Goal: Communication & Community: Answer question/provide support

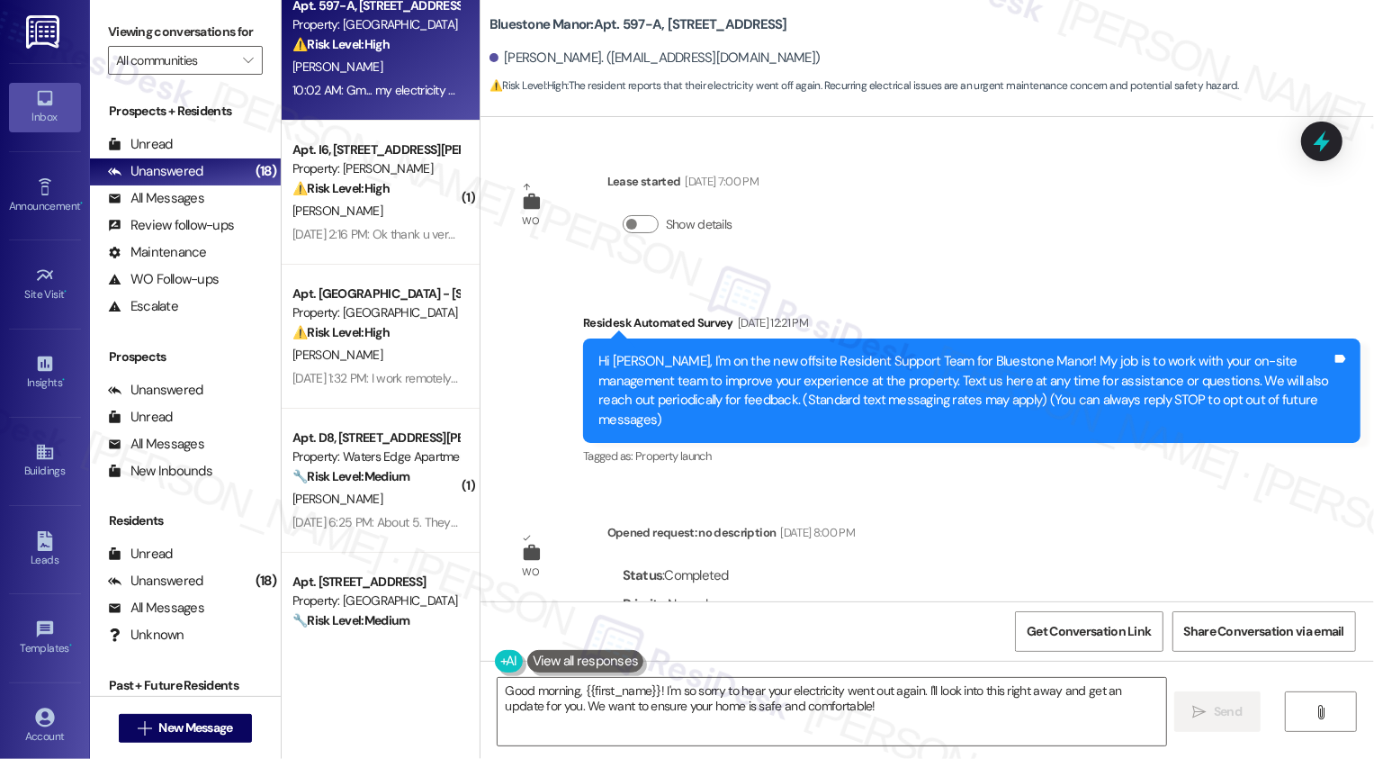
scroll to position [3434, 0]
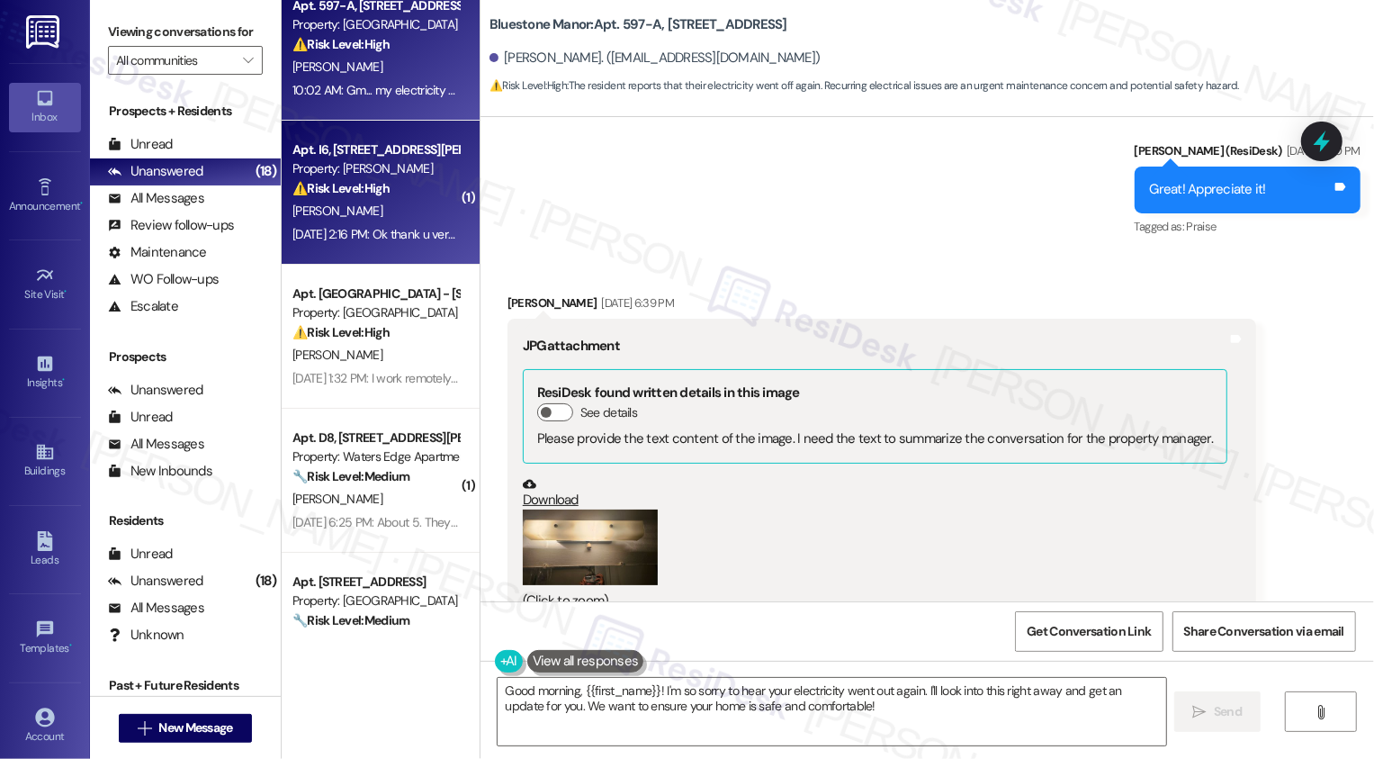
click at [384, 205] on div "A. Cofield" at bounding box center [376, 211] width 170 height 23
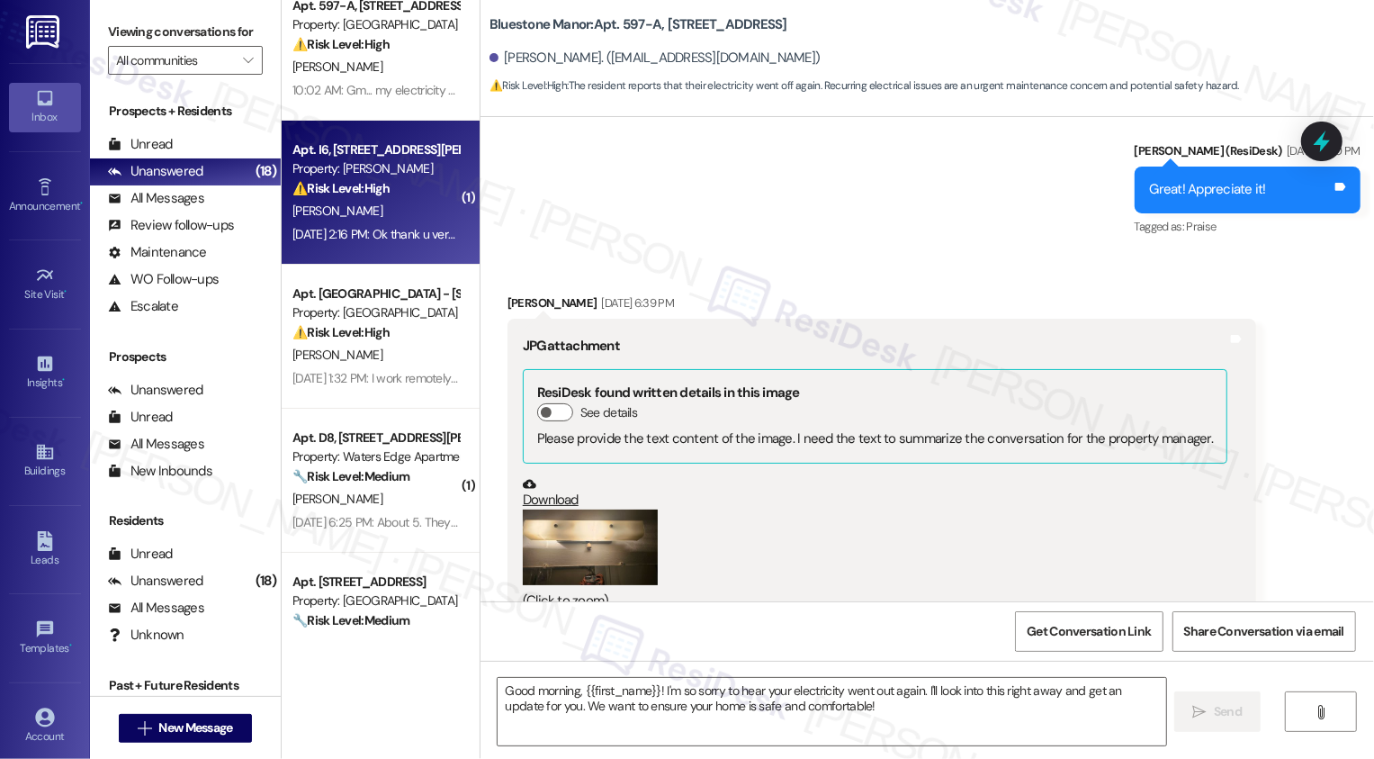
click at [384, 205] on div "A. Cofield" at bounding box center [376, 211] width 170 height 23
type textarea "Fetching suggested responses. Please feel free to read through the conversation…"
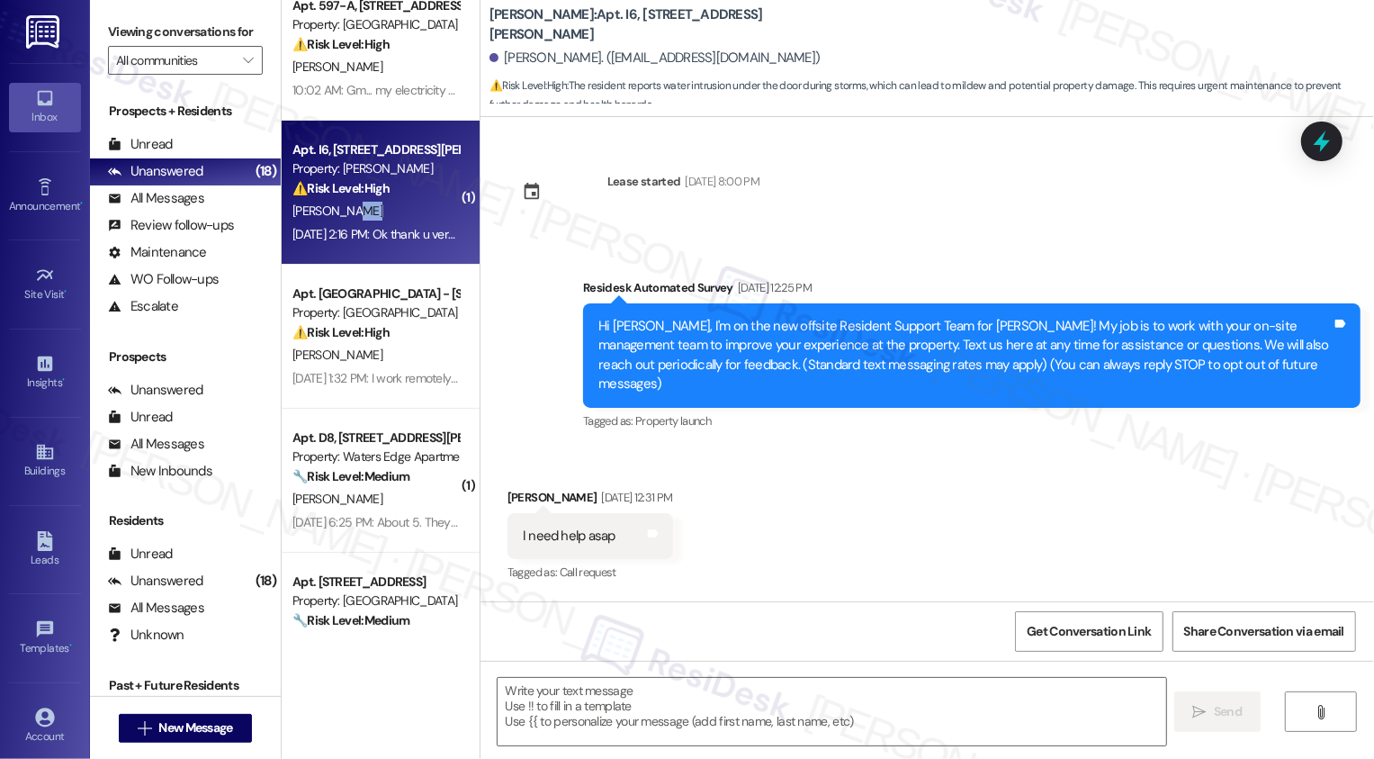
click at [384, 205] on div "A. Cofield" at bounding box center [376, 211] width 170 height 23
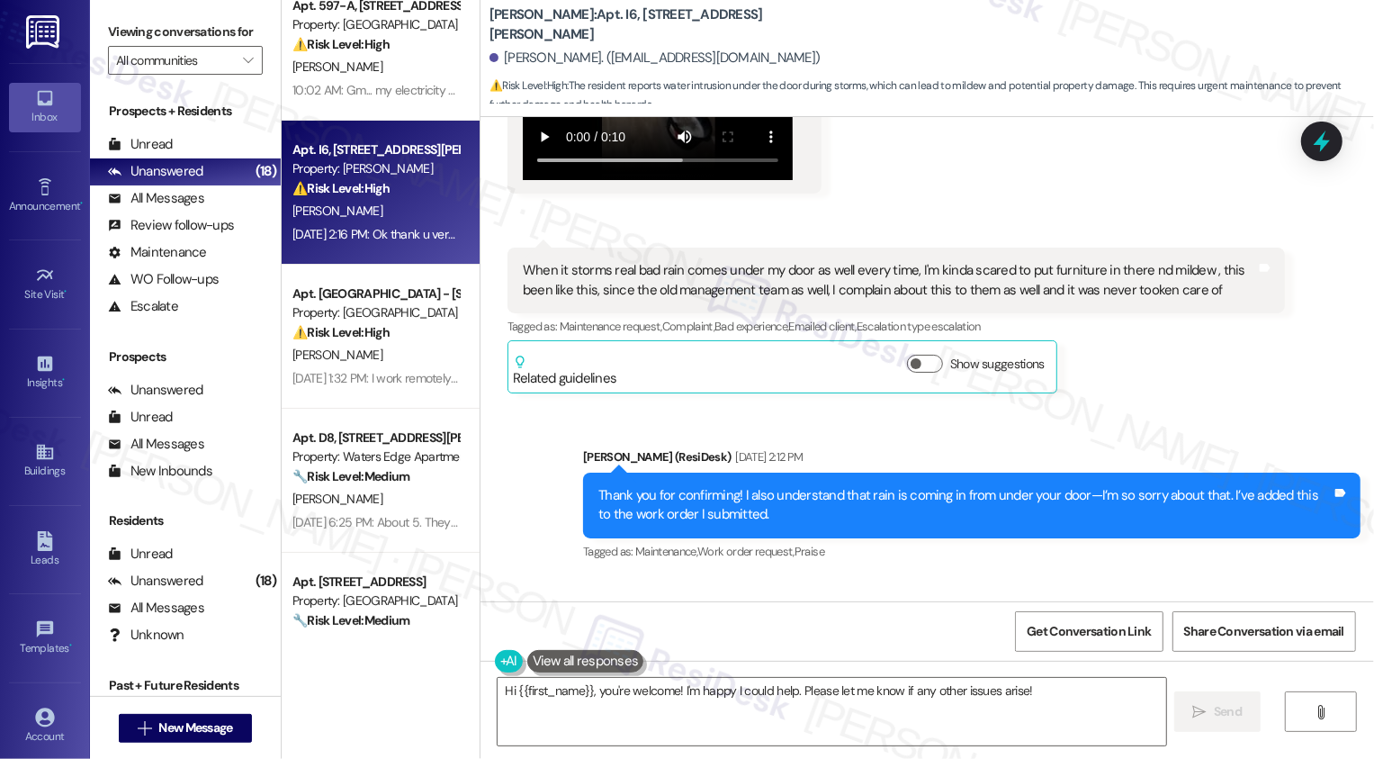
scroll to position [8481, 0]
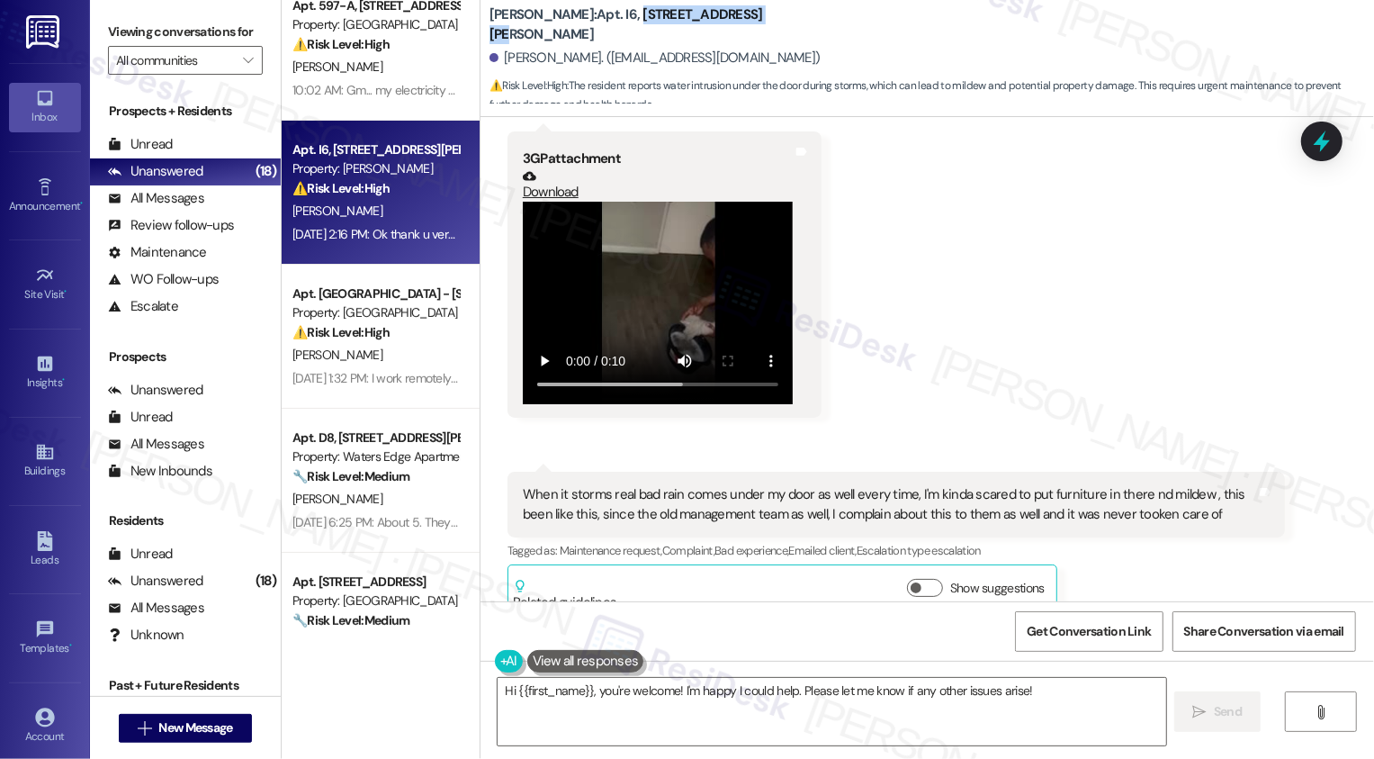
drag, startPoint x: 576, startPoint y: 25, endPoint x: 797, endPoint y: 35, distance: 221.6
click at [797, 35] on div "Wingate: Apt. I6, 4735 Courtney Drive" at bounding box center [670, 25] width 360 height 23
copy b "4735 Courtney Drive"
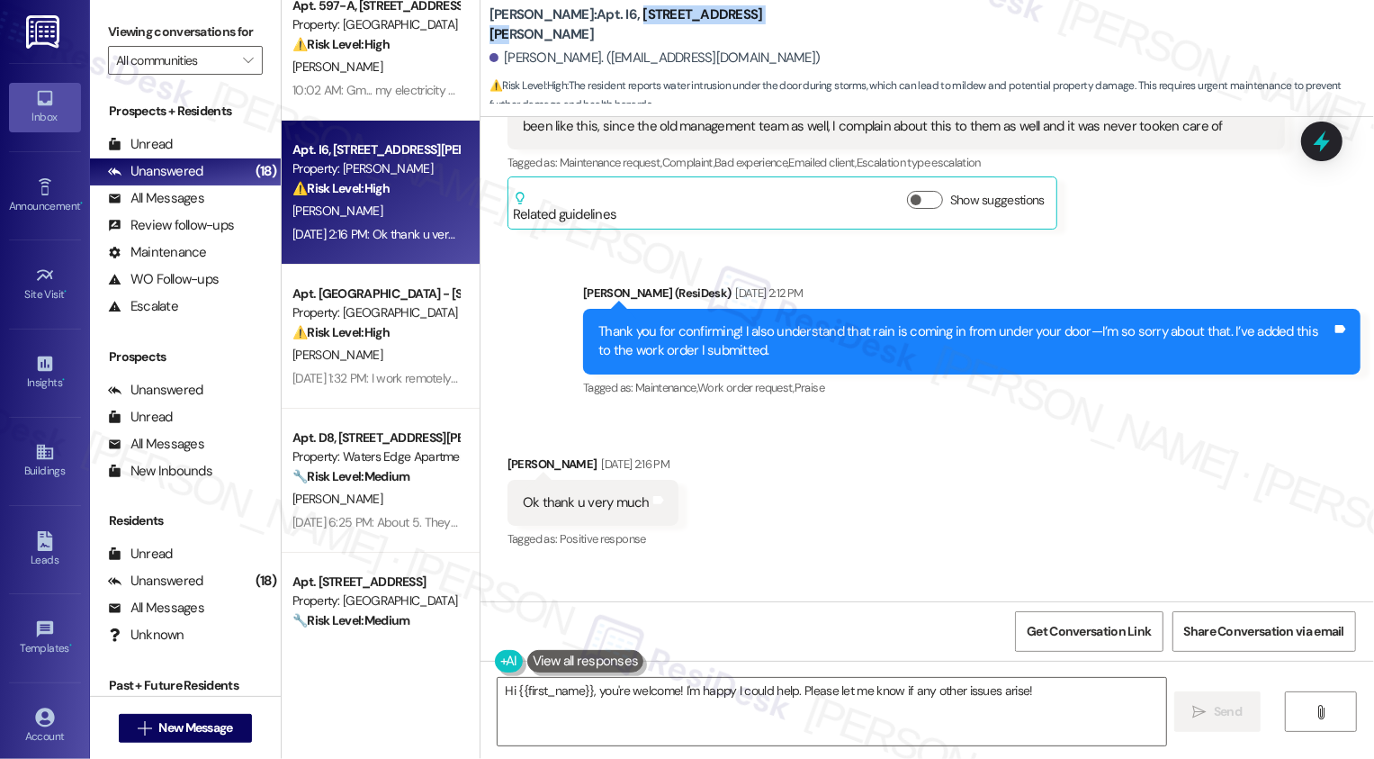
scroll to position [8884, 0]
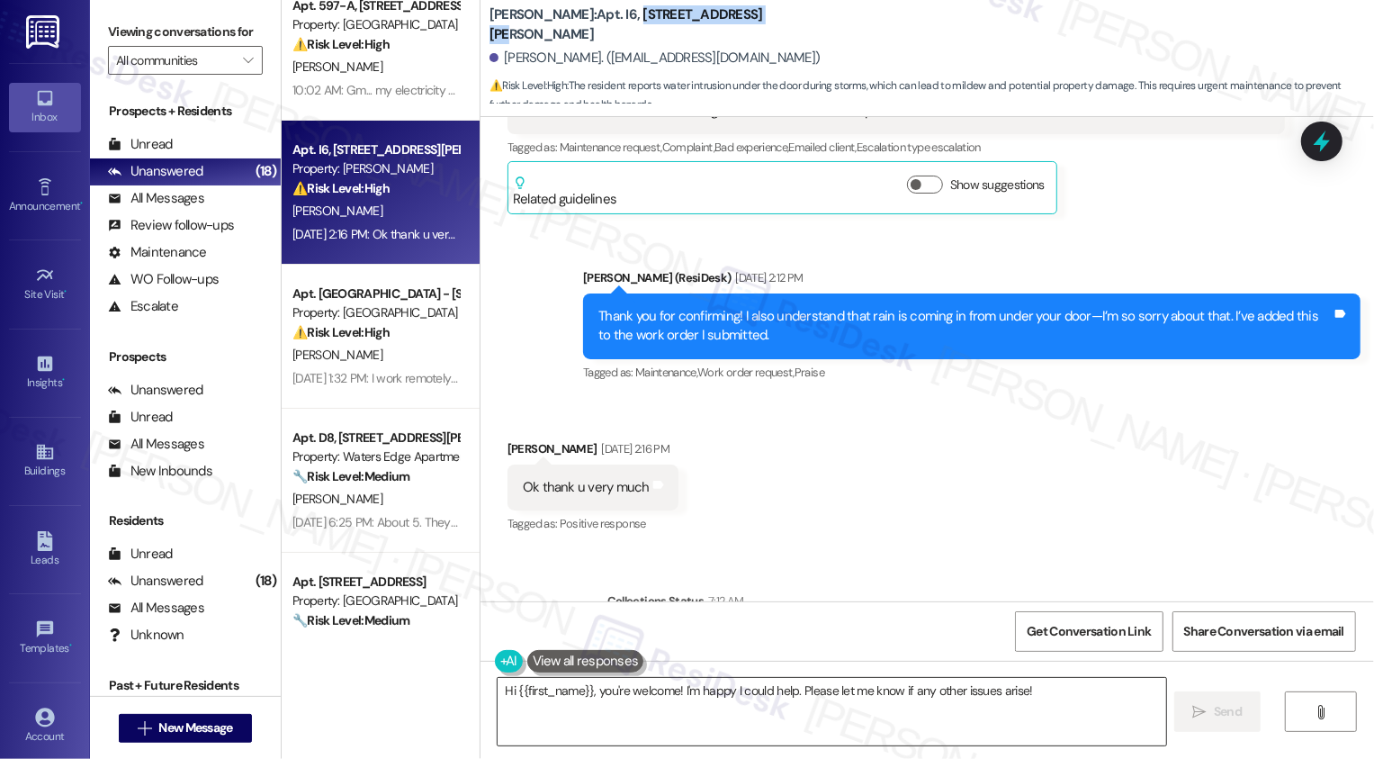
click at [662, 699] on textarea "Hi {{first_name}}, you're welcome! I'm happy I could help. Please let me know i…" at bounding box center [832, 712] width 669 height 68
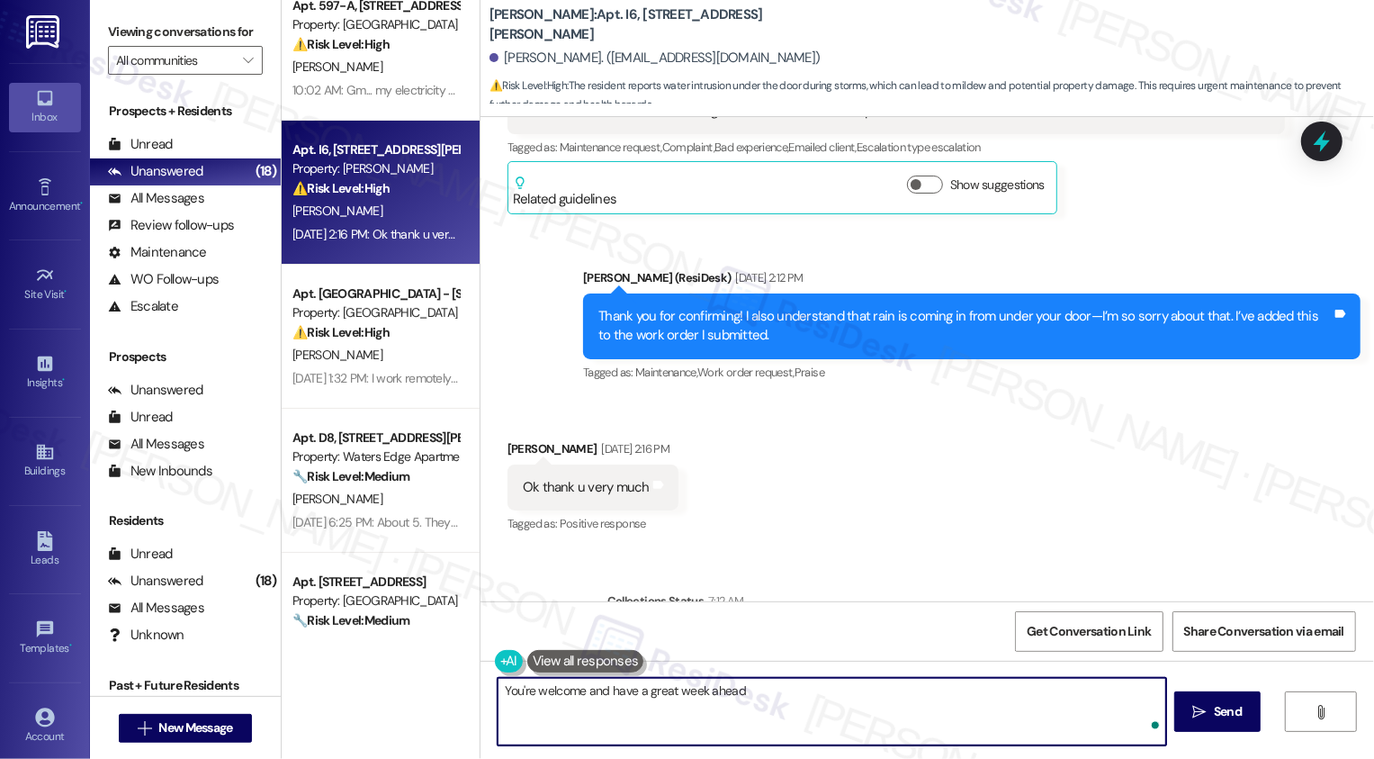
type textarea "You're welcome and have a great week ahead!"
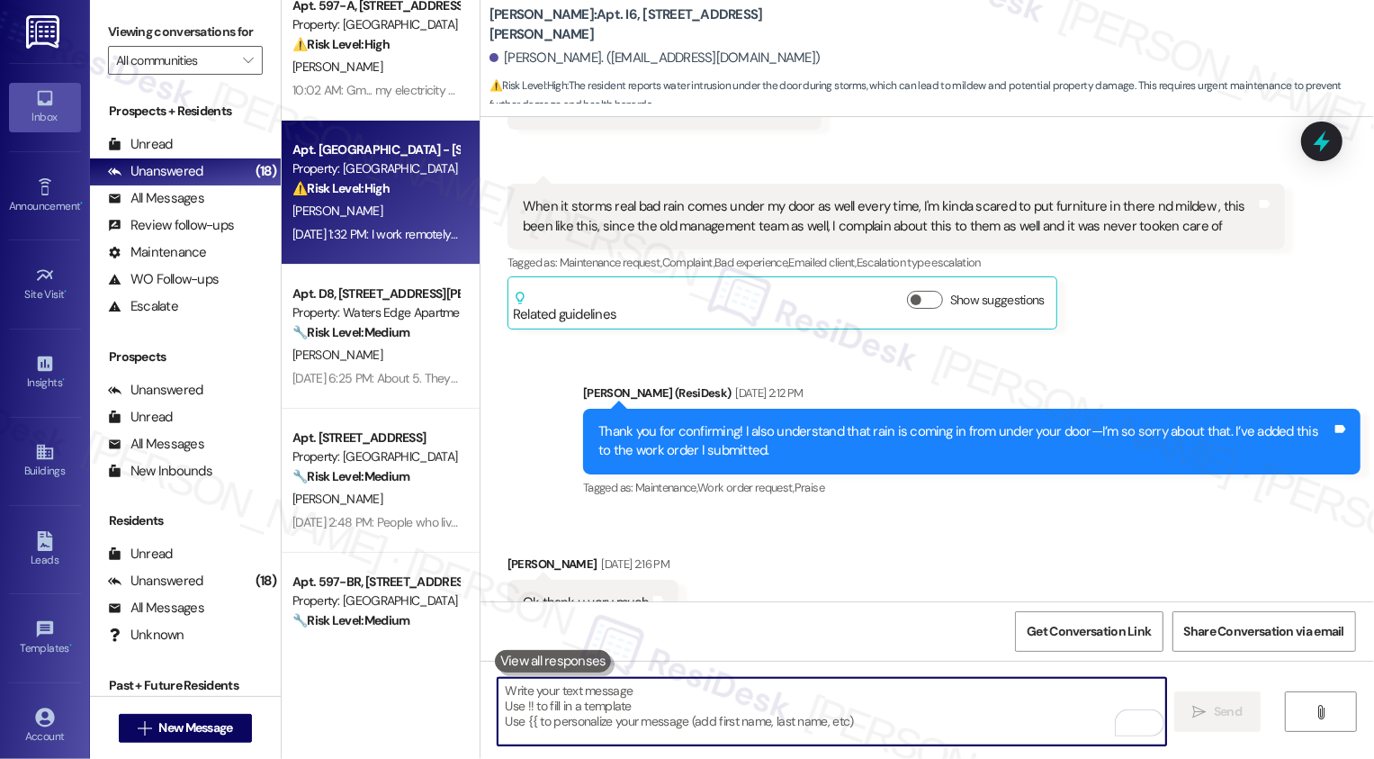
scroll to position [0, 0]
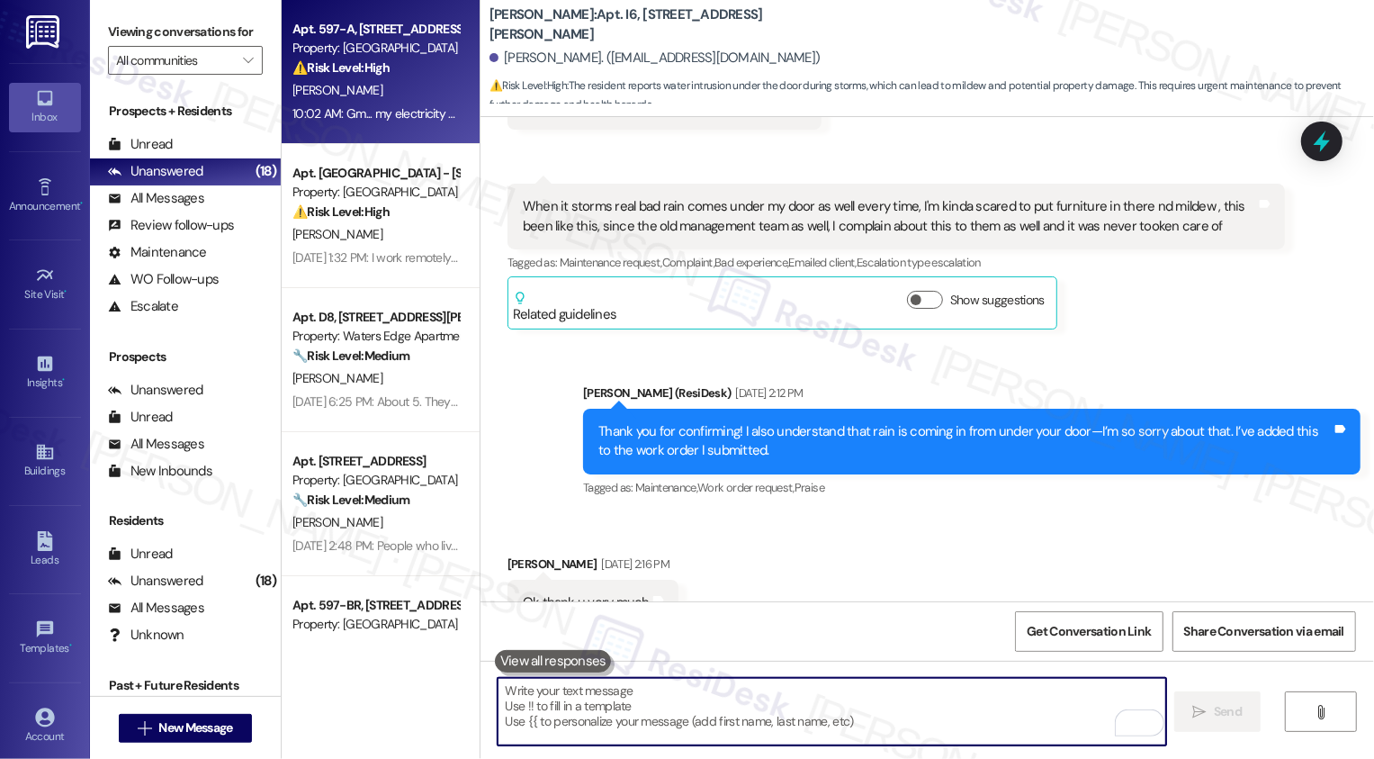
click at [376, 107] on div "10:02 AM: Gm... my electricity went off again yesterday morning... 10:02 AM: Gm…" at bounding box center [452, 113] width 319 height 16
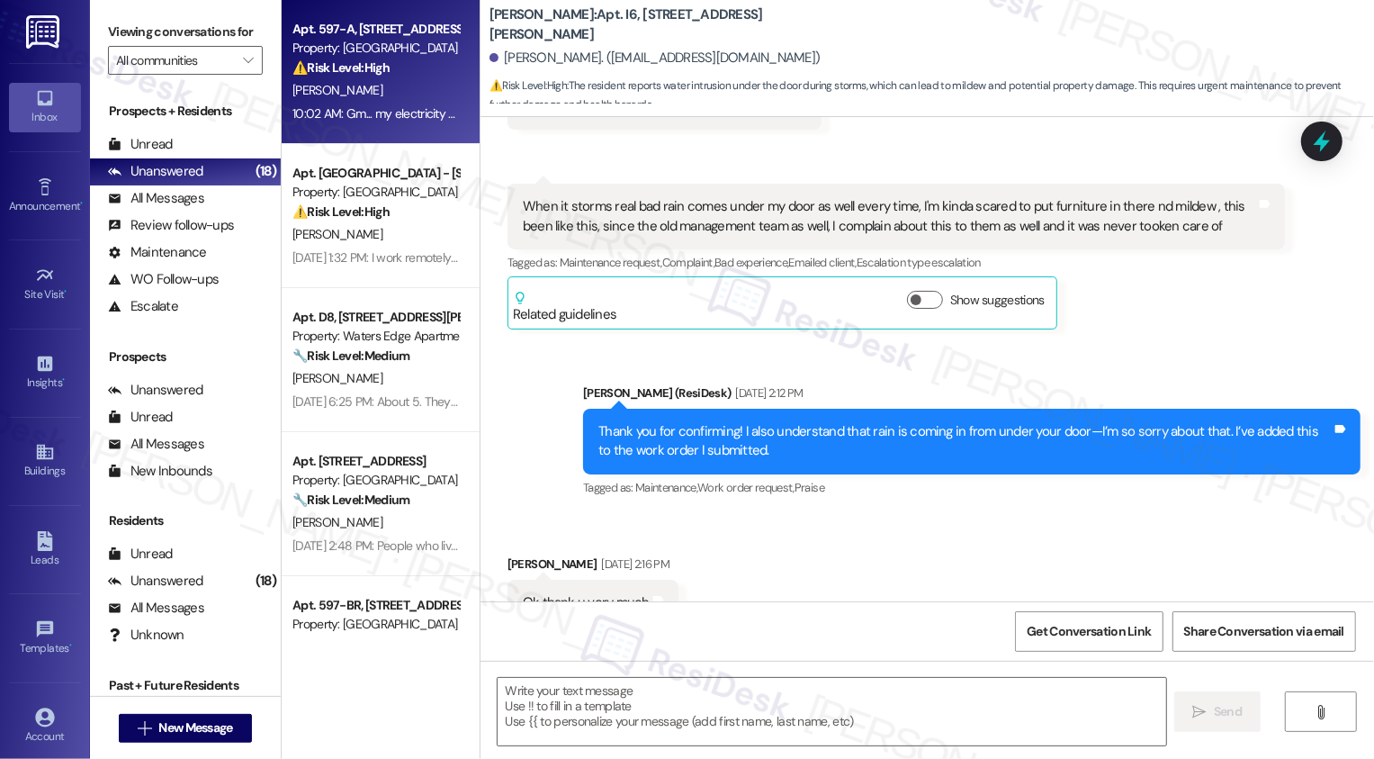
click at [376, 107] on div "10:02 AM: Gm... my electricity went off again yesterday morning... 10:02 AM: Gm…" at bounding box center [452, 113] width 319 height 16
type textarea "Fetching suggested responses. Please feel free to read through the conversation…"
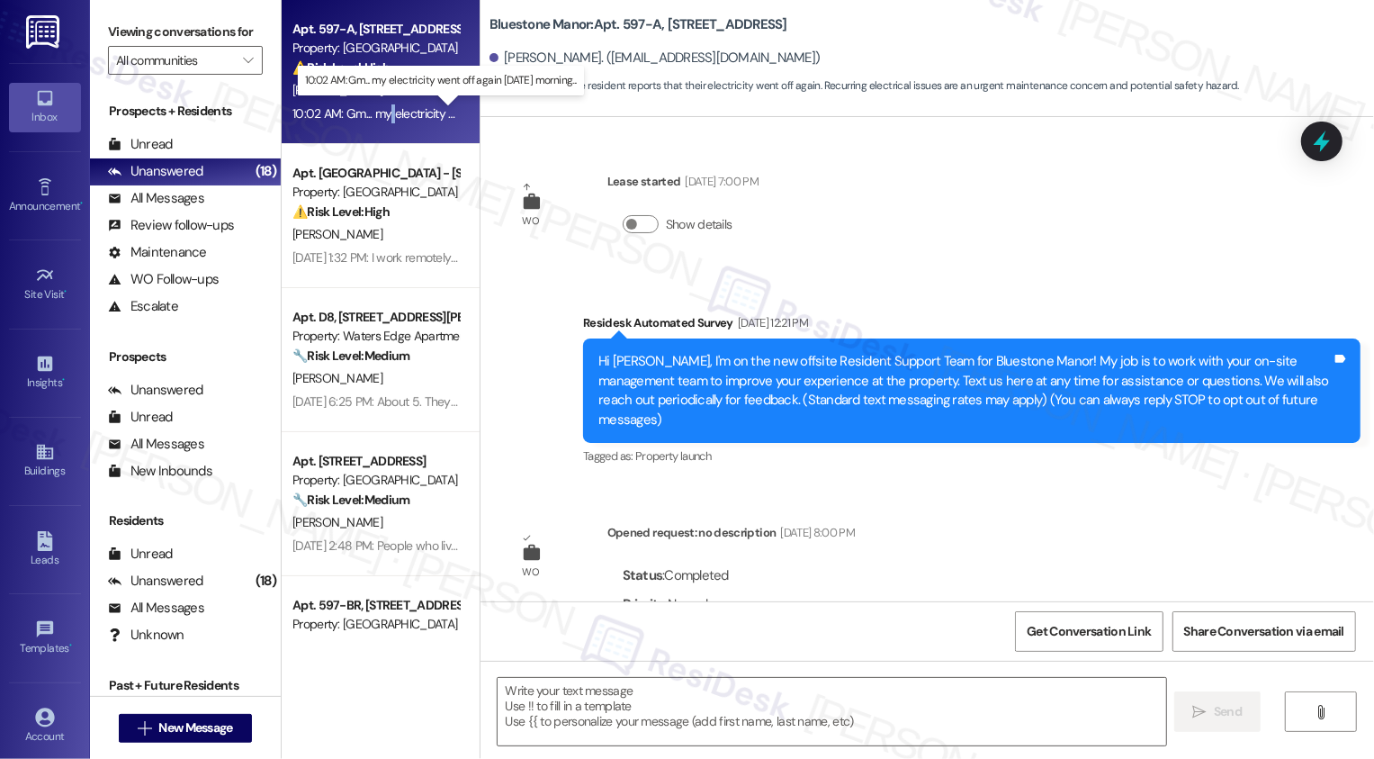
scroll to position [3957, 0]
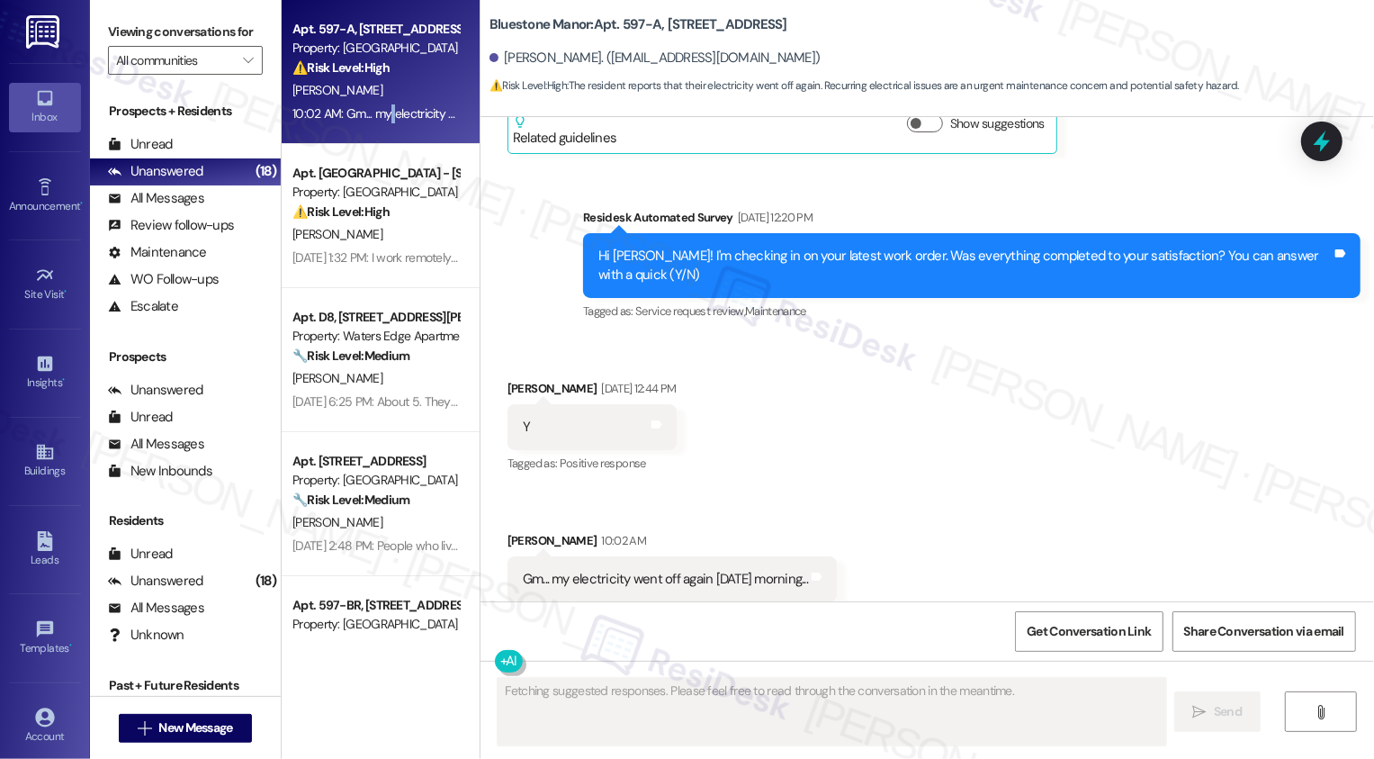
drag, startPoint x: 653, startPoint y: 24, endPoint x: 910, endPoint y: 32, distance: 257.5
click at [909, 32] on div "Bluestone Manor: Apt. 597-A, 59 Hurricane Shoals Rd NE Desiree Mills. (desmills…" at bounding box center [932, 50] width 885 height 91
copy b "59 Hurricane Shoals Rd NE"
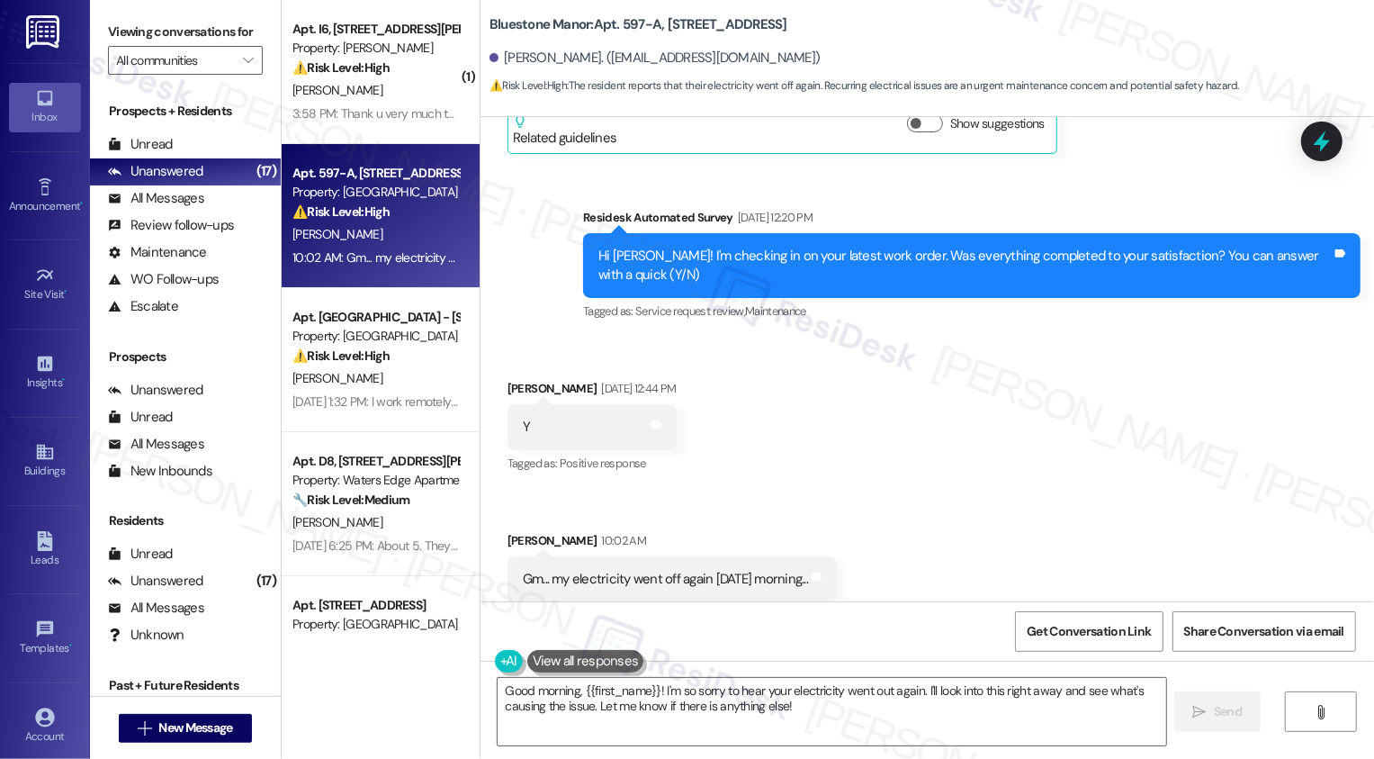
click at [521, 531] on div "Desiree Mills 10:02 AM" at bounding box center [672, 543] width 329 height 25
copy div "Desiree"
click at [554, 695] on textarea "Good morning, {{first_name}}! I'm so sorry to hear your electricity went out ag…" at bounding box center [832, 712] width 669 height 68
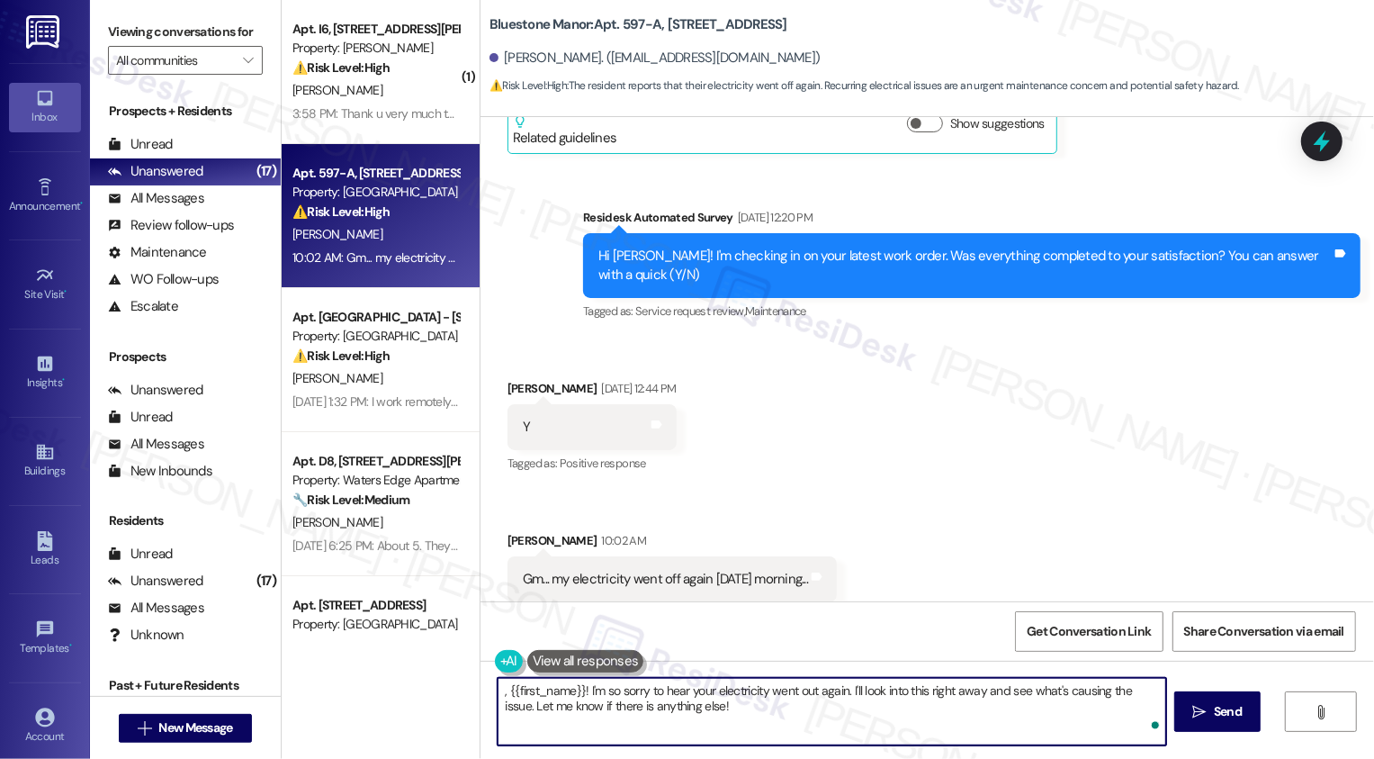
paste textarea "Desiree"
click at [771, 704] on textarea "Hi, {{first_name}}! I'm so sorry to hear your electricity went out again. I'll …" at bounding box center [832, 712] width 669 height 68
drag, startPoint x: 851, startPoint y: 689, endPoint x: 887, endPoint y: 734, distance: 57.8
click at [887, 734] on textarea "Hi, {{first_name}}! I'm so sorry to hear your electricity went out again. I'll …" at bounding box center [832, 712] width 669 height 68
type textarea "Hi, {{first_name}}! I'm so sorry to hear your electricity went out again. May I…"
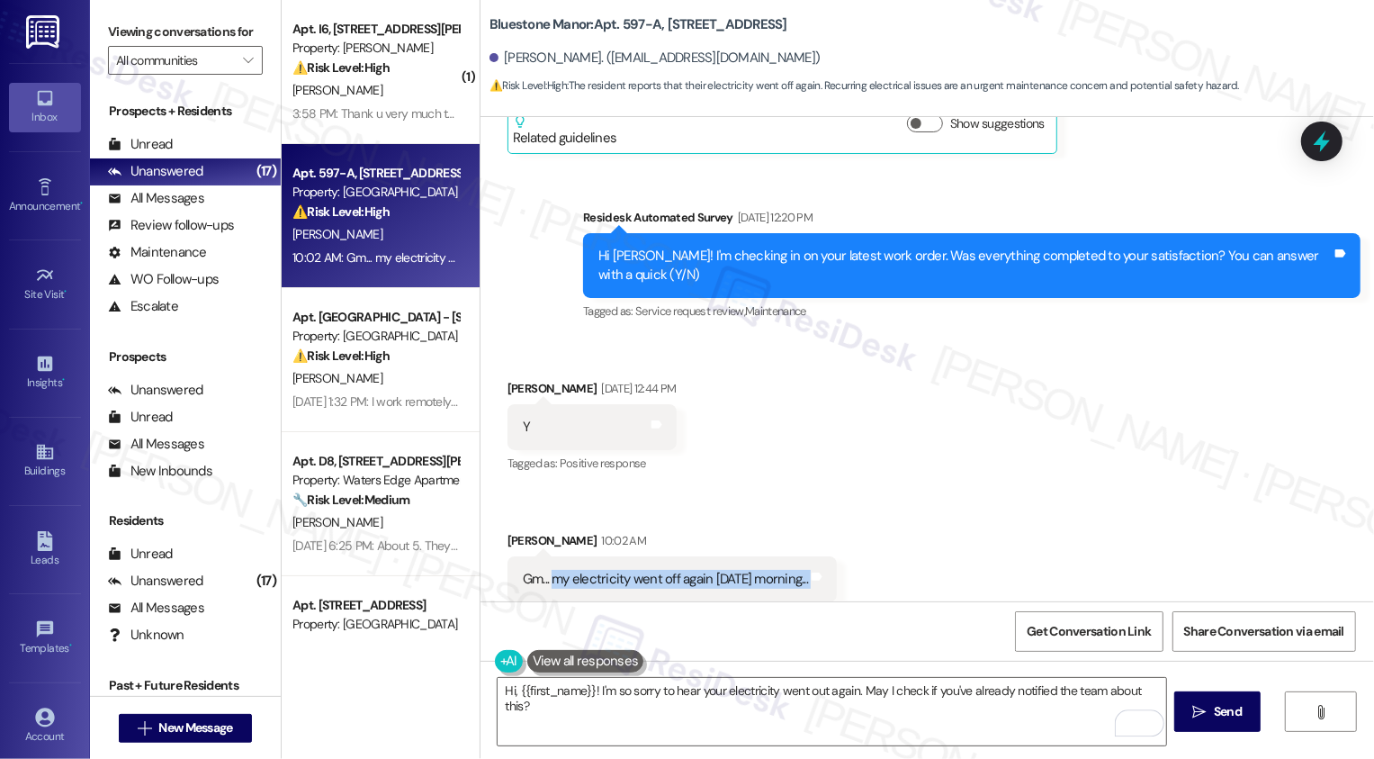
drag, startPoint x: 544, startPoint y: 539, endPoint x: 947, endPoint y: 556, distance: 403.6
click at [947, 556] on div "Received via SMS Desiree Mills Aug 22, 2025 at 12:44 PM Y Tags and notes Tagged…" at bounding box center [928, 490] width 894 height 304
copy div "my electricity went off again yesterday morning... Tags and notes"
click at [947, 556] on div "Received via SMS Desiree Mills Aug 22, 2025 at 12:44 PM Y Tags and notes Tagged…" at bounding box center [928, 490] width 894 height 304
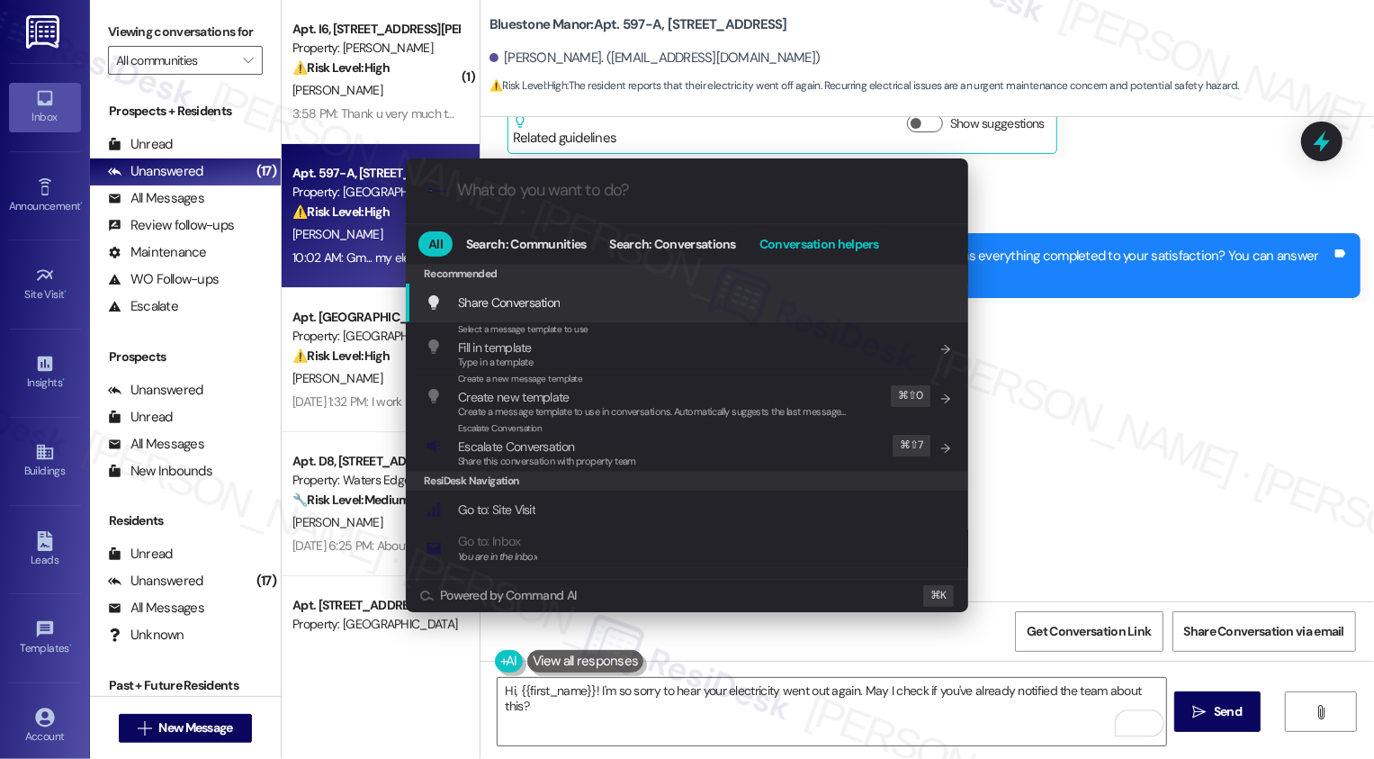
click at [787, 247] on span "Conversation helpers" at bounding box center [820, 244] width 120 height 13
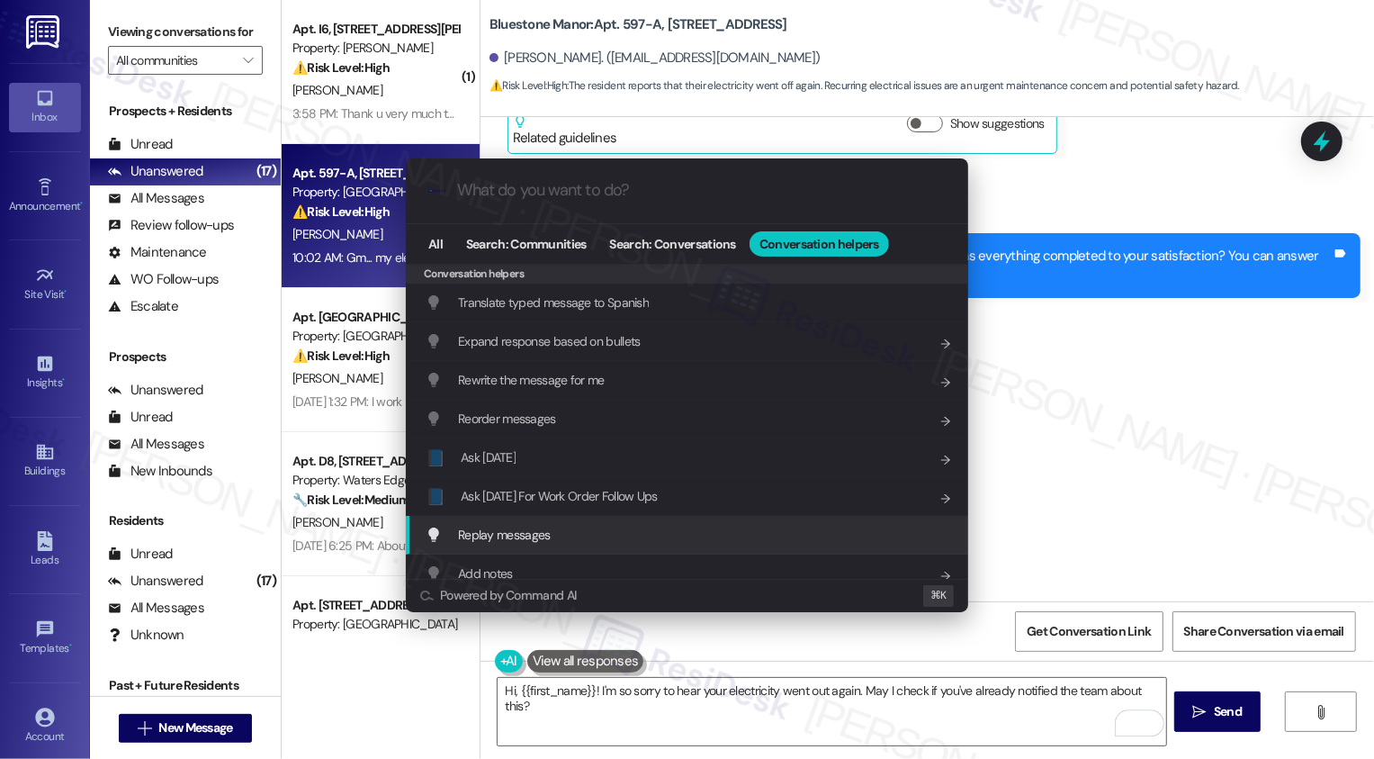
click at [587, 516] on div "Replay messages Add shortcut" at bounding box center [687, 535] width 563 height 39
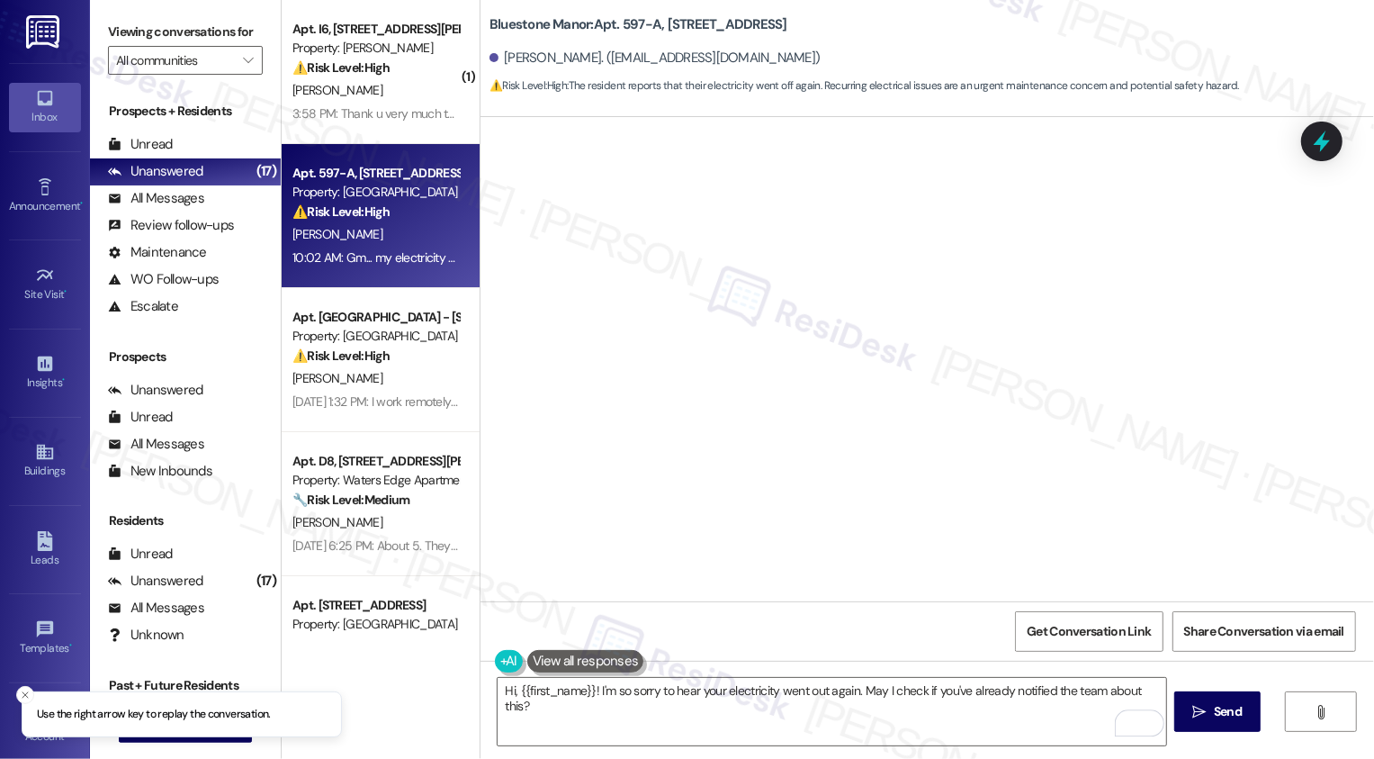
click at [669, 531] on div "Desiree Mills 10:02 AM" at bounding box center [672, 543] width 329 height 25
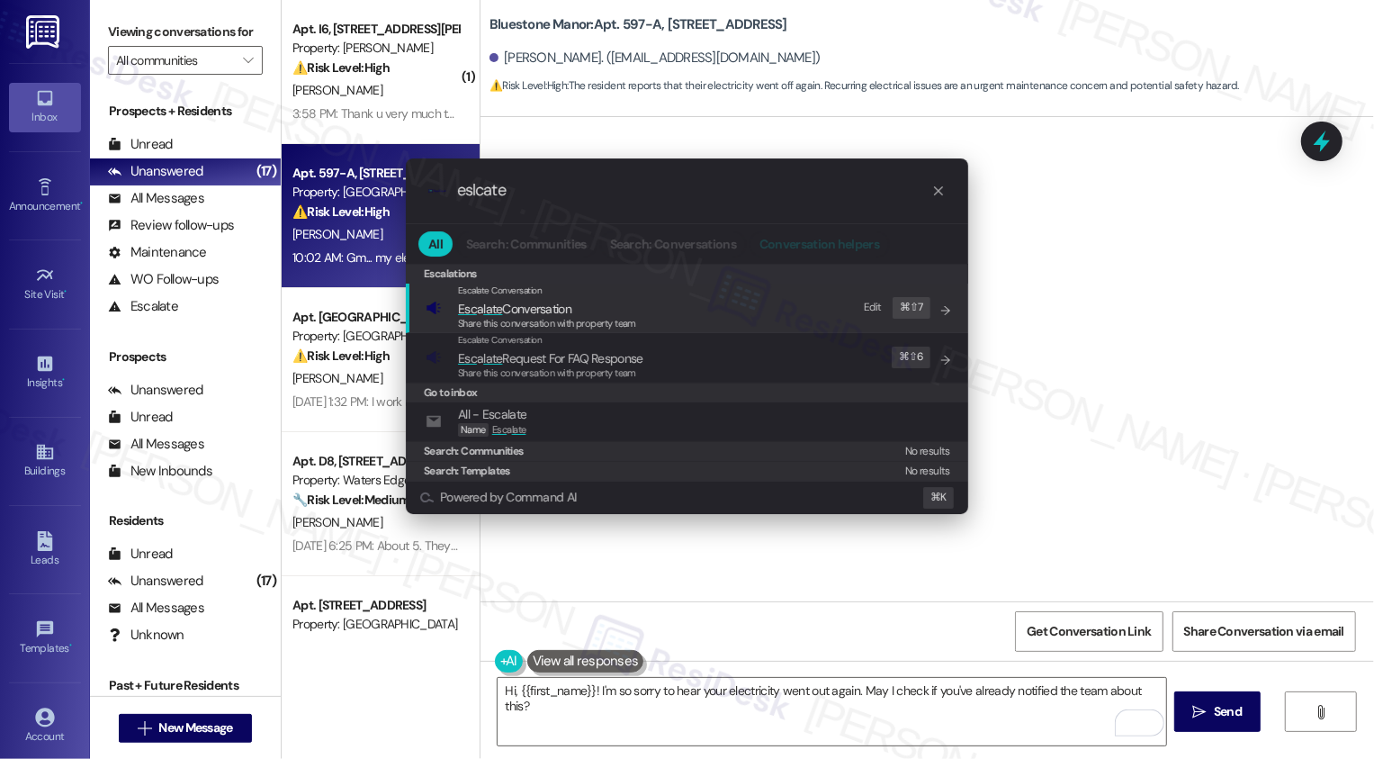
type input "eslcate"
click at [796, 256] on button "Conversation helpers" at bounding box center [820, 243] width 140 height 25
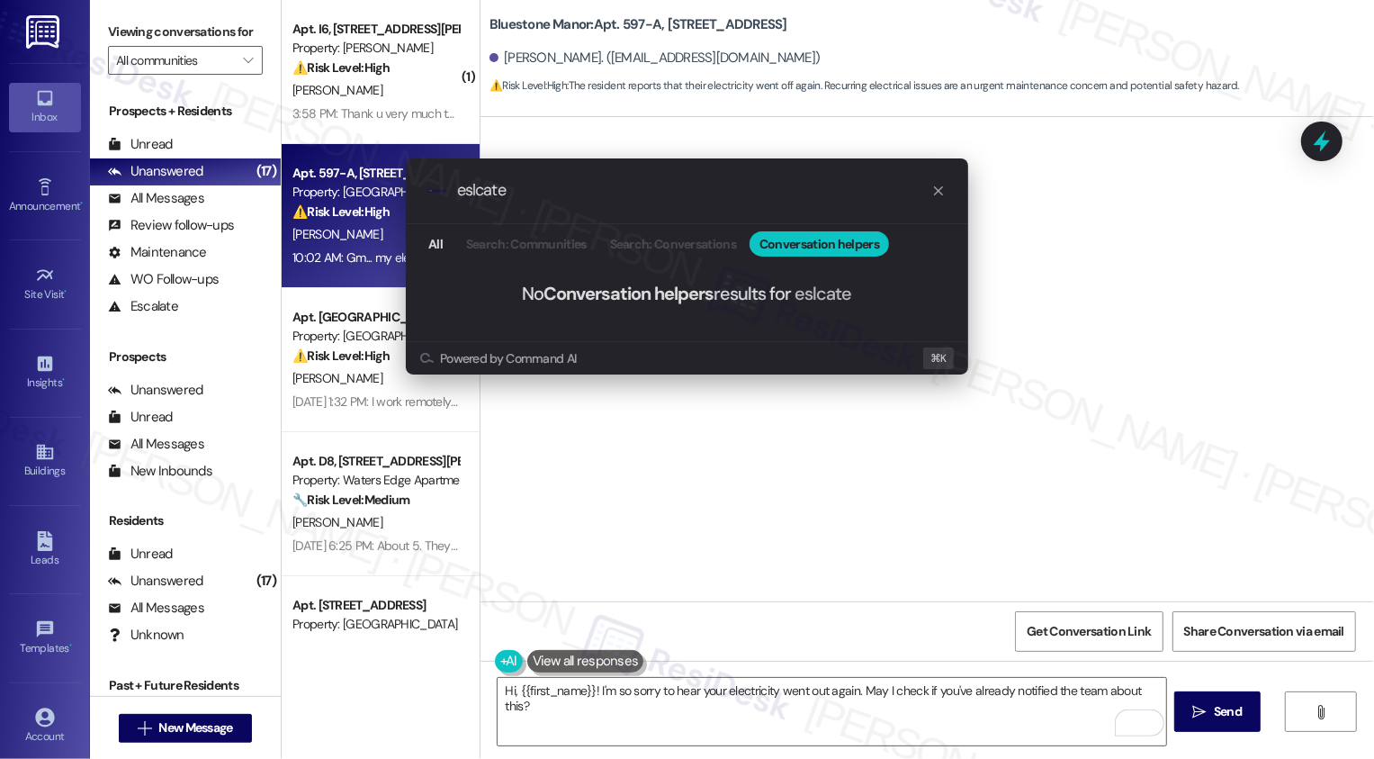
click at [940, 187] on icon "progress bar" at bounding box center [939, 191] width 14 height 14
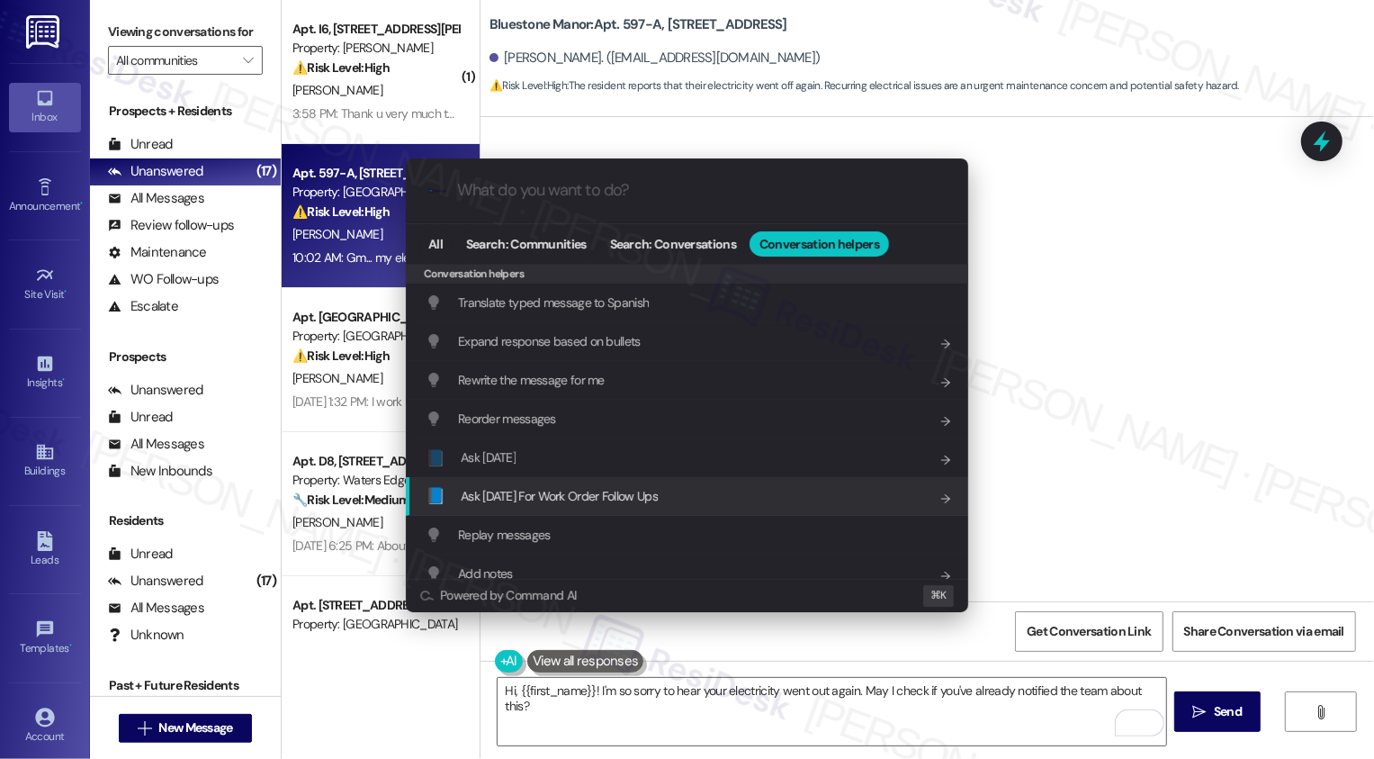
click at [594, 492] on span "Ask Friday For Work Order Follow Ups" at bounding box center [559, 496] width 197 height 16
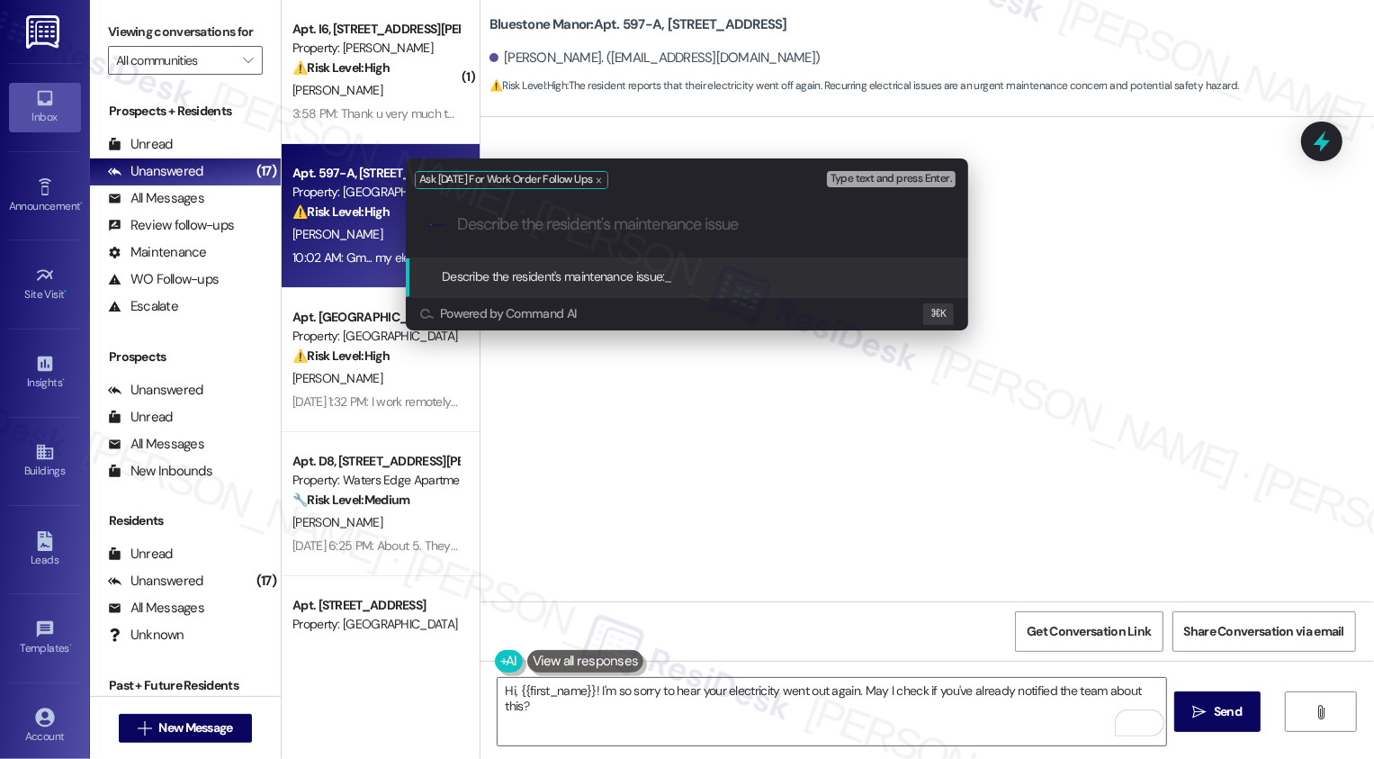
paste input "my electricity went off again yesterday morning..."
type input "my electricity went off again yesterday morning..."
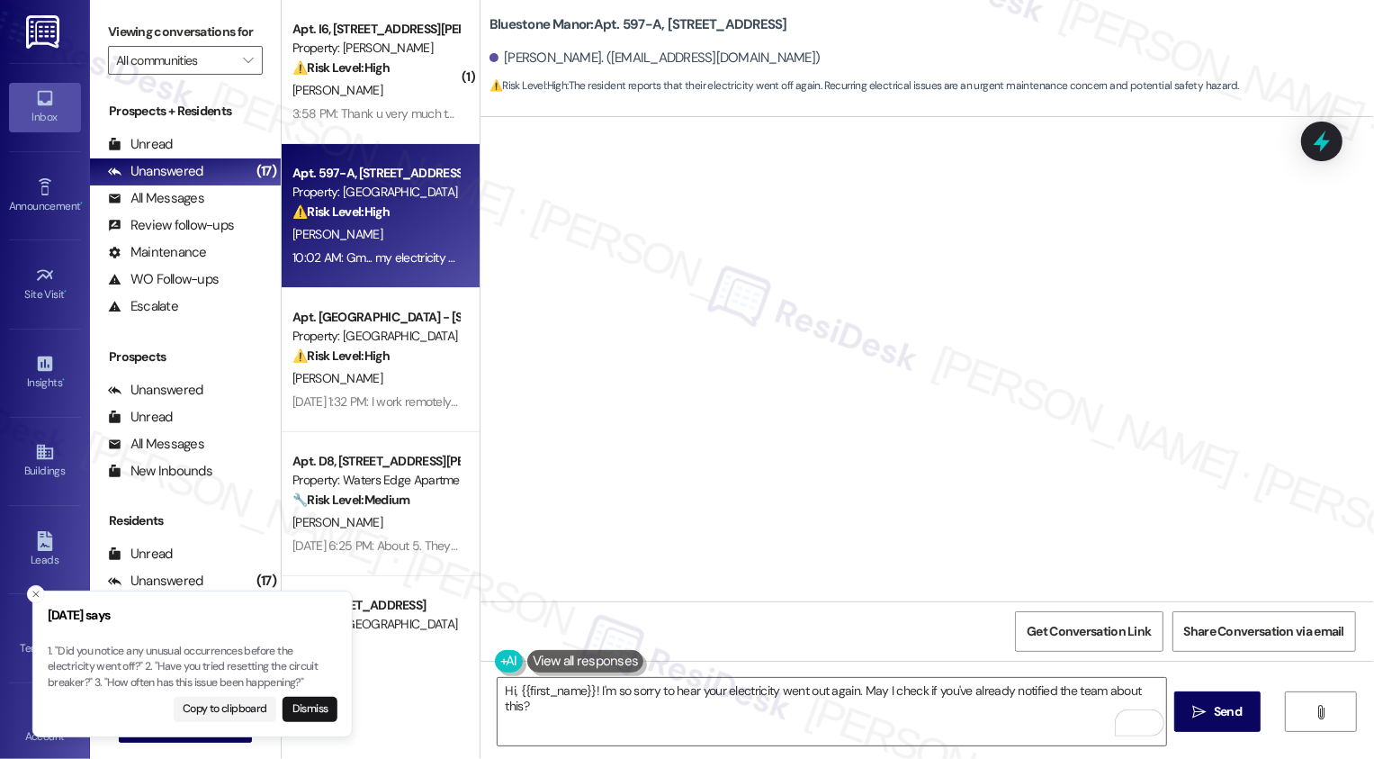
drag, startPoint x: 47, startPoint y: 651, endPoint x: 86, endPoint y: 657, distance: 39.2
click at [86, 657] on p "1. "Did you notice any unusual occurrences before the electricity went off?" 2.…" at bounding box center [193, 668] width 290 height 48
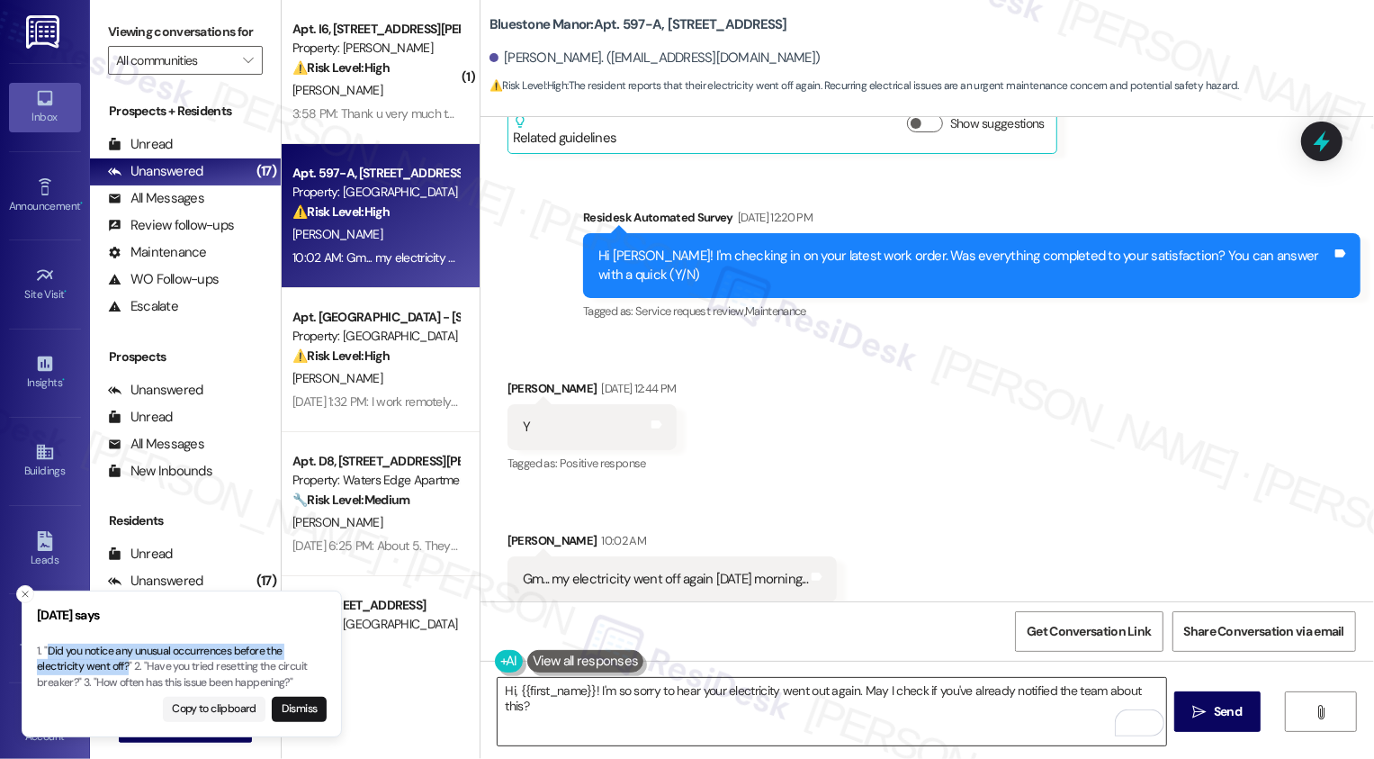
click at [781, 717] on textarea "Hi, {{first_name}}! I'm so sorry to hear your electricity went out again. May I…" at bounding box center [832, 712] width 669 height 68
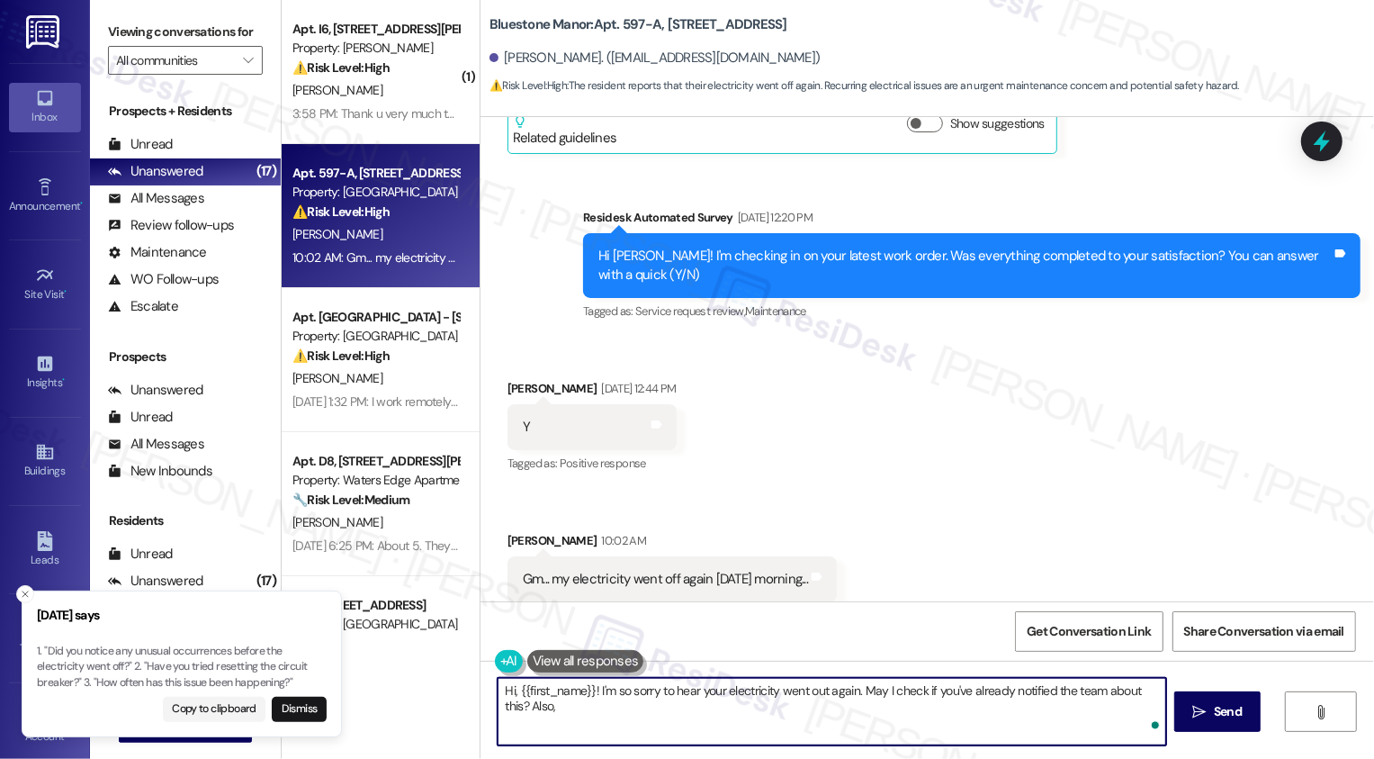
paste textarea "Did you notice any unusual occurrences before the electricity went off?"
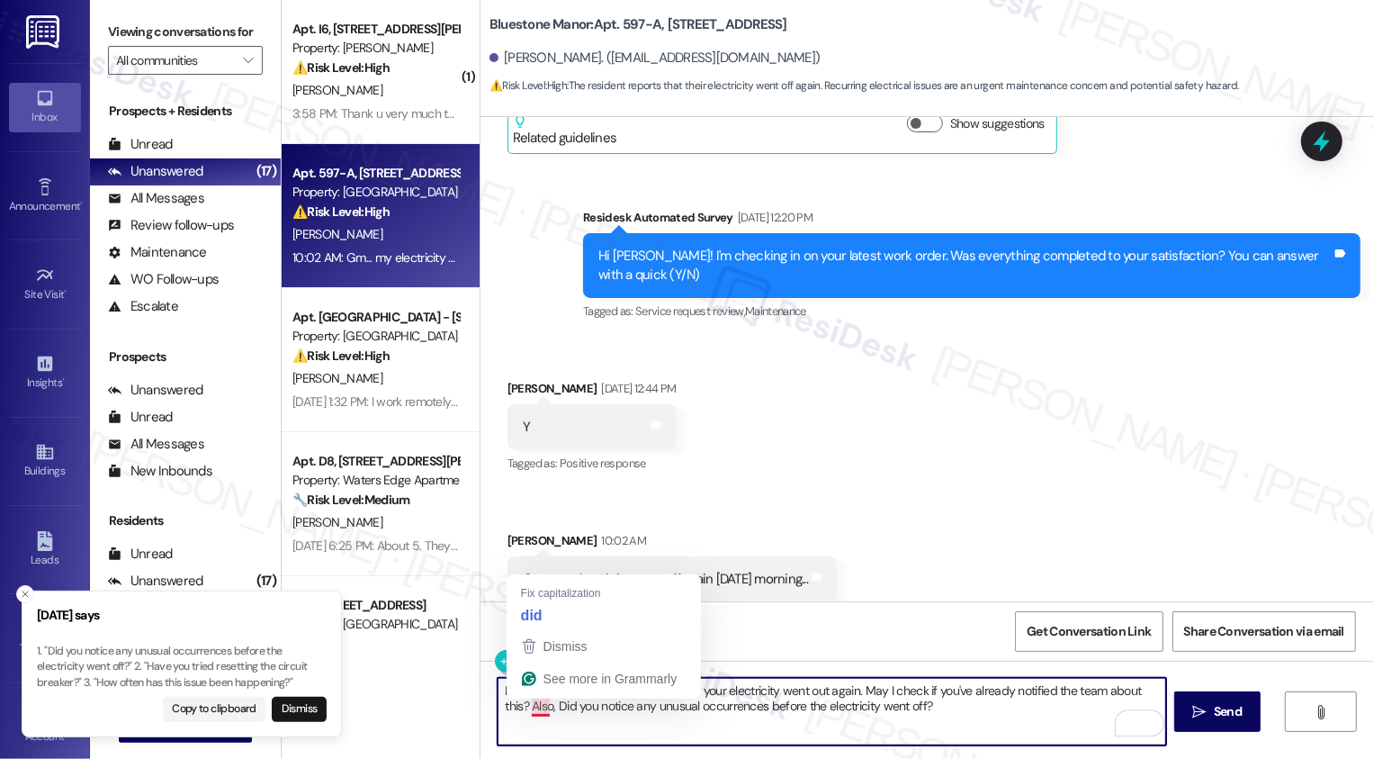
click at [525, 704] on textarea "Hi, {{first_name}}! I'm so sorry to hear your electricity went out again. May I…" at bounding box center [832, 712] width 669 height 68
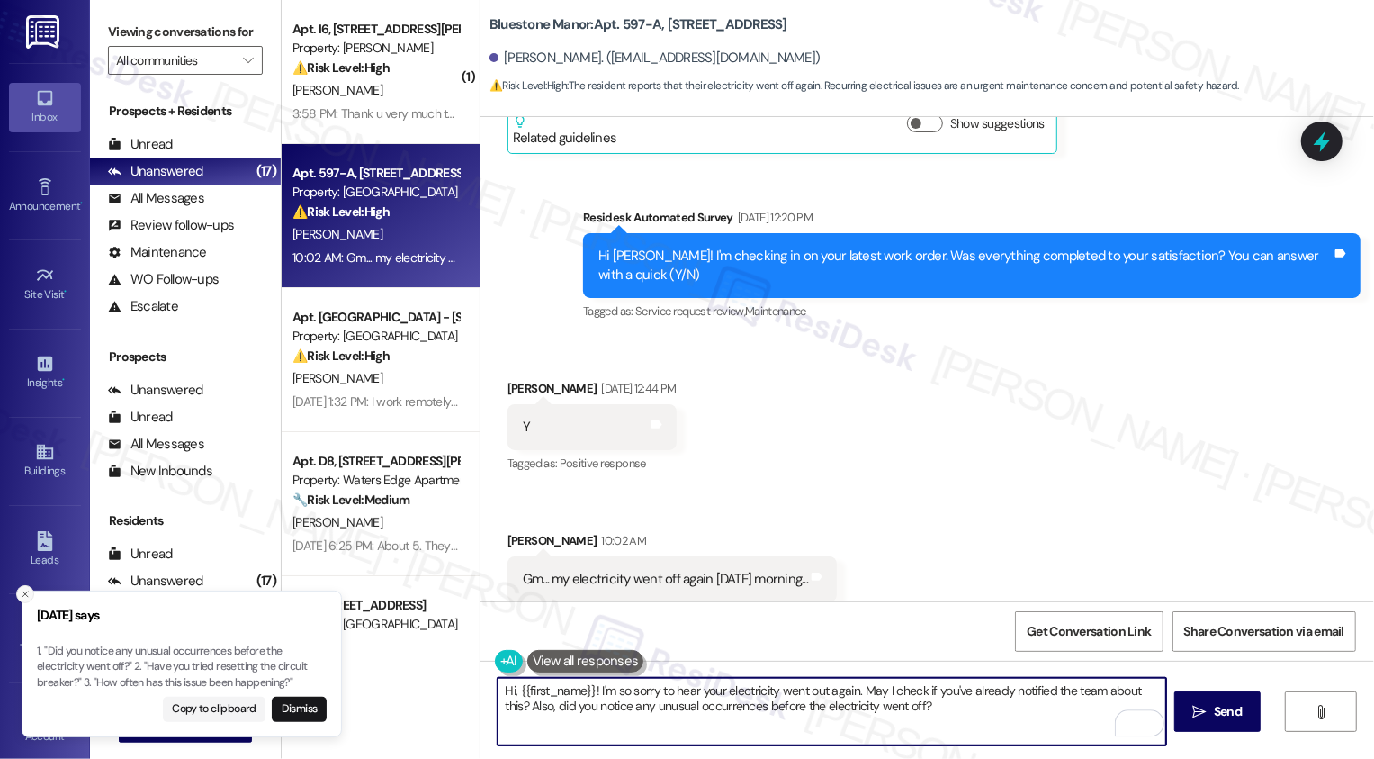
type textarea "Hi, {{first_name}}! I'm so sorry to hear your electricity went out again. May I…"
click at [24, 593] on line "Close toast" at bounding box center [25, 593] width 5 height 5
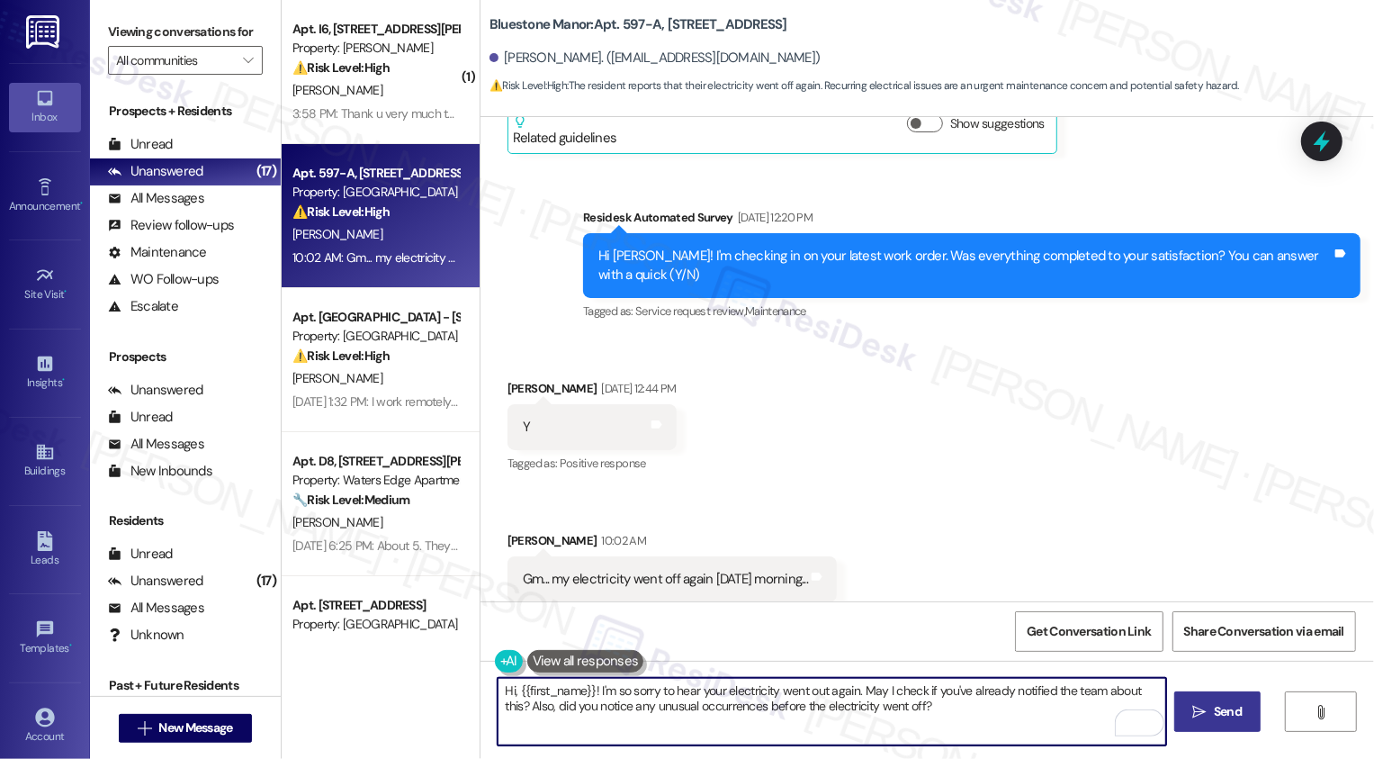
click at [1201, 717] on icon "" at bounding box center [1200, 712] width 14 height 14
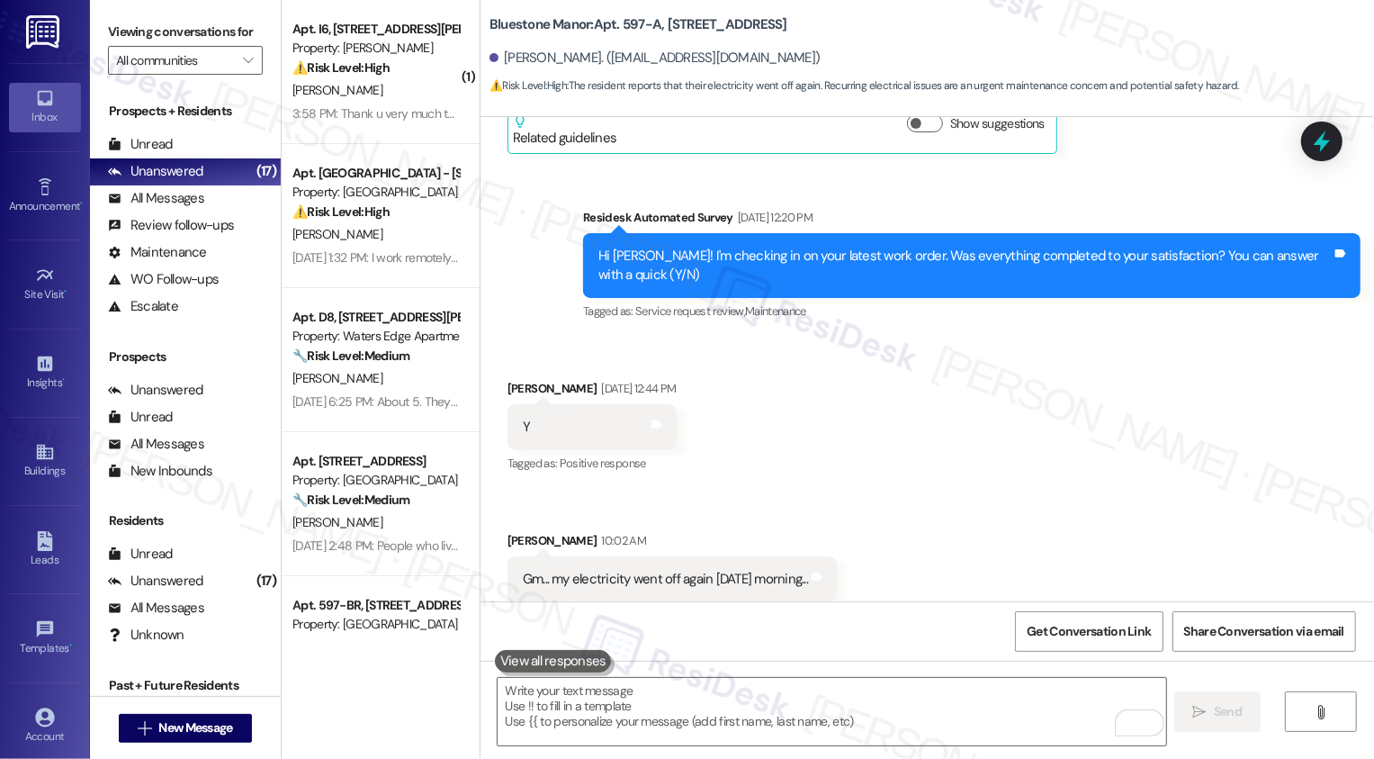
scroll to position [4103, 0]
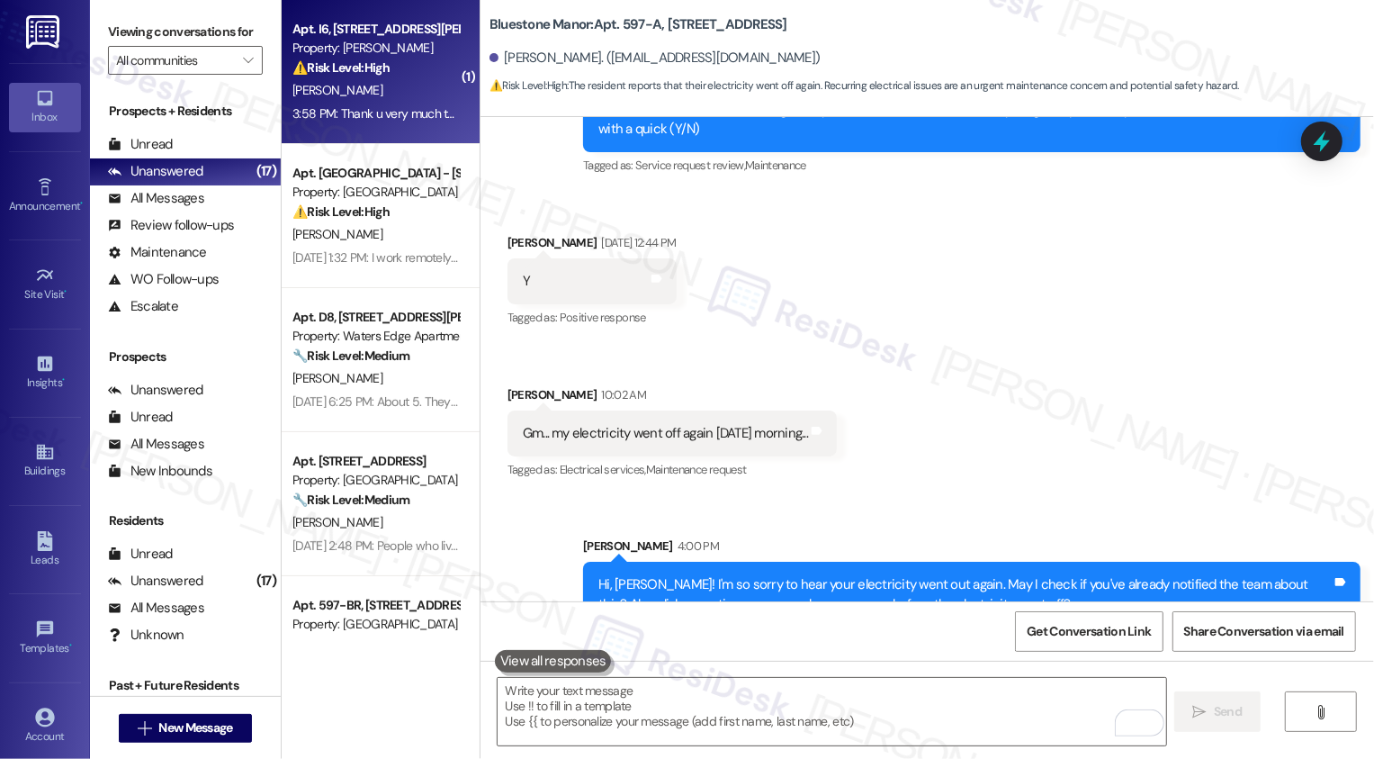
click at [405, 96] on div "A. Cofield" at bounding box center [376, 90] width 170 height 23
type textarea "Fetching suggested responses. Please feel free to read through the conversation…"
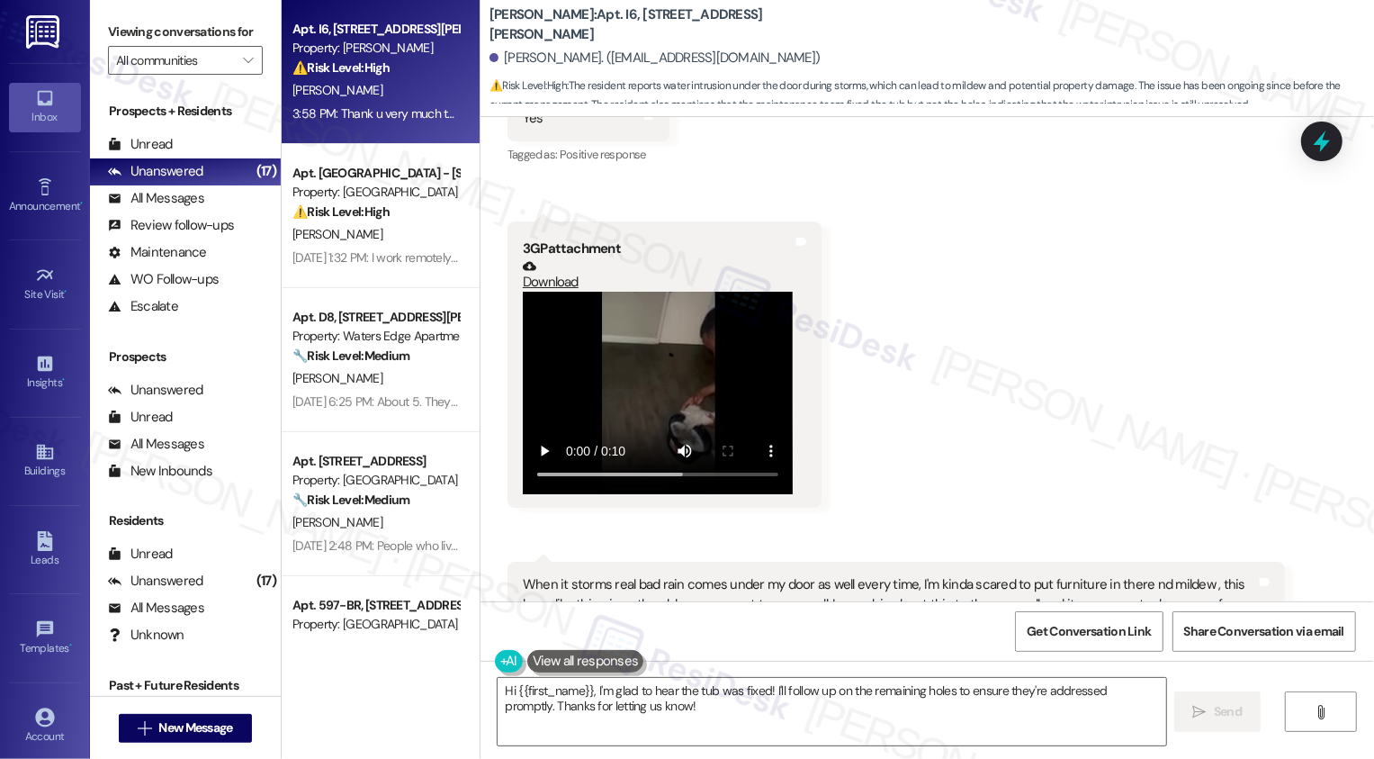
scroll to position [9239, 0]
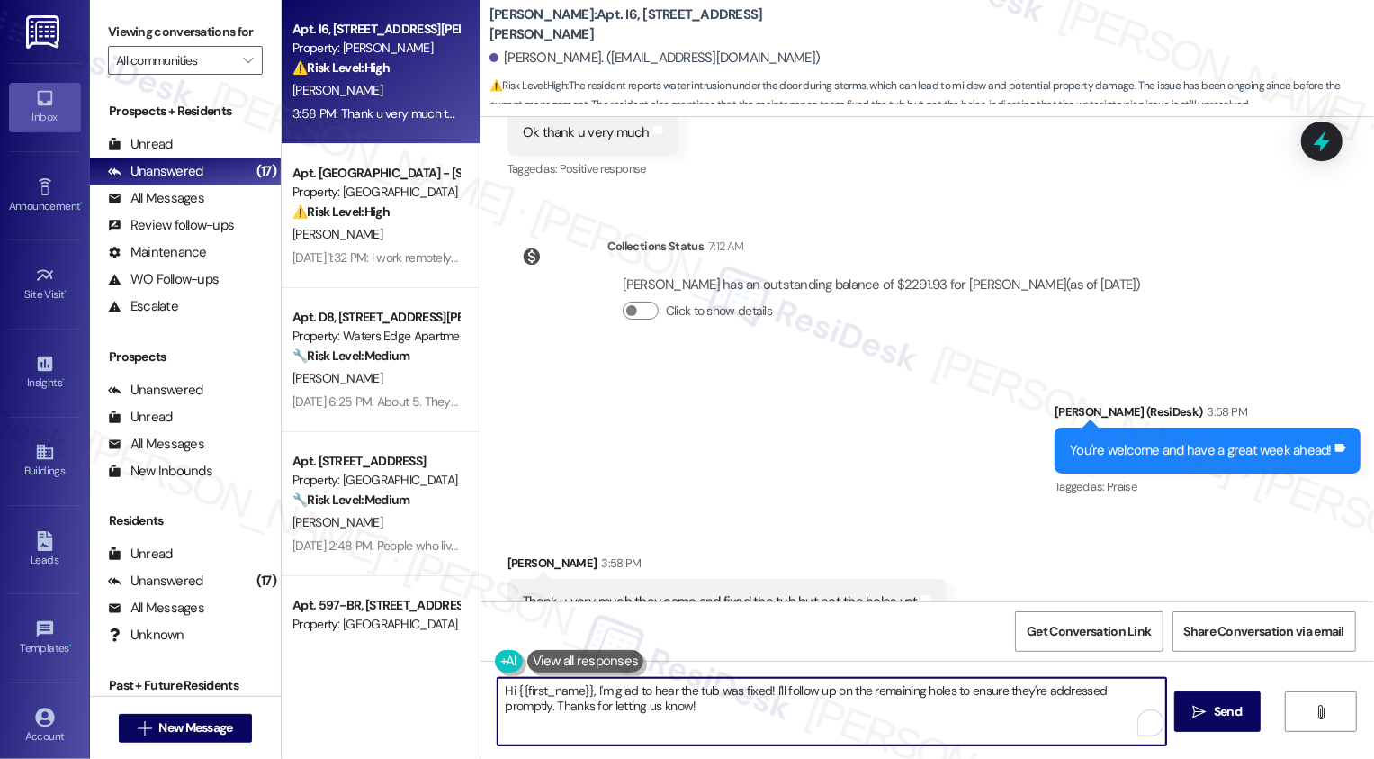
drag, startPoint x: 587, startPoint y: 690, endPoint x: 369, endPoint y: 669, distance: 218.9
click at [369, 671] on div "Apt. I6, 4735 Courtney Drive Property: Wingate ⚠️ Risk Level: High The resident…" at bounding box center [828, 379] width 1093 height 759
click at [639, 707] on textarea "I'm glad to hear the tub was fixed! I'll follow up on the remaining holes to en…" at bounding box center [832, 712] width 669 height 68
drag, startPoint x: 675, startPoint y: 688, endPoint x: 709, endPoint y: 725, distance: 51.0
click at [709, 725] on textarea "I'm glad to hear the tub was fixed! I'll follow up on the remaining holes to en…" at bounding box center [832, 712] width 669 height 68
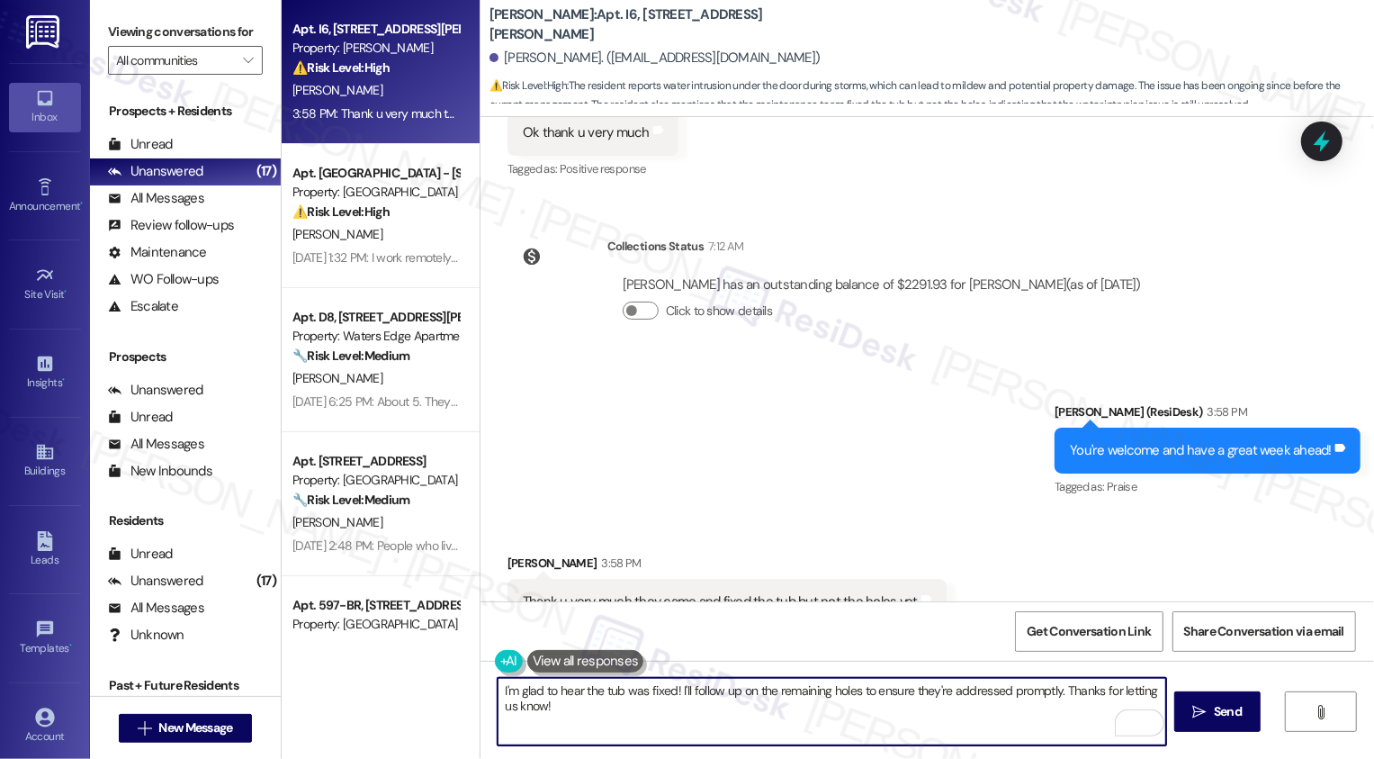
drag, startPoint x: 670, startPoint y: 689, endPoint x: 724, endPoint y: 730, distance: 68.0
click at [724, 730] on textarea "I'm glad to hear the tub was fixed! I'll follow up on the remaining holes to en…" at bounding box center [832, 712] width 669 height 68
click at [864, 693] on textarea "I'm glad to hear the tub was fixed! Did they update you on when they'll b addre…" at bounding box center [832, 712] width 669 height 68
type textarea "I'm glad to hear the tub was fixed! Did they update you on when they'll be addr…"
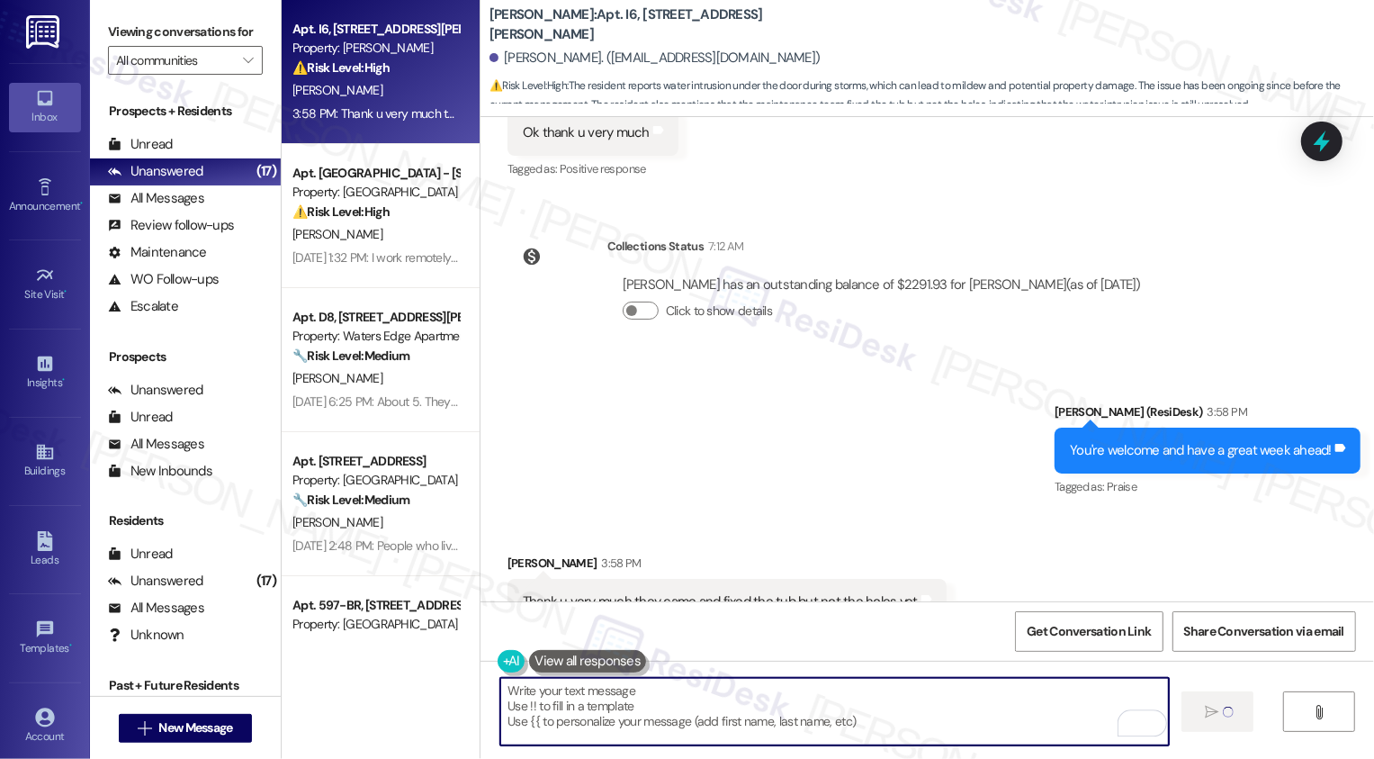
type textarea "Fetching suggested responses. Please feel free to read through the conversation…"
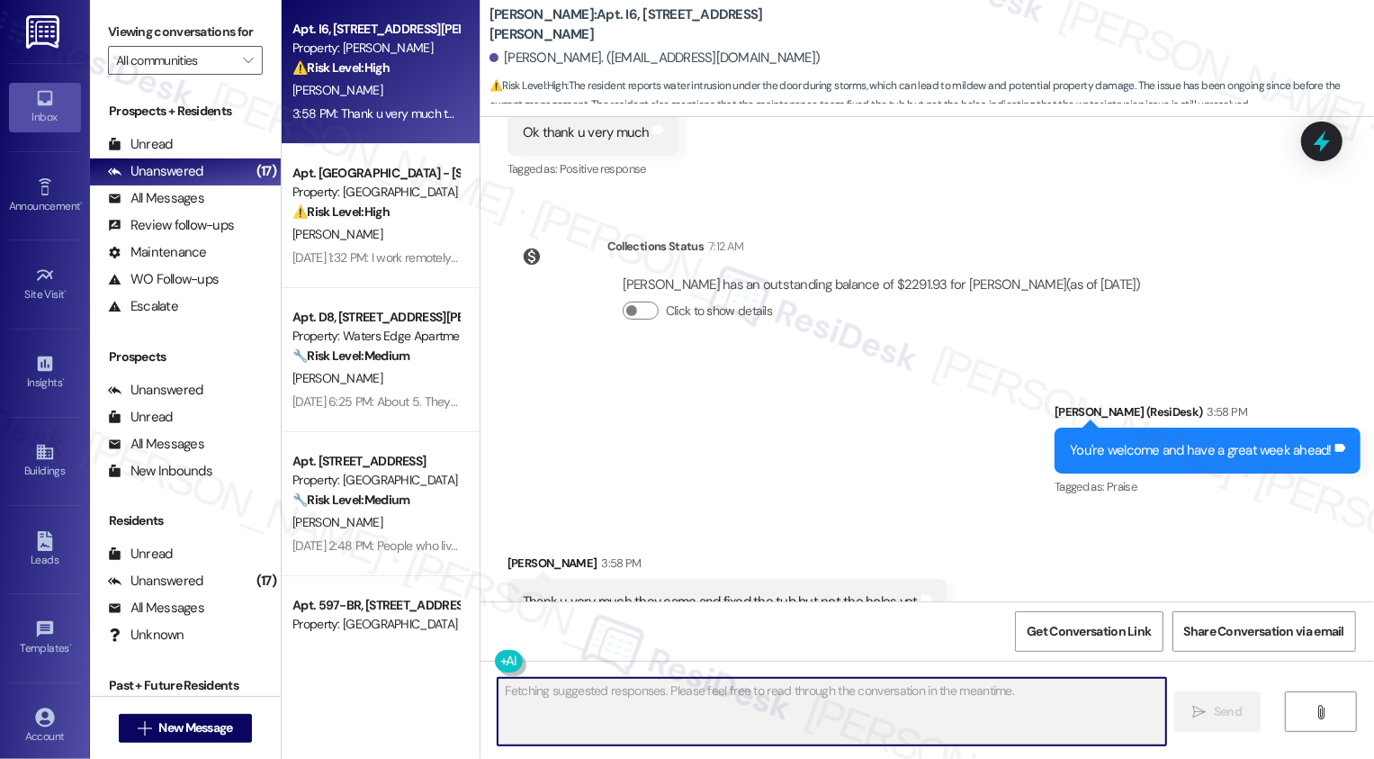
scroll to position [9238, 0]
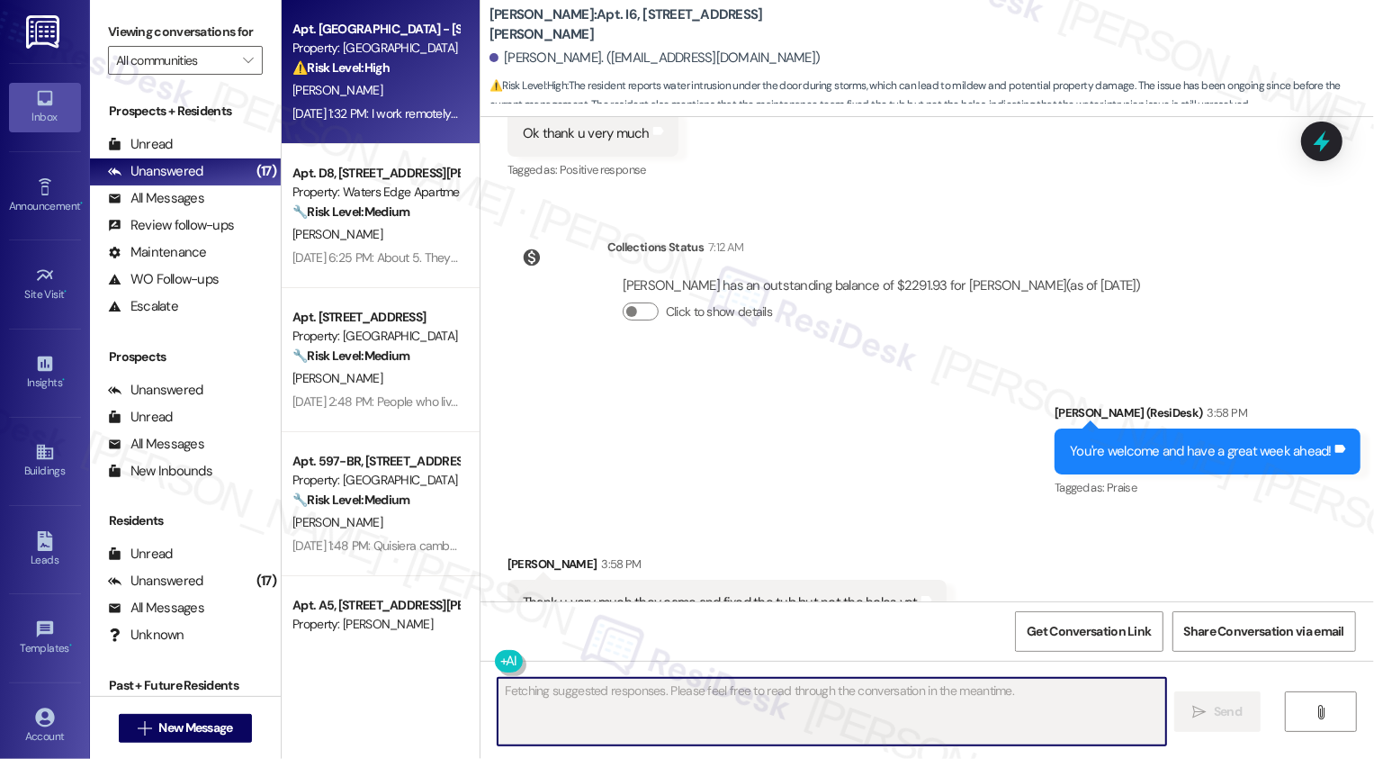
click at [386, 70] on div "⚠️ Risk Level: High The resident reports that the AC in the primary bedroom is …" at bounding box center [376, 68] width 167 height 19
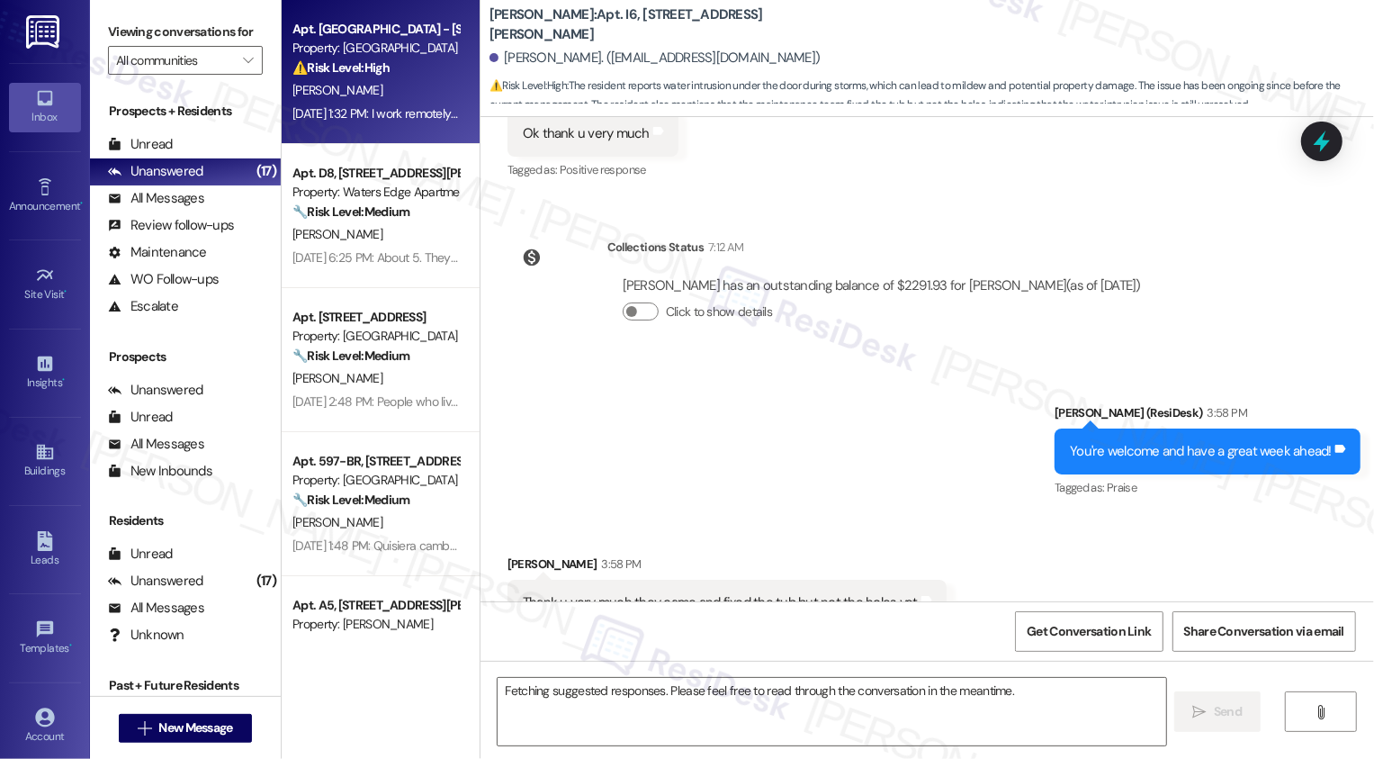
click at [386, 70] on div "⚠️ Risk Level: High The resident reports that the AC in the primary bedroom is …" at bounding box center [376, 68] width 167 height 19
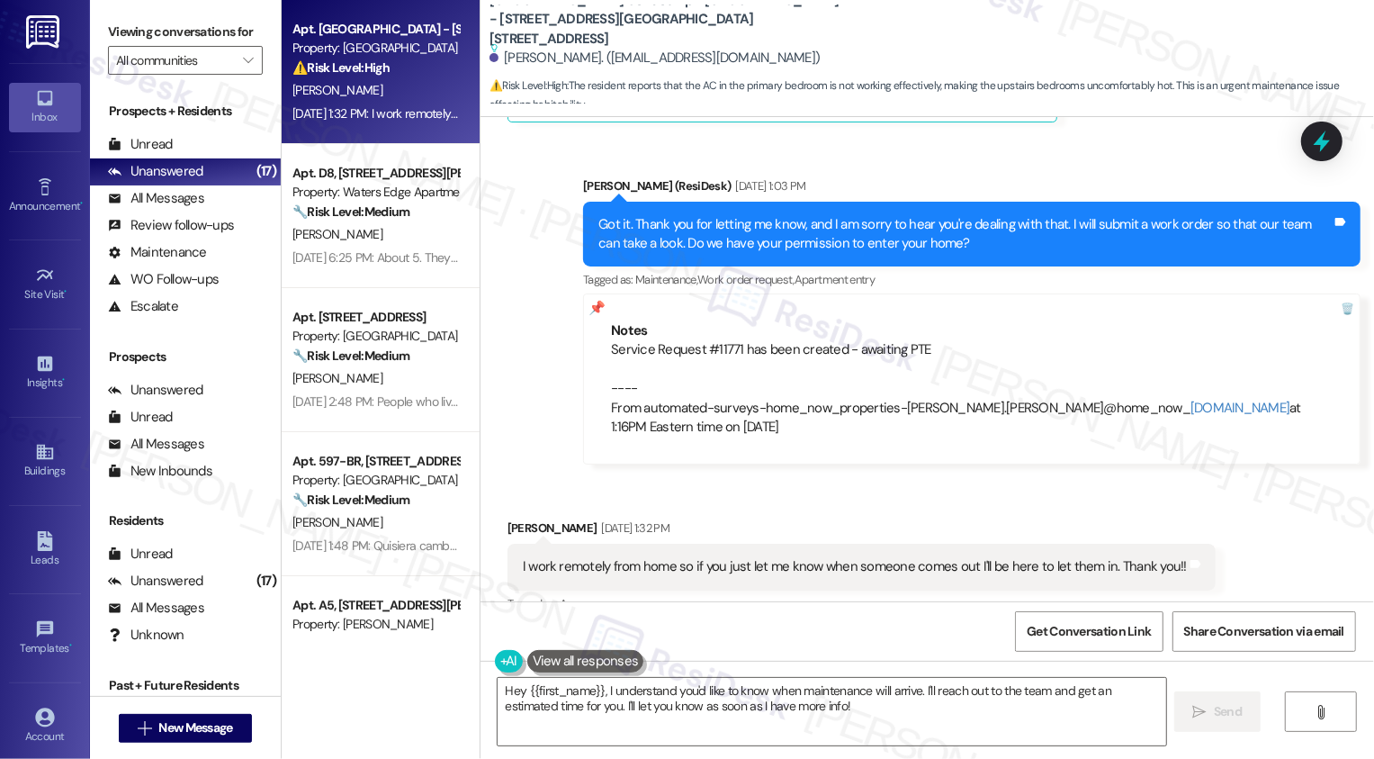
scroll to position [1400, 0]
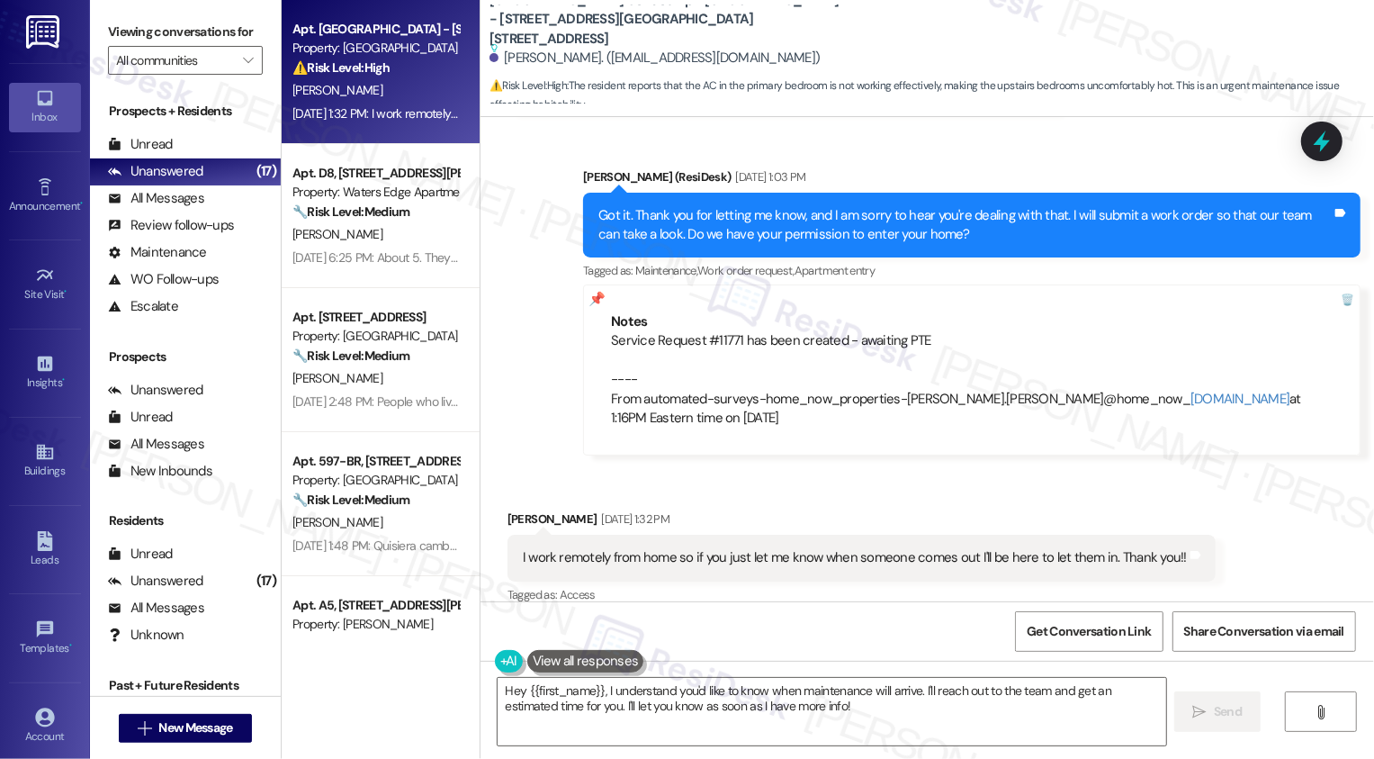
click at [553, 193] on div "Sent via SMS Sarah (ResiDesk) Aug 22, 2025 at 1:03 PM Got it. Thank you for let…" at bounding box center [928, 298] width 894 height 343
click at [710, 331] on div "Service Request #11771 has been created - awaiting PTE ---- From automated-surv…" at bounding box center [972, 379] width 722 height 96
copy div "11771"
click at [627, 698] on textarea "Hey {{first_name}}, I understand you'd like to know when maintenance will arriv…" at bounding box center [832, 712] width 669 height 68
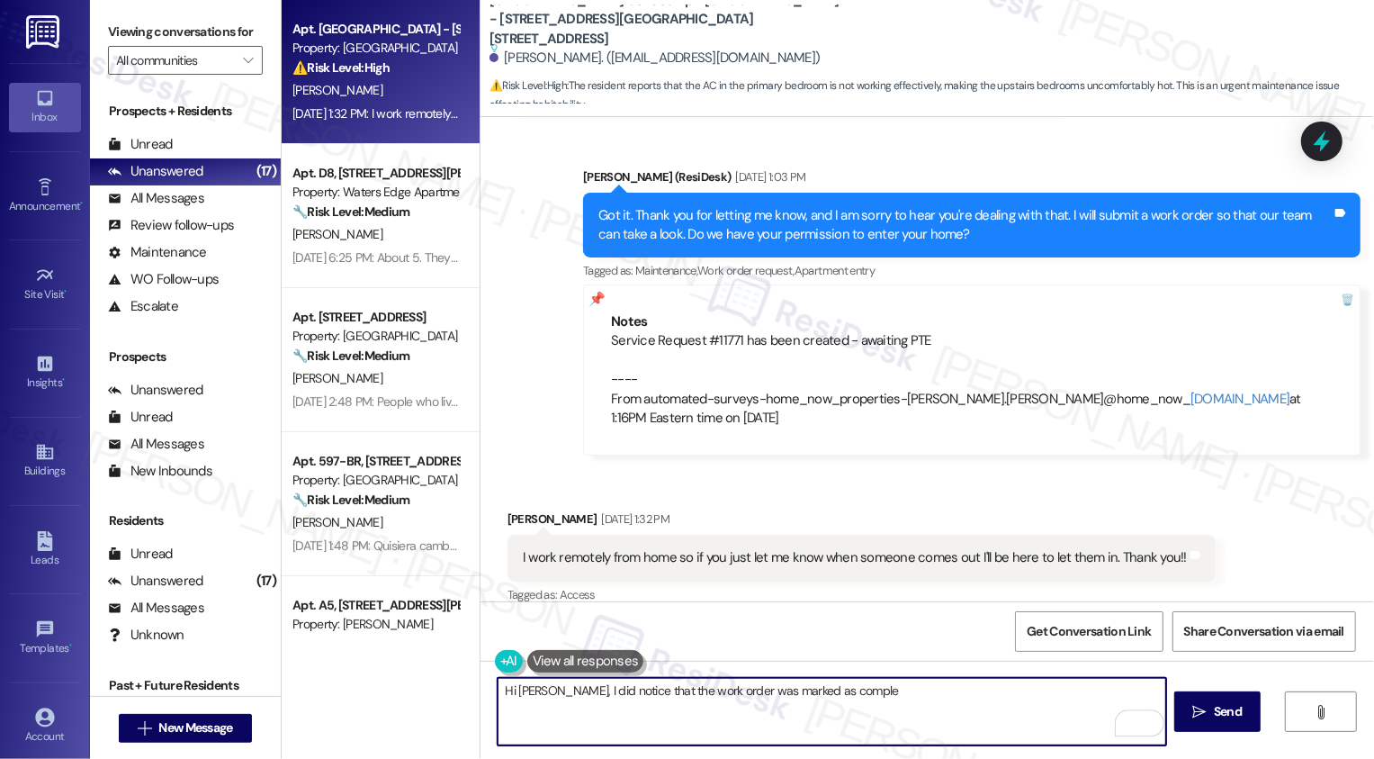
drag, startPoint x: 545, startPoint y: 689, endPoint x: 1055, endPoint y: 758, distance: 514.1
click at [1055, 758] on div "Hi Lakema, I did notice that the work order was marked as comple  Send " at bounding box center [928, 728] width 894 height 135
type textarea "Hi Lakema! Let me know if you need any further assistance."
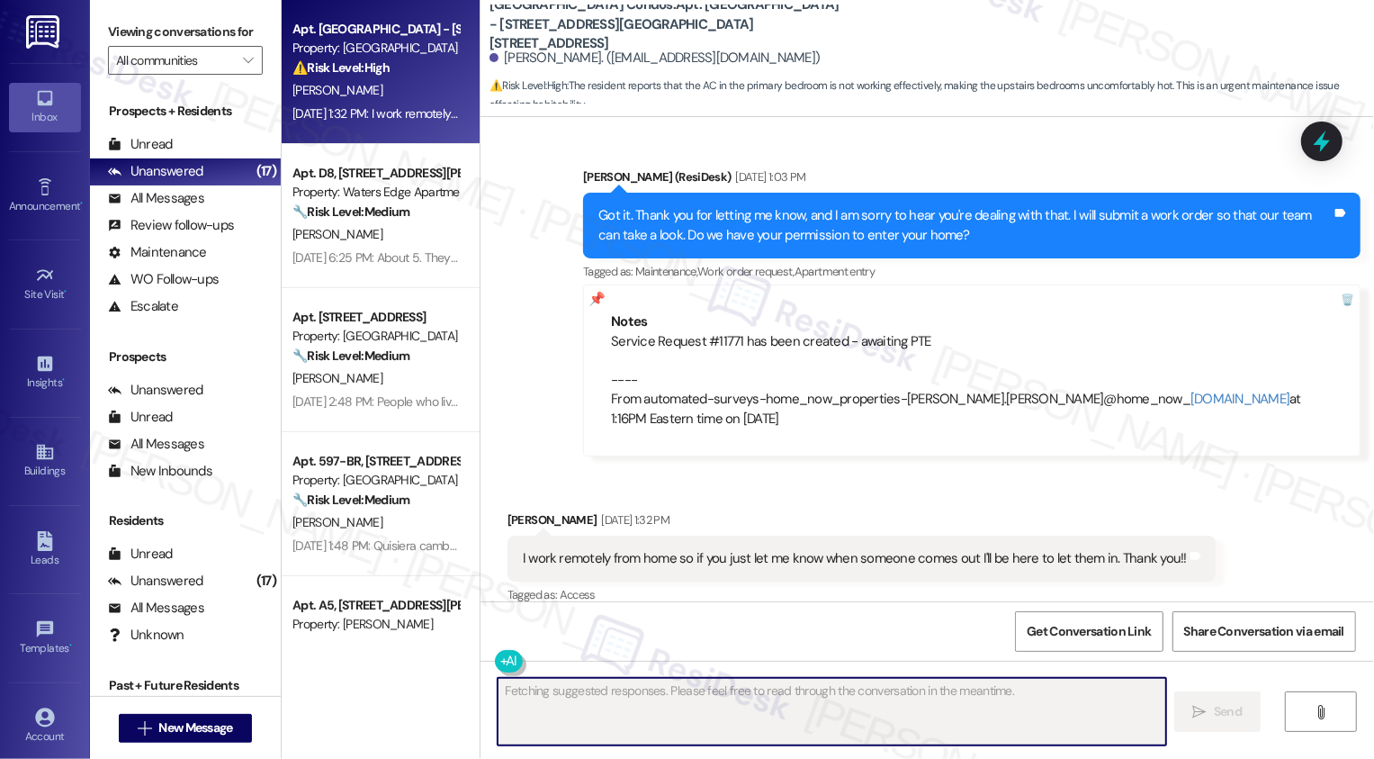
scroll to position [1472, 0]
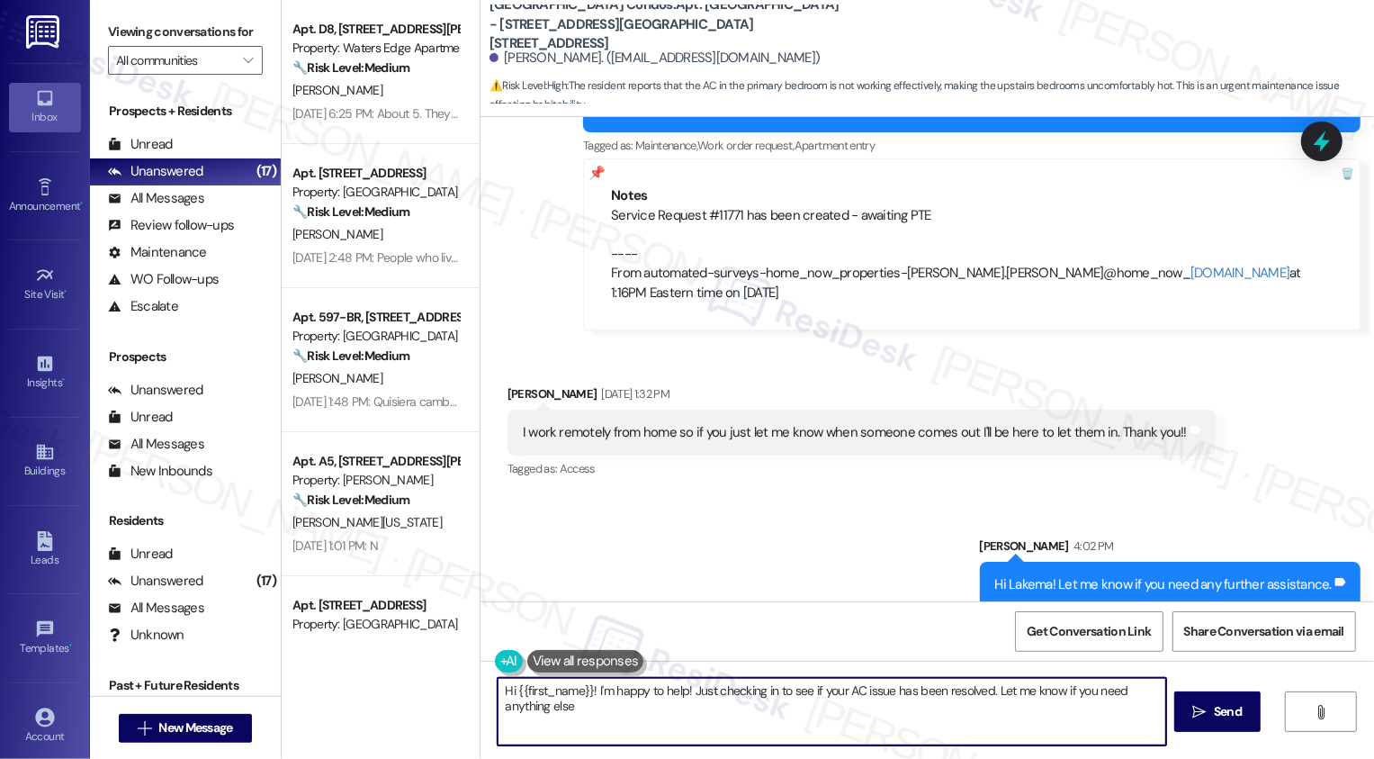
type textarea "Hi {{first_name}}! I'm happy to help! Just checking in to see if your AC issue …"
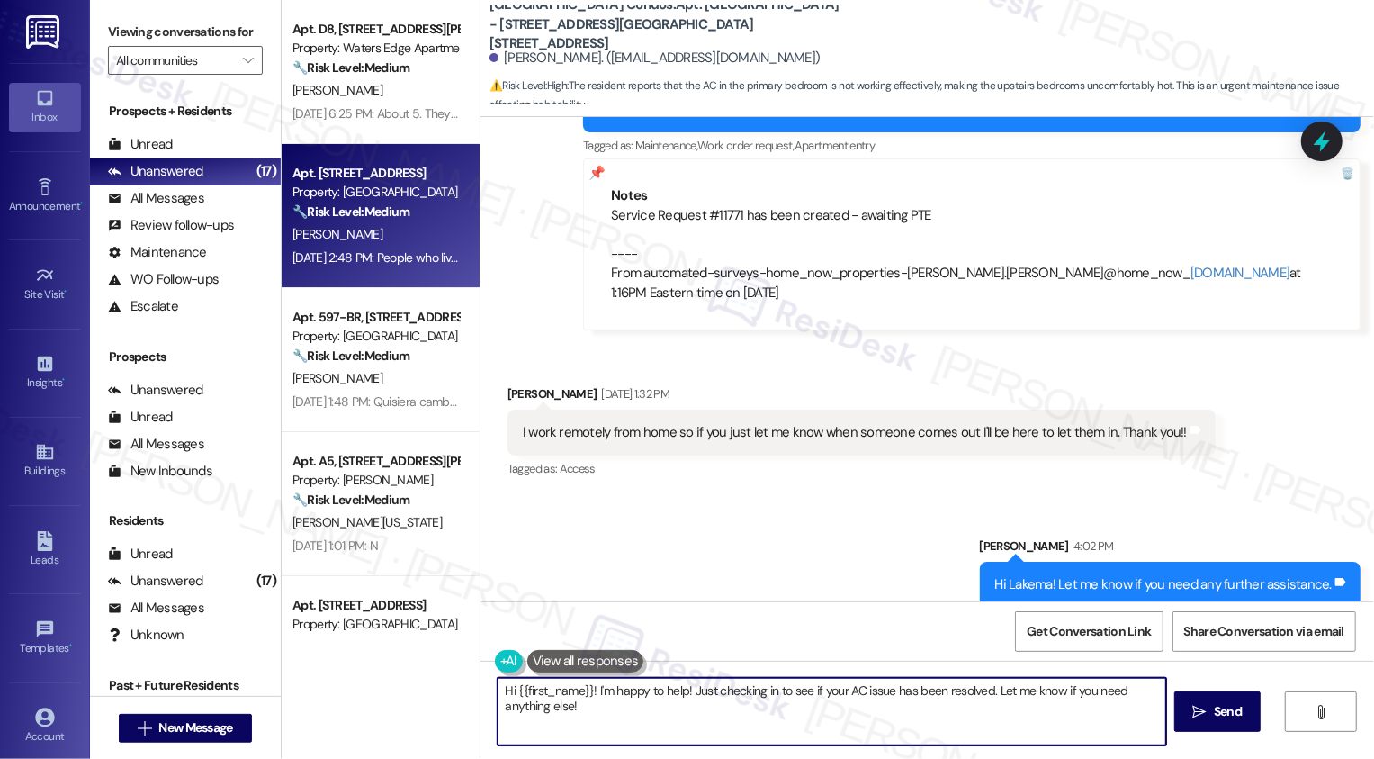
click at [360, 167] on div "Apt. 588-B, 59 Hurricane Shoals Rd NE" at bounding box center [376, 173] width 167 height 19
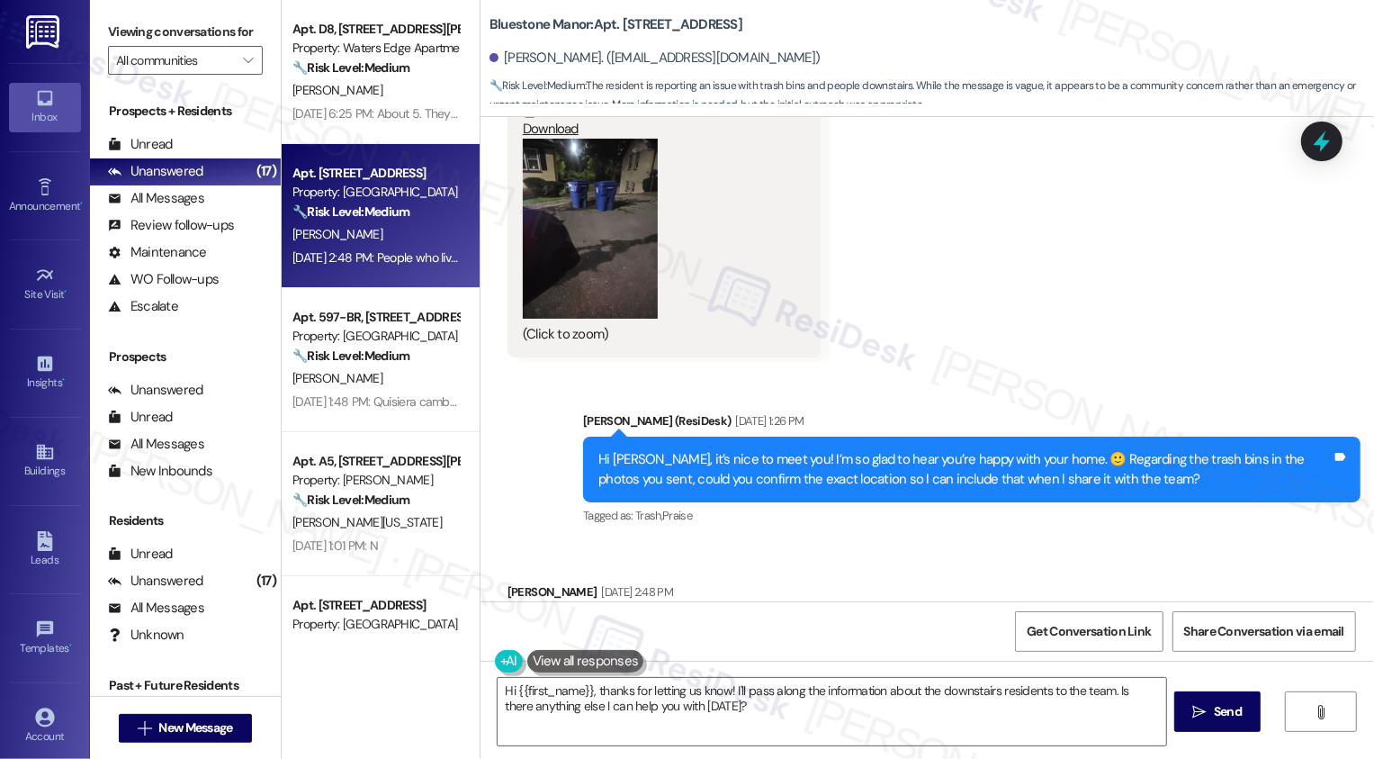
scroll to position [1580, 0]
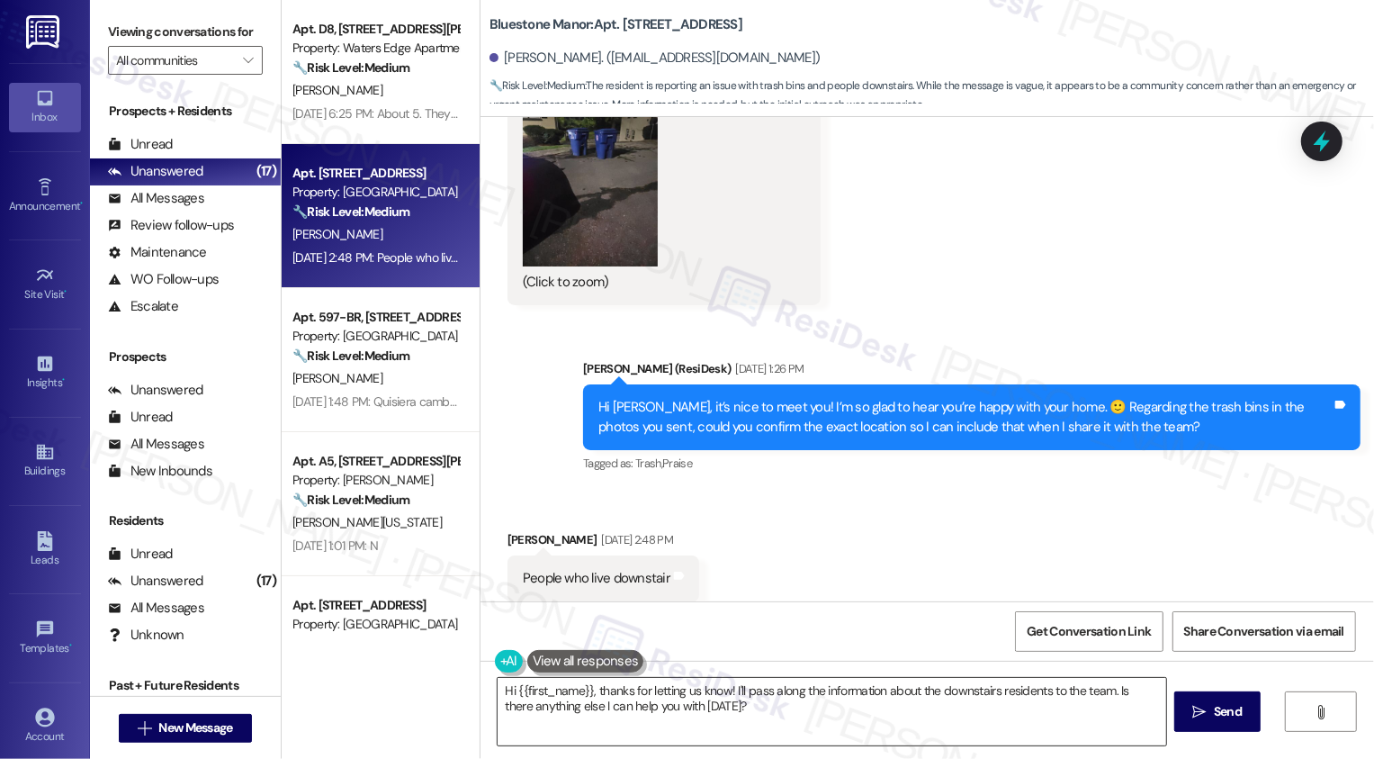
click at [651, 742] on textarea "Hi {{first_name}}, thanks for letting us know! I'll pass along the information …" at bounding box center [832, 712] width 669 height 68
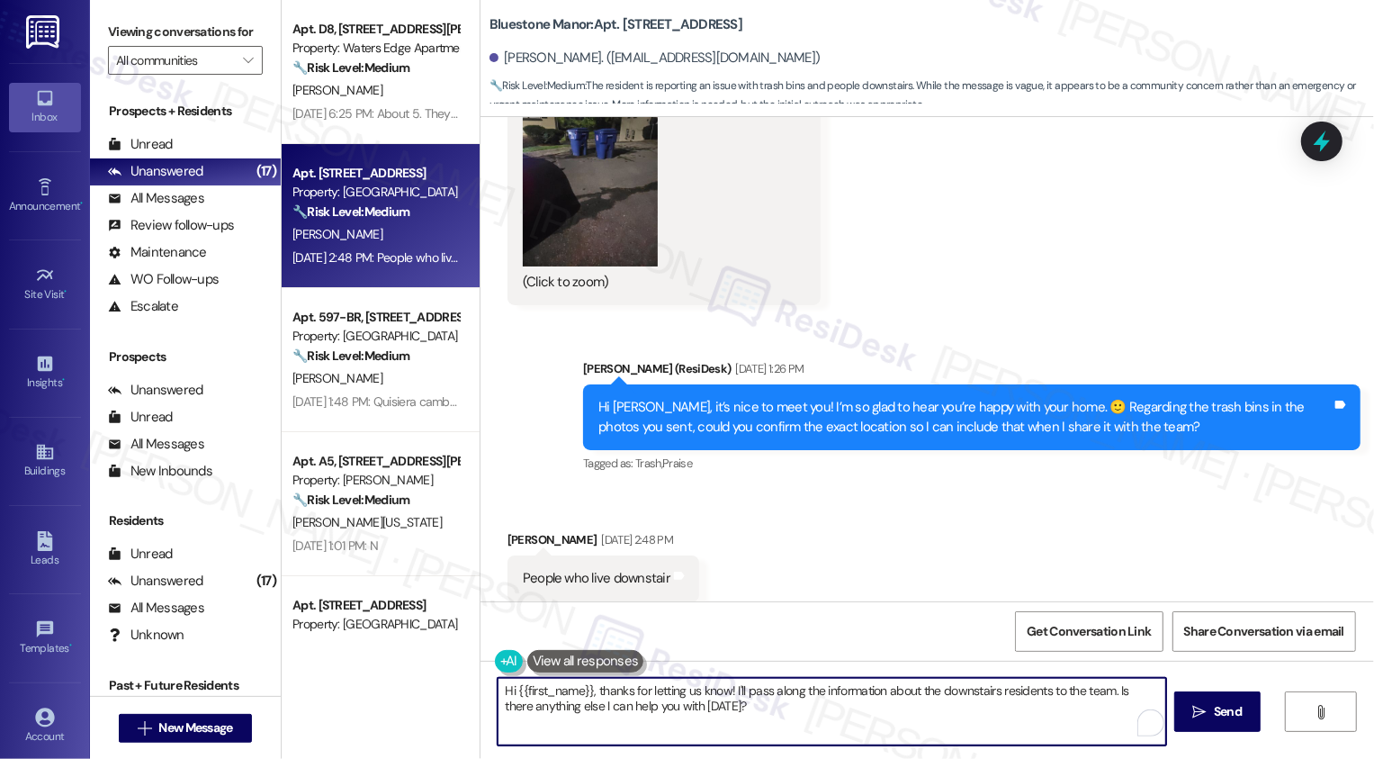
click at [621, 698] on textarea "Hi {{first_name}}, thanks for letting us know! I'll pass along the information …" at bounding box center [832, 712] width 669 height 68
drag, startPoint x: 593, startPoint y: 691, endPoint x: 404, endPoint y: 682, distance: 189.2
click at [404, 684] on div "Apt. D8, 417 Barton Drive Property: Waters Edge Apartments 🔧 Risk Level: Medium…" at bounding box center [828, 379] width 1093 height 759
click at [644, 704] on textarea "Thanks for letting us know! I'll pass along the information about the downstair…" at bounding box center [832, 712] width 669 height 68
click at [806, 707] on textarea "Thanks for letting us know! I'll pass along the information about the downstair…" at bounding box center [832, 712] width 669 height 68
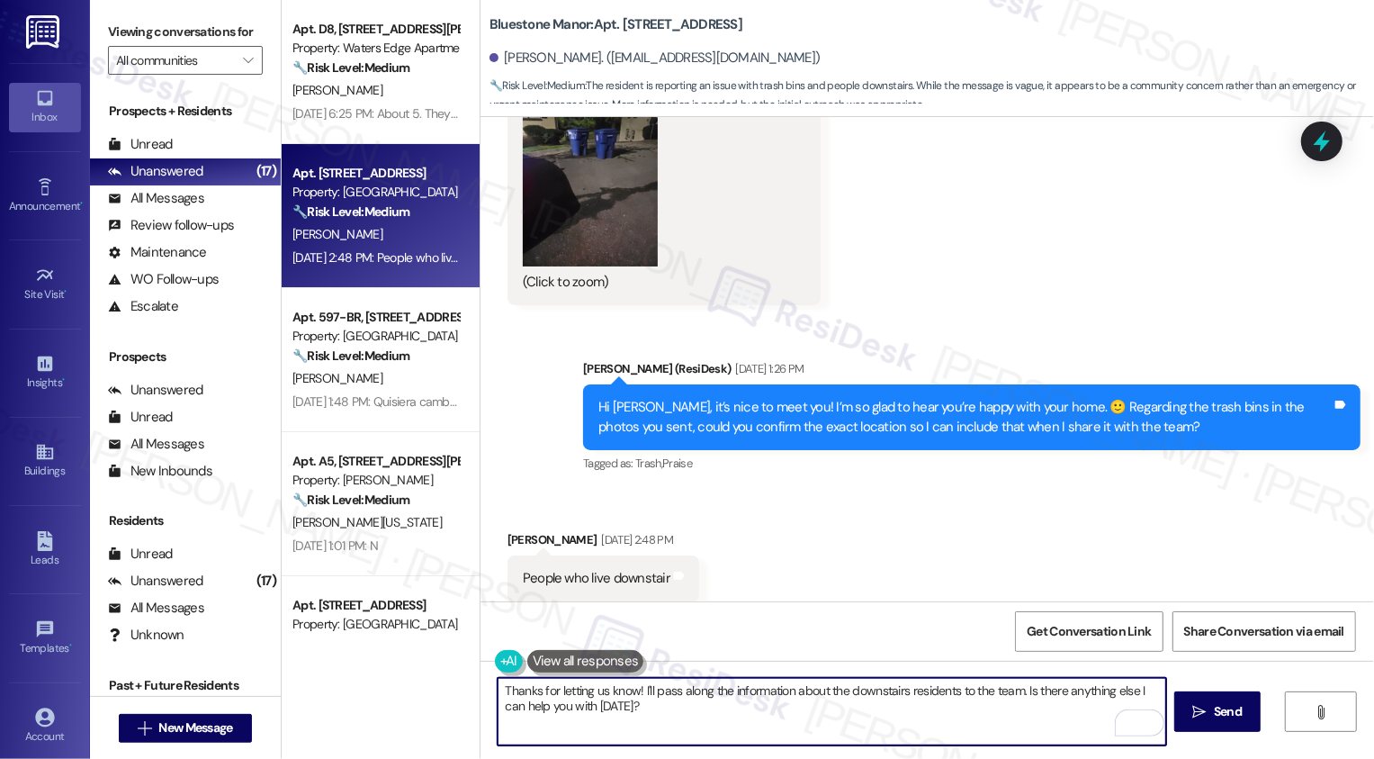
drag, startPoint x: 1019, startPoint y: 690, endPoint x: 1033, endPoint y: 743, distance: 54.2
click at [1033, 743] on textarea "Thanks for letting us know! I'll pass along the information about the downstair…" at bounding box center [832, 712] width 669 height 68
click at [571, 705] on textarea "Thanks for letting us know! I'll pass along the information about the downstair…" at bounding box center [832, 712] width 669 height 68
click at [611, 715] on textarea "Thanks for letting us know! I'll pass along the information about the downstair…" at bounding box center [832, 712] width 669 height 68
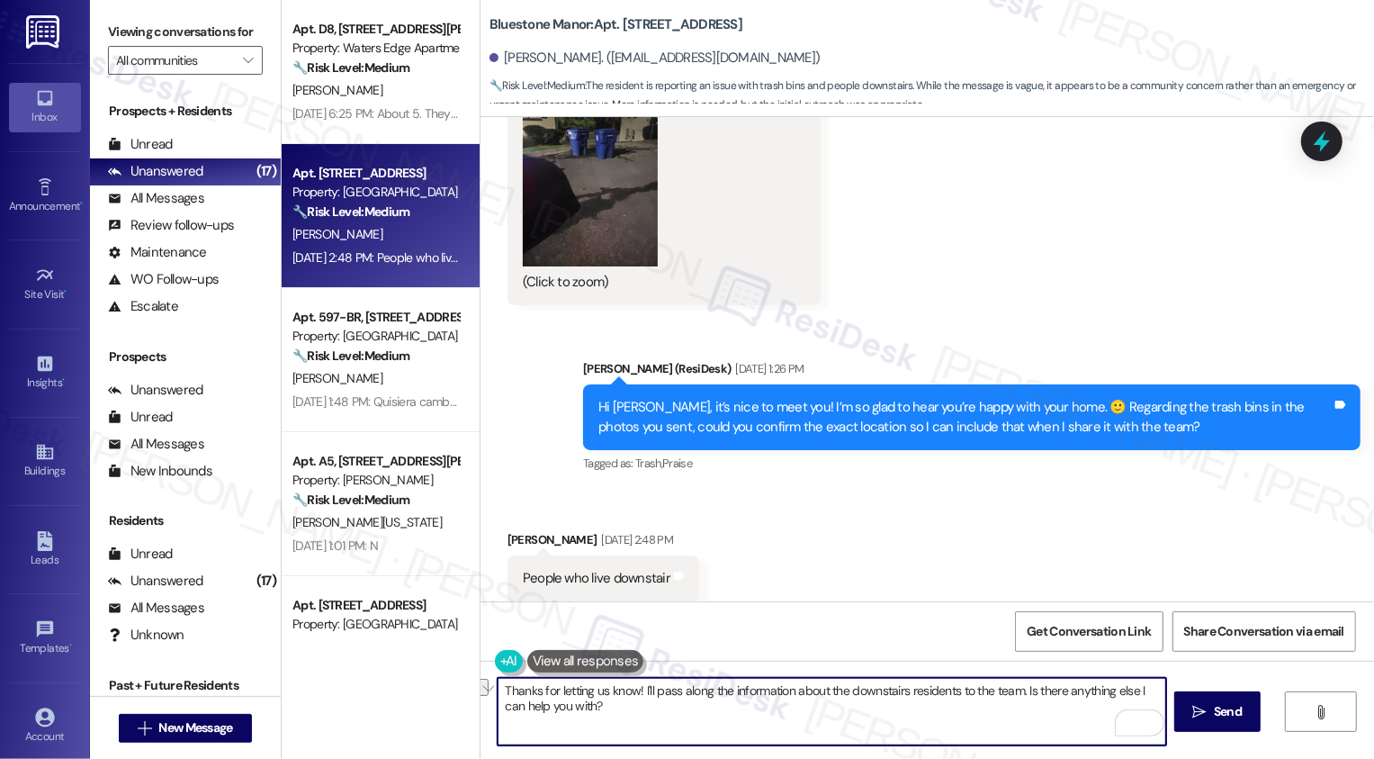
drag, startPoint x: 644, startPoint y: 691, endPoint x: 1007, endPoint y: 683, distance: 362.8
click at [1009, 690] on textarea "Thanks for letting us know! I'll pass along the information about the downstair…" at bounding box center [832, 712] width 669 height 68
type textarea "Thanks for letting us know! I'll make sure the team is aware. Is there anything…"
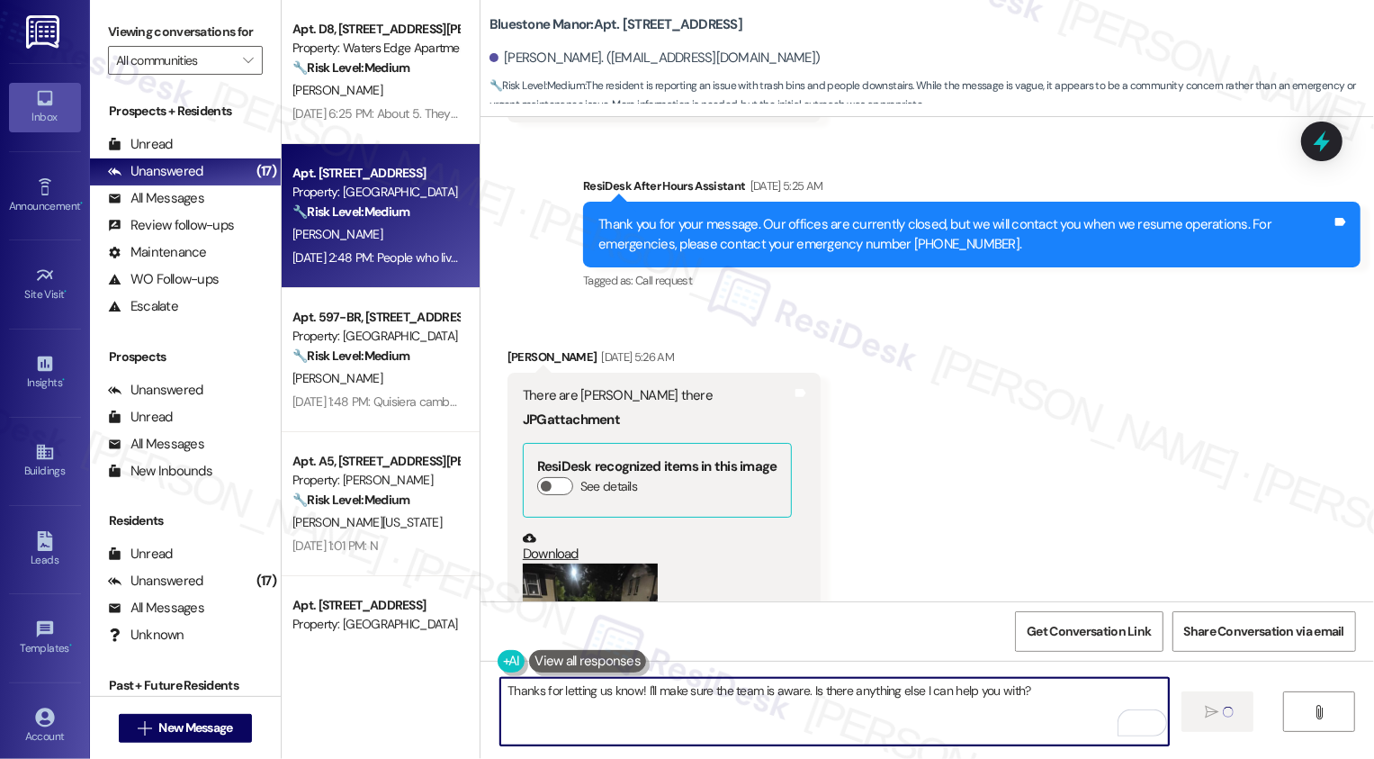
scroll to position [1231, 0]
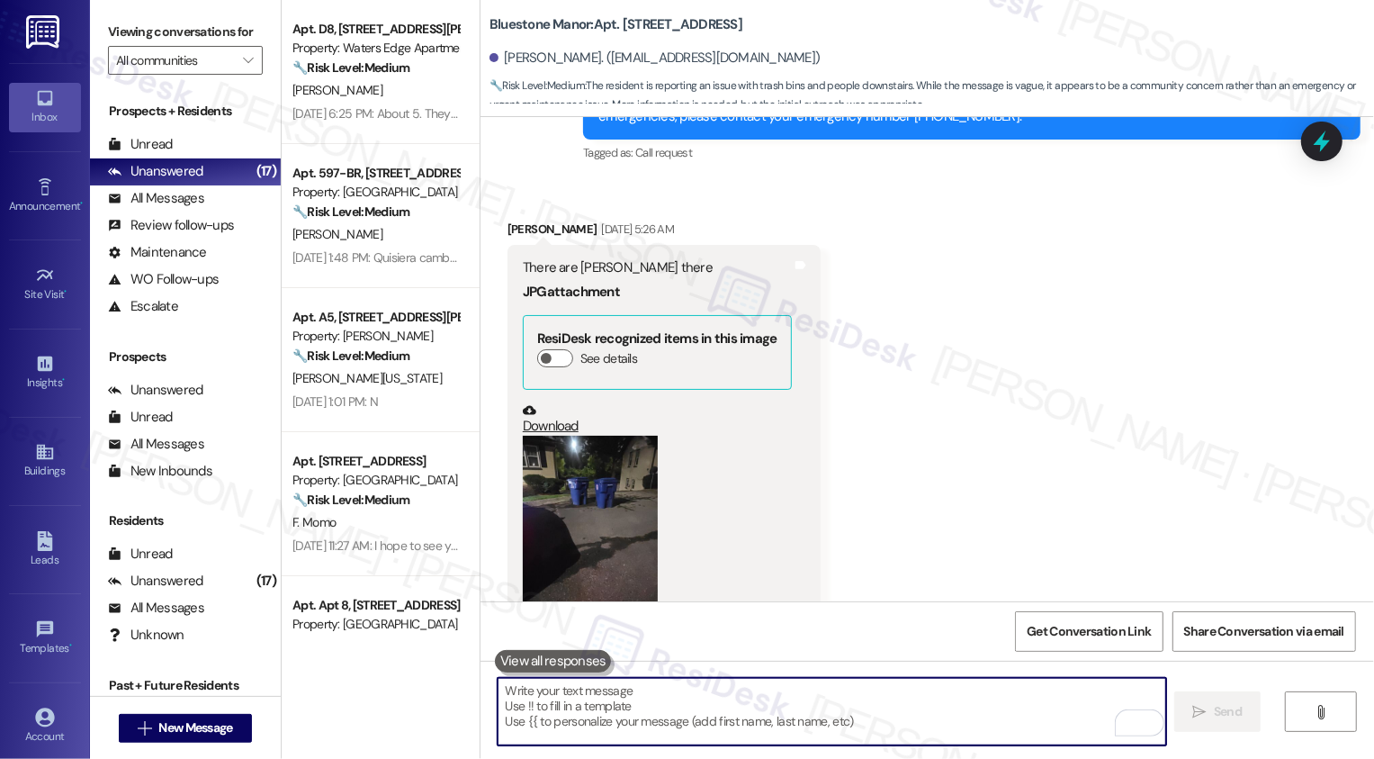
click at [567, 477] on button "Zoom image" at bounding box center [590, 526] width 135 height 180
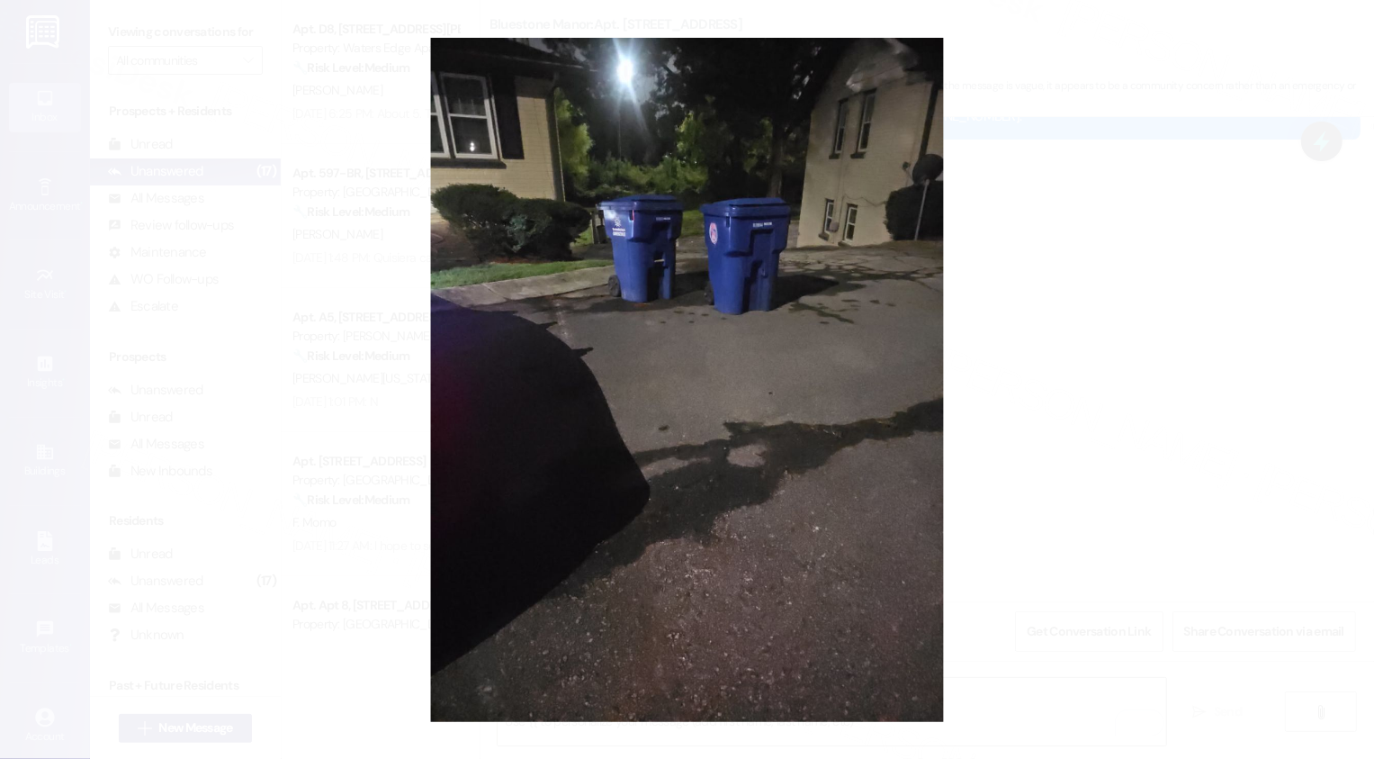
click at [1100, 473] on button "Unzoom image" at bounding box center [687, 379] width 1374 height 759
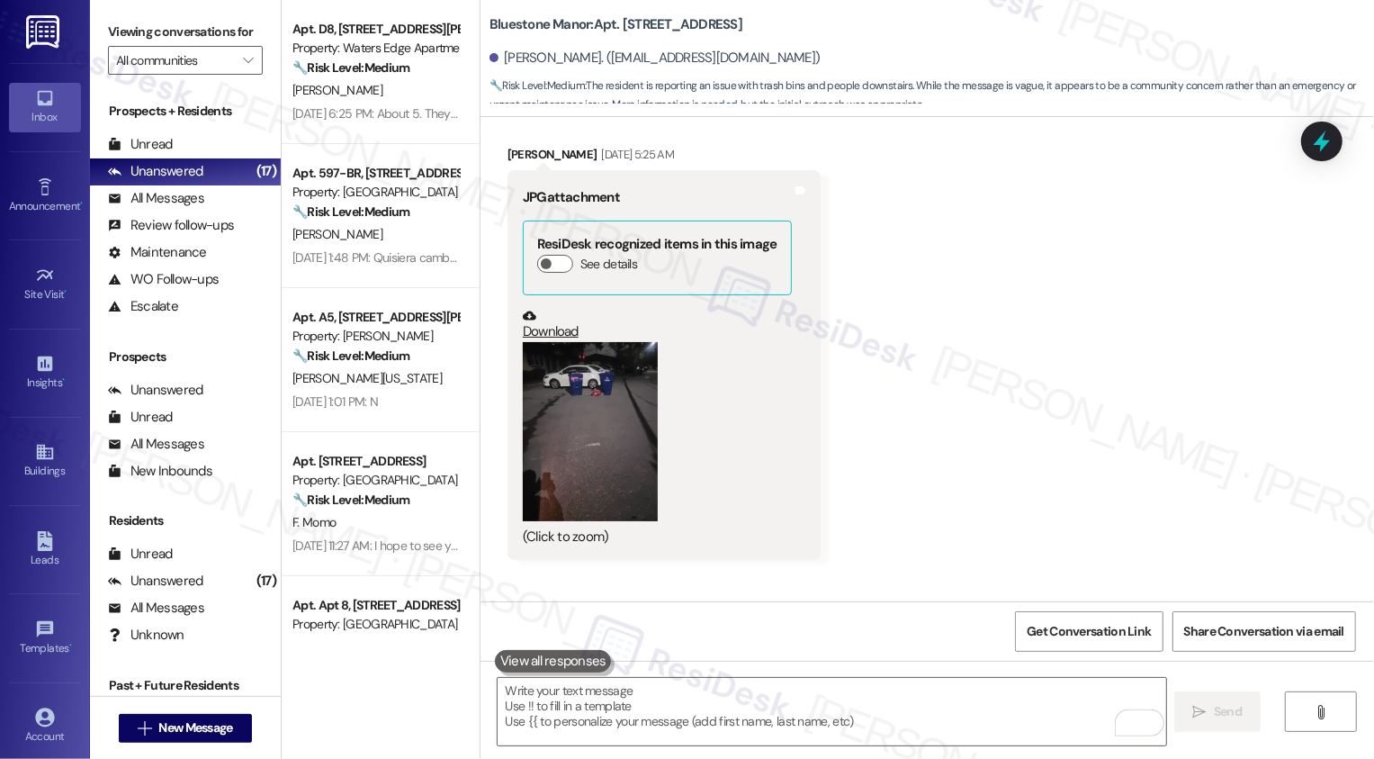
scroll to position [648, 0]
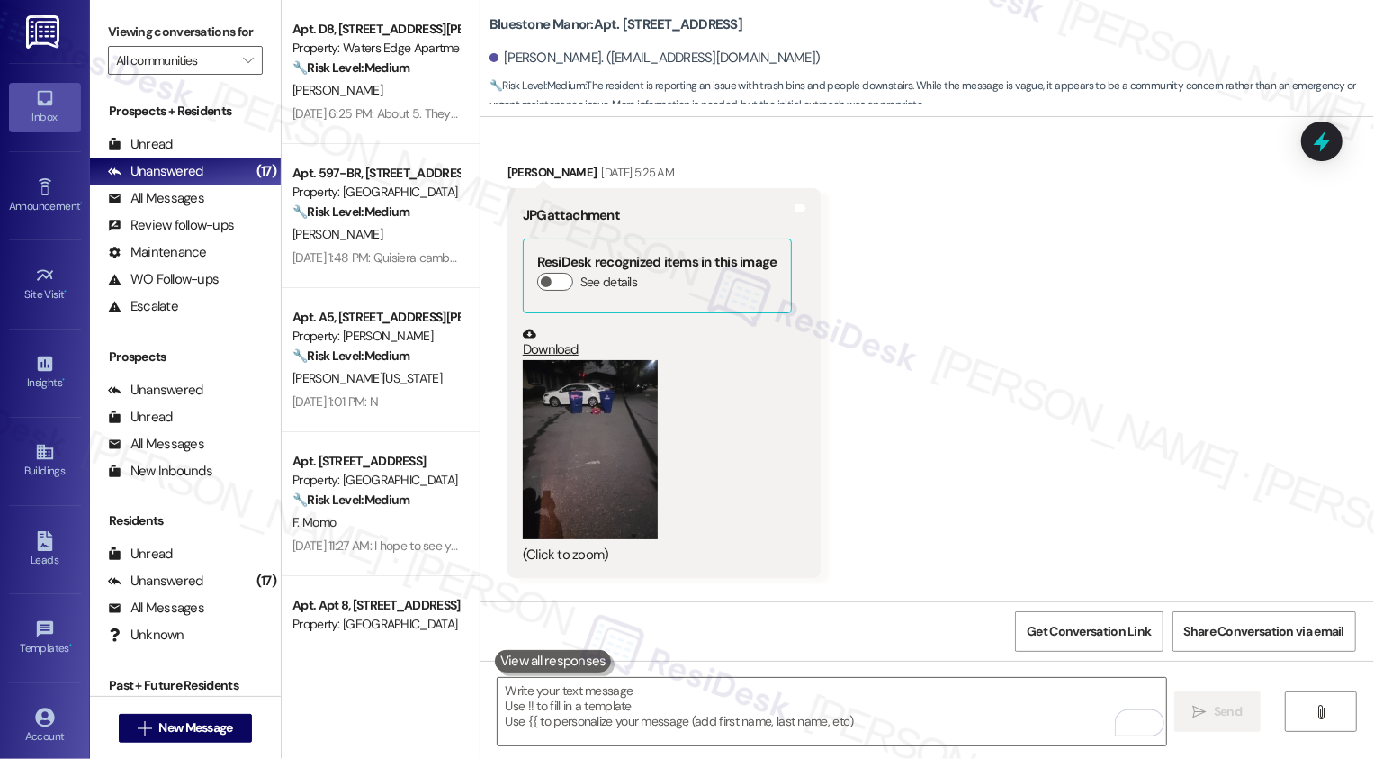
click at [562, 416] on button "Zoom image" at bounding box center [590, 450] width 135 height 180
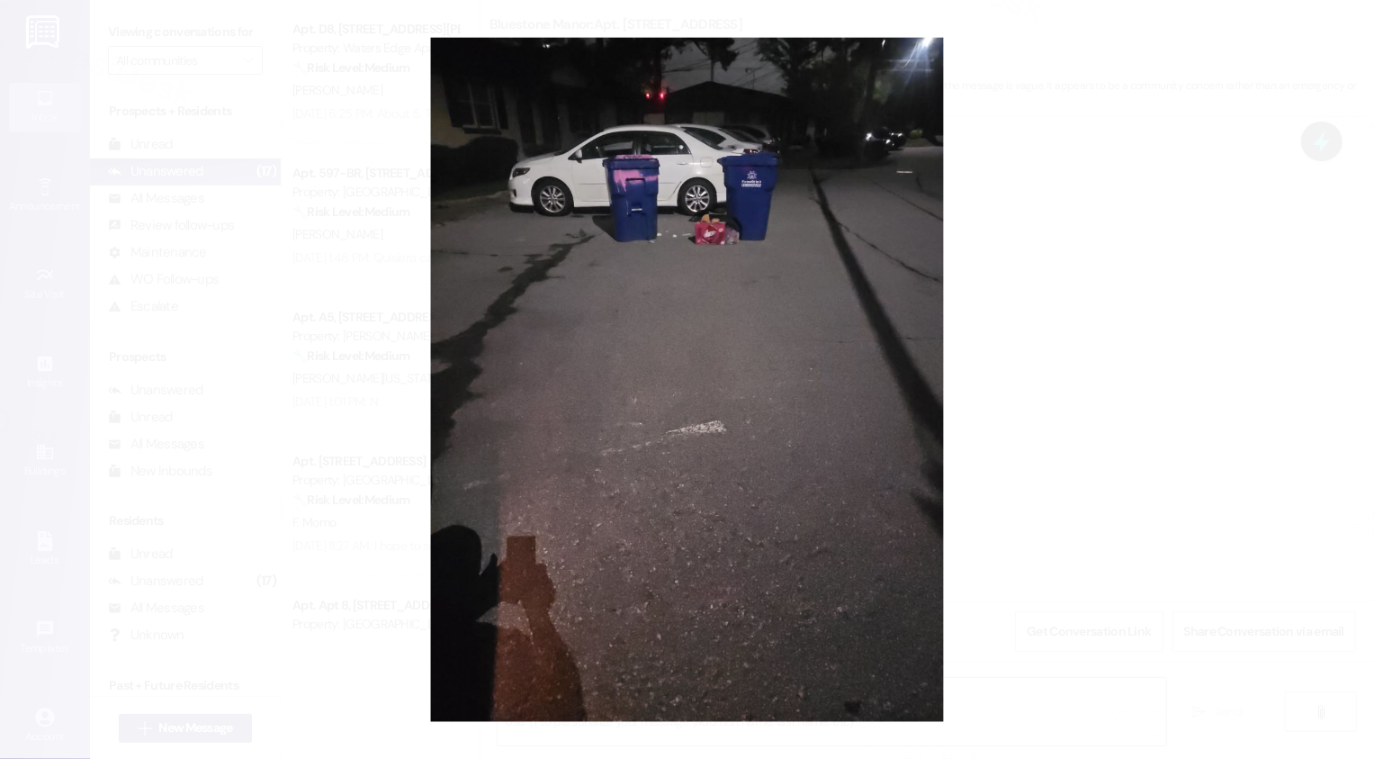
click at [1143, 382] on button "Unzoom image" at bounding box center [687, 379] width 1374 height 759
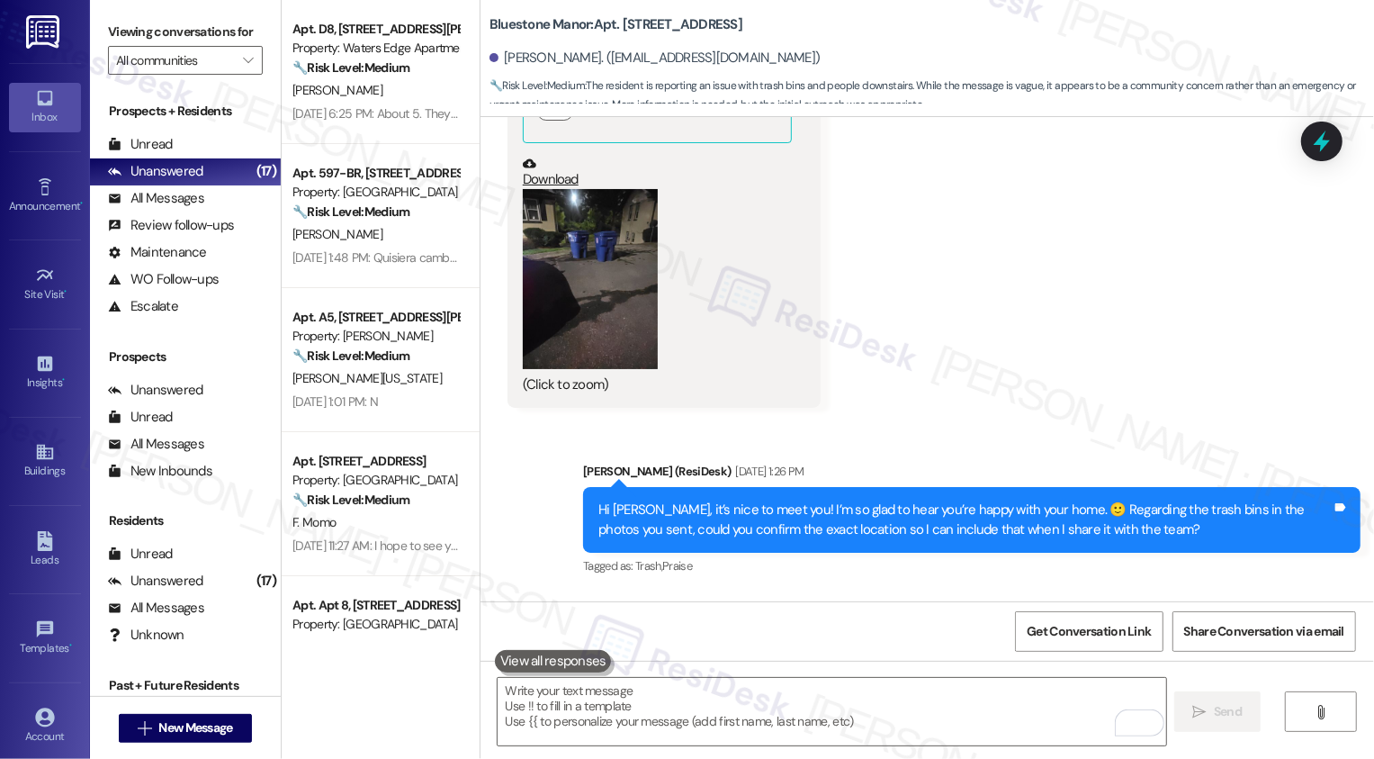
scroll to position [1706, 0]
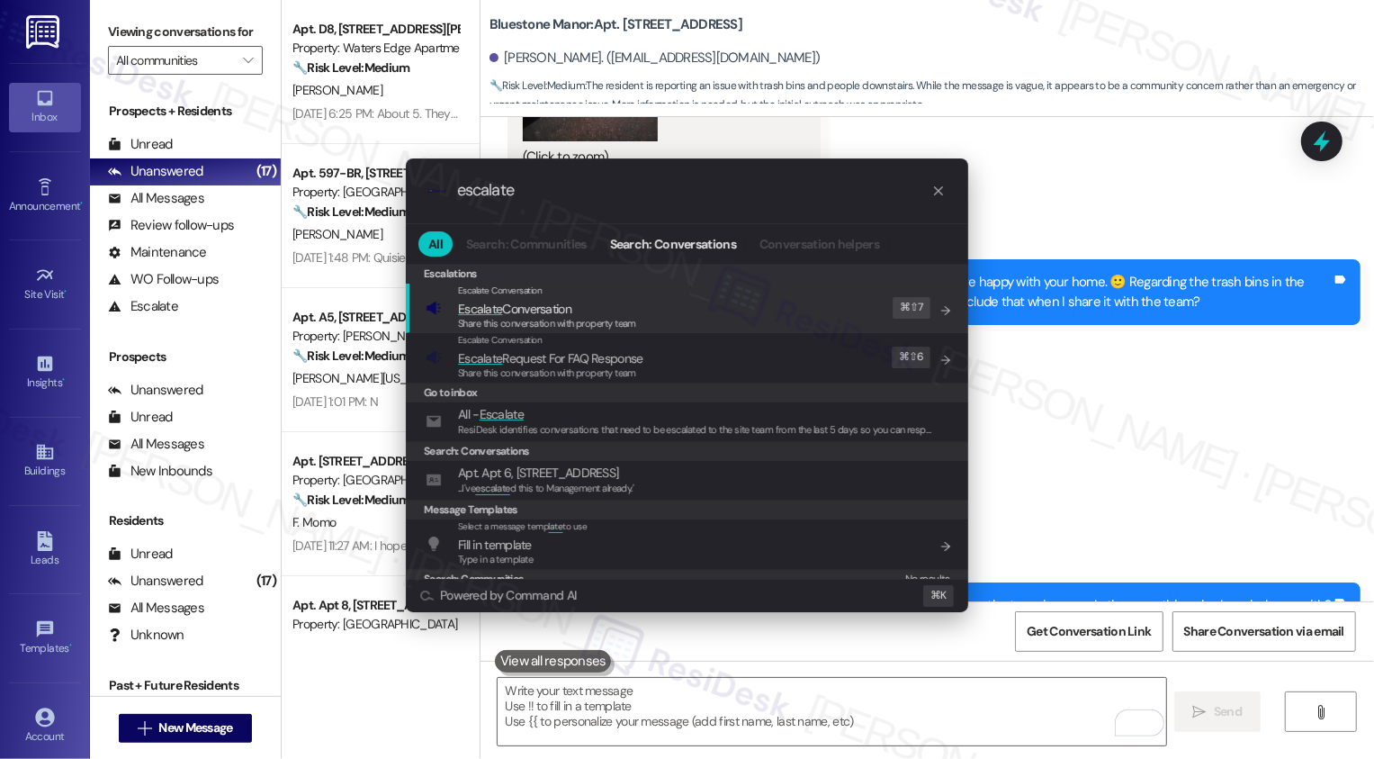
type input "escalate"
click at [653, 312] on div "Escalate Conversation Escalate Conversation Share this conversation with proper…" at bounding box center [689, 308] width 527 height 49
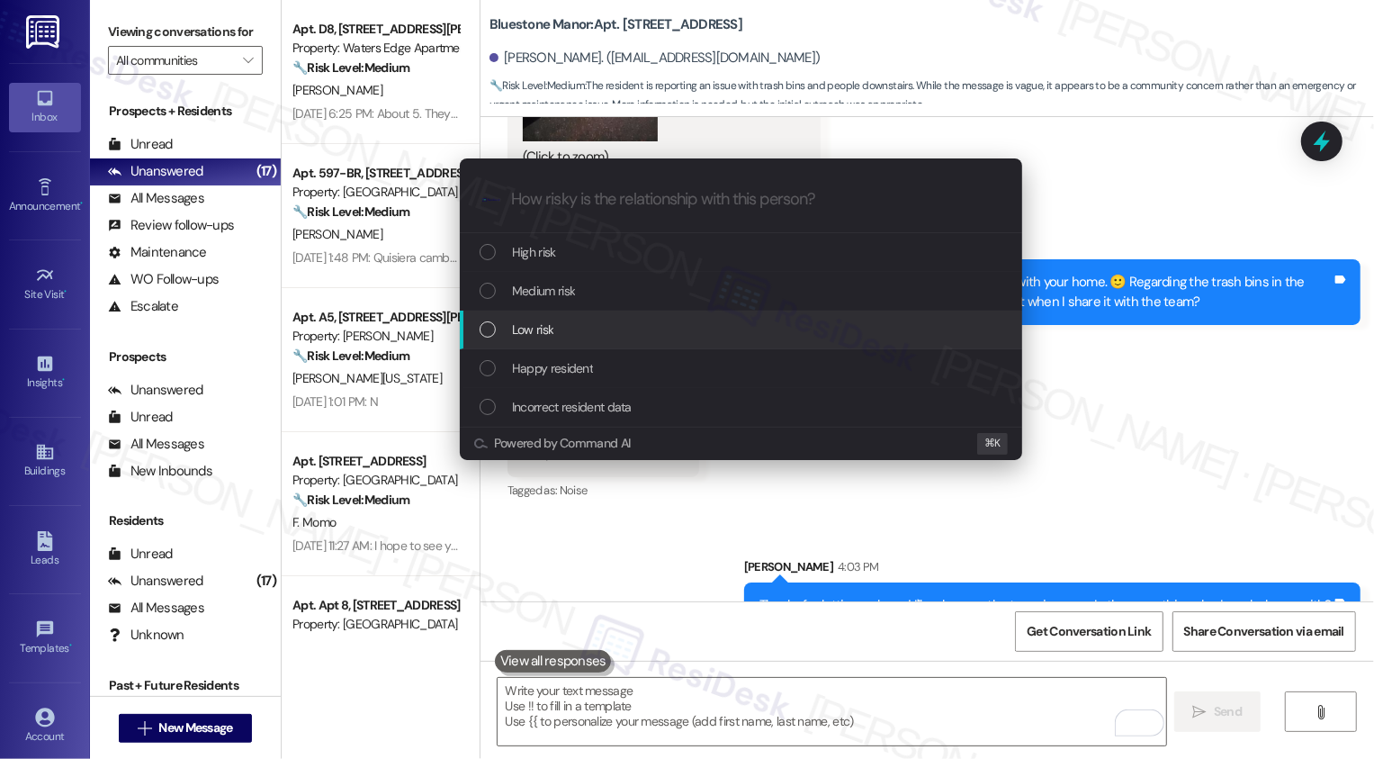
click at [582, 329] on div "Low risk" at bounding box center [743, 330] width 527 height 20
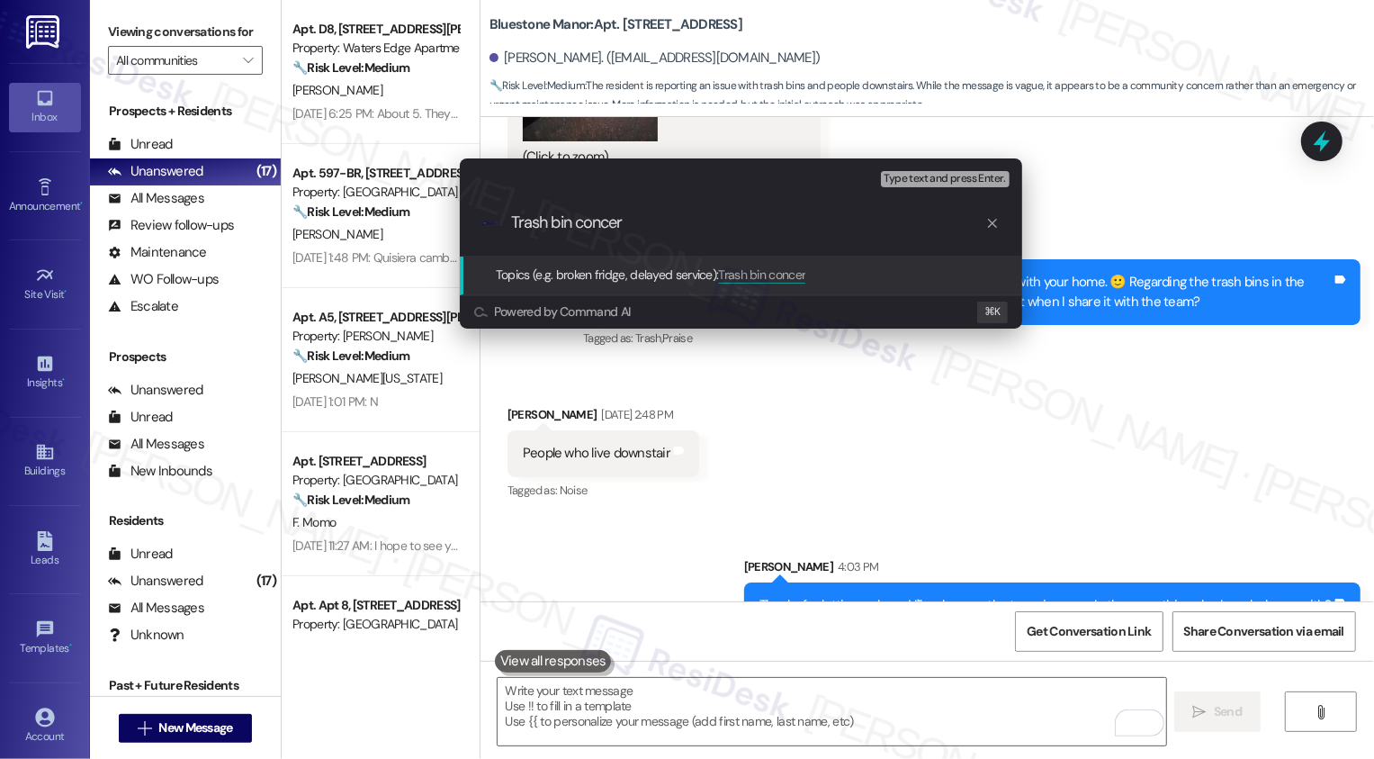
type input "Trash bin concern"
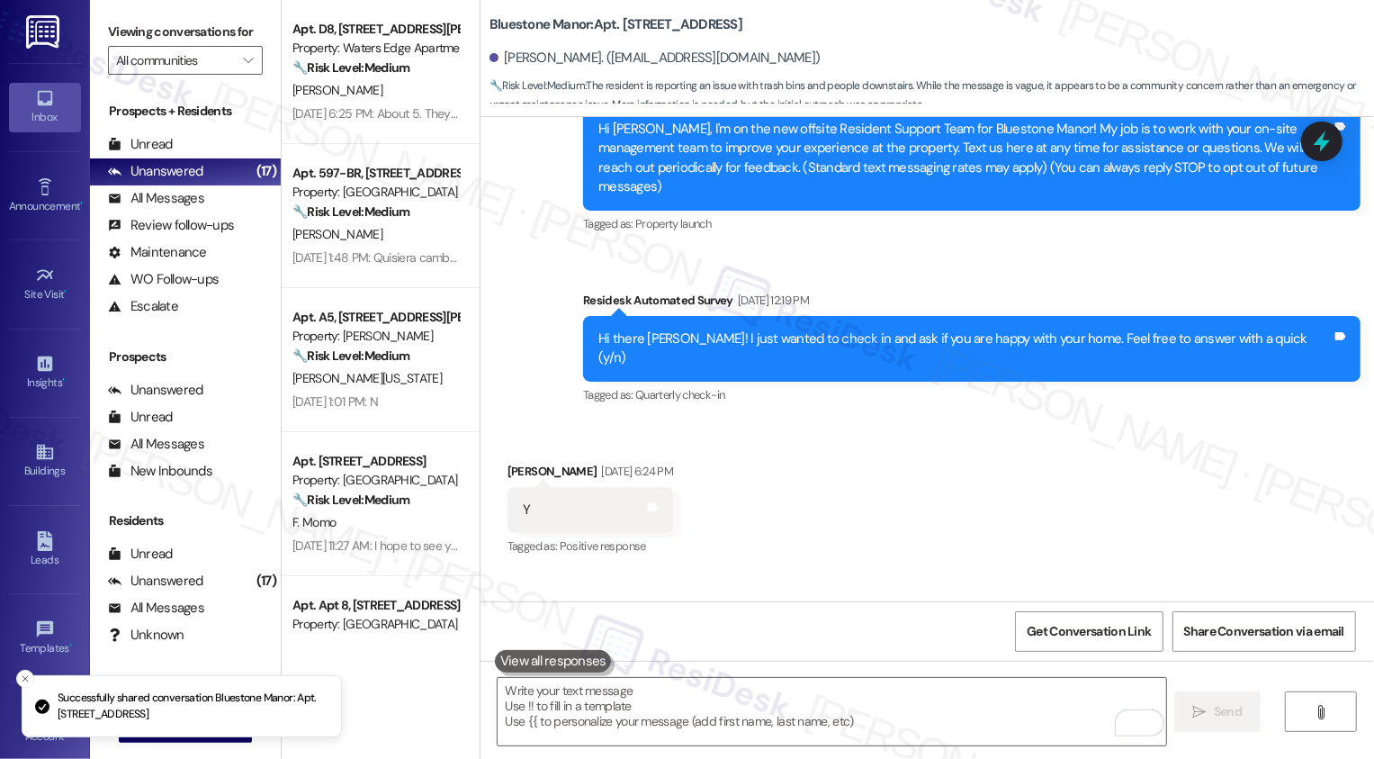
scroll to position [191, 0]
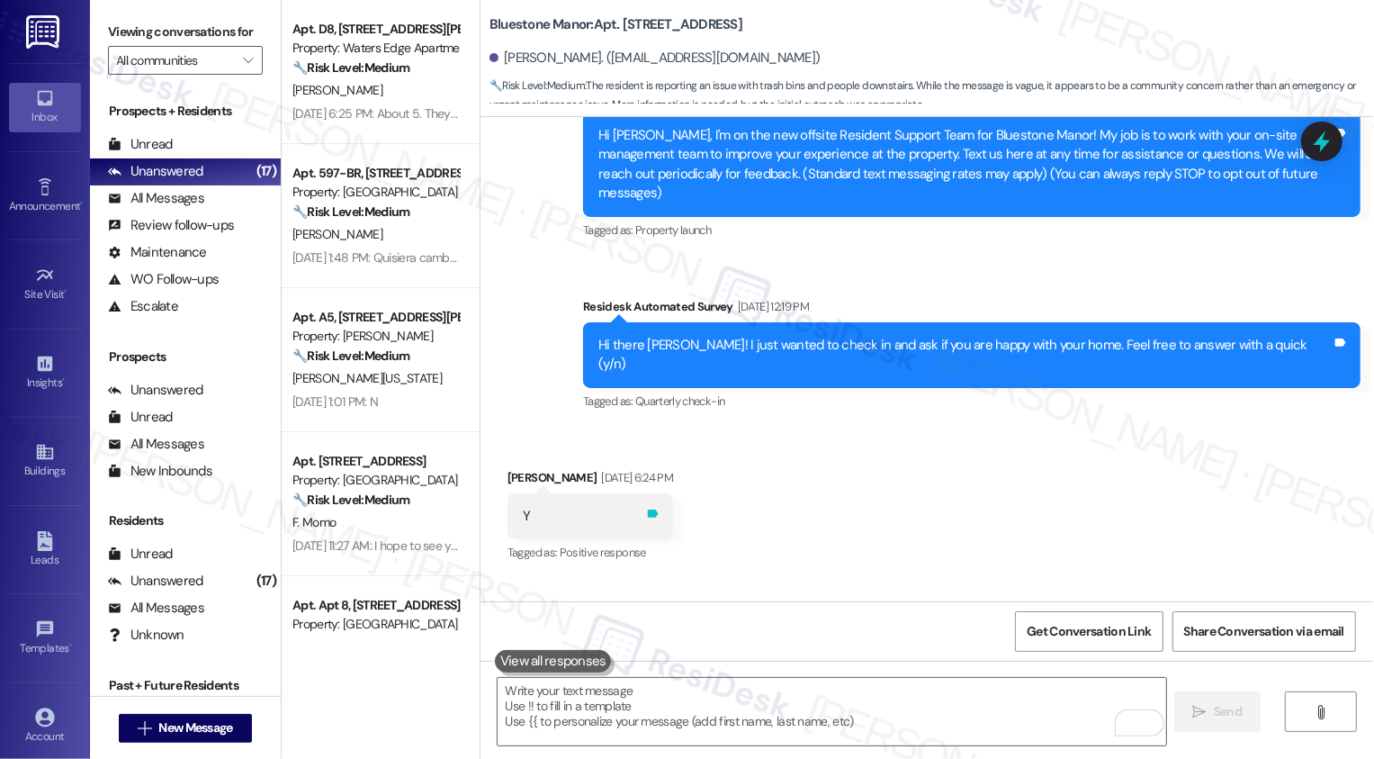
click at [659, 509] on icon at bounding box center [653, 513] width 11 height 8
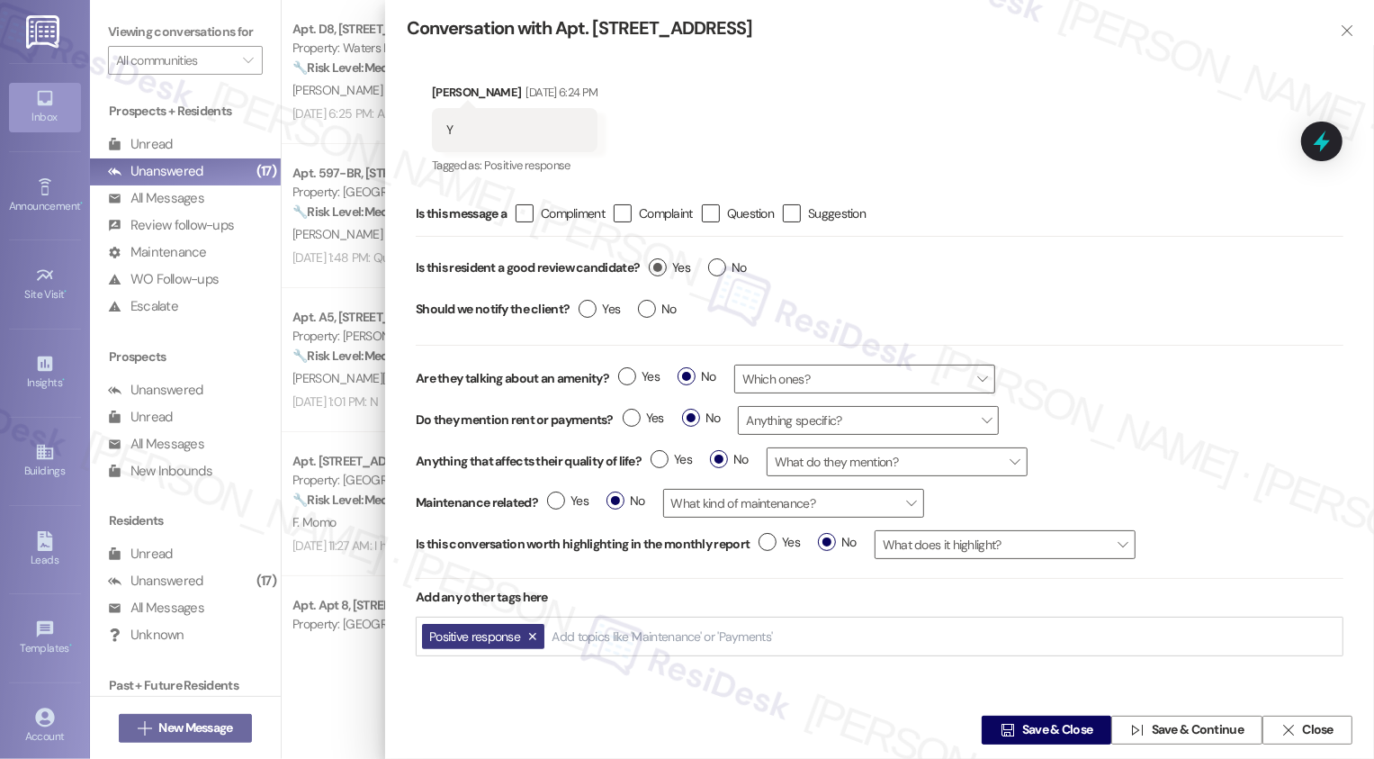
click at [662, 259] on label "Yes" at bounding box center [669, 267] width 41 height 19
click at [662, 259] on input "Yes" at bounding box center [669, 269] width 41 height 23
radio input "true"
click at [1005, 710] on div " Save & Close  Save & Continue  Close" at bounding box center [879, 730] width 989 height 58
click at [1009, 727] on span " Save & Close" at bounding box center [1046, 729] width 99 height 27
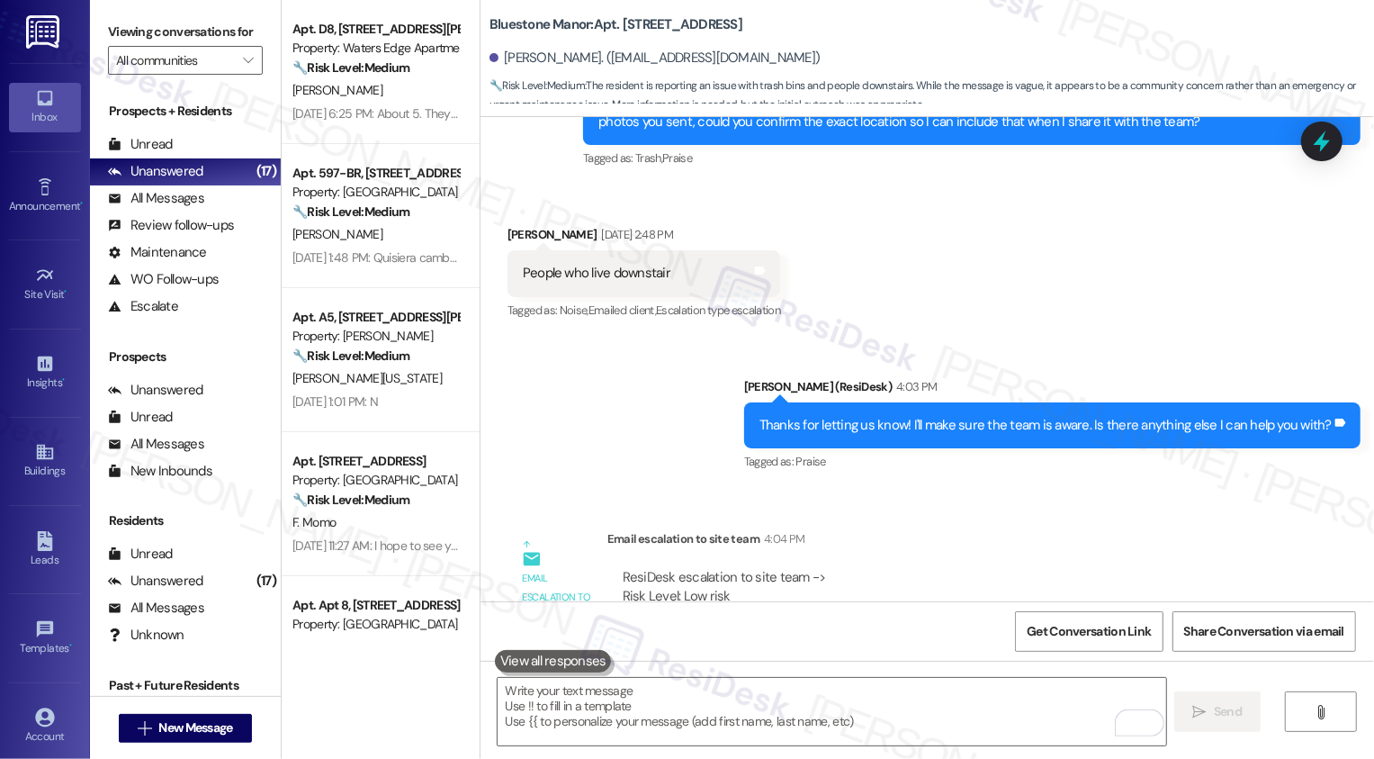
scroll to position [1954, 0]
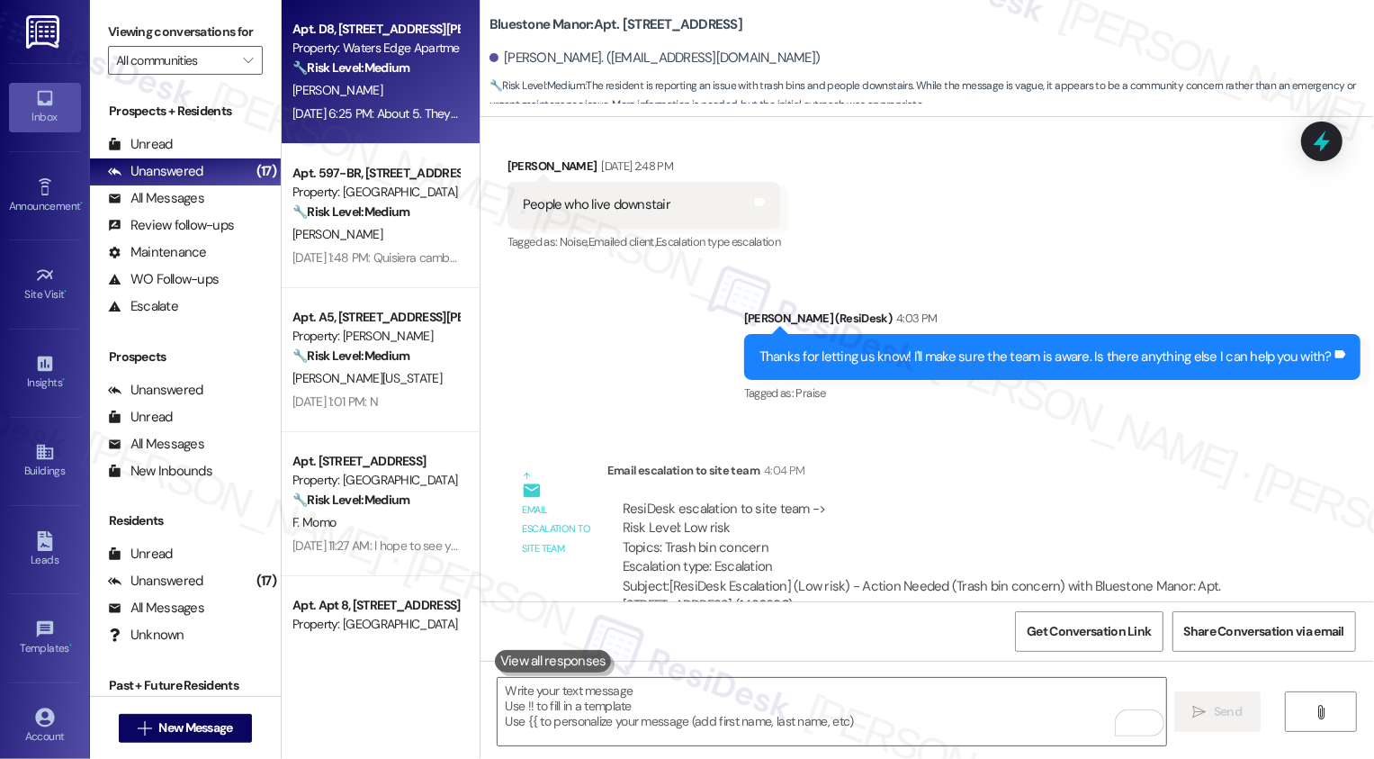
click at [389, 135] on div "Apt. D8, 417 Barton Drive Property: Waters Edge Apartments 🔧 Risk Level: Medium…" at bounding box center [381, 72] width 198 height 144
type textarea "Fetching suggested responses. Please feel free to read through the conversation…"
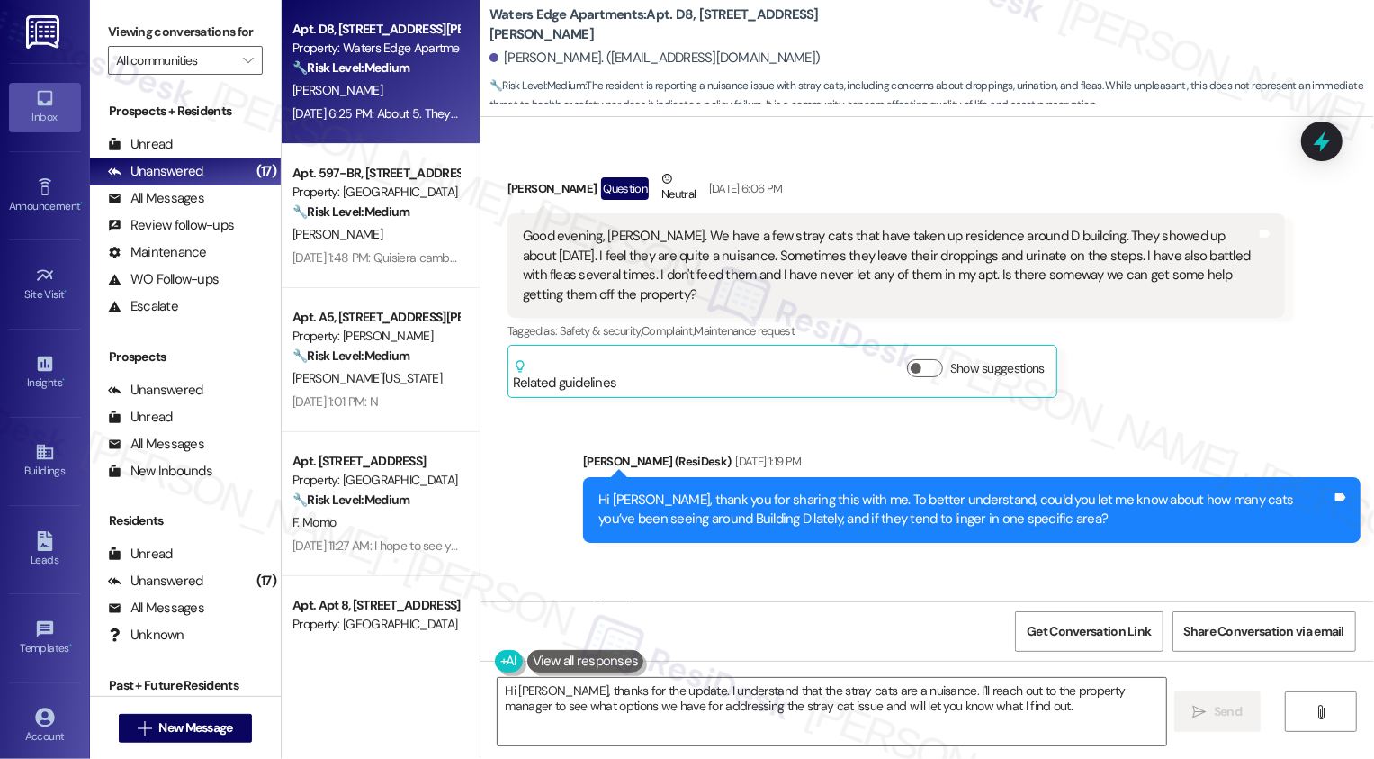
scroll to position [517, 0]
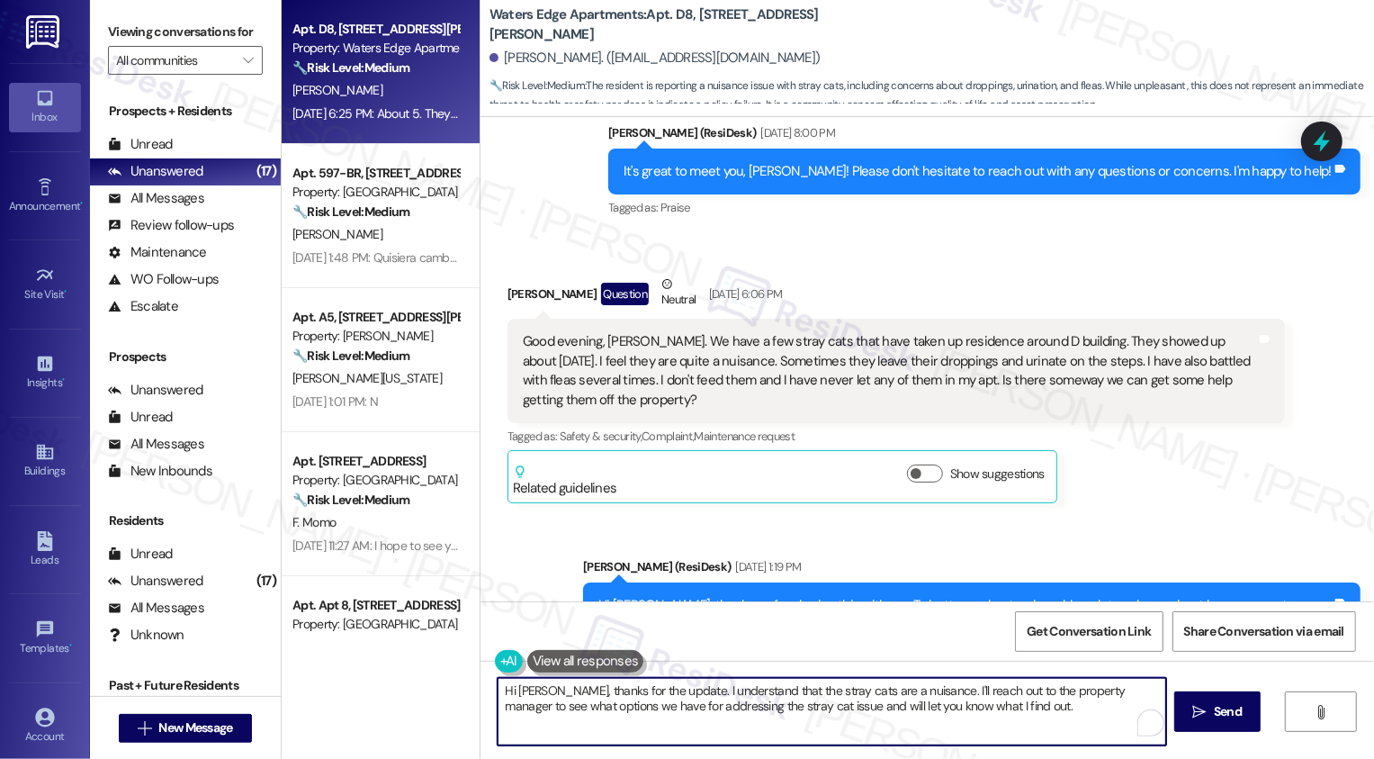
drag, startPoint x: 540, startPoint y: 695, endPoint x: 434, endPoint y: 694, distance: 106.2
click at [434, 694] on div "Apt. D8, 417 Barton Drive Property: Waters Edge Apartments 🔧 Risk Level: Medium…" at bounding box center [828, 379] width 1093 height 759
click at [770, 680] on textarea "Thanks for the update. I understand that the stray cats are a nuisance. I'll re…" at bounding box center [832, 712] width 669 height 68
click at [834, 689] on textarea "Thanks for the update. I understand that the stray cats are a nuisance. I'll re…" at bounding box center [832, 712] width 669 height 68
click at [728, 689] on textarea "Thanks for the update. I understand that the stray cats are a nuisance. I'll re…" at bounding box center [832, 712] width 669 height 68
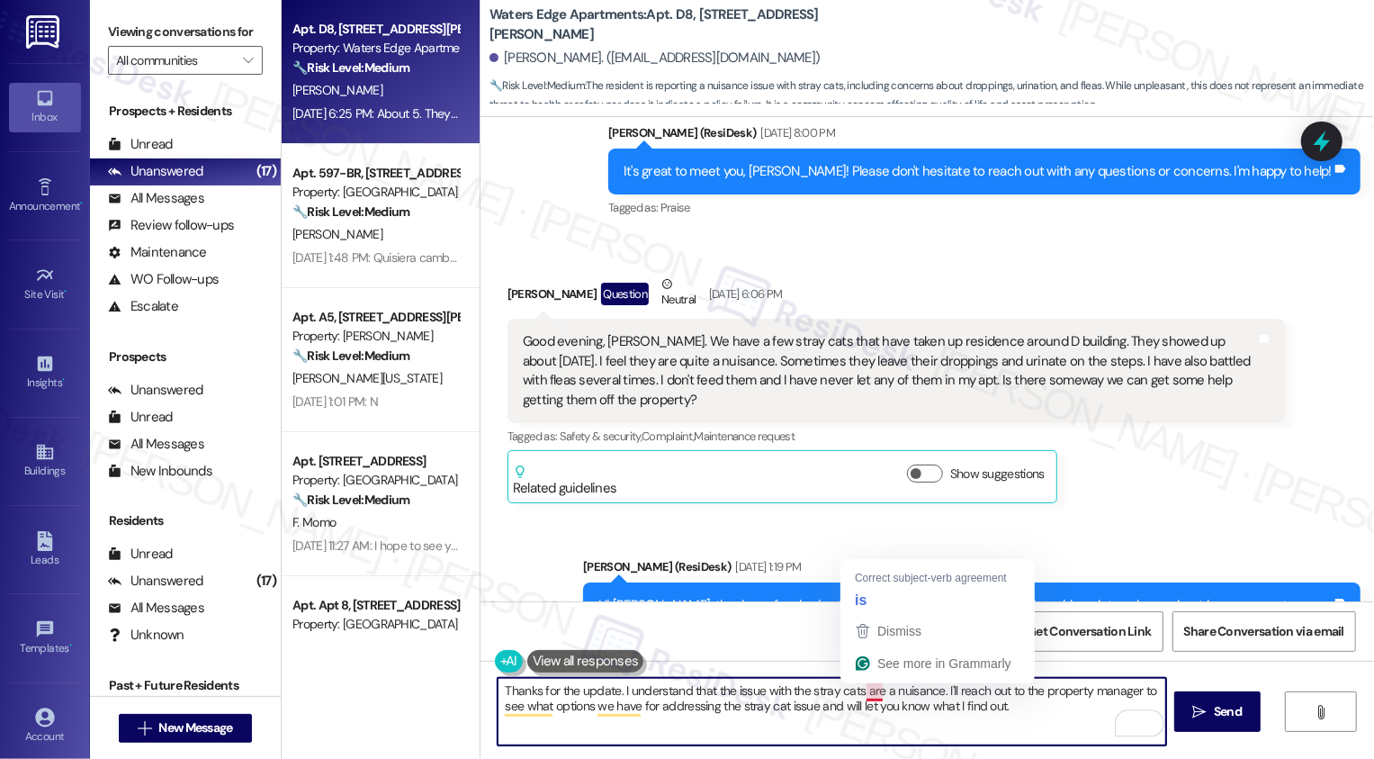
drag, startPoint x: 856, startPoint y: 689, endPoint x: 1091, endPoint y: 747, distance: 241.9
click at [1091, 751] on div "Thanks for the update. I understand that the issue with the stray cats are a nu…" at bounding box center [928, 728] width 894 height 135
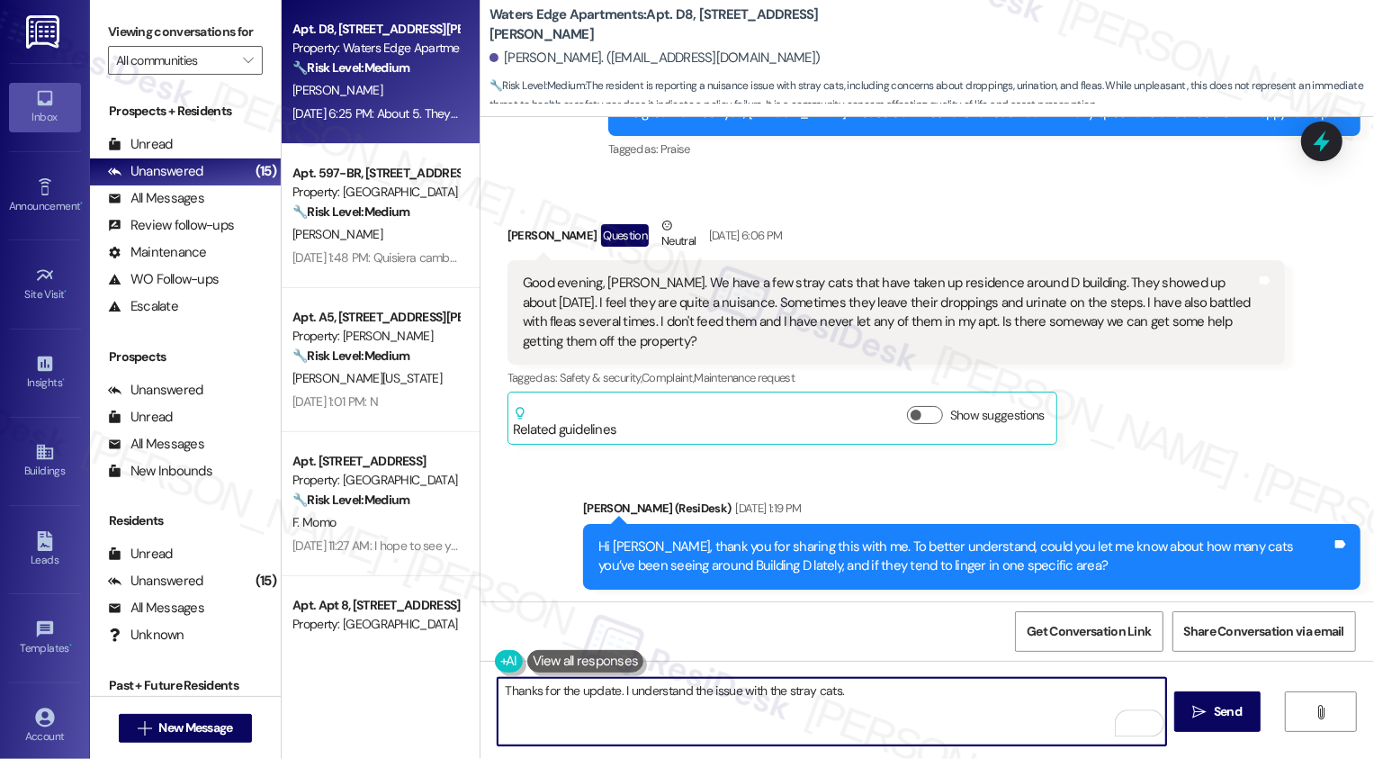
scroll to position [504, 0]
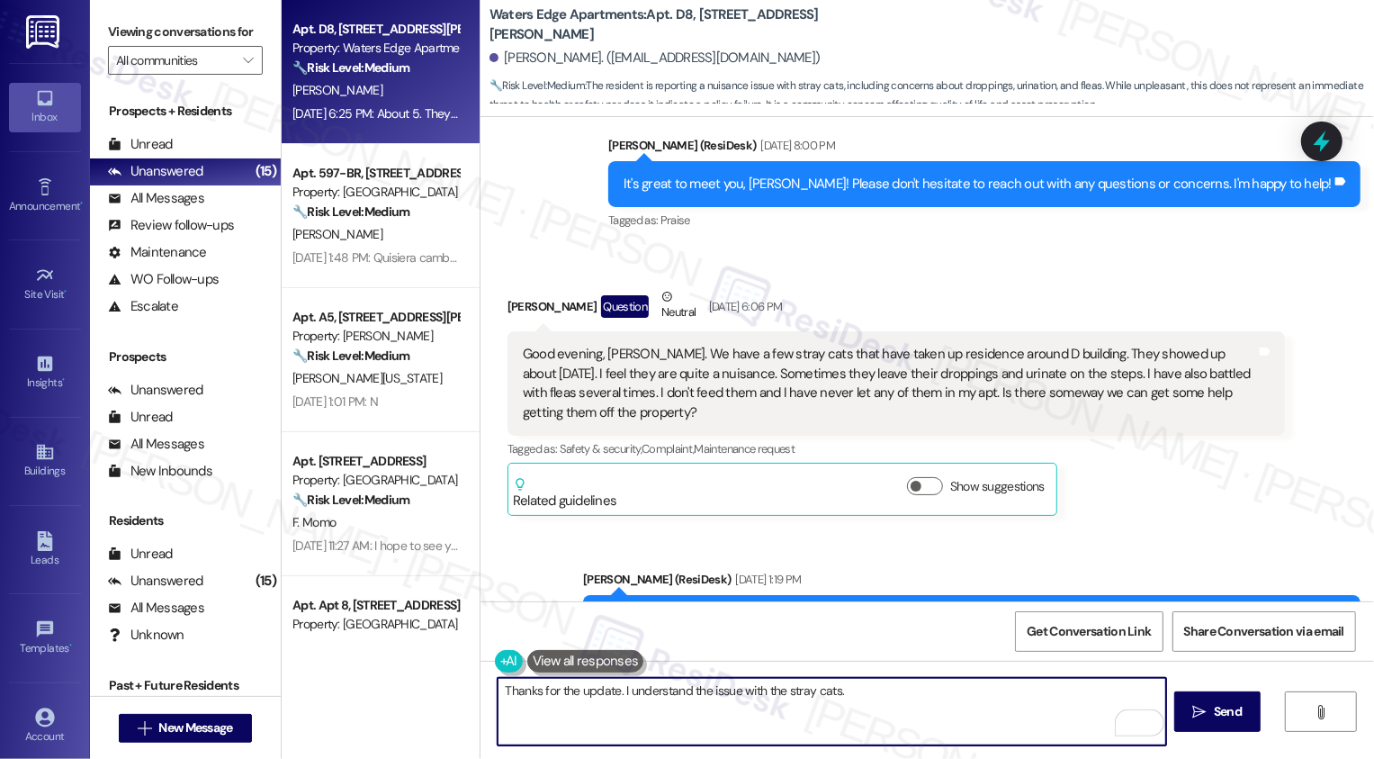
click at [727, 691] on textarea "Thanks for the update. I understand the issue with the stray cats." at bounding box center [832, 712] width 669 height 68
click at [867, 702] on textarea "Thanks for the update. I understand the issues with the stray cats." at bounding box center [832, 712] width 669 height 68
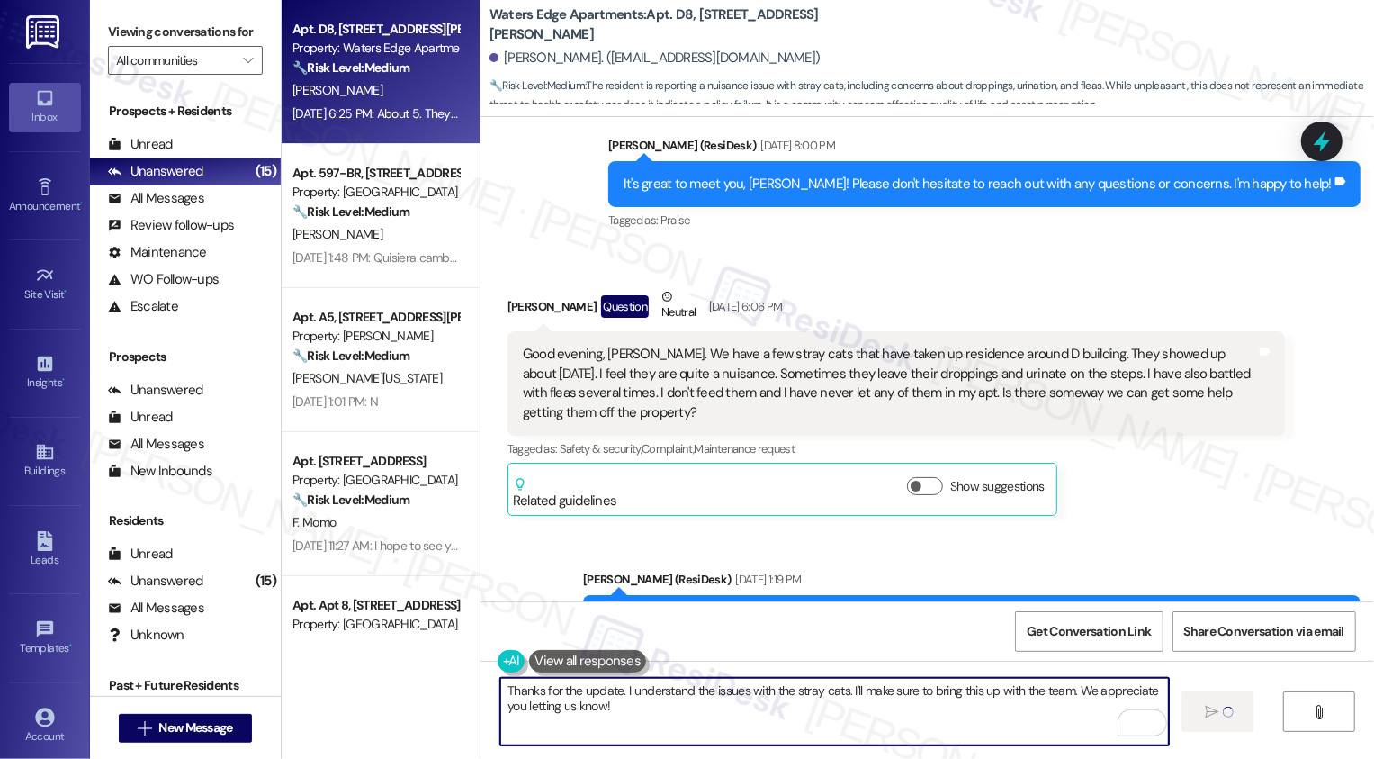
type textarea "Fetching suggested responses. Please feel free to read through the conversation…"
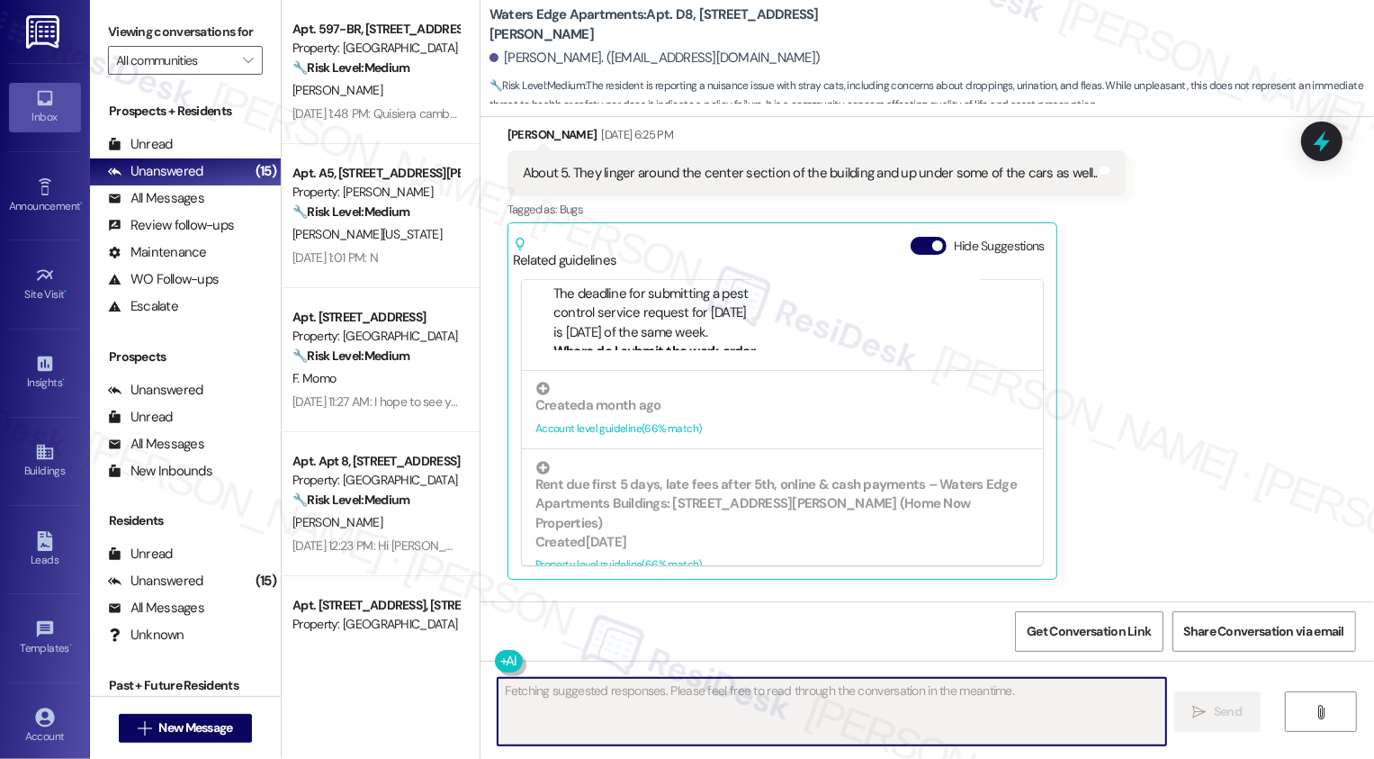
scroll to position [1230, 0]
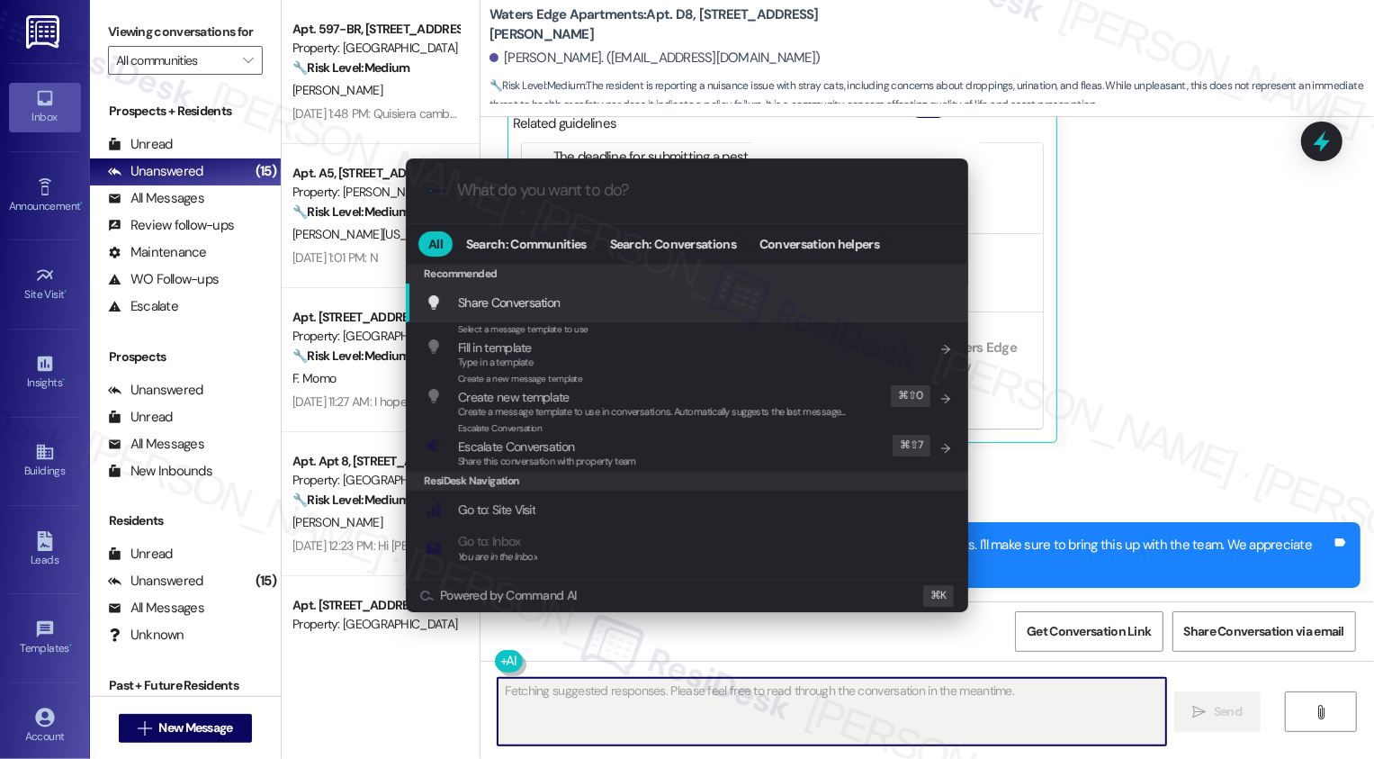
type input "s"
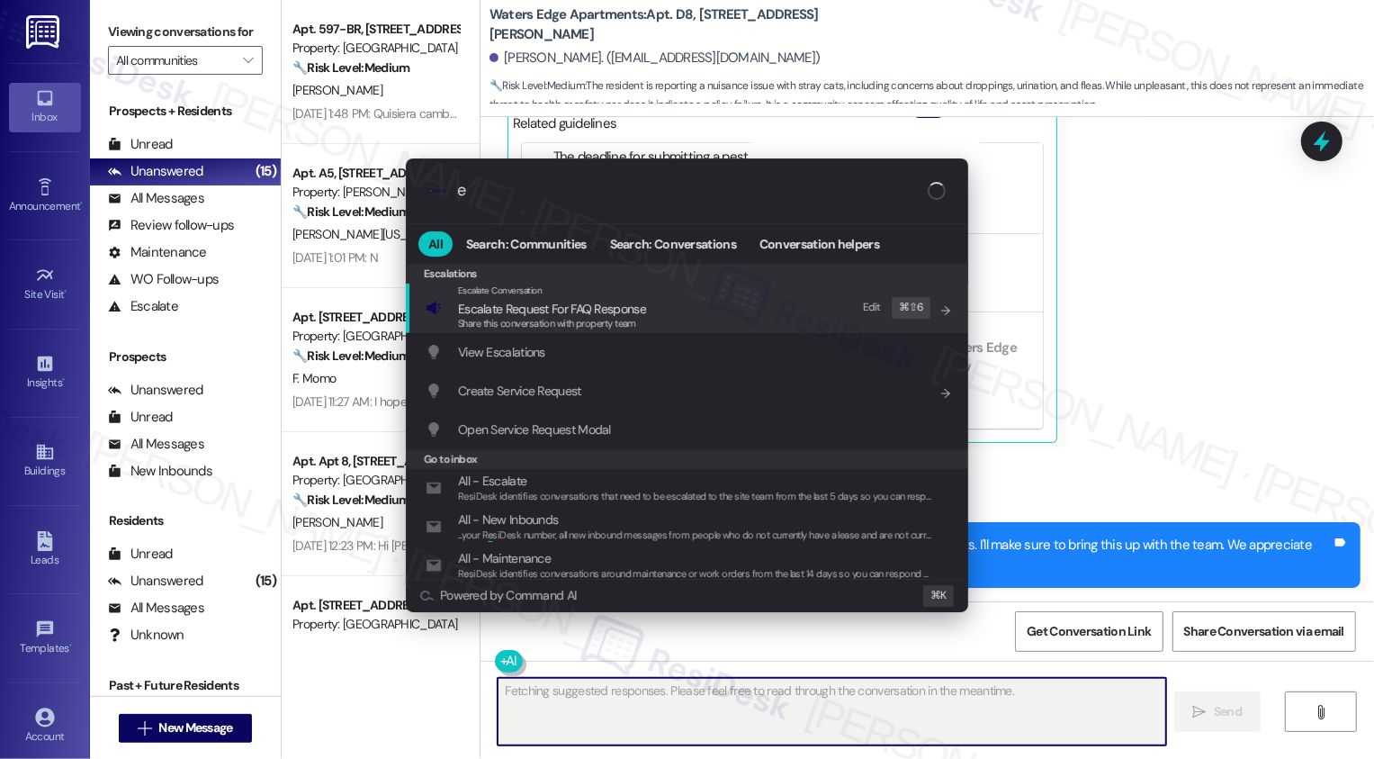
type input "es"
type textarea "Hi"
type input "esca"
type textarea "Hi"
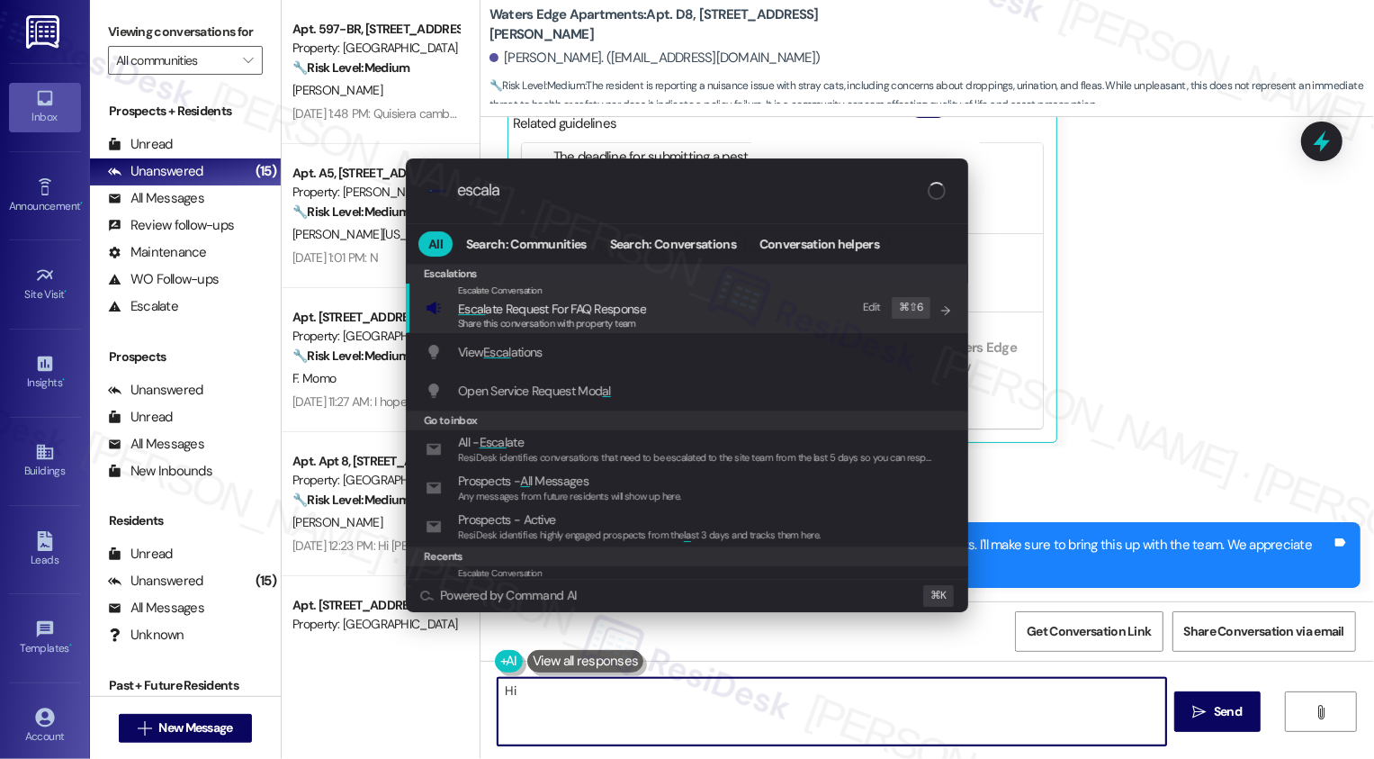
type input "escalat"
type textarea "Hi Chris"
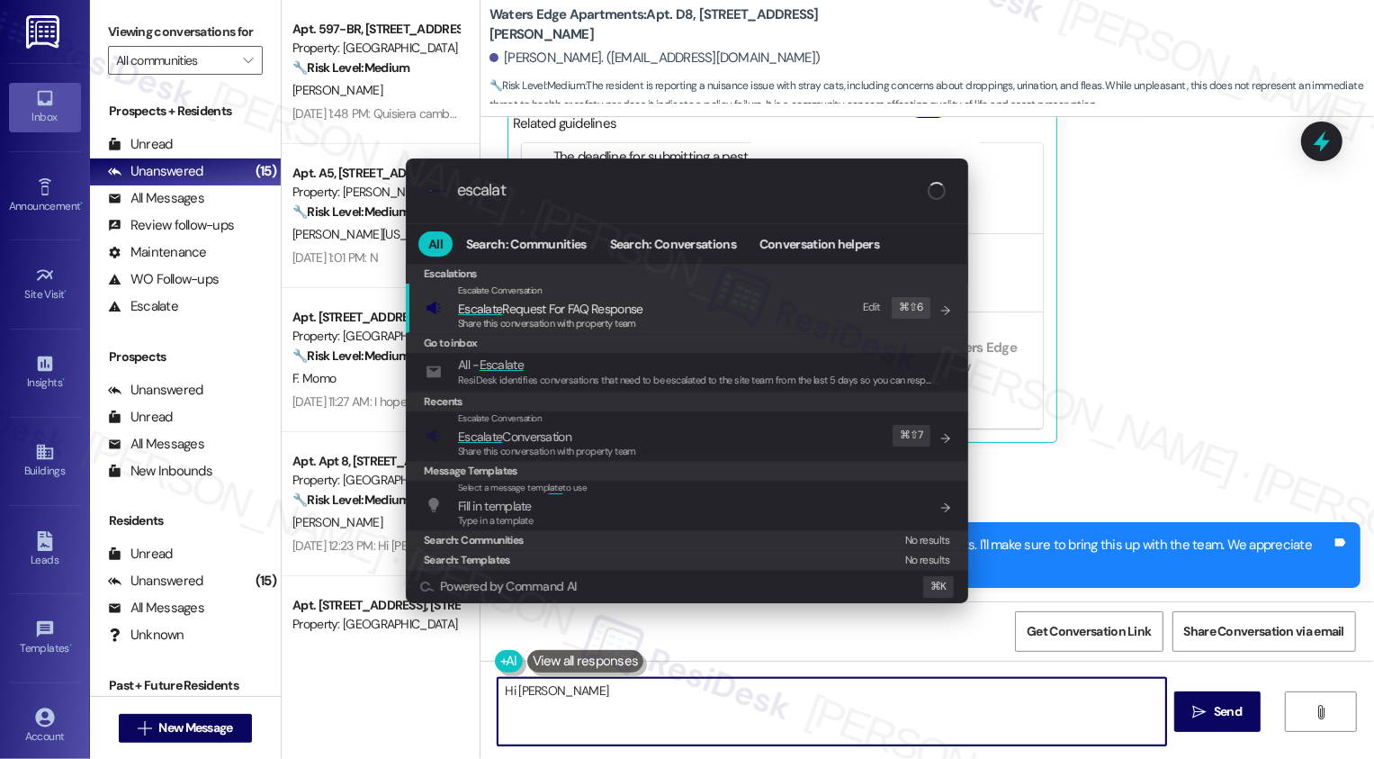
type input "escalate"
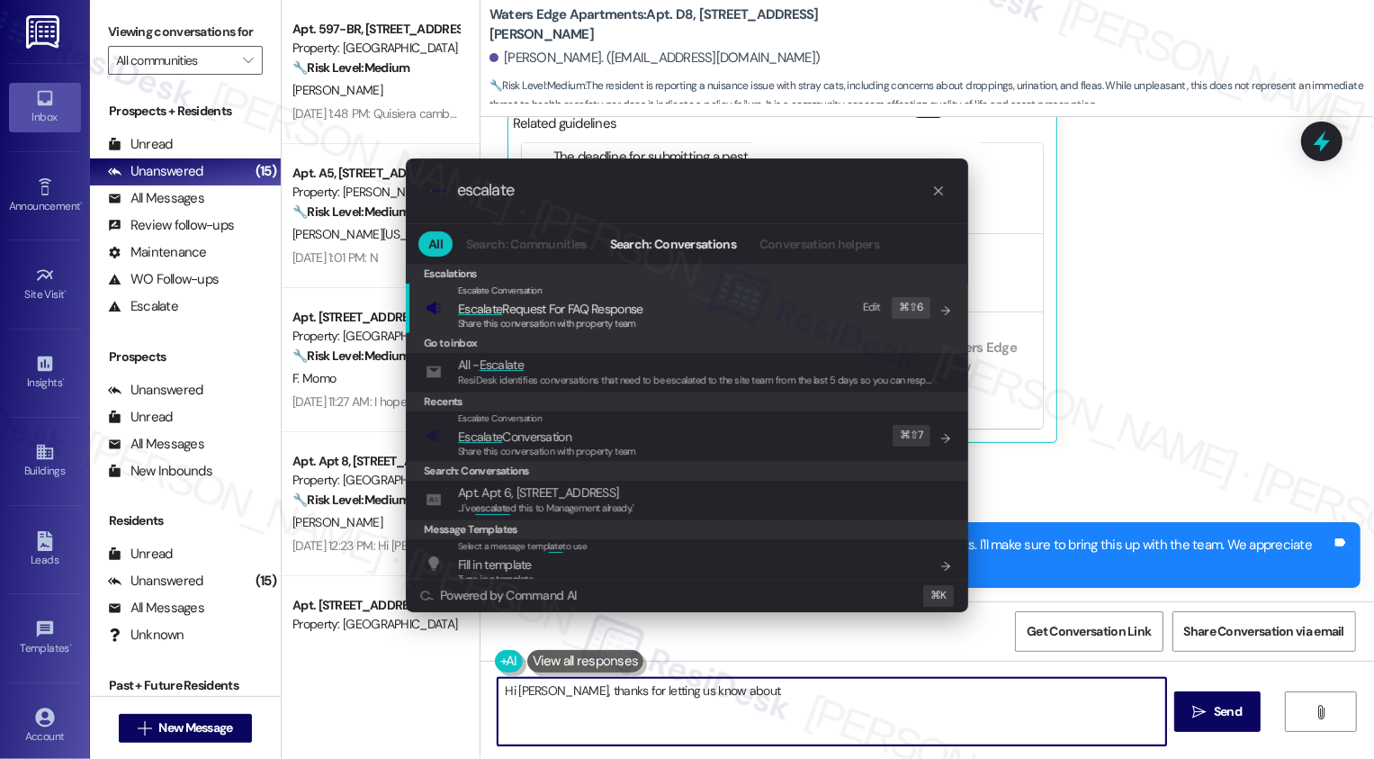
type textarea "Hi Chris, thanks for letting us know about"
type input "escalate"
click at [517, 432] on span "Escalate Conversation" at bounding box center [514, 436] width 113 height 16
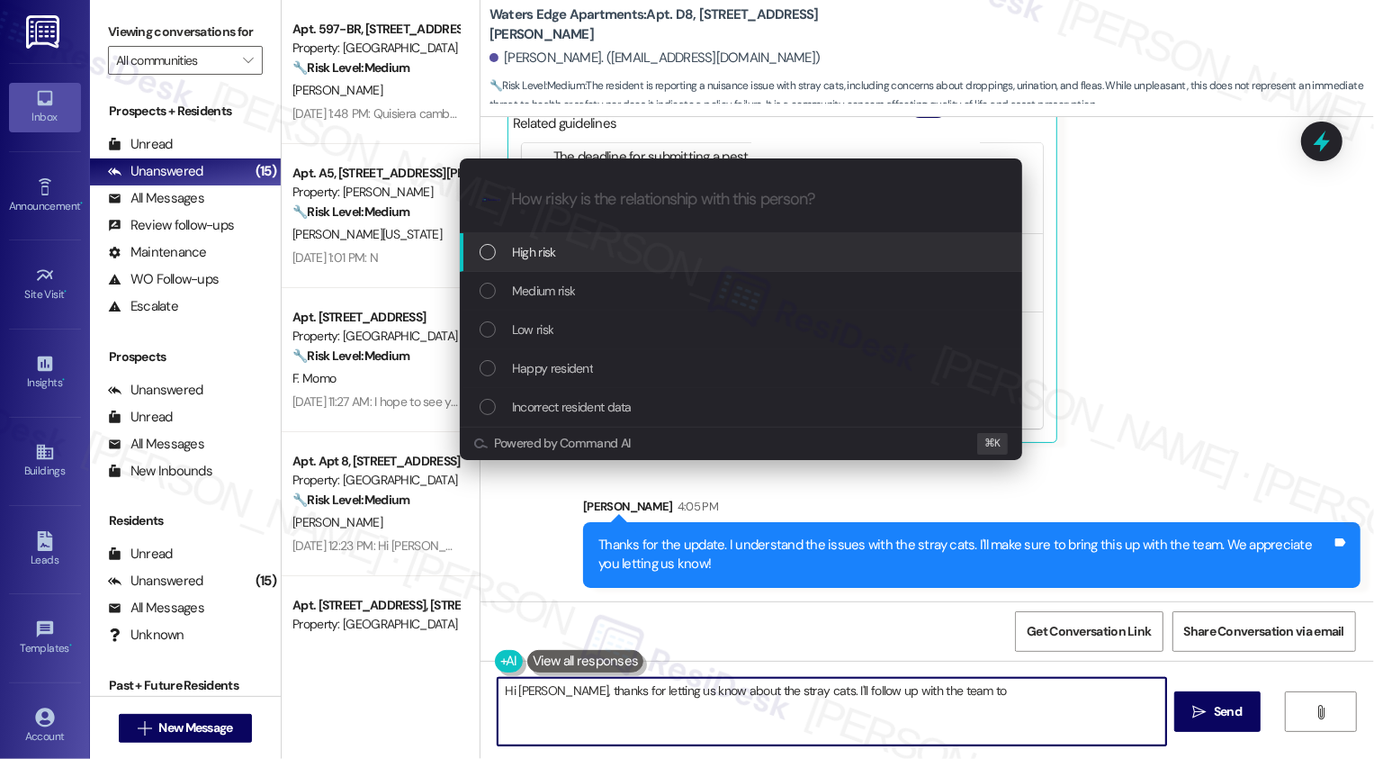
click at [527, 336] on span "Low risk" at bounding box center [532, 330] width 41 height 20
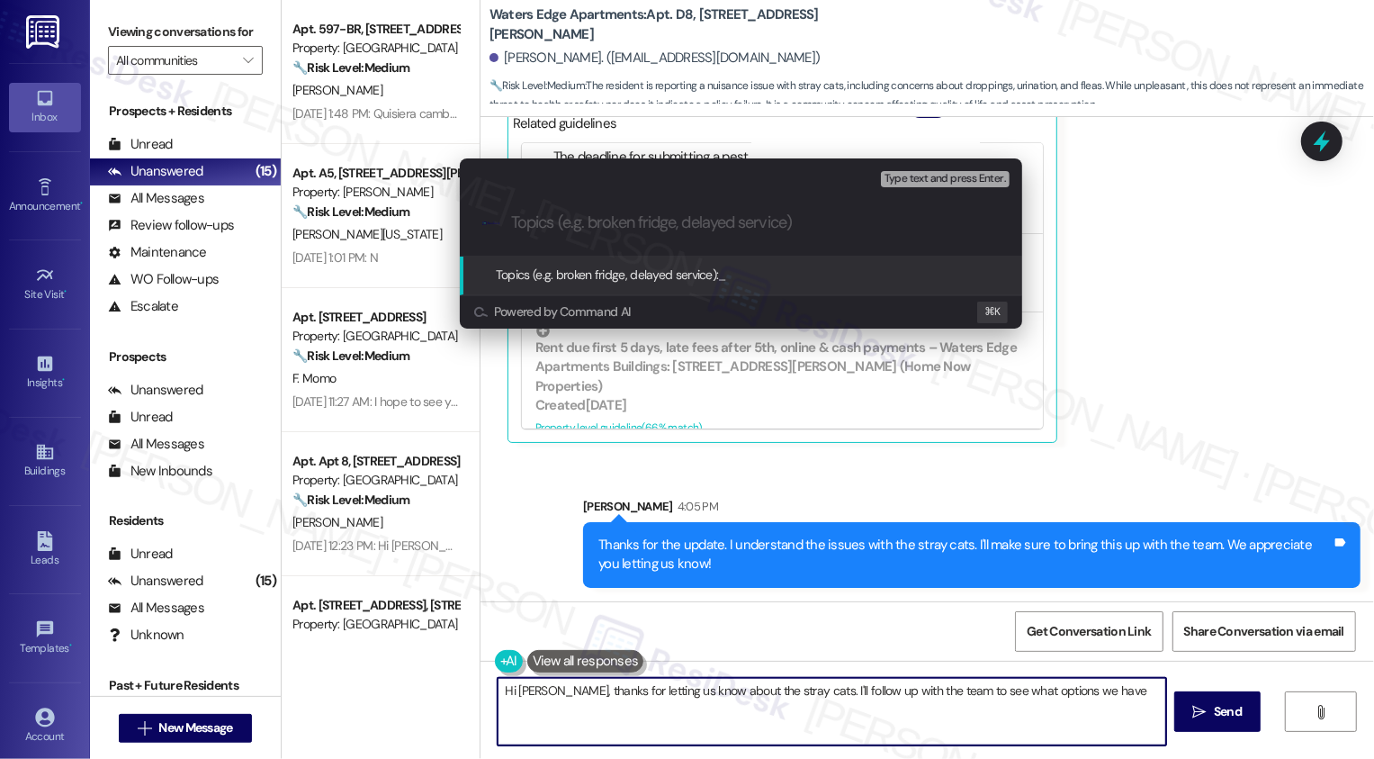
type textarea "Hi Chris, thanks for letting us know about the stray cats. I'll follow up with …"
type input "S"
type textarea "Hi Chris, thanks for letting us know about the stray cats. I'll follow up with …"
type input "St"
type textarea "Hi Chris, thanks for letting us know about the stray cats. I'll follow up with …"
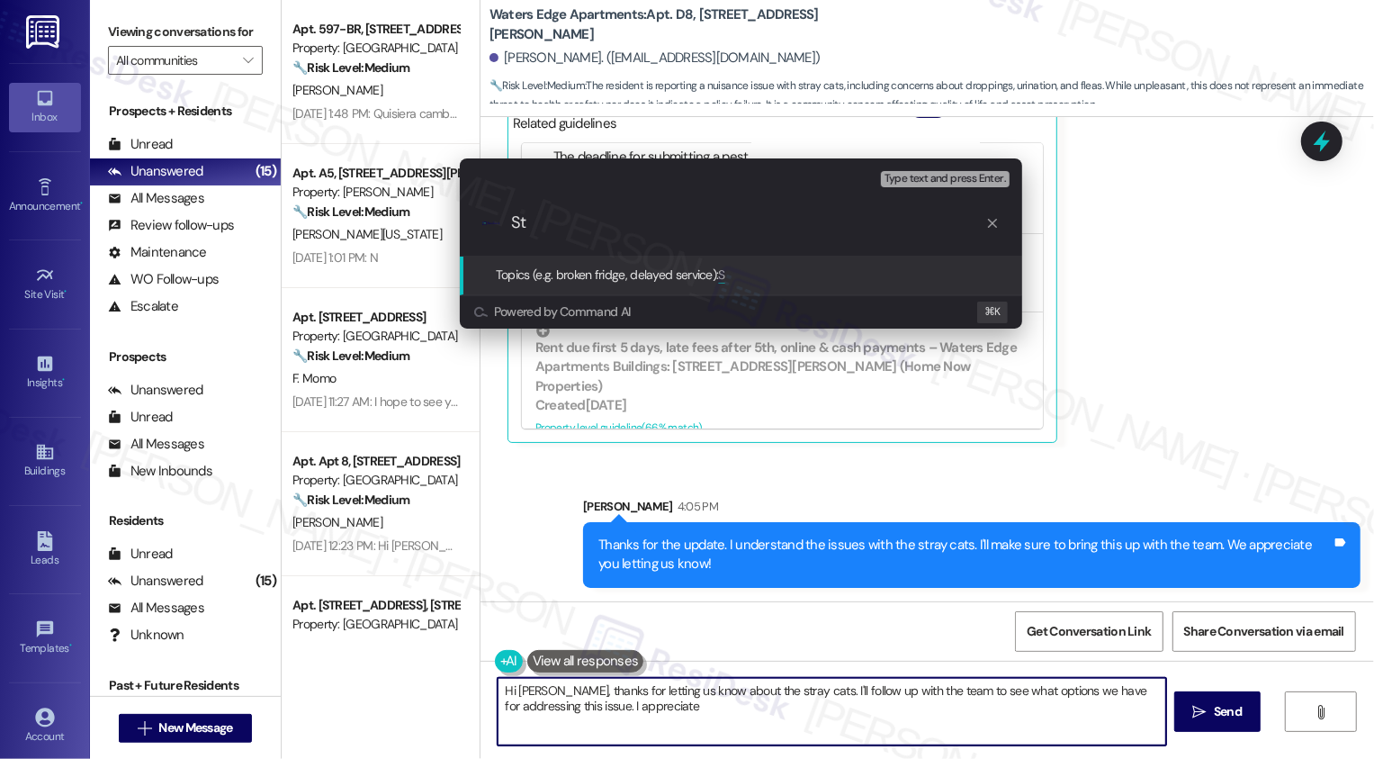
type input "Str"
type textarea "Hi Chris, thanks for letting us know about the stray cats. I'll follow up with …"
type input "Stra"
type textarea "Hi Chris, thanks for letting us know about the stray cats. I'll follow up with …"
type input "Stray"
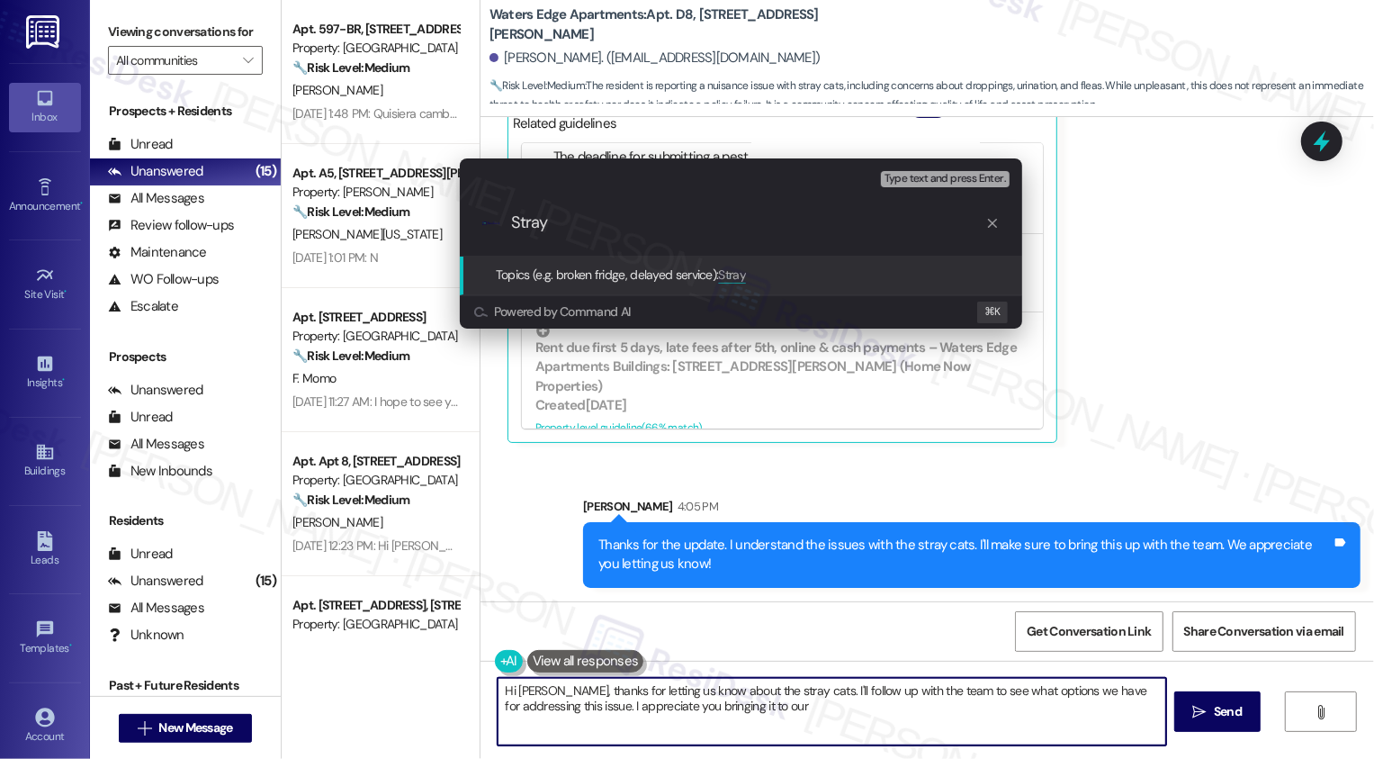
type textarea "Hi Chris, thanks for letting us know about the stray cats. I'll follow up with …"
type input "Stray"
type textarea "Hi Chris, thanks for letting us know about the stray cats. I'll follow up with …"
type input "Stray Cats"
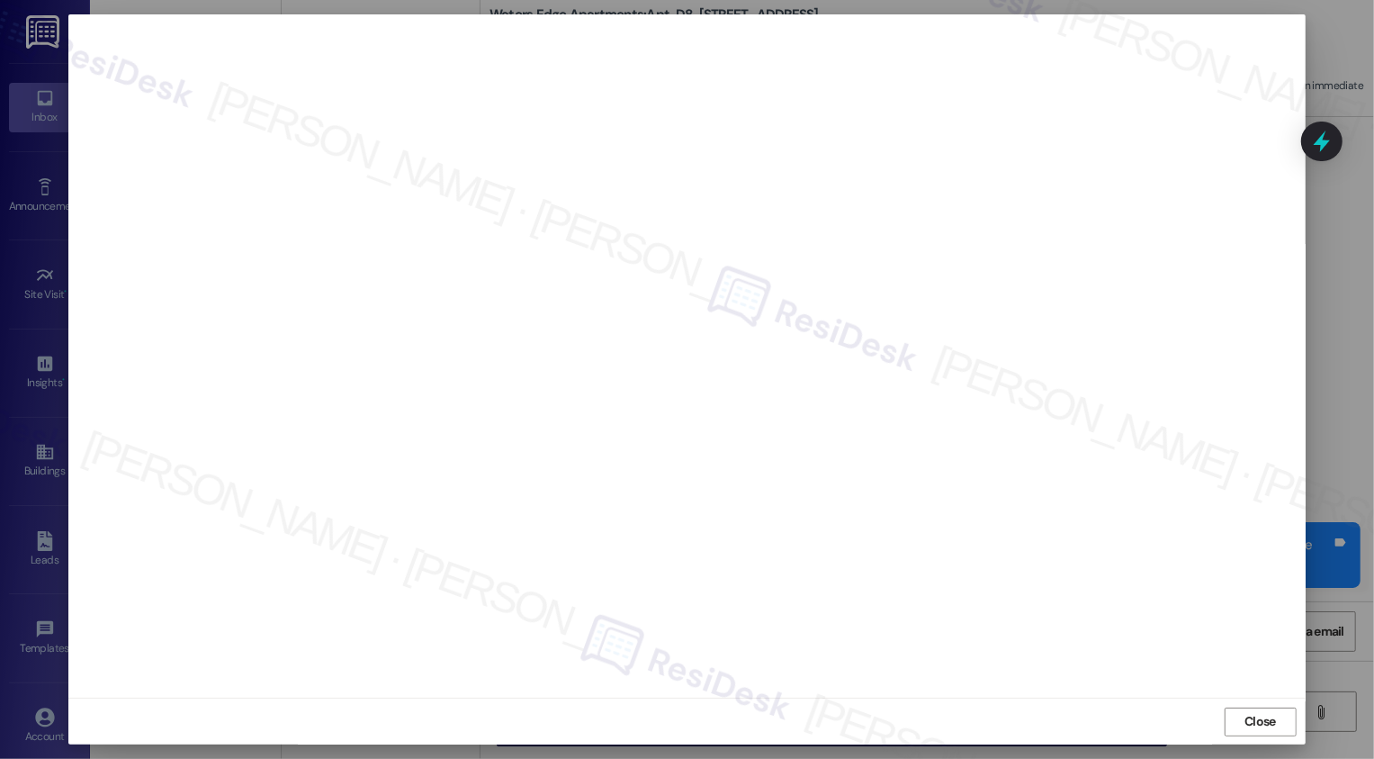
click at [1231, 707] on div "Close" at bounding box center [686, 722] width 1237 height 48
click at [1245, 716] on span "Close" at bounding box center [1261, 721] width 32 height 19
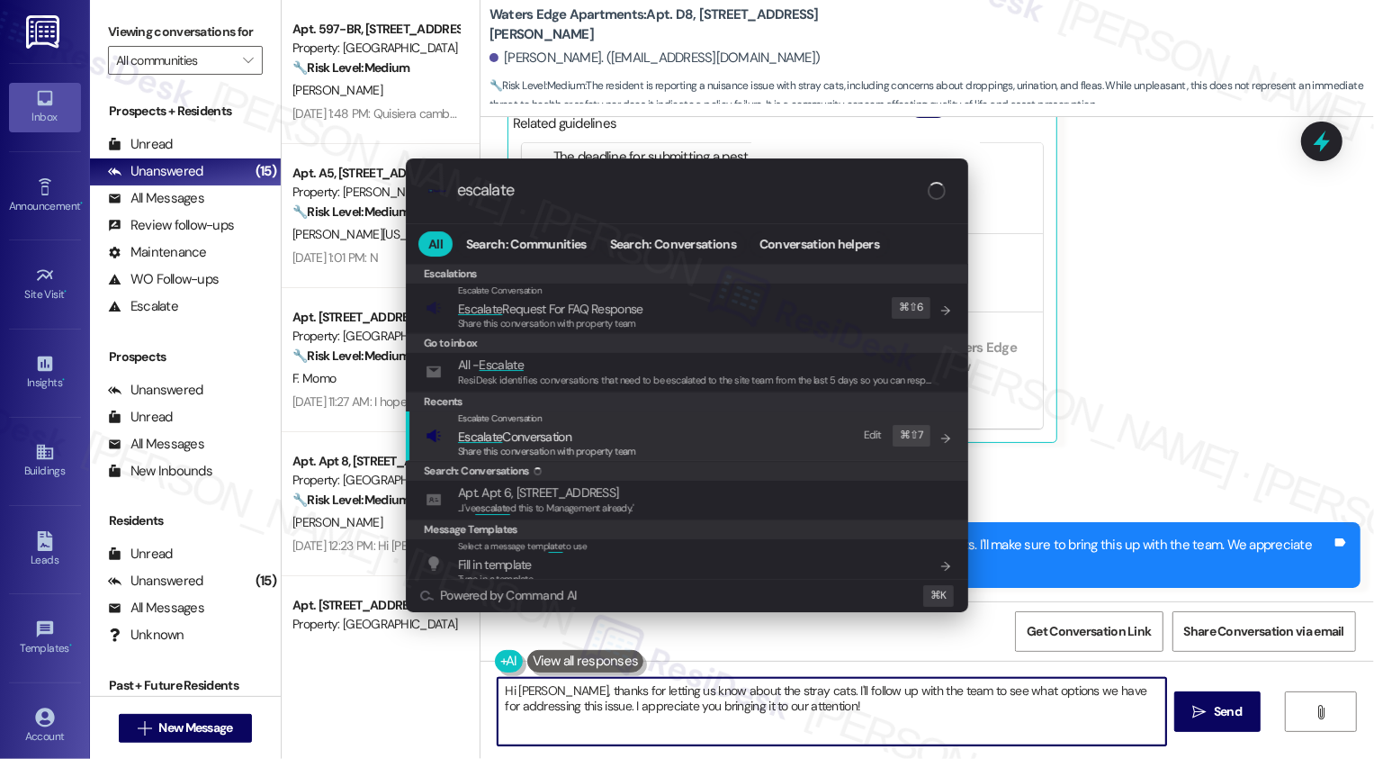
type input "escalate"
click at [502, 472] on span "Search: Conversations" at bounding box center [476, 471] width 105 height 14
click at [492, 433] on span "Escalate" at bounding box center [480, 436] width 44 height 16
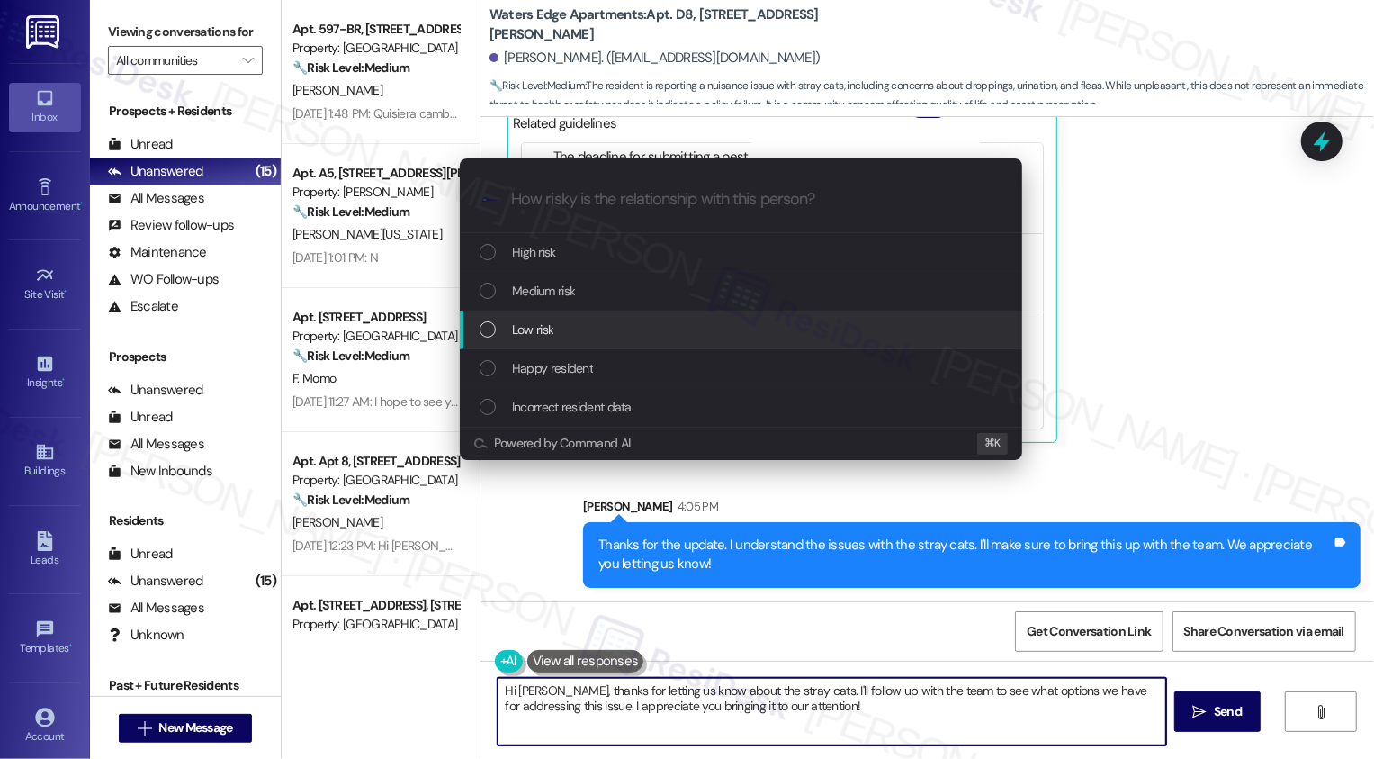
click at [519, 338] on span "Low risk" at bounding box center [532, 330] width 41 height 20
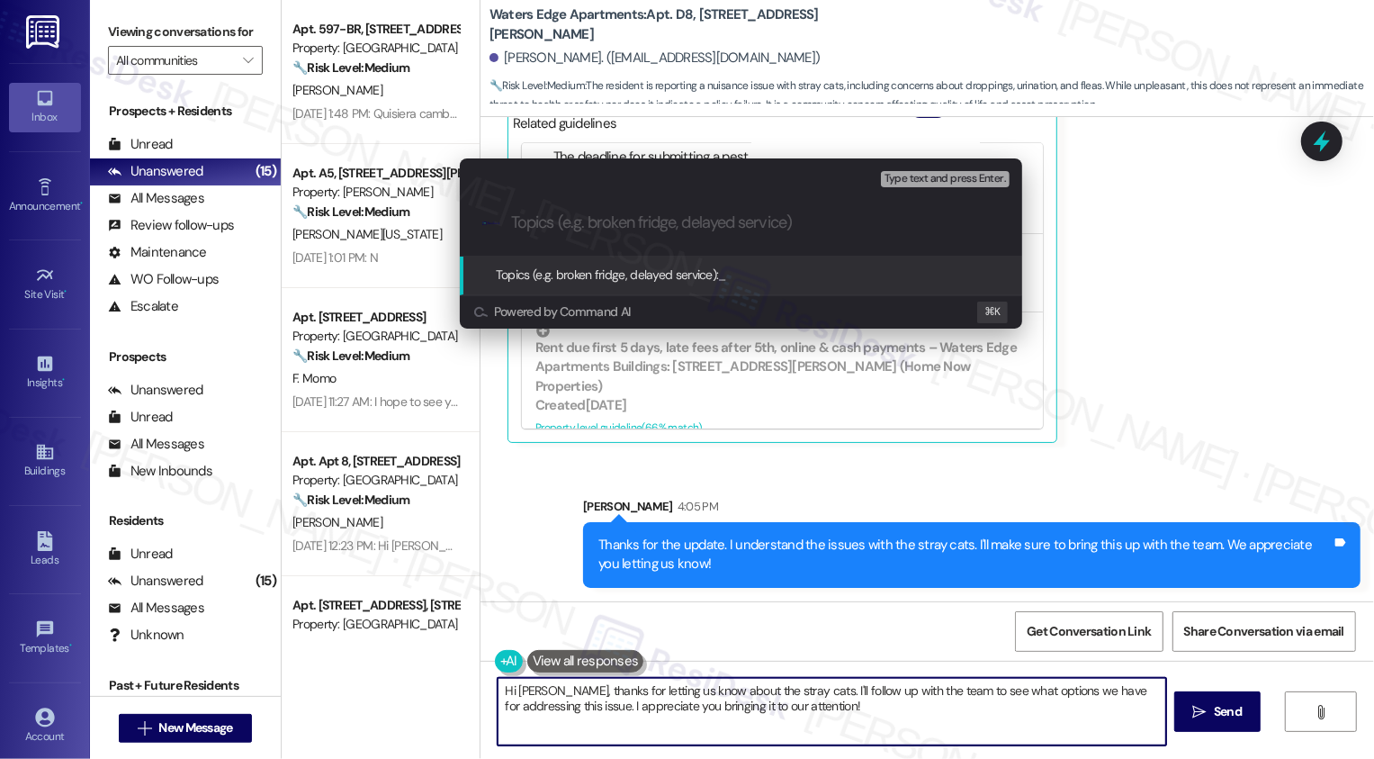
paste input "Stray Cats"
type input "Stray Cats"
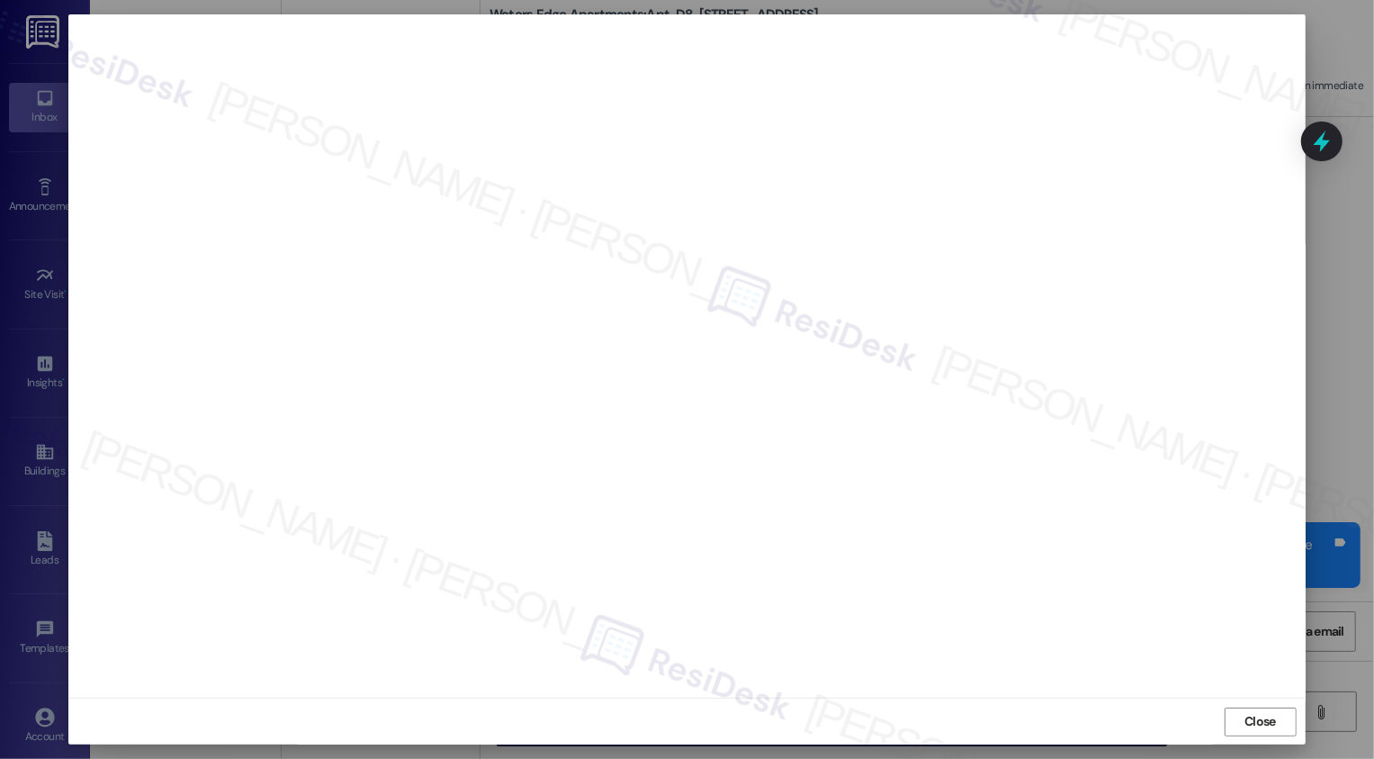
scroll to position [0, 0]
click at [1253, 725] on button "Close" at bounding box center [1261, 721] width 72 height 29
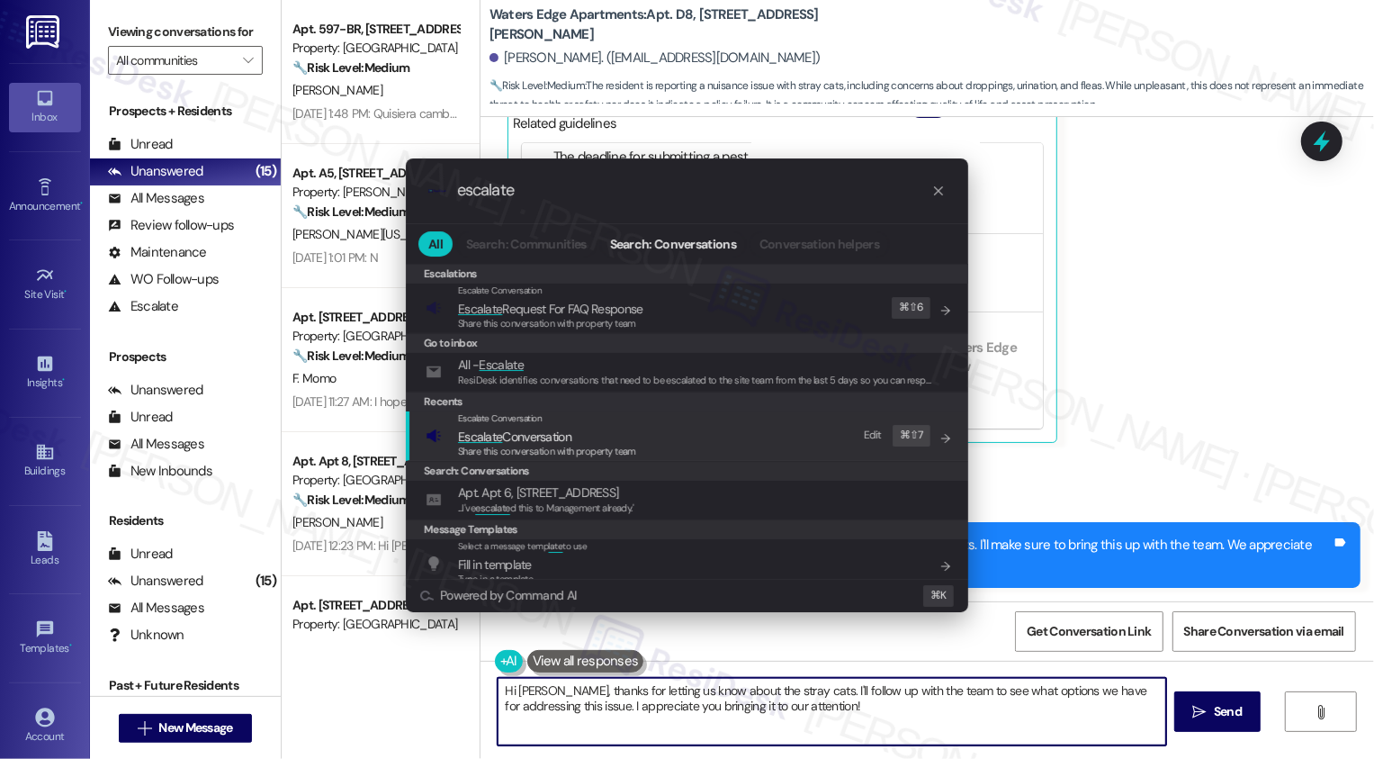
type input "escalate"
click at [556, 446] on span "Share this conversation with property team" at bounding box center [547, 451] width 178 height 13
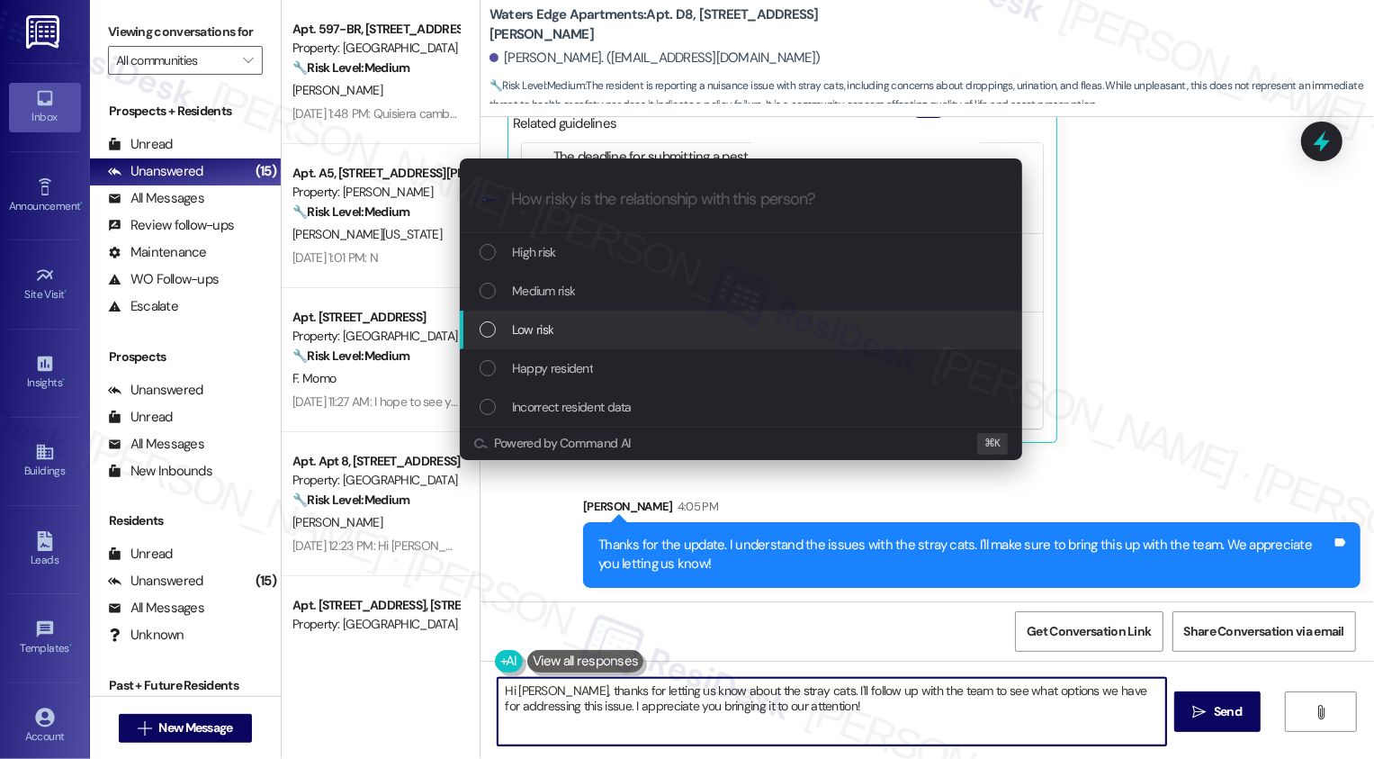
click at [508, 325] on div "Low risk" at bounding box center [743, 330] width 527 height 20
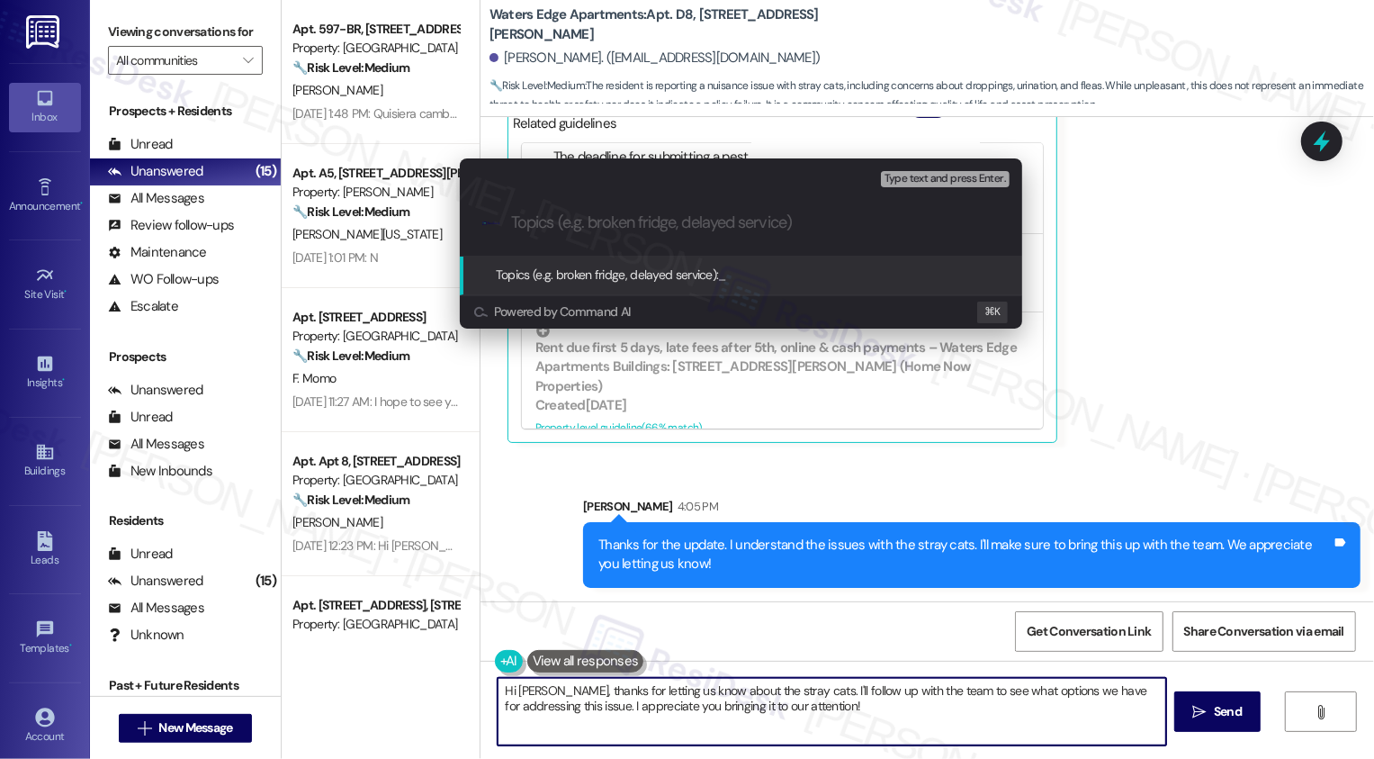
paste input "Stray Cats"
type input "Stray Cats"
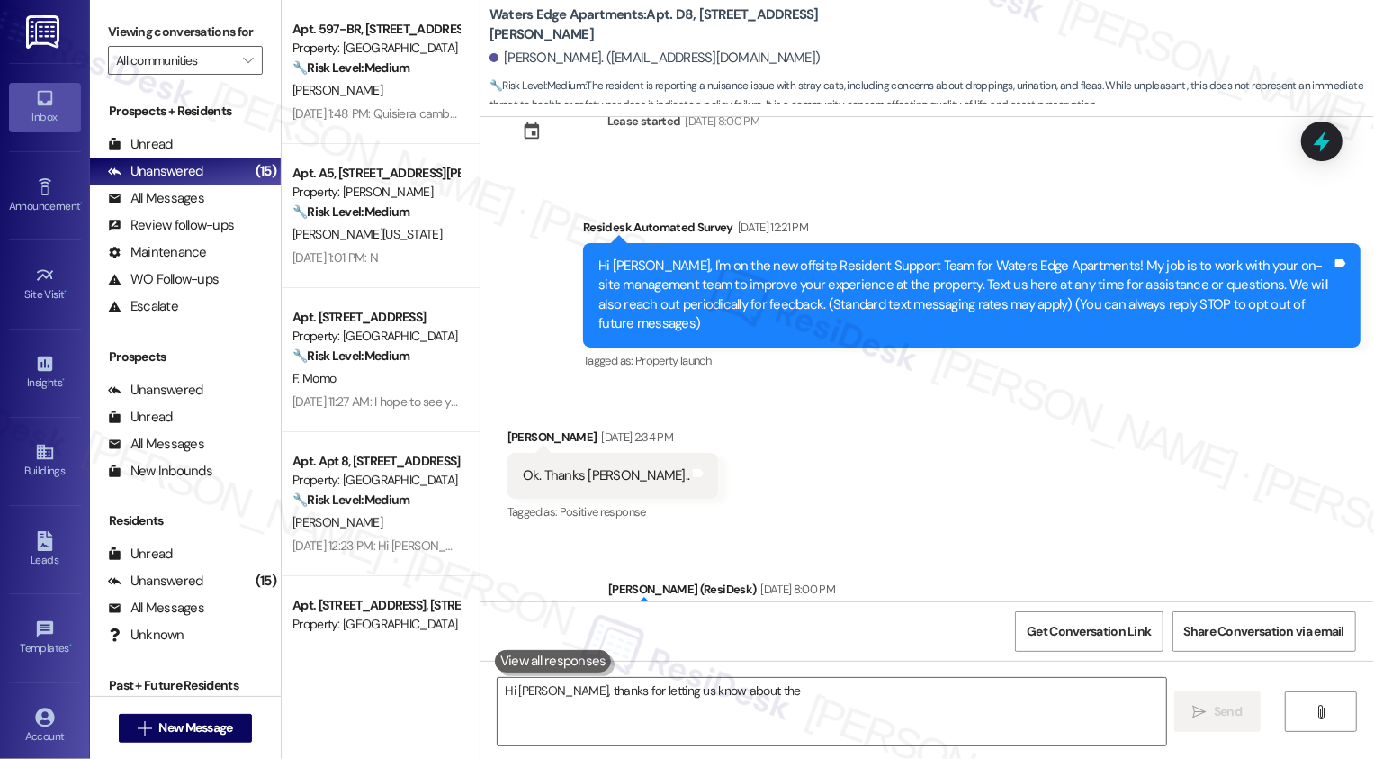
scroll to position [217, 0]
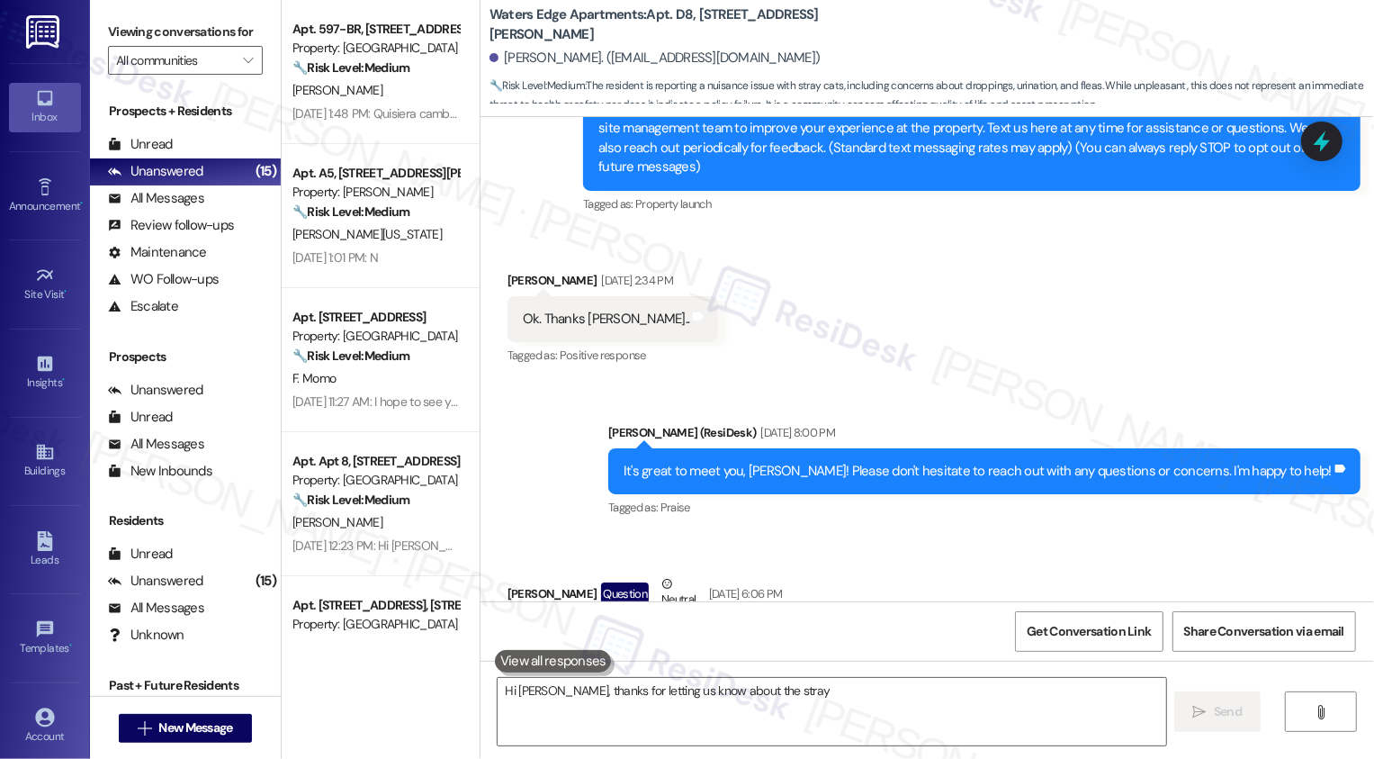
type textarea "Hi Chris, thanks for letting us know about the stray cats"
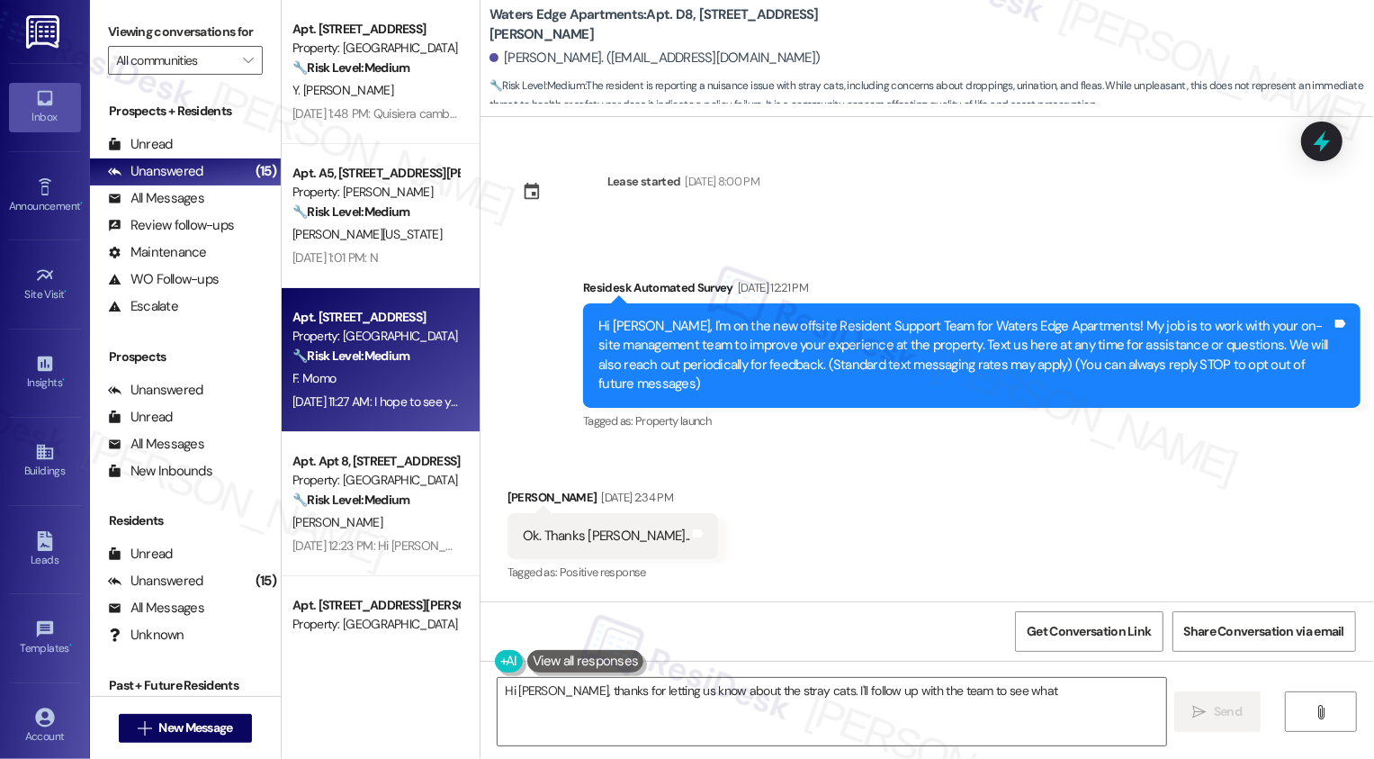
scroll to position [1085, 0]
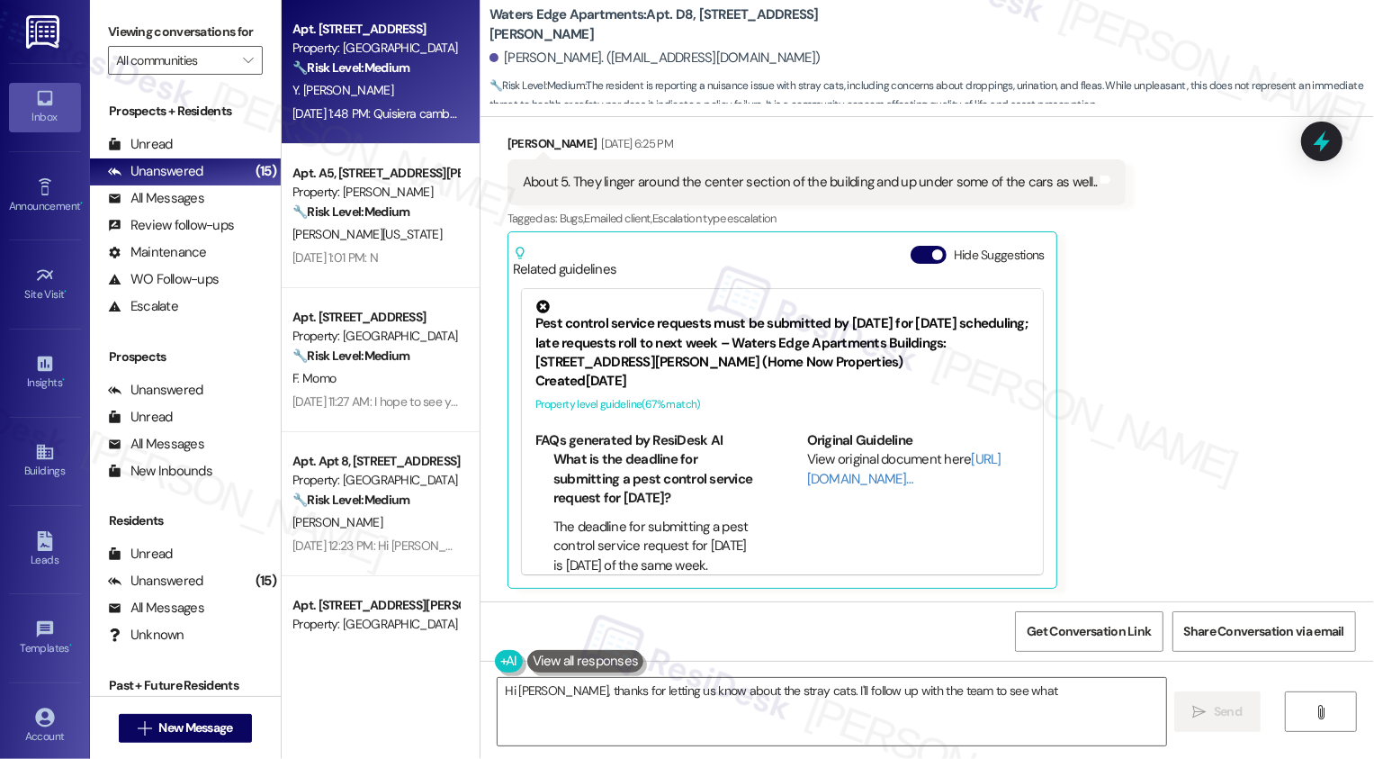
click at [346, 101] on div "Y. [PERSON_NAME]" at bounding box center [376, 90] width 170 height 23
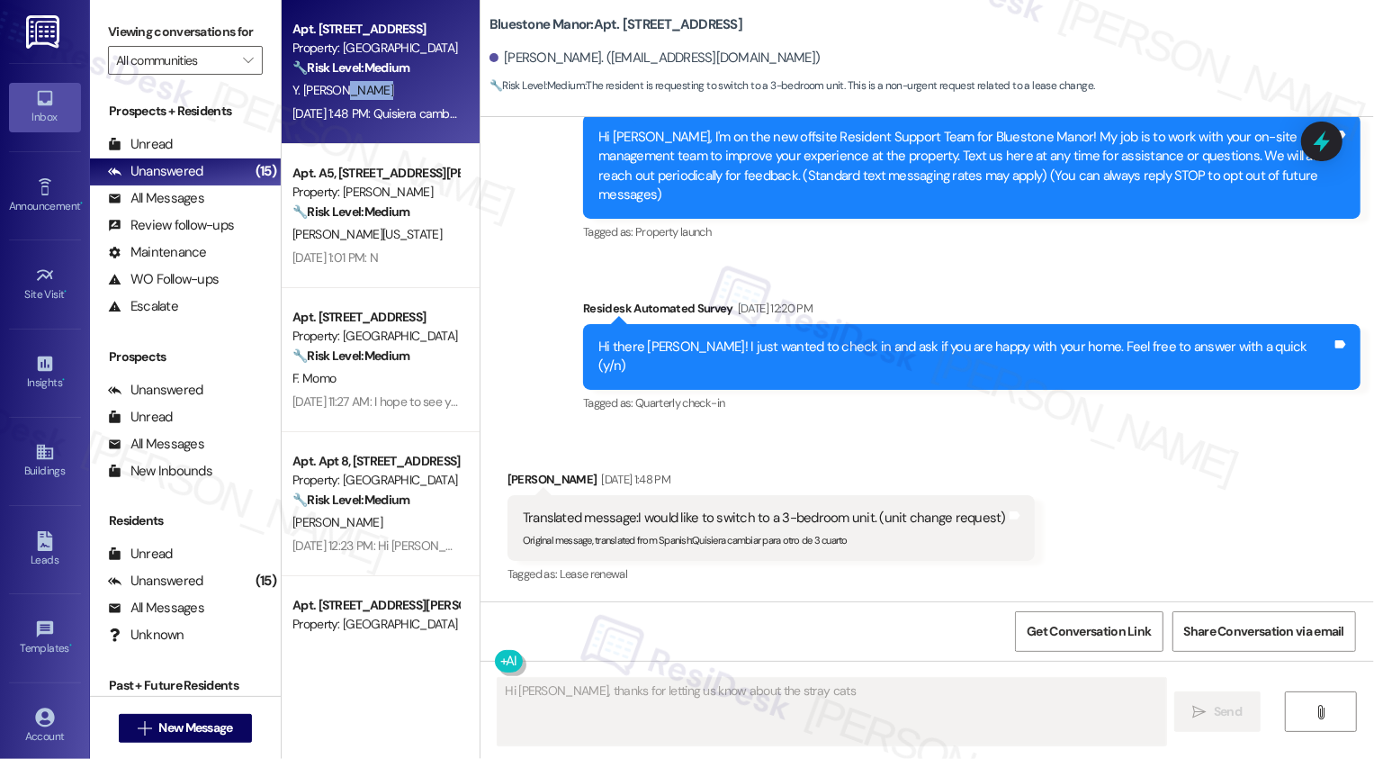
scroll to position [149, 0]
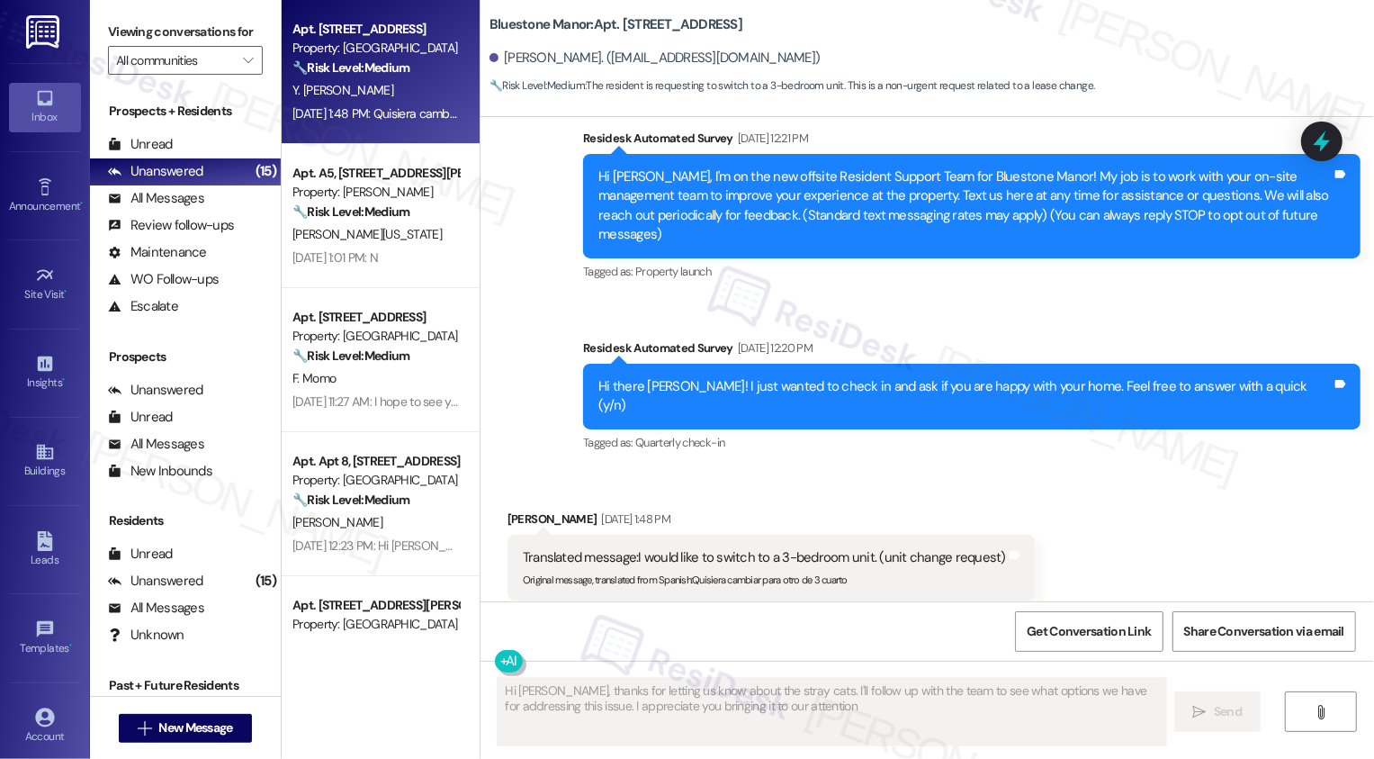
type textarea "Hi [PERSON_NAME], thanks for letting us know about the stray cats. I'll follow …"
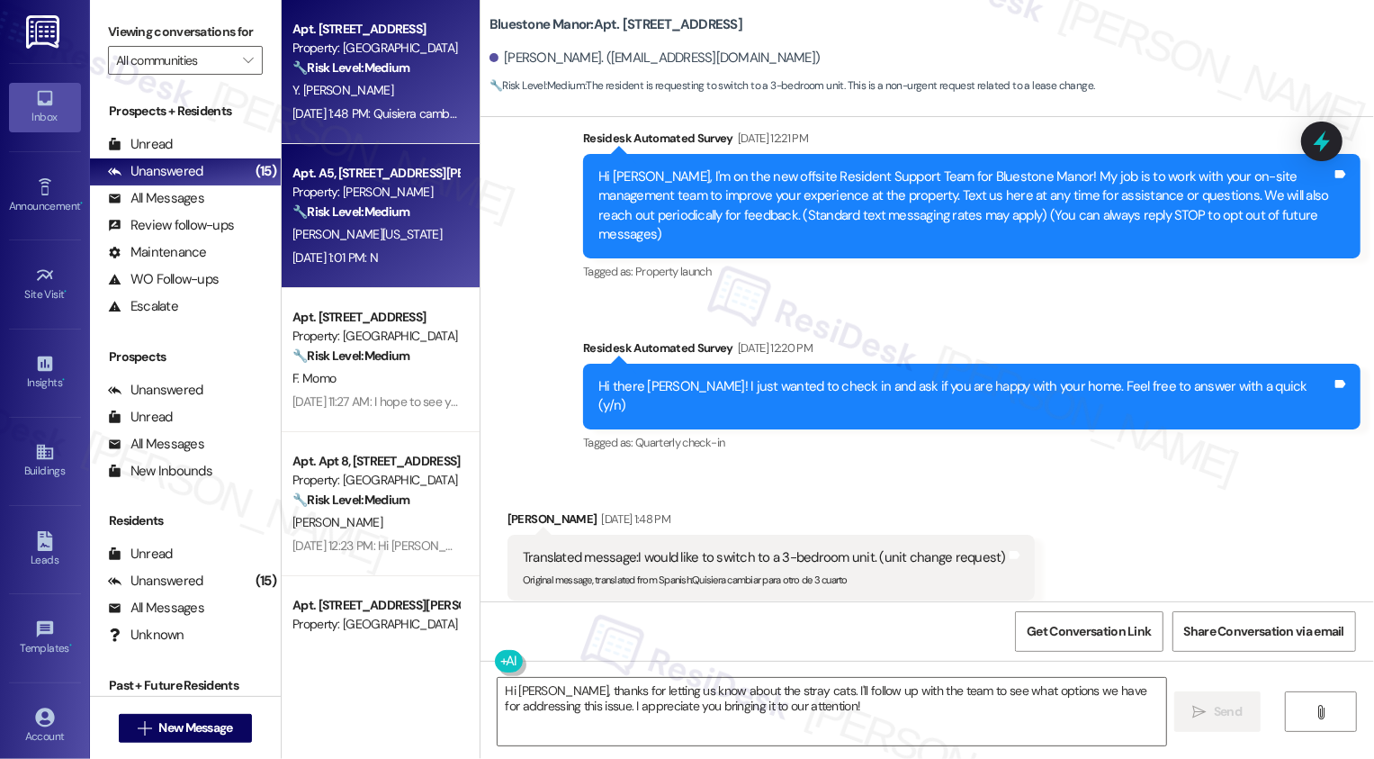
click at [363, 201] on div "Property: [PERSON_NAME]" at bounding box center [376, 192] width 167 height 19
type textarea "Fetching suggested responses. Please feel free to read through the conversation…"
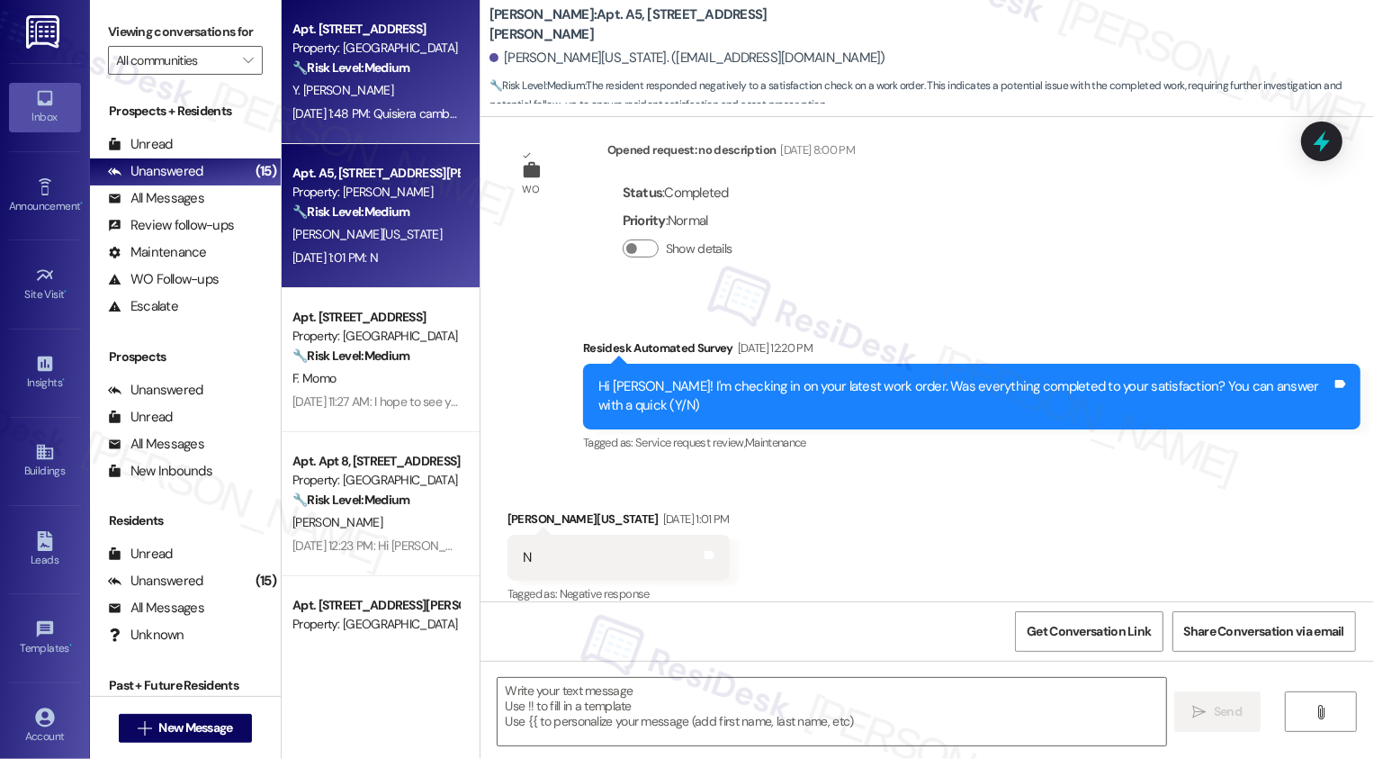
click at [371, 105] on div "[DATE] 1:48 PM: Quisiera cambiar para otro de 3 cuarto [DATE] 1:48 PM: Quisiera…" at bounding box center [435, 113] width 284 height 16
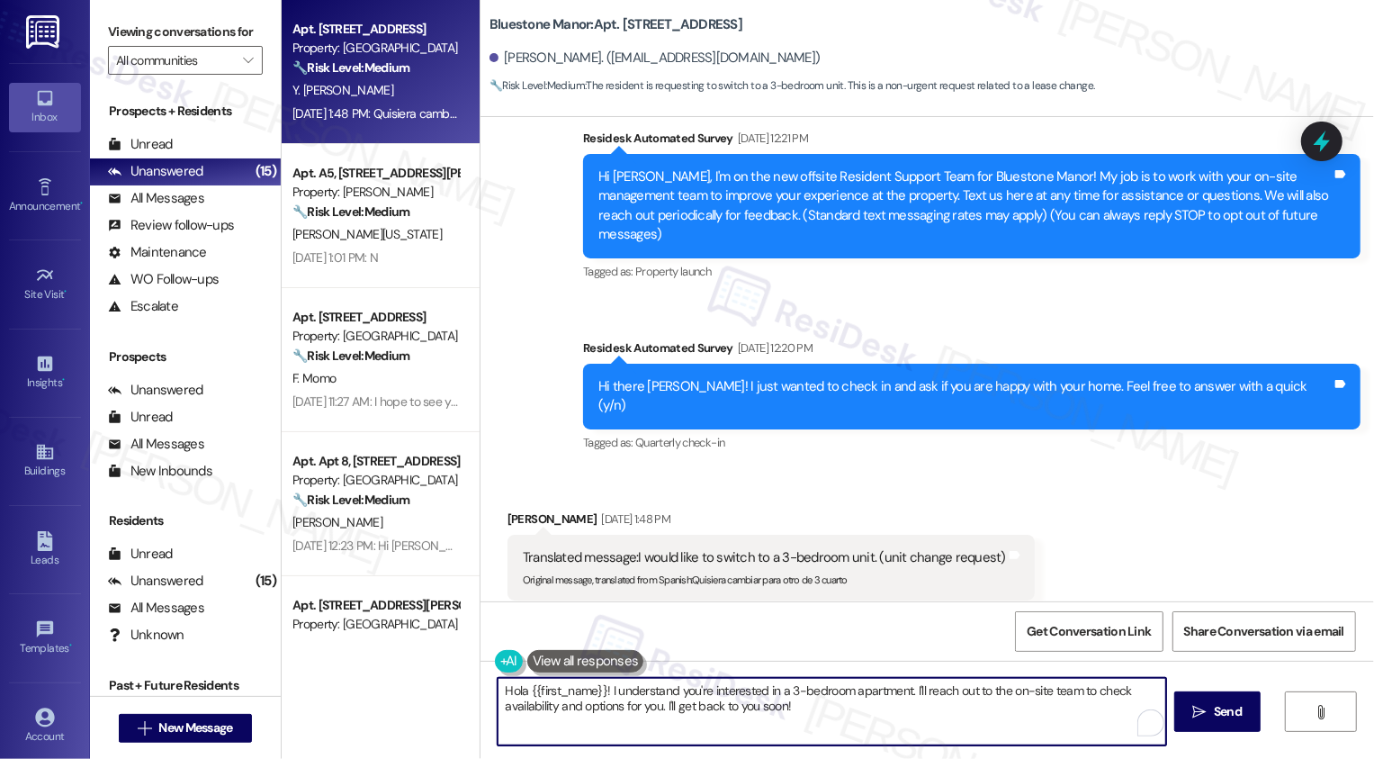
drag, startPoint x: 905, startPoint y: 690, endPoint x: 937, endPoint y: 743, distance: 61.0
click at [937, 743] on textarea "Hola {{first_name}}! I understand you're interested in a 3-bedroom apartment. I…" at bounding box center [832, 712] width 669 height 68
paste textarea "’re interested in a 3-bedroom apartment. May I ask if you’ve had any issues wit…"
click at [560, 665] on button at bounding box center [585, 661] width 117 height 23
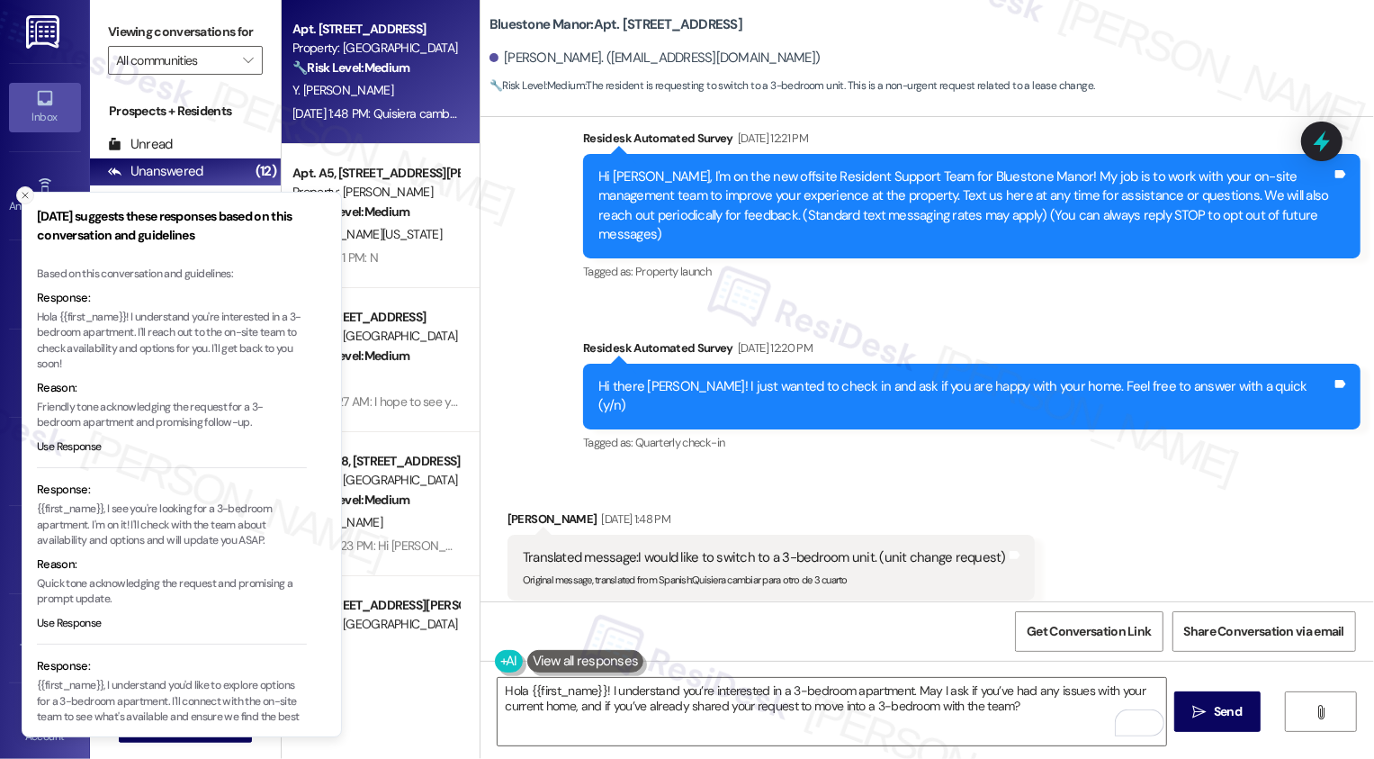
click at [19, 200] on button "Close toast" at bounding box center [25, 195] width 18 height 18
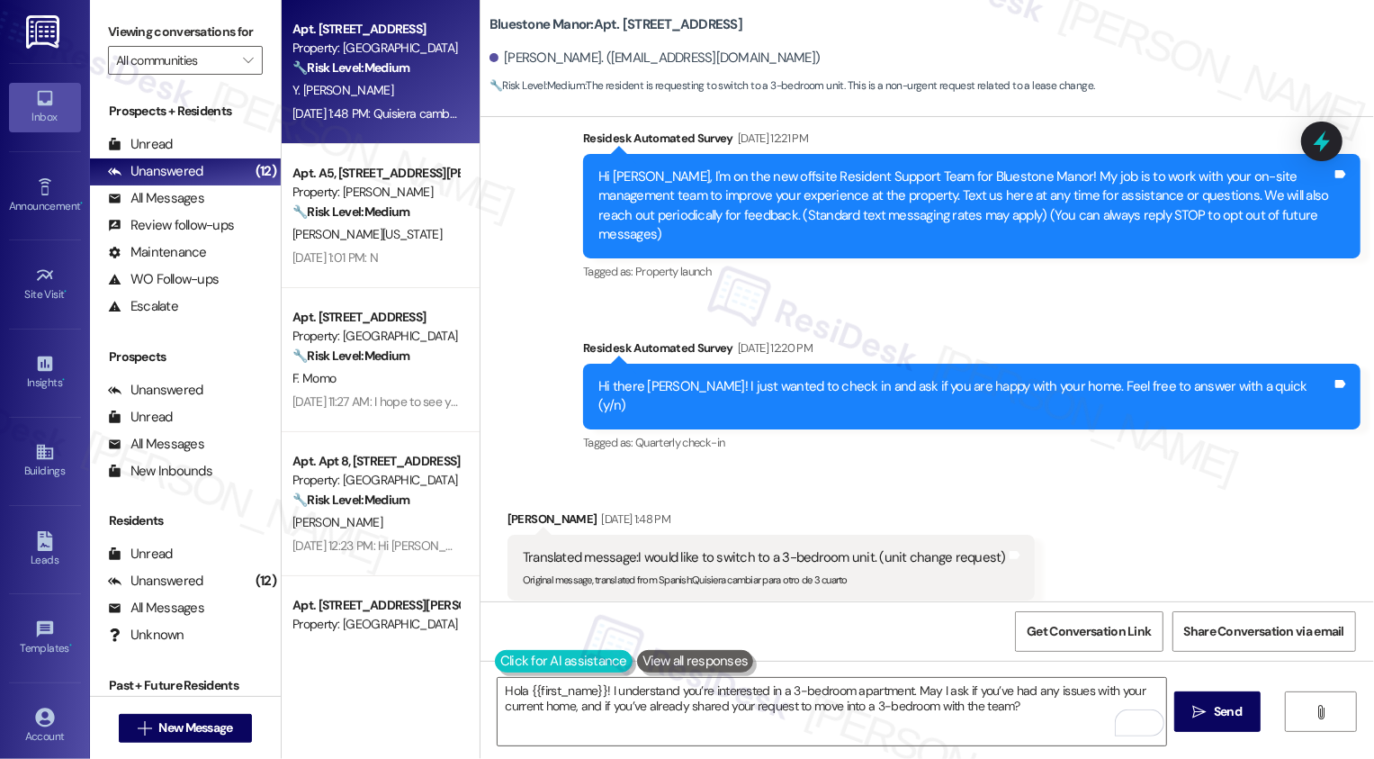
click at [523, 659] on button at bounding box center [564, 661] width 138 height 23
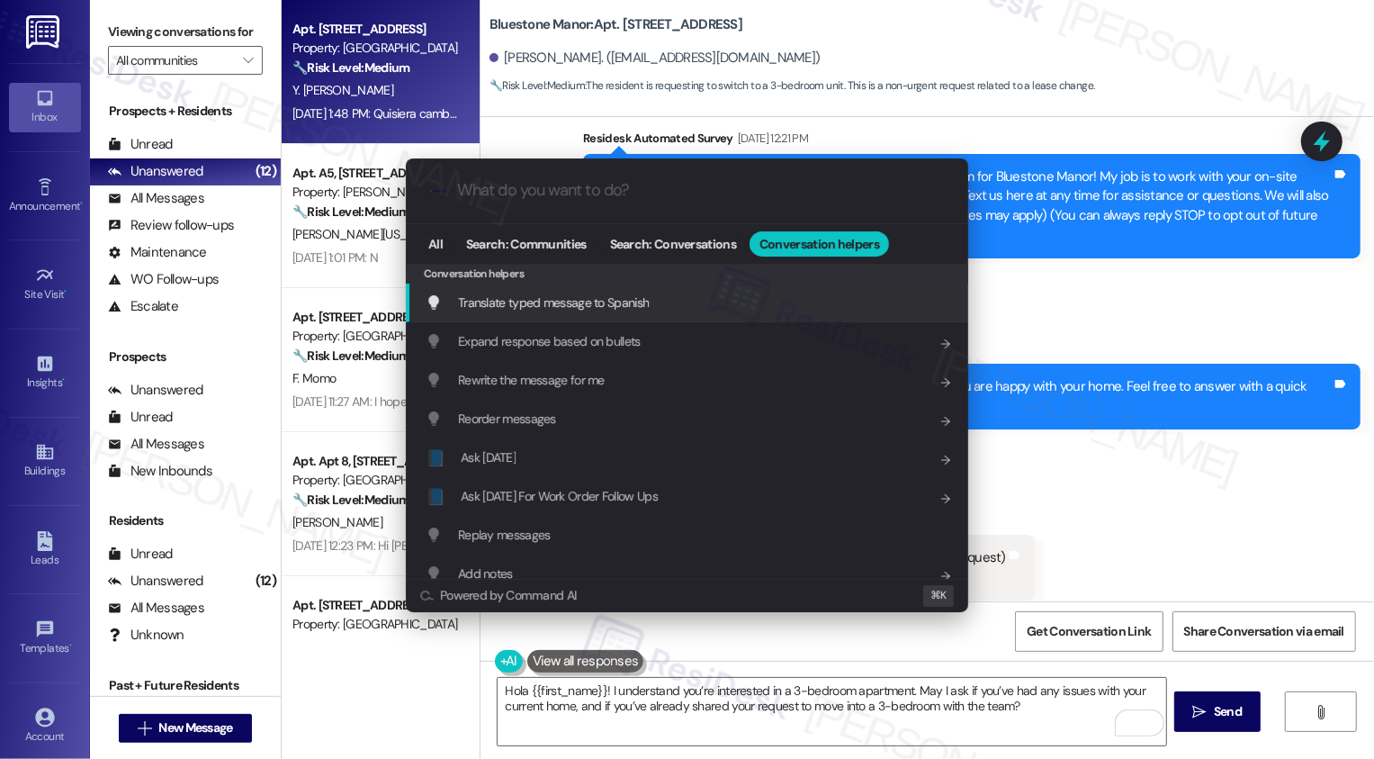
click at [677, 310] on div "Translate typed message to Spanish Add shortcut" at bounding box center [689, 303] width 527 height 20
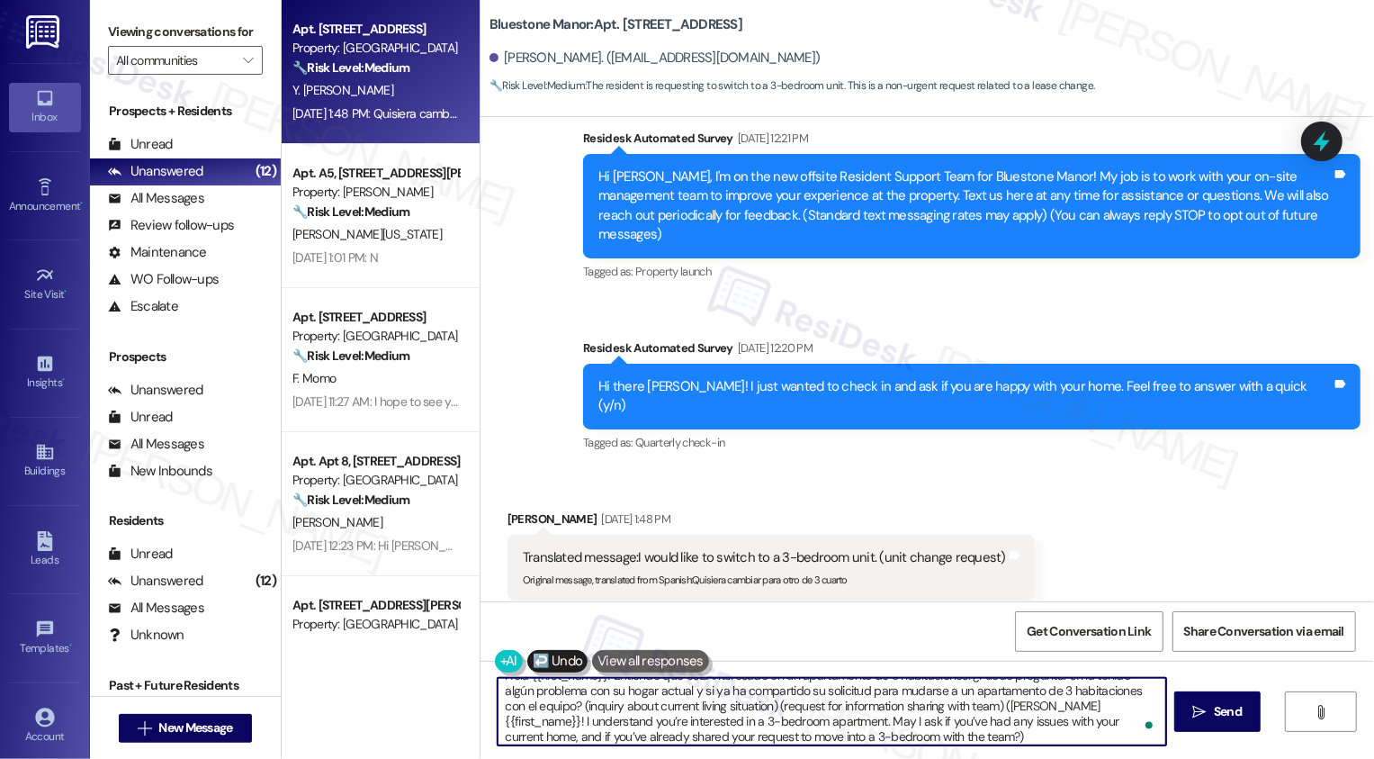
scroll to position [0, 0]
click at [1206, 707] on span " Send" at bounding box center [1218, 711] width 57 height 19
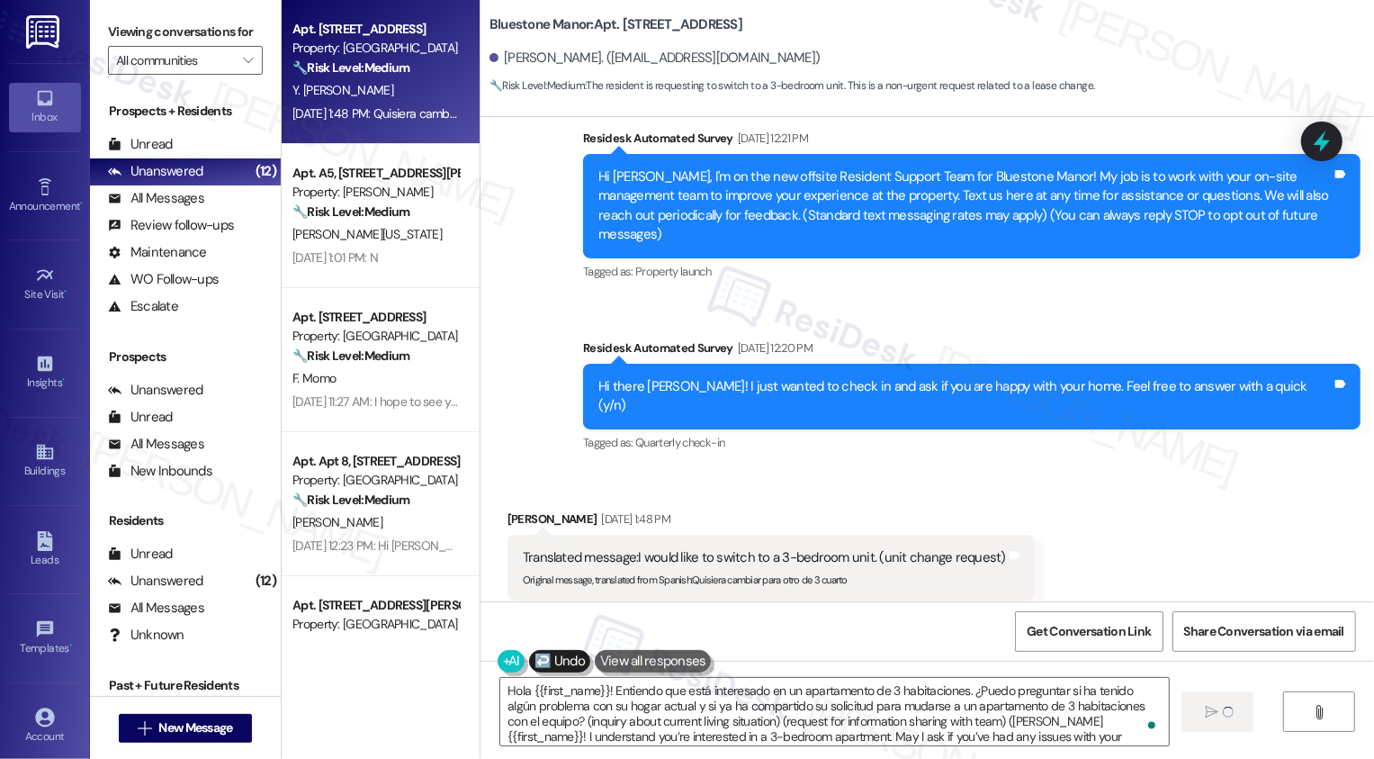
type textarea "Fetching suggested responses. Please feel free to read through the conversation…"
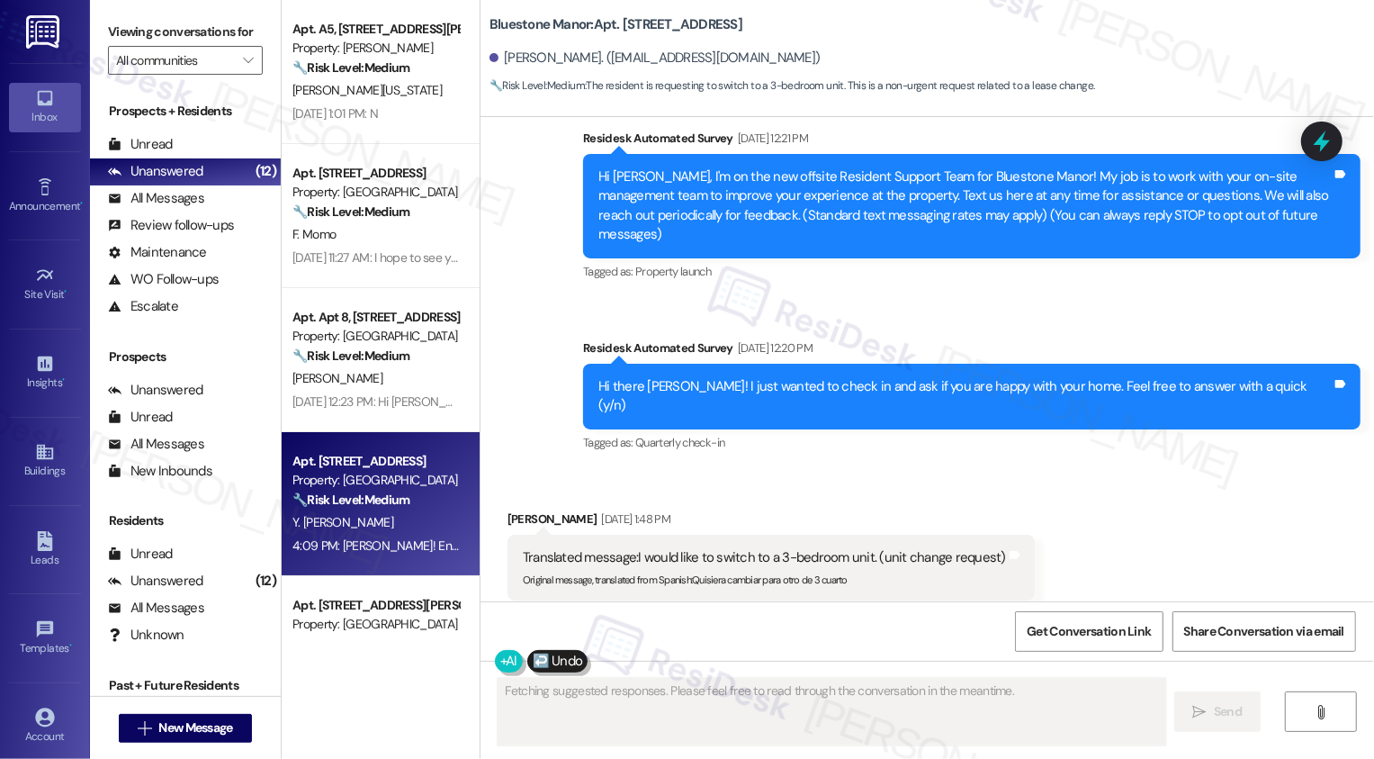
scroll to position [352, 0]
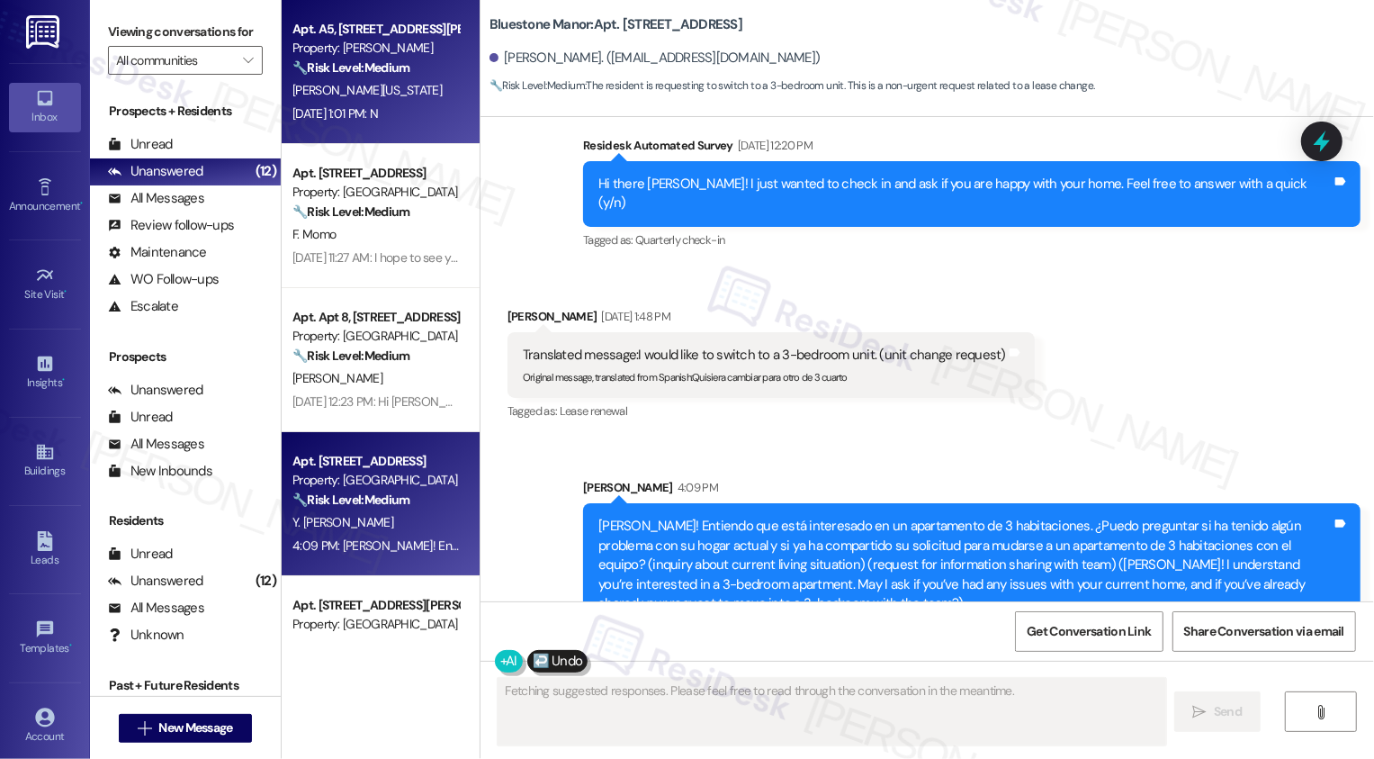
click at [377, 114] on div "Aug 22, 2025 at 1:01 PM: N Aug 22, 2025 at 1:01 PM: N" at bounding box center [336, 113] width 86 height 16
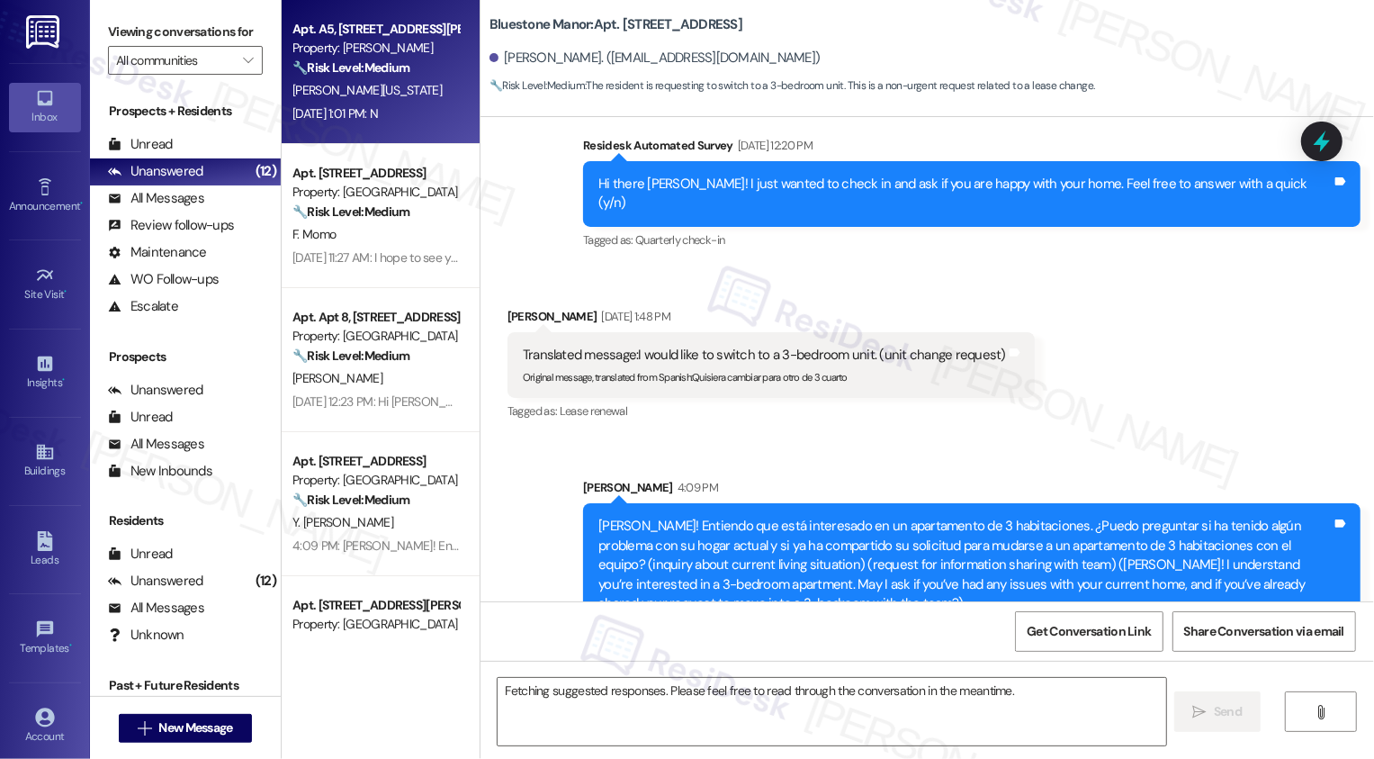
click at [377, 114] on div "Aug 22, 2025 at 1:01 PM: N Aug 22, 2025 at 1:01 PM: N" at bounding box center [336, 113] width 86 height 16
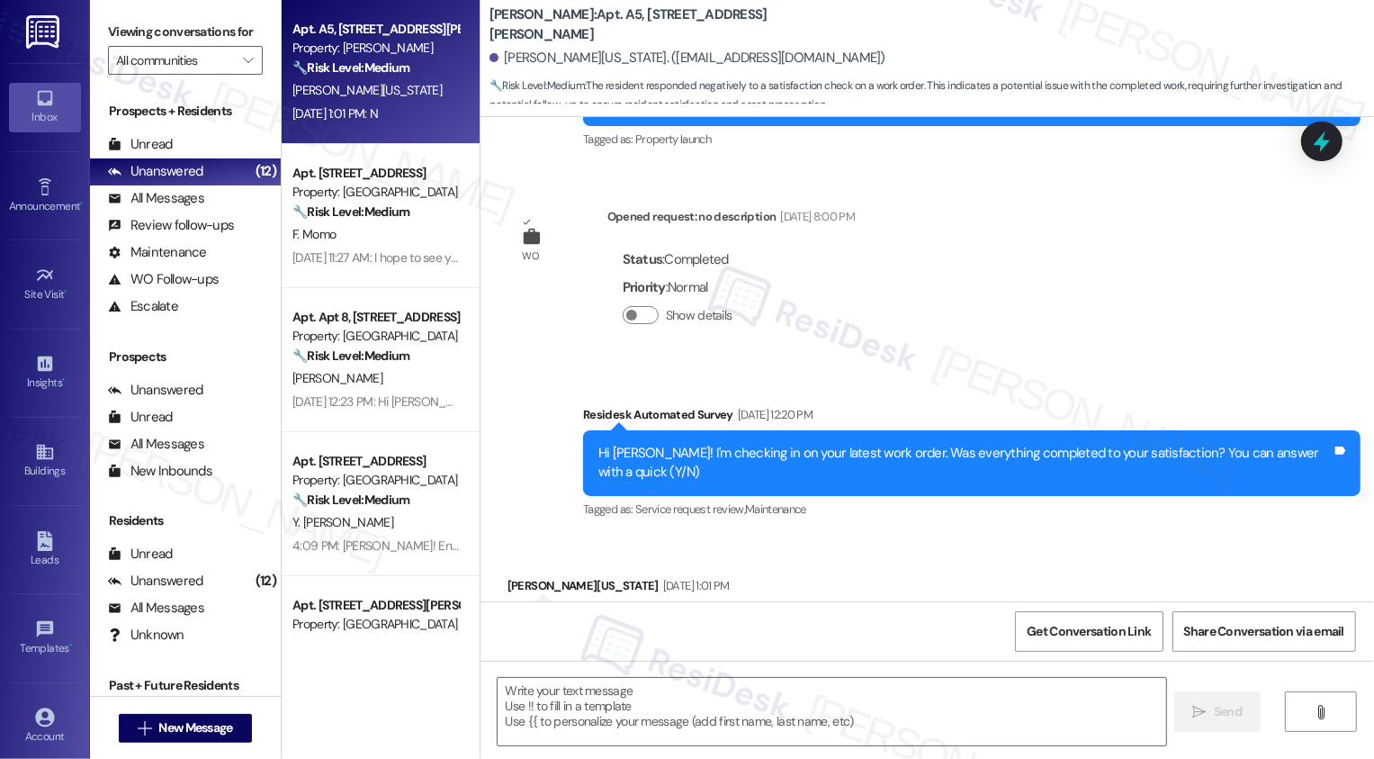
scroll to position [683, 0]
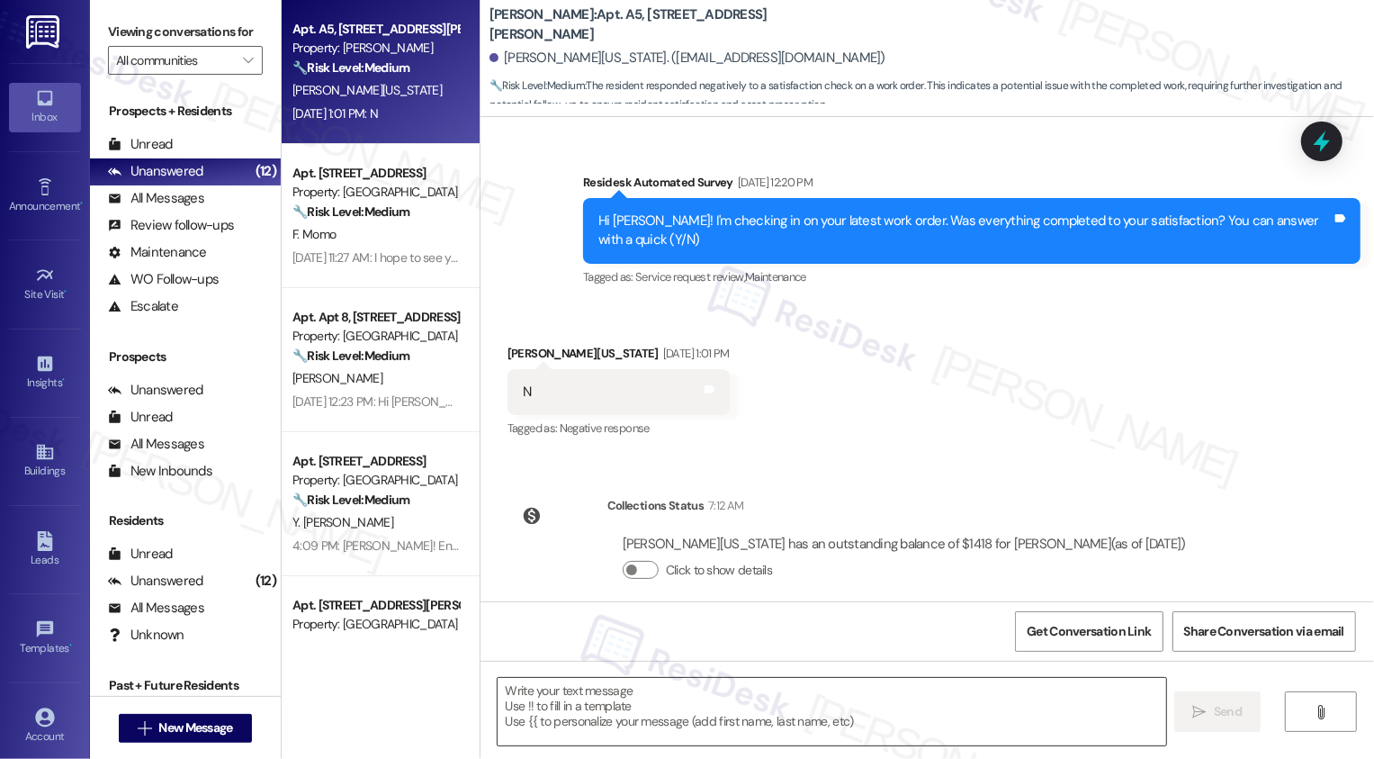
click at [607, 693] on textarea at bounding box center [832, 712] width 669 height 68
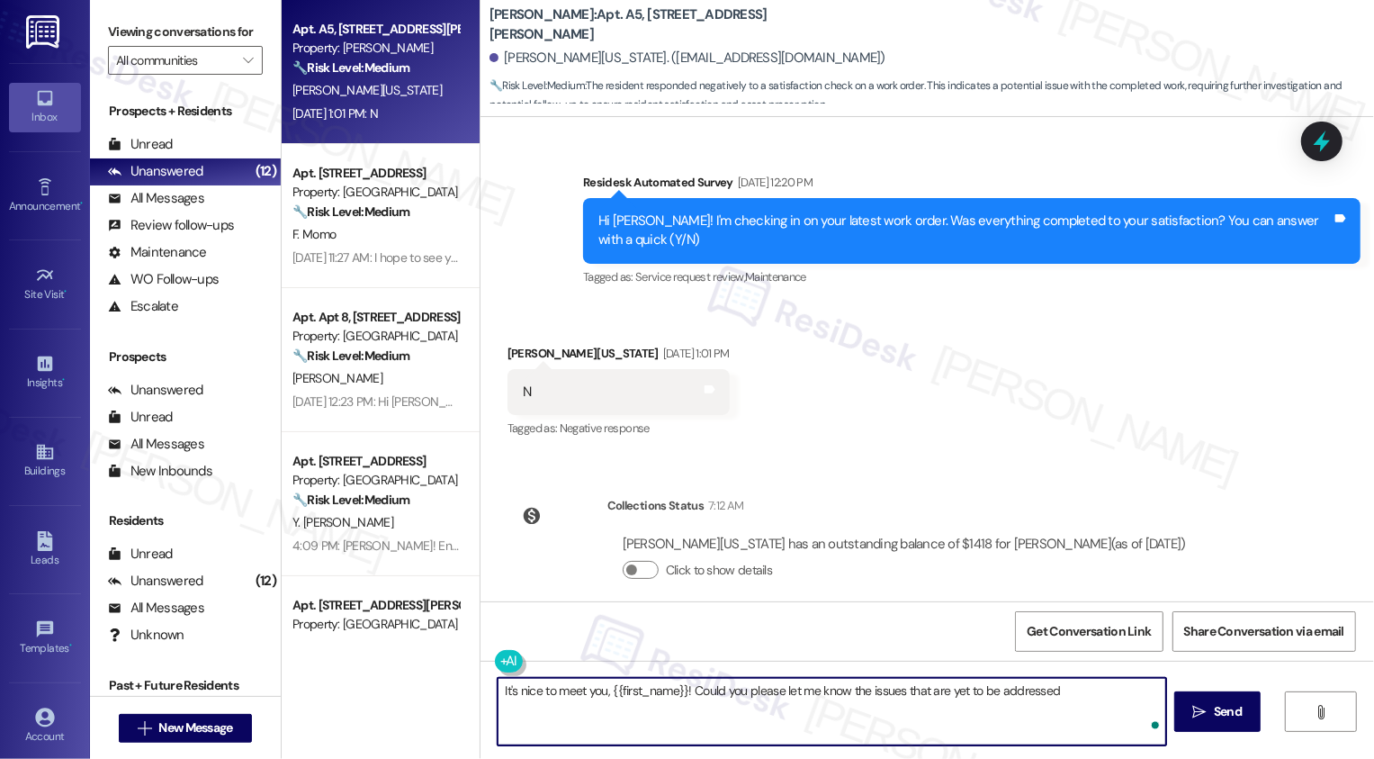
type textarea "It's nice to meet you, {{first_name}}! Could you please let me know the issues …"
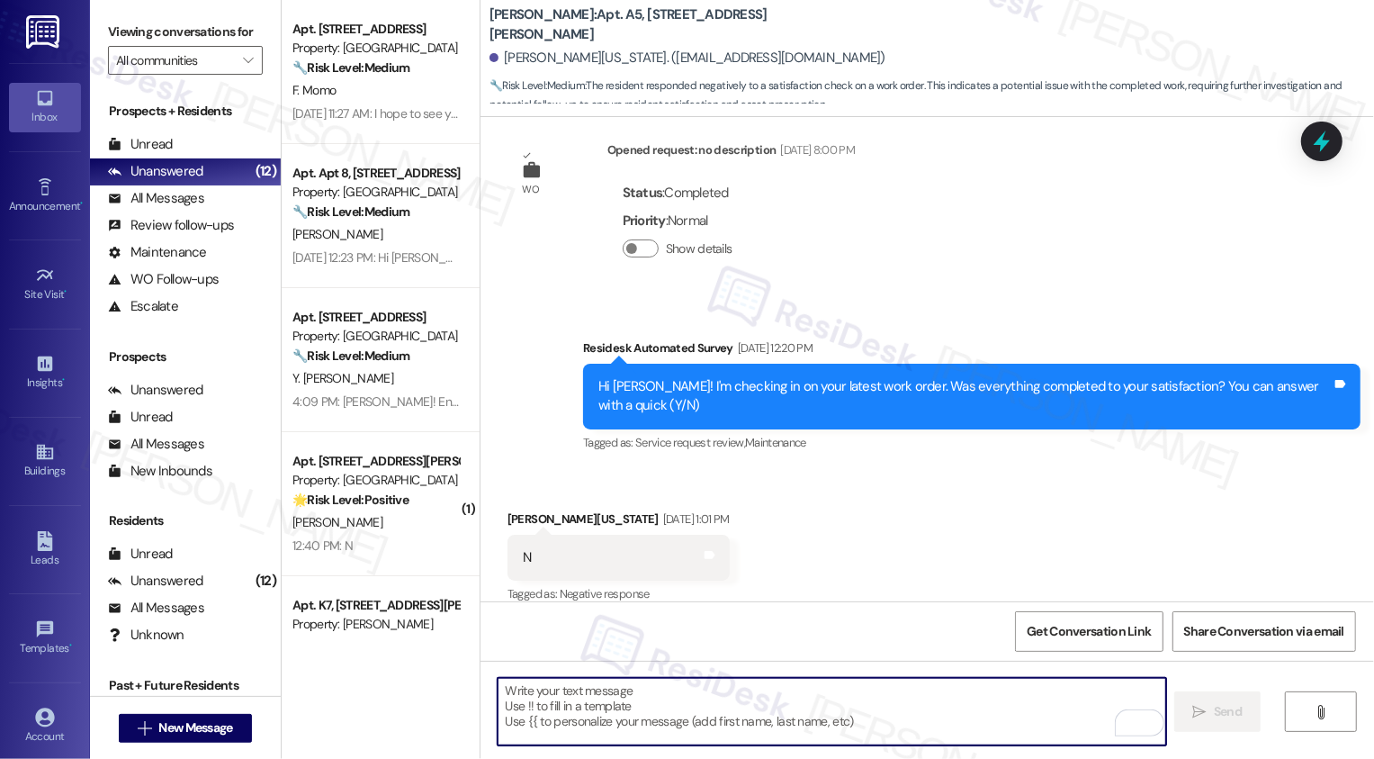
scroll to position [809, 0]
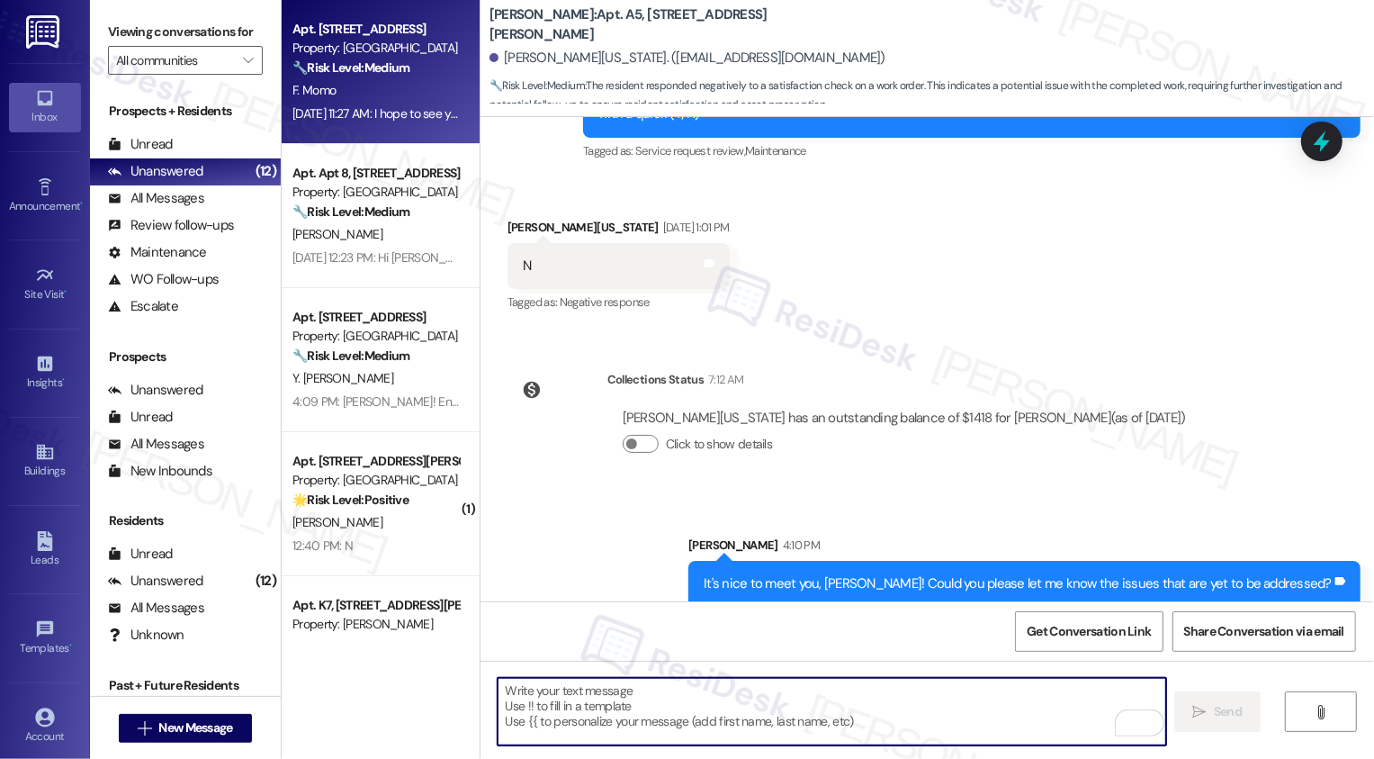
click at [400, 101] on div "F. Momo" at bounding box center [376, 90] width 170 height 23
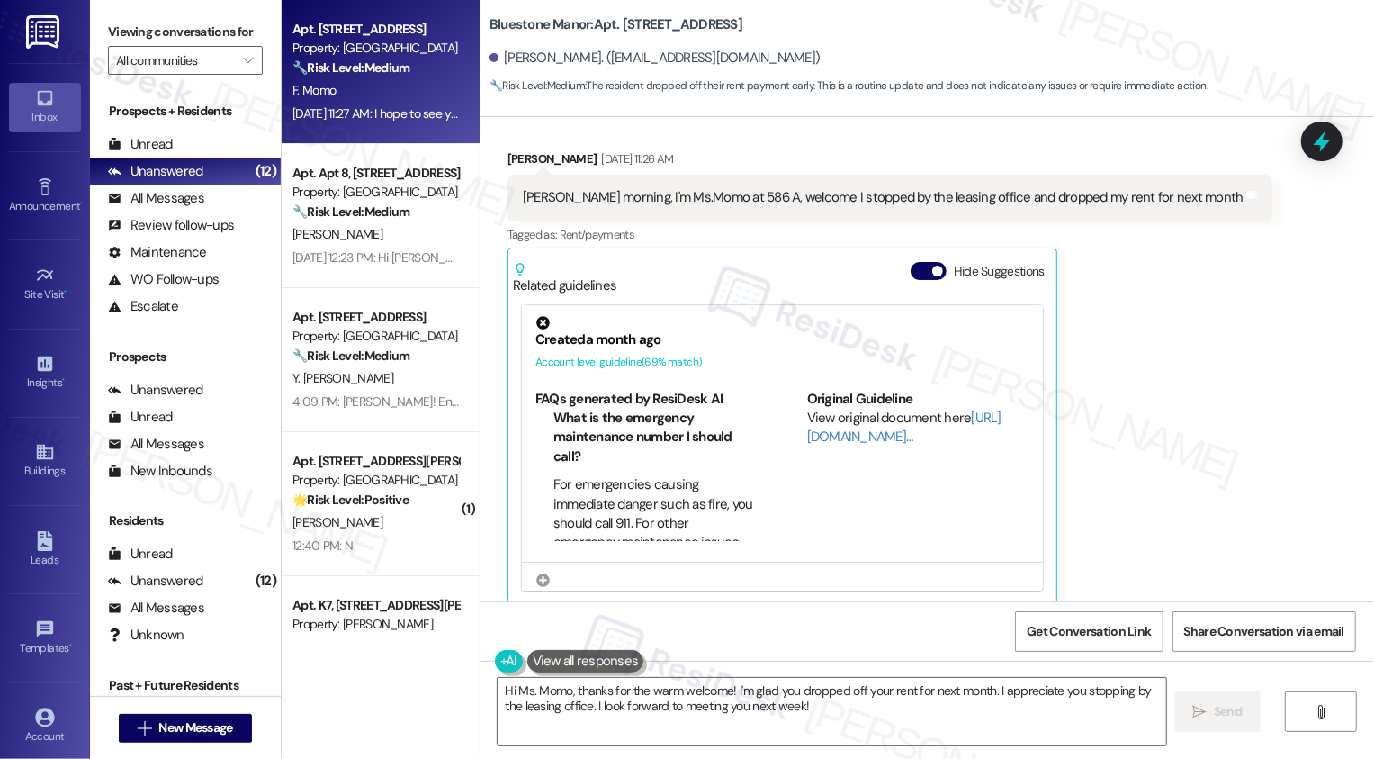
scroll to position [641, 0]
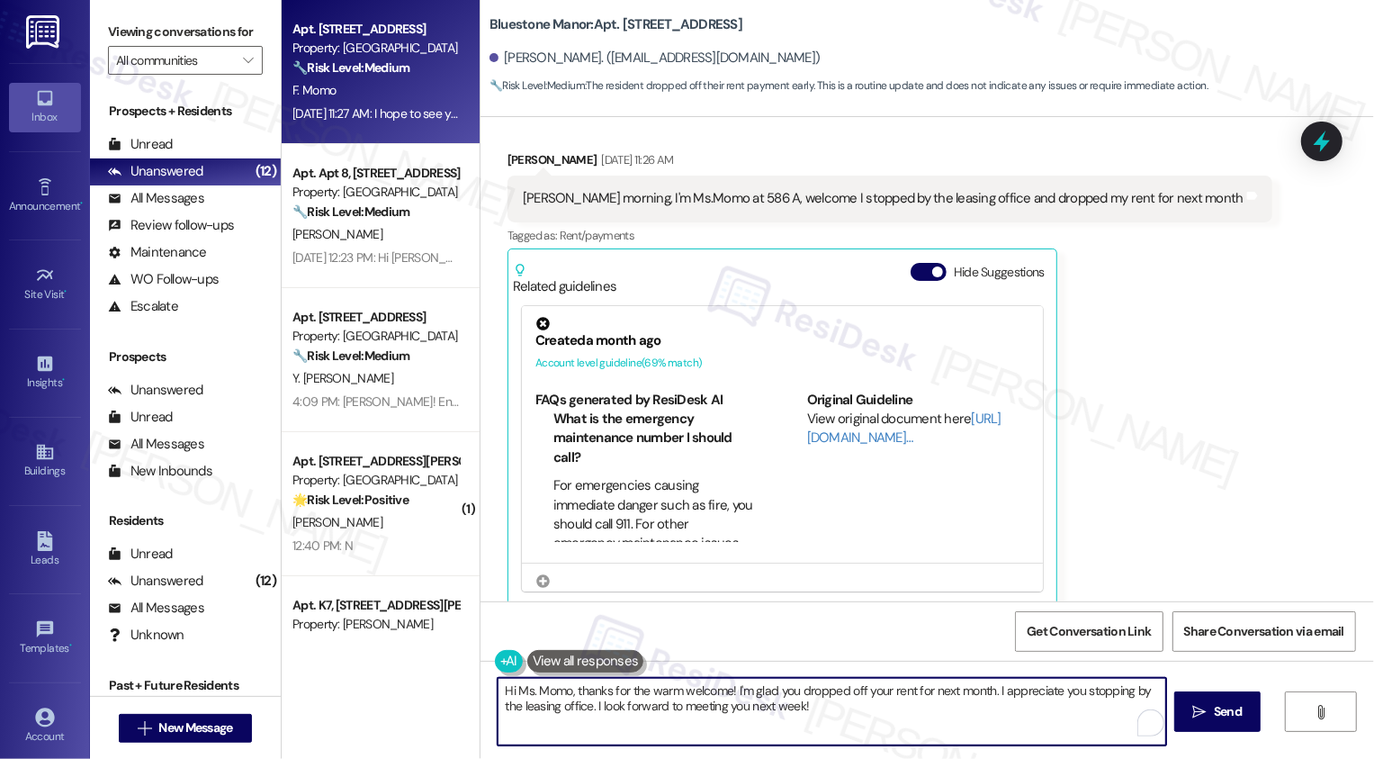
drag, startPoint x: 567, startPoint y: 689, endPoint x: 663, endPoint y: 747, distance: 112.7
click at [663, 747] on div "Hi Ms. Momo, thanks for the warm welcome! I'm glad you dropped off your rent fo…" at bounding box center [928, 728] width 894 height 135
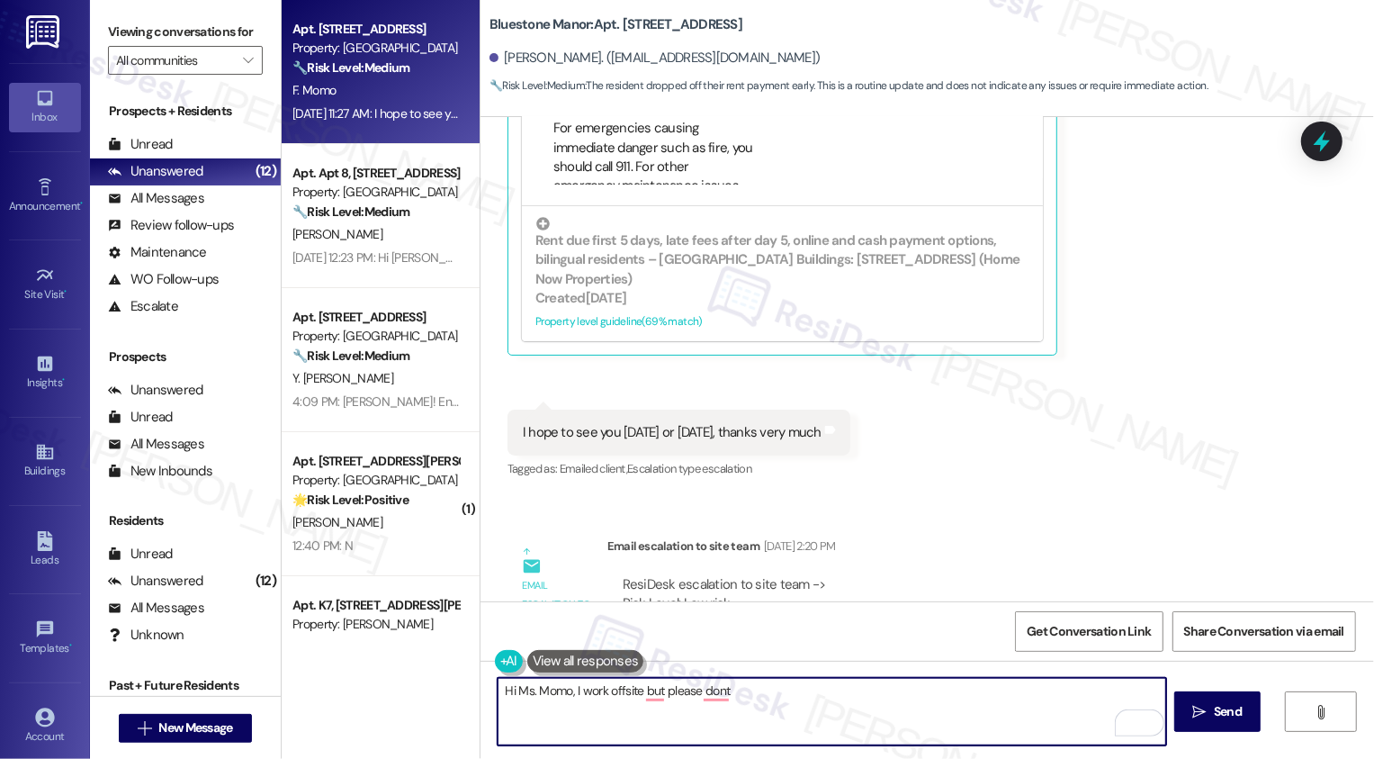
scroll to position [988, 0]
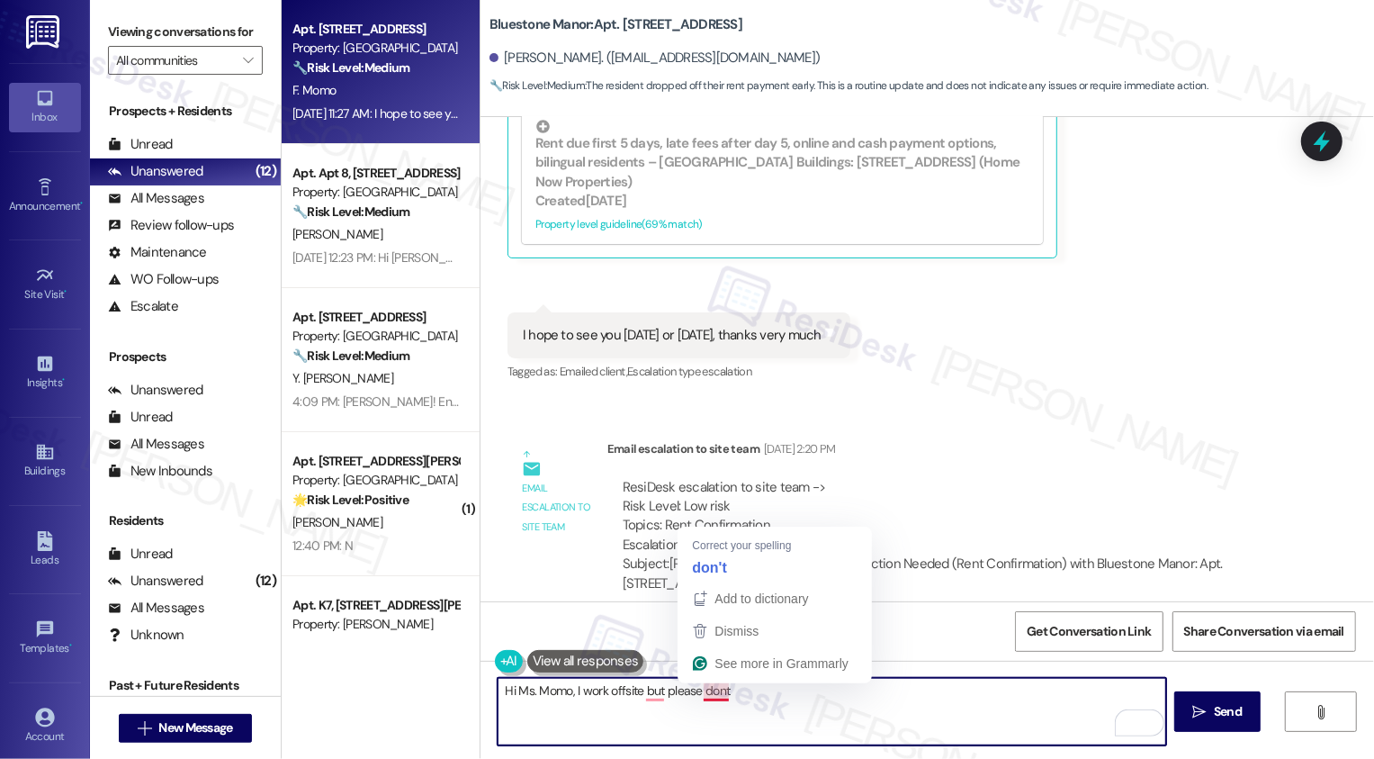
click at [702, 694] on textarea "Hi Ms. Momo, I work offsite but please dont" at bounding box center [832, 712] width 669 height 68
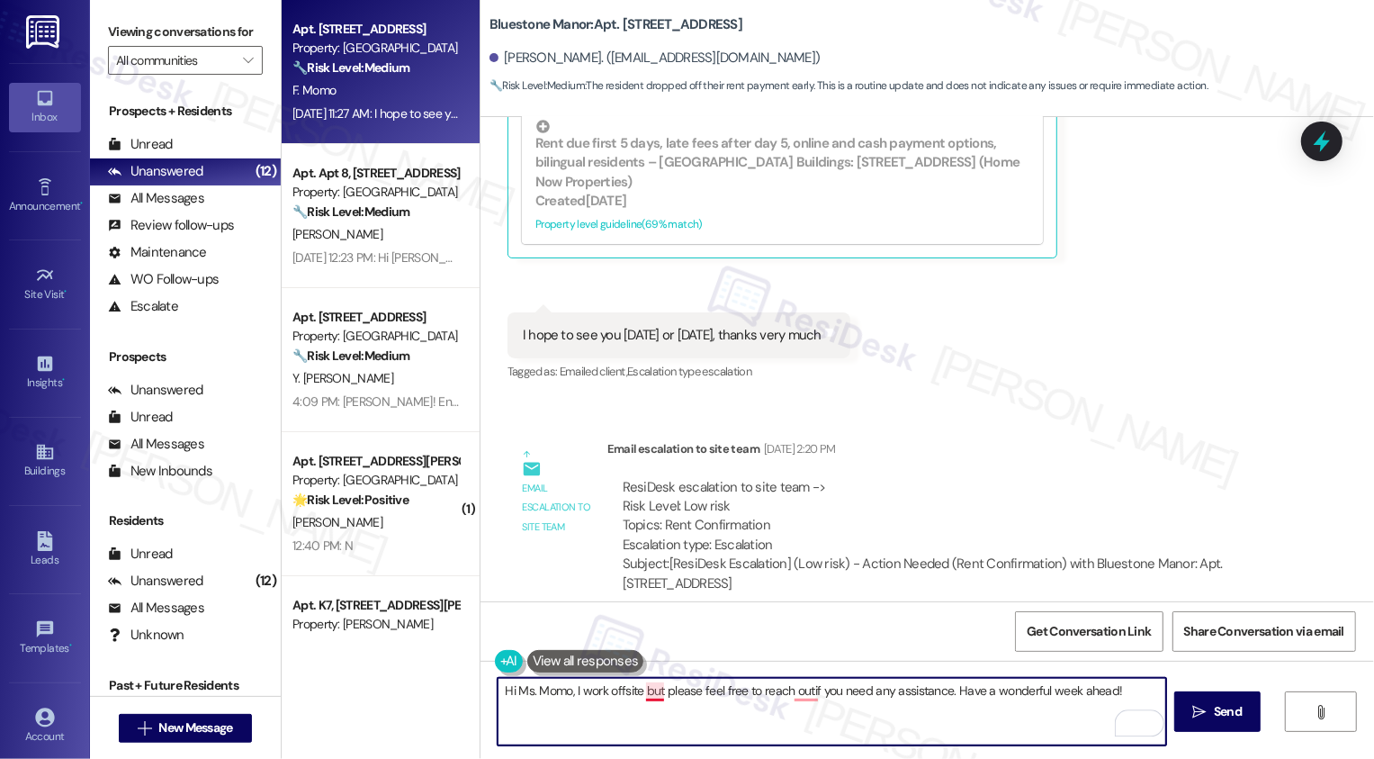
click at [644, 691] on textarea "Hi Ms. Momo, I work offsite but please feel free to reach outif you need any as…" at bounding box center [832, 712] width 669 height 68
click at [805, 695] on textarea "Hi Ms. Momo, I work offsite, but please feel free to reach outif you need any a…" at bounding box center [832, 712] width 669 height 68
type textarea "Hi Ms. Momo, I work offsite, but please feel free to reach out if you need any …"
click at [1195, 710] on icon "" at bounding box center [1200, 712] width 14 height 14
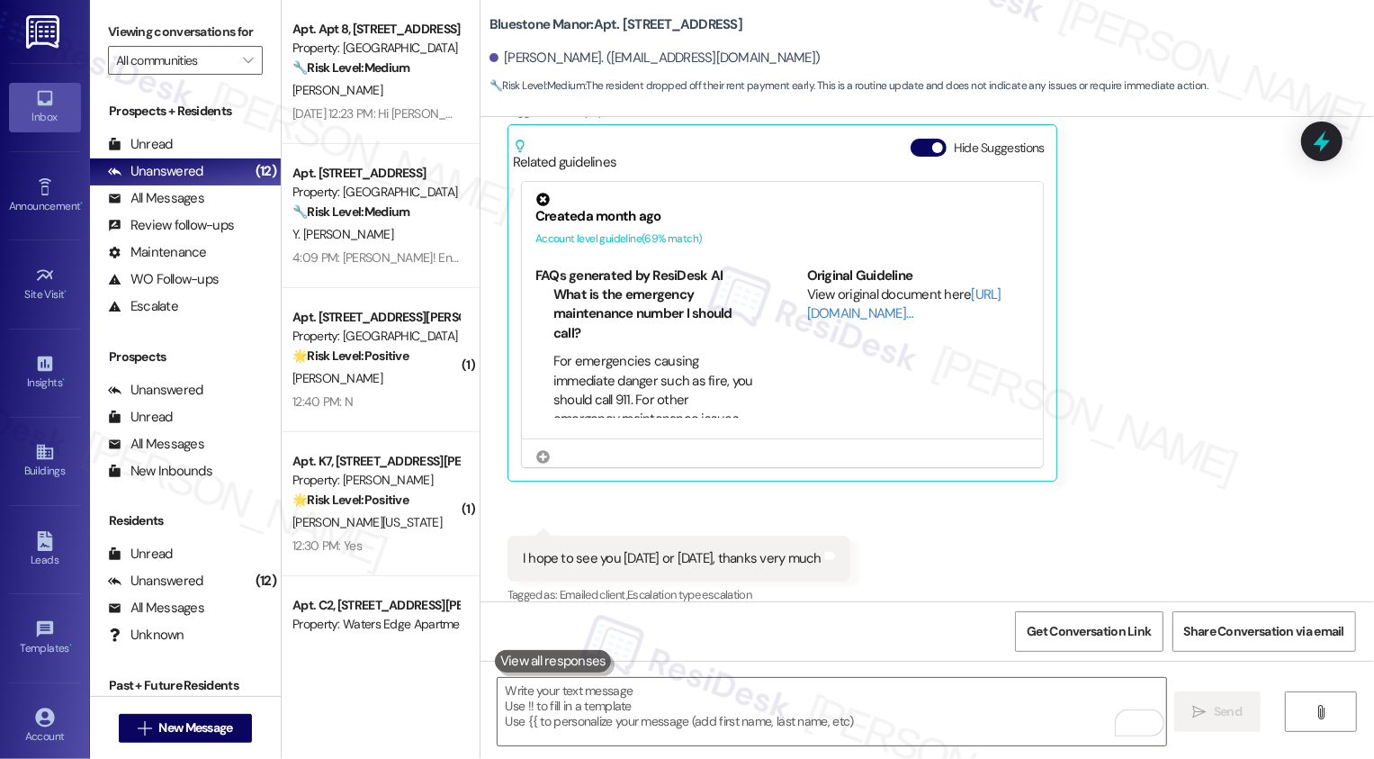
scroll to position [761, 0]
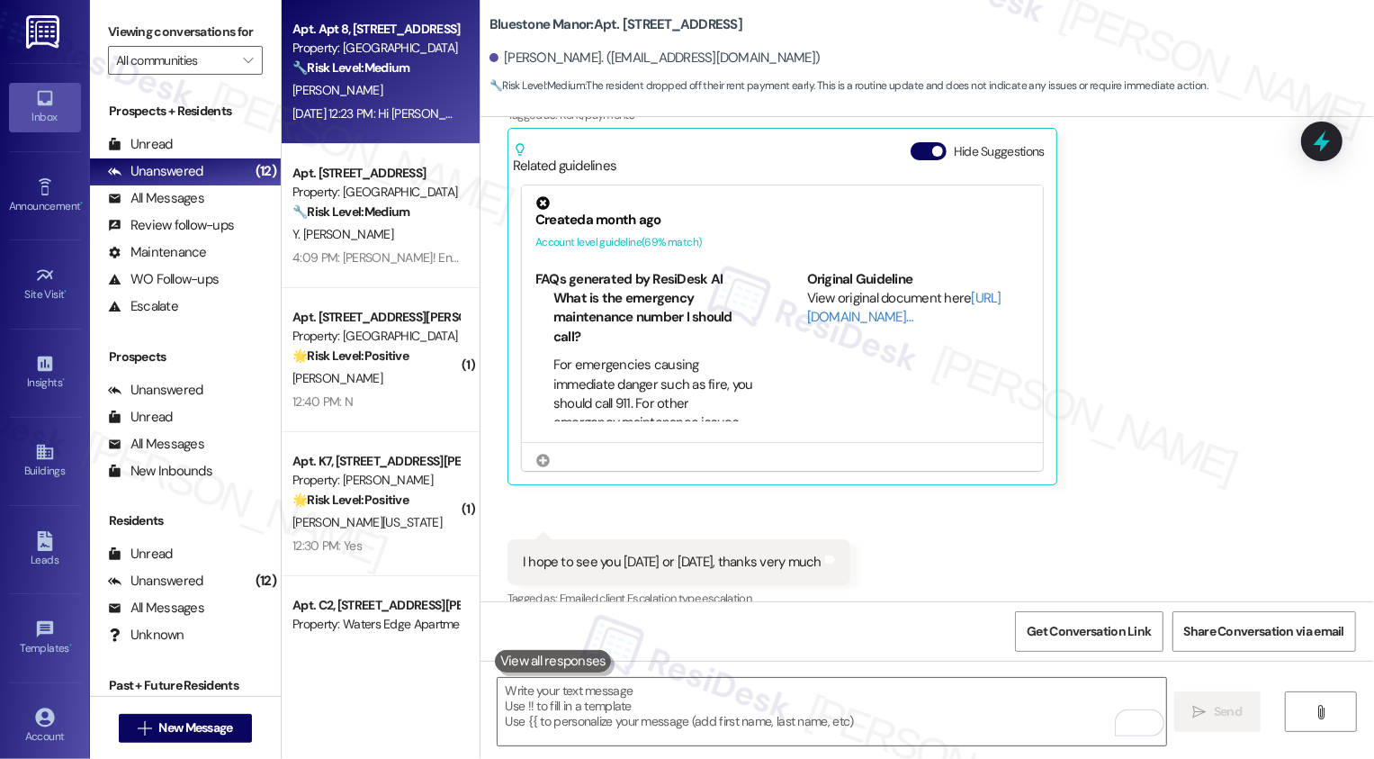
click at [408, 117] on div "Aug 19, 2025 at 12:23 PM: Hi Sarah. This is Molly from apt. 8 1360 North ave. I…" at bounding box center [977, 113] width 1369 height 16
type textarea "Fetching suggested responses. Please feel free to read through the conversation…"
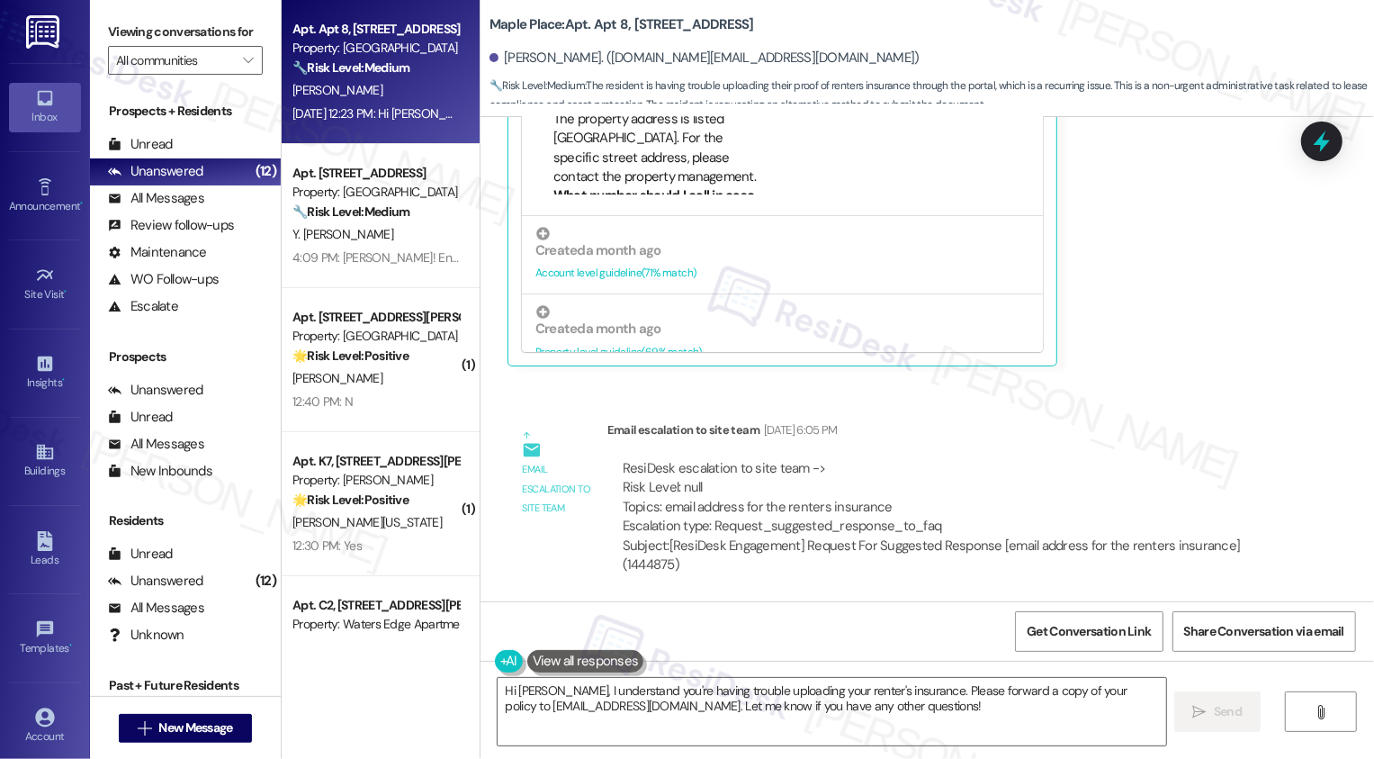
scroll to position [0, 0]
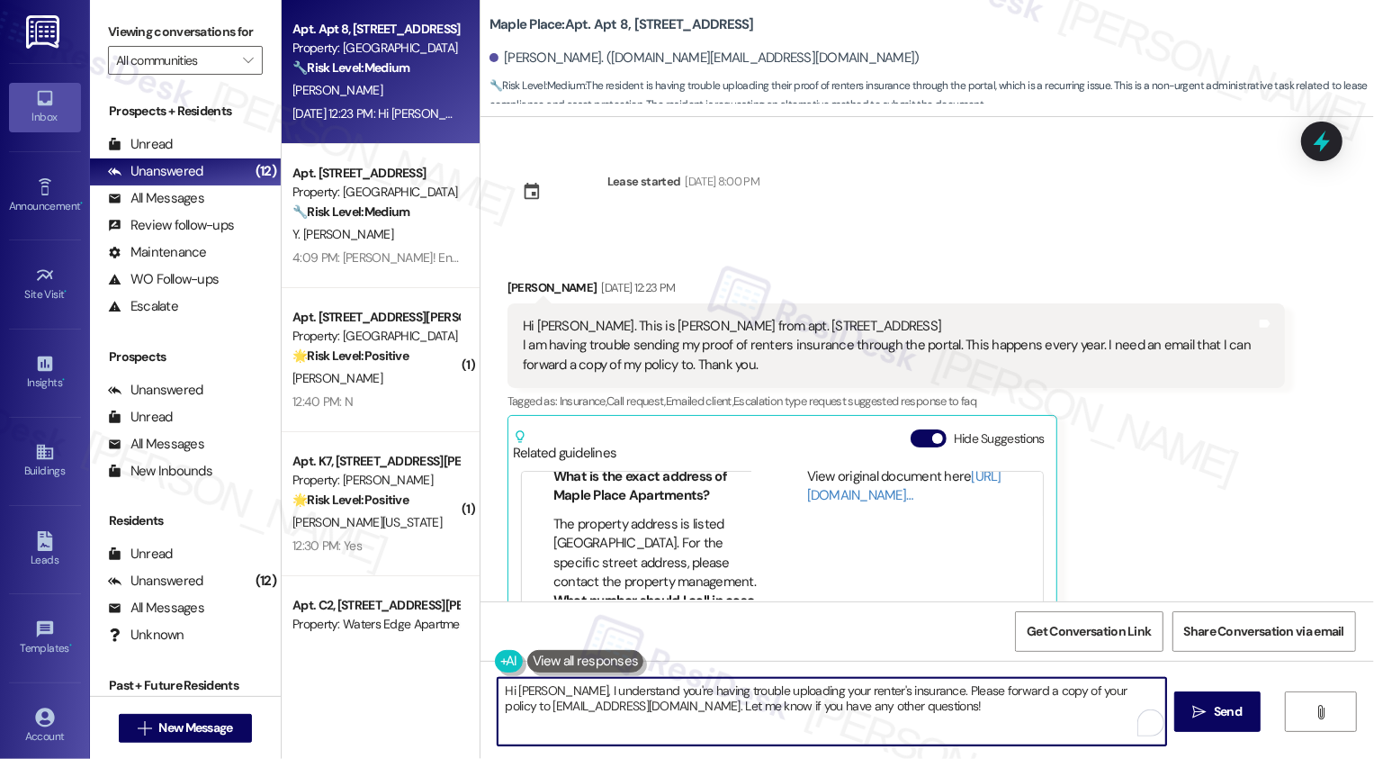
drag, startPoint x: 537, startPoint y: 691, endPoint x: 800, endPoint y: 732, distance: 265.9
click at [800, 732] on textarea "Hi Molly, I understand you're having trouble uploading your renter's insurance.…" at bounding box center [832, 712] width 669 height 68
click at [827, 706] on textarea "Hi Molly, it's nice to meet you! Thank you for reaching out about your renters …" at bounding box center [832, 712] width 669 height 68
click at [821, 706] on textarea "Hi Molly, it's nice to meet you! Thank you for reaching out about your renters …" at bounding box center [832, 712] width 669 height 68
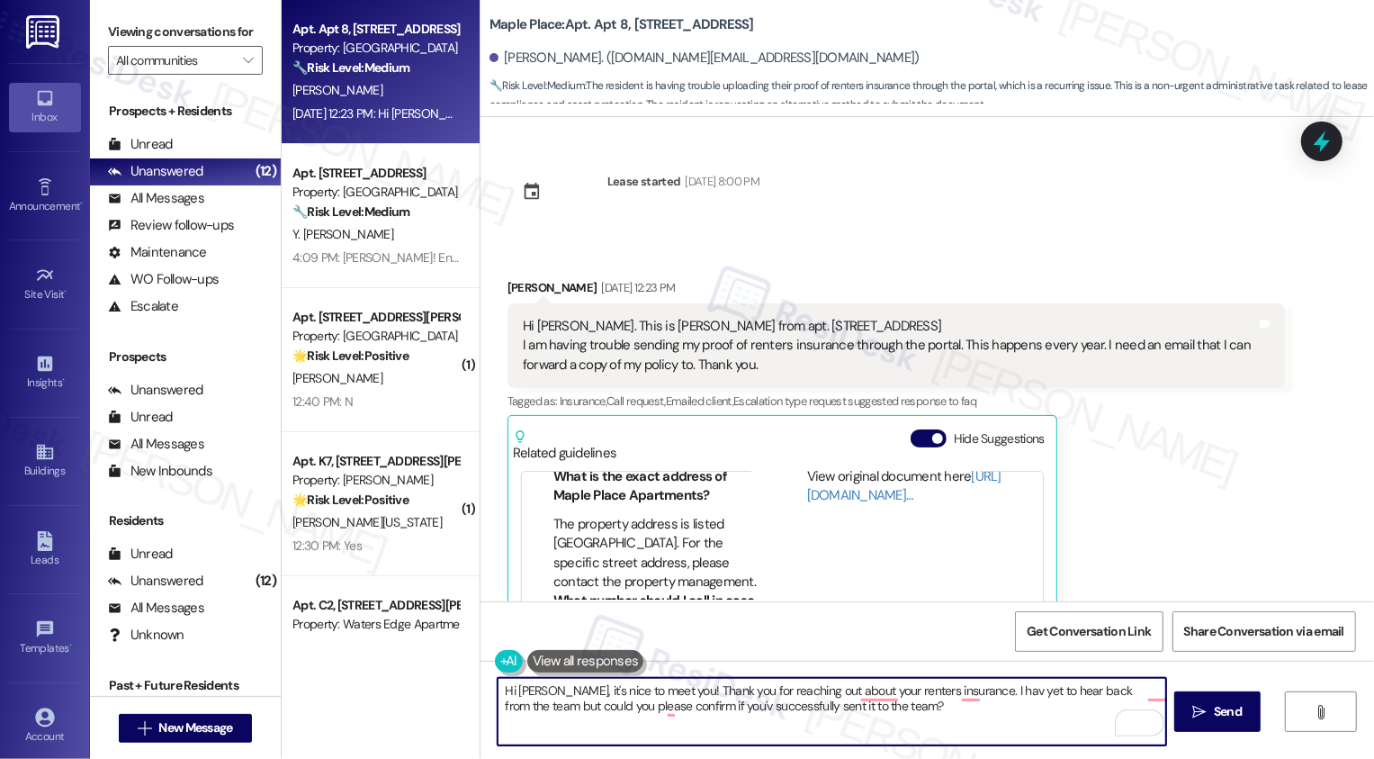
click at [862, 715] on textarea "Hi Molly, it's nice to meet you! Thank you for reaching out about your renters …" at bounding box center [832, 712] width 669 height 68
click at [957, 693] on textarea "Hi Molly, it's nice to meet you! Thank you for reaching out about your renters …" at bounding box center [832, 712] width 669 height 68
click at [498, 713] on textarea "Hi Molly, it's nice to meet you! Thank you for reaching out about your renters …" at bounding box center [832, 712] width 669 height 68
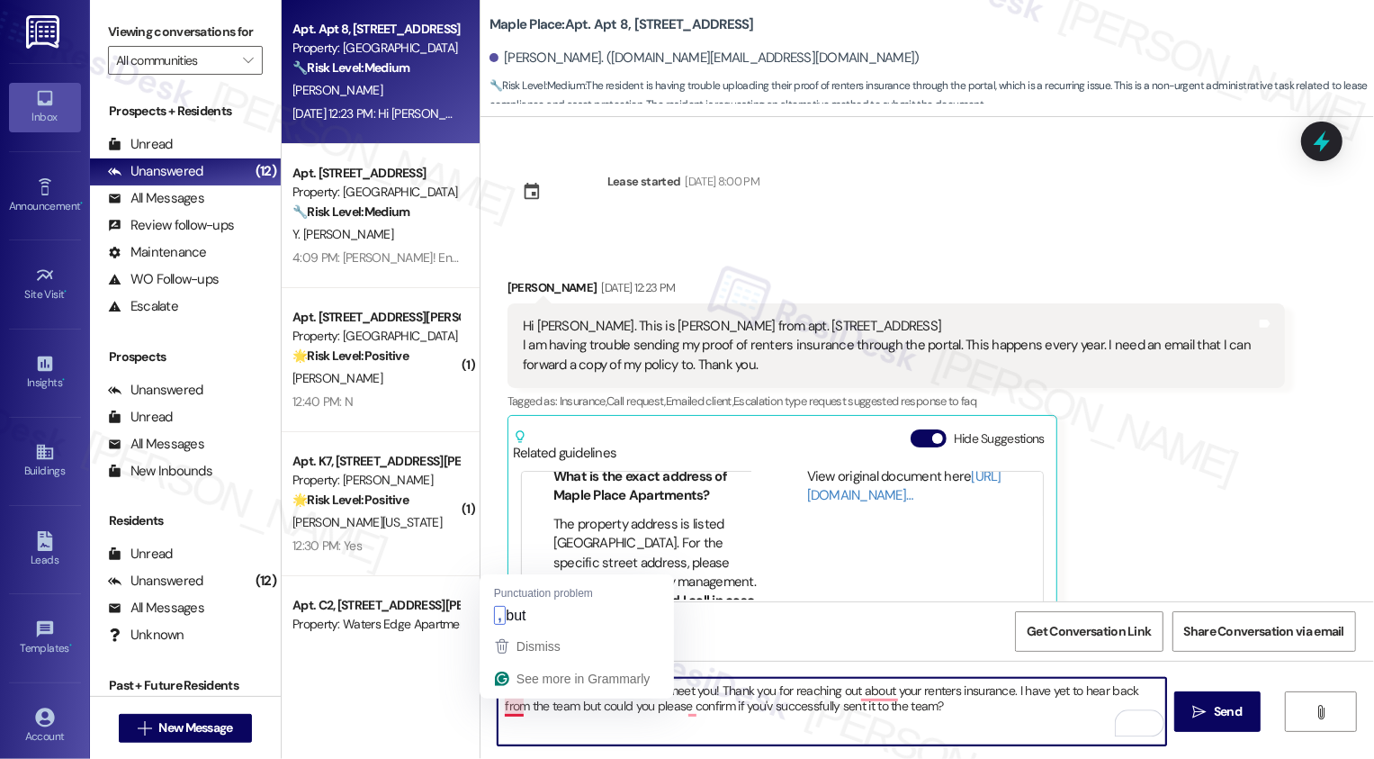
click at [576, 562] on li "The property address is listed as Atlanta, GA 30307. For the specific street ad…" at bounding box center [656, 553] width 204 height 77
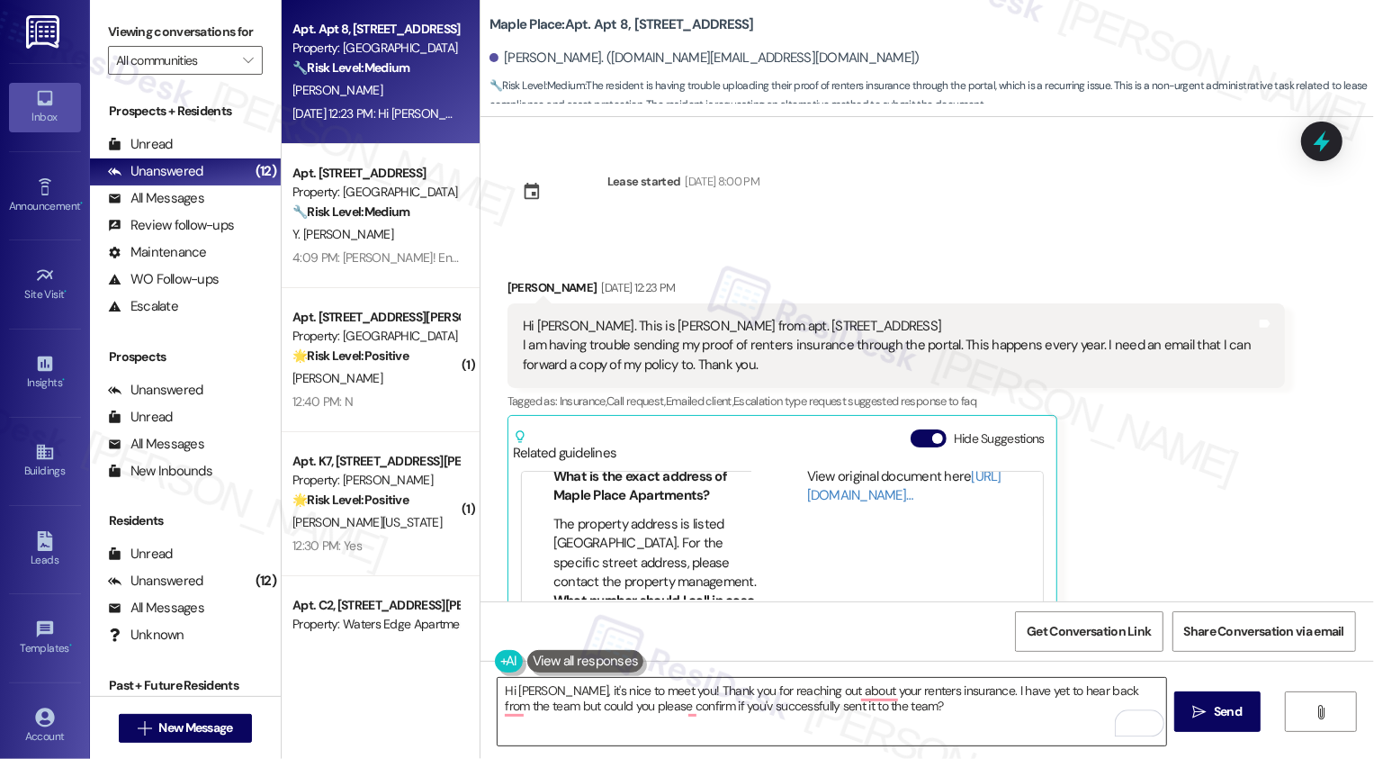
click at [517, 695] on textarea "Hi Molly, it's nice to meet you! Thank you for reaching out about your renters …" at bounding box center [832, 712] width 669 height 68
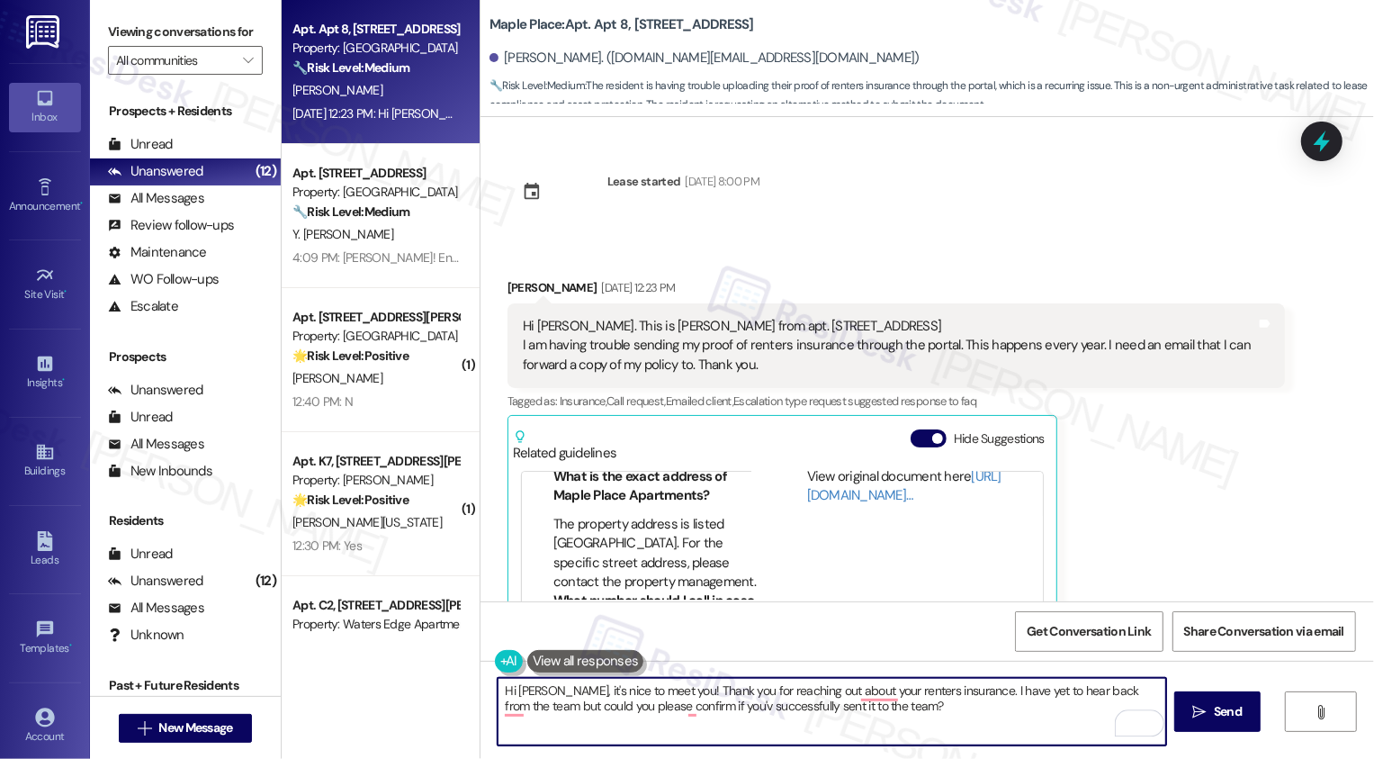
click at [514, 700] on textarea "Hi Molly, it's nice to meet you! Thank you for reaching out about your renters …" at bounding box center [832, 712] width 669 height 68
click at [677, 709] on textarea "Hi Molly, it's nice to meet you! Thank you for reaching out about your renters …" at bounding box center [832, 712] width 669 height 68
click at [680, 707] on textarea "Hi Molly, it's nice to meet you! Thank you for reaching out about your renters …" at bounding box center [832, 712] width 669 height 68
paste textarea "’s nice to meet you! Thank you for reaching out about your renter’s insurance. …"
type textarea "Hi [PERSON_NAME], it’s nice to meet you! Thank you for reaching out about your …"
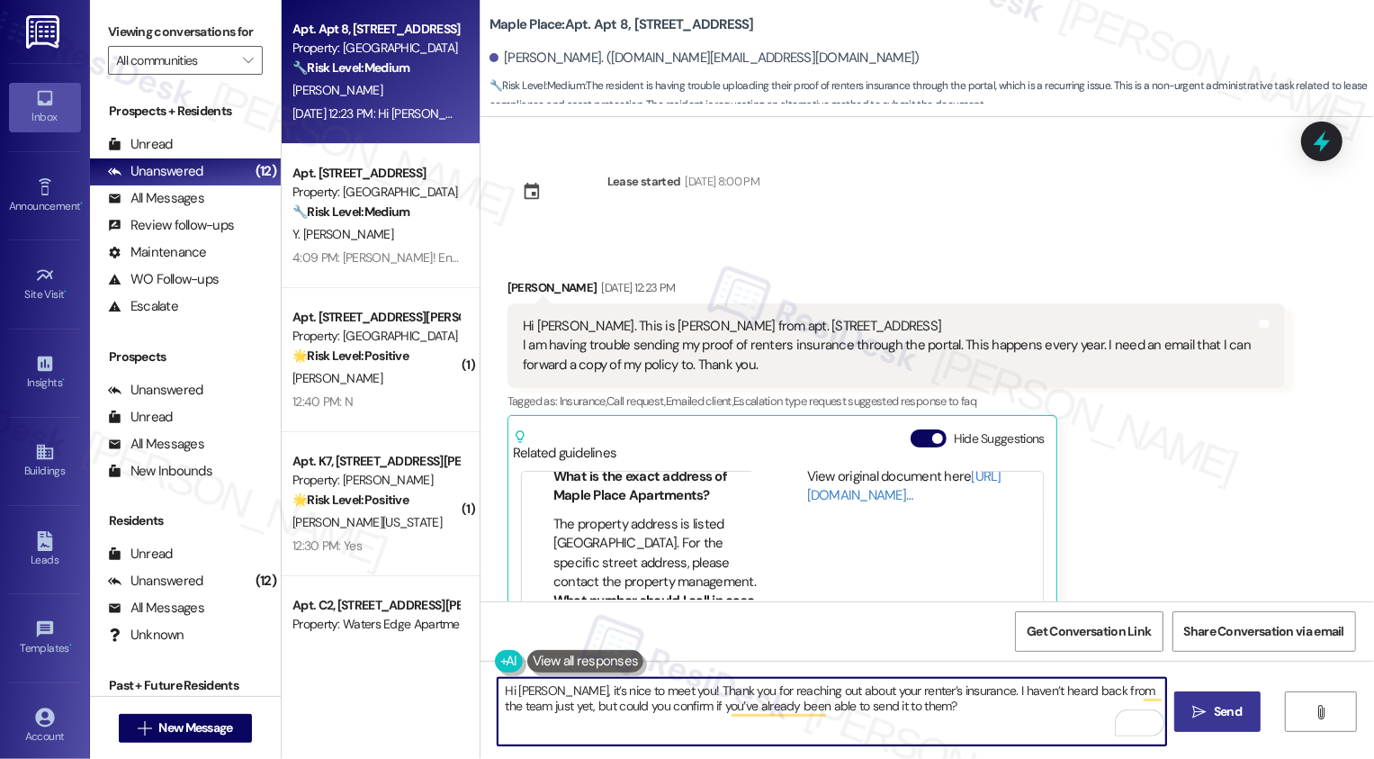
click at [1211, 722] on button " Send" at bounding box center [1218, 711] width 87 height 41
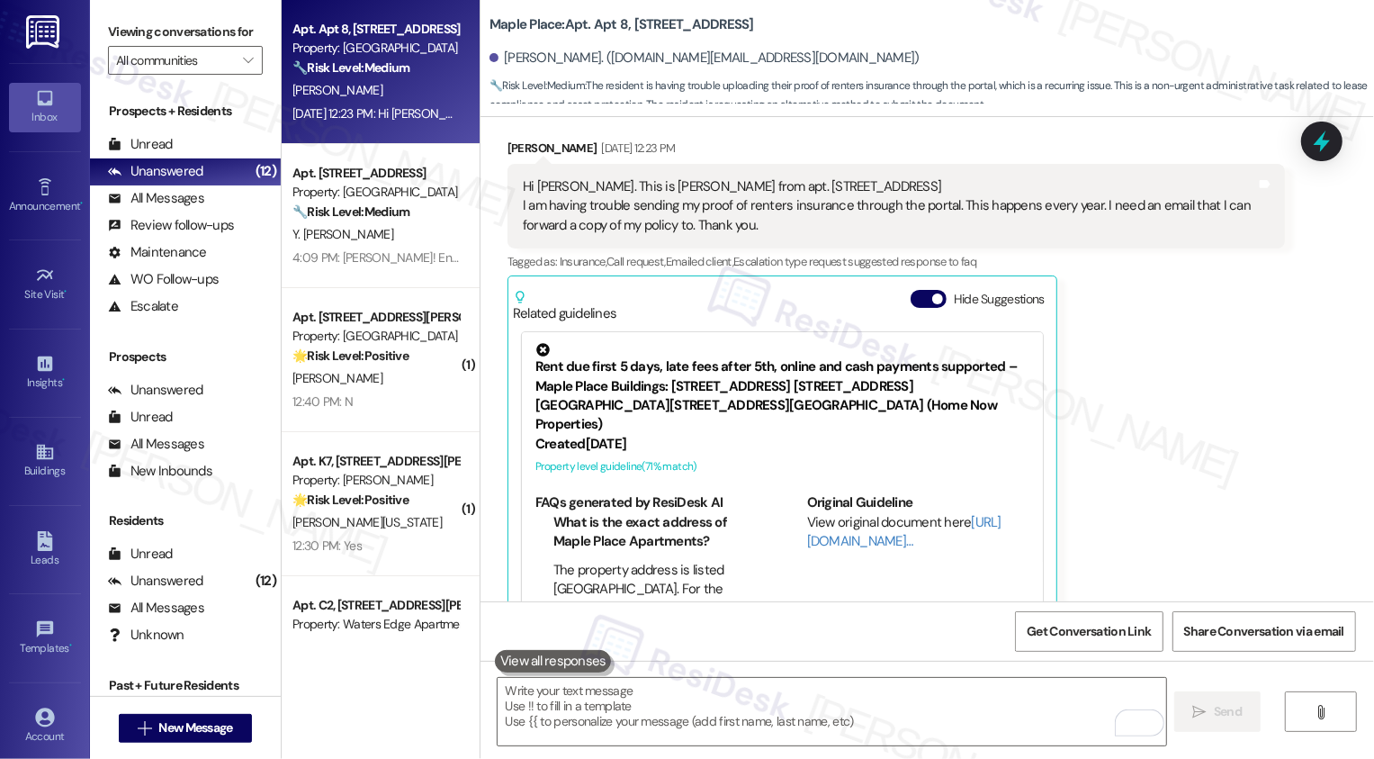
scroll to position [183, 0]
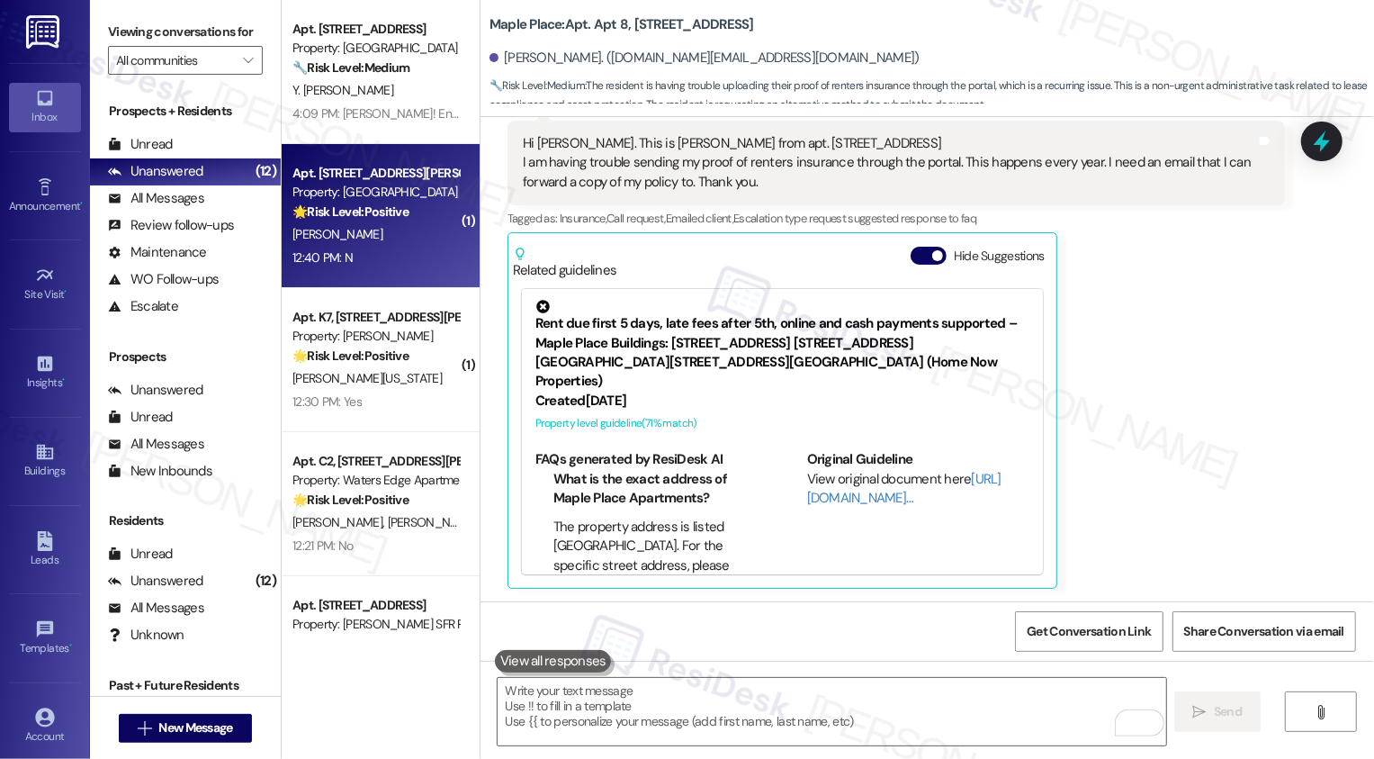
click at [383, 244] on div "[PERSON_NAME]" at bounding box center [376, 234] width 170 height 23
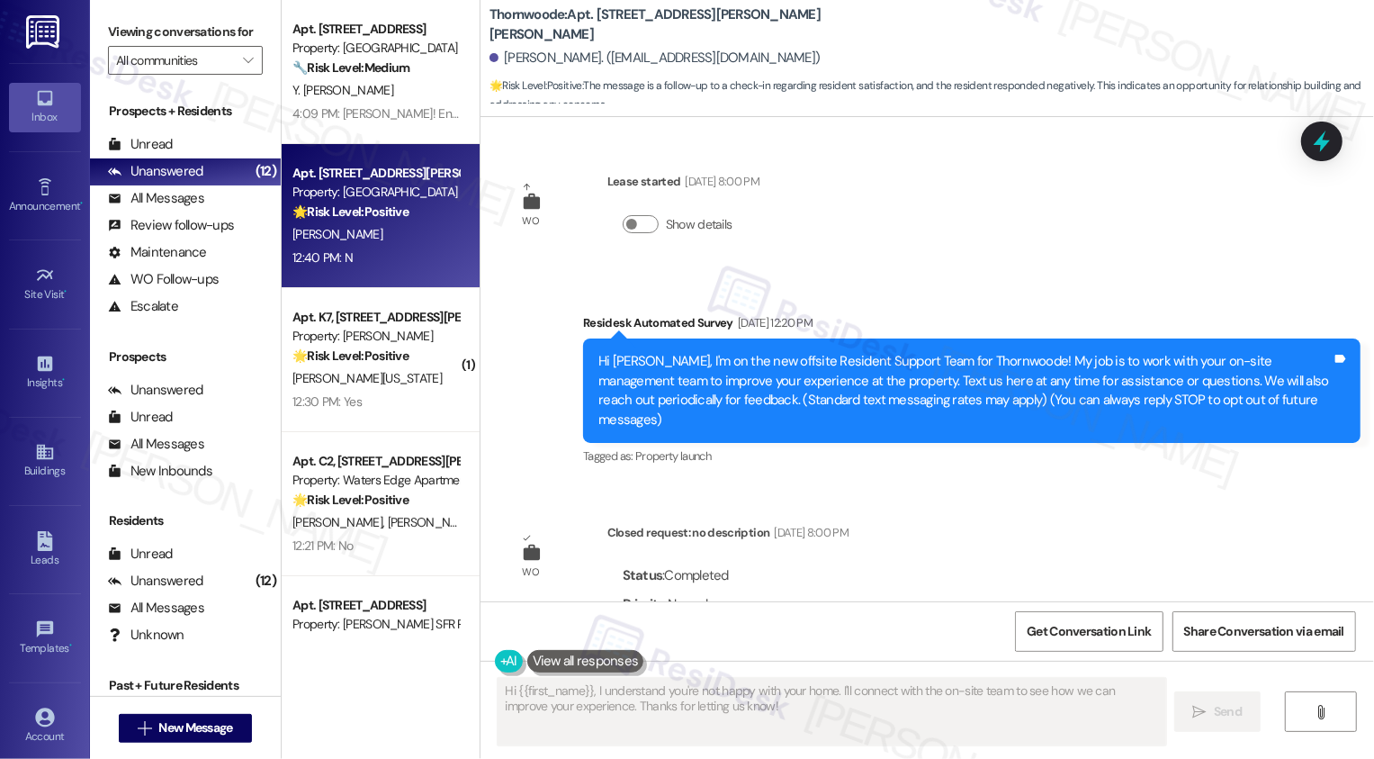
scroll to position [365, 0]
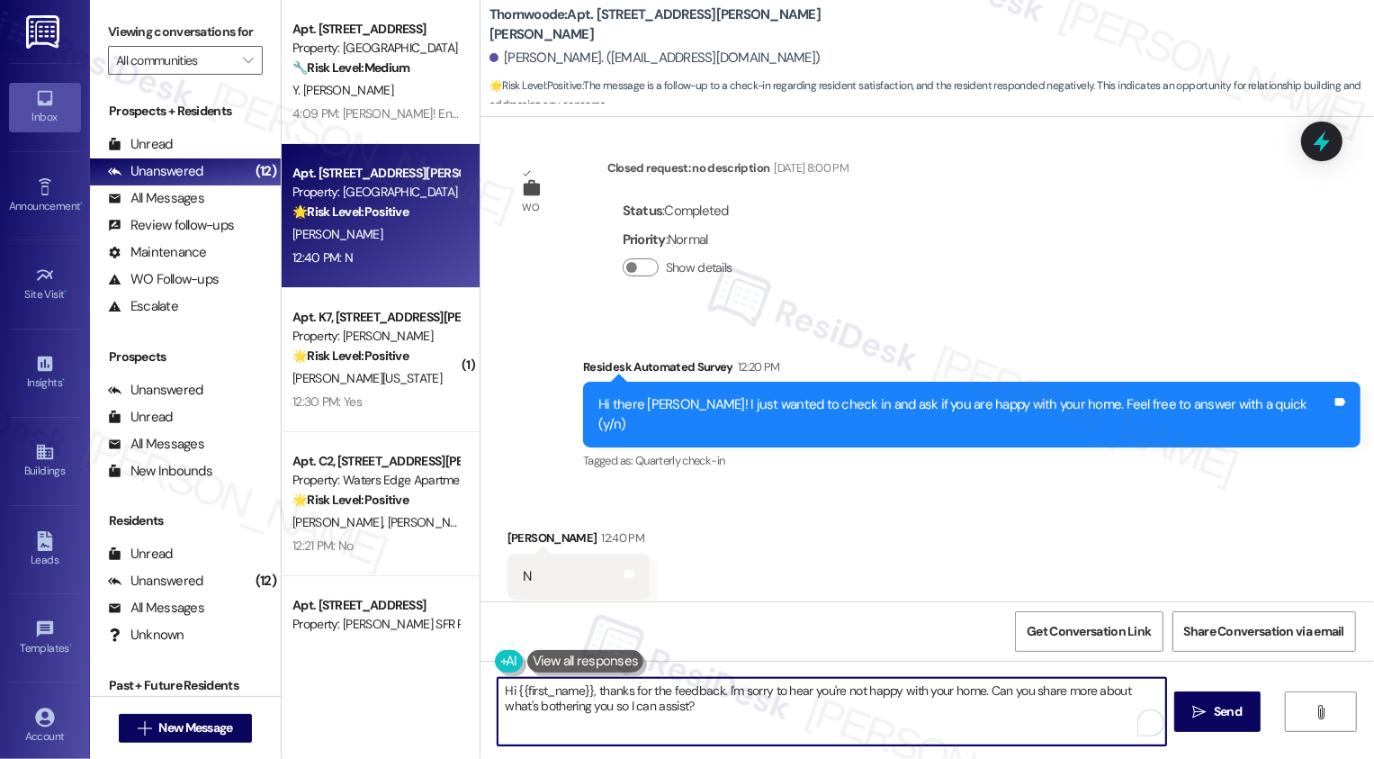
drag, startPoint x: 713, startPoint y: 689, endPoint x: 588, endPoint y: 691, distance: 125.1
click at [587, 691] on textarea "Hi {{first_name}}, thanks for the feedback. I'm sorry to hear you're not happy …" at bounding box center [832, 712] width 669 height 68
click at [743, 707] on textarea "Hi {{first_name}}, it's a pleasure to meet you! I'm sorry to hear you're not ha…" at bounding box center [832, 712] width 669 height 68
drag, startPoint x: 531, startPoint y: 706, endPoint x: 763, endPoint y: 707, distance: 232.2
click at [763, 707] on textarea "Hi {{first_name}}, it's a pleasure to meet you! I'm sorry to hear you're not ha…" at bounding box center [832, 712] width 669 height 68
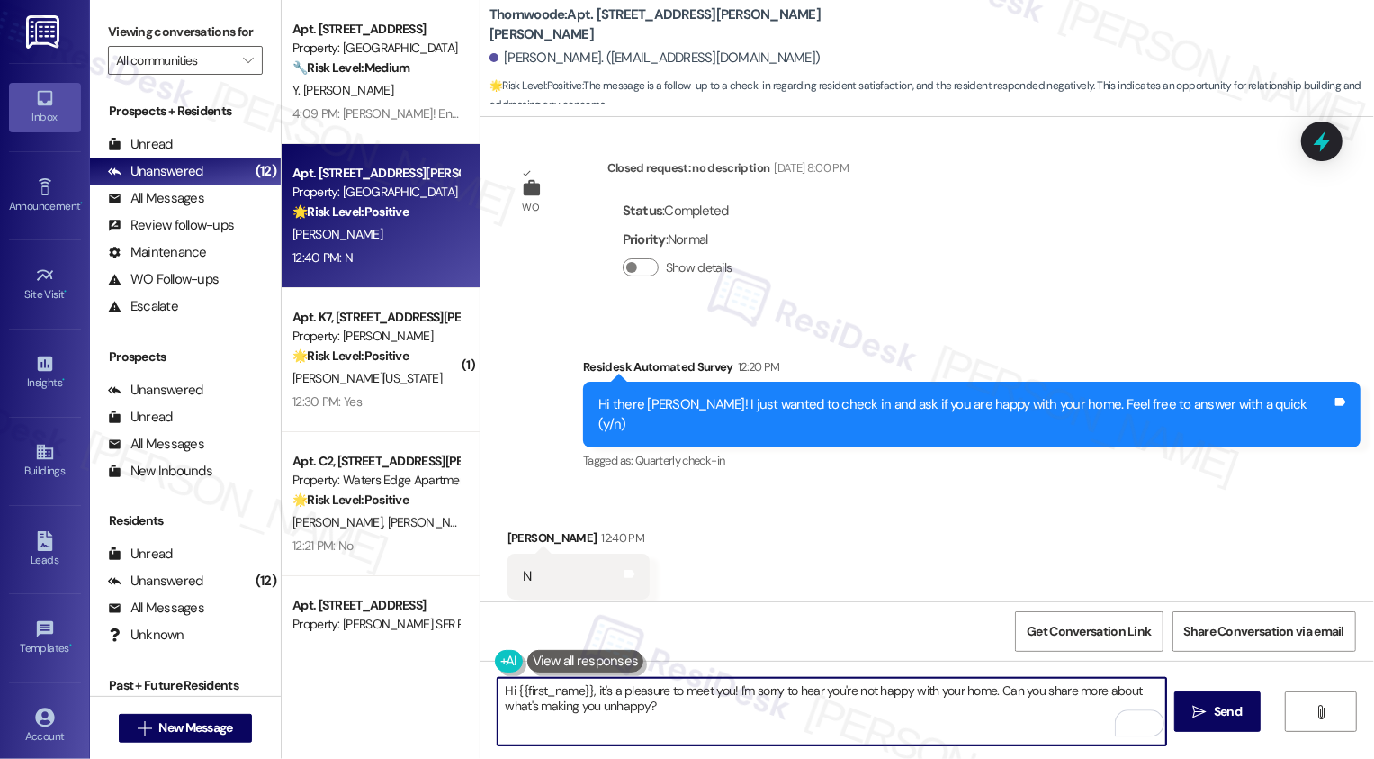
click at [1000, 719] on textarea "Hi {{first_name}}, it's a pleasure to meet you! I'm sorry to hear you're not ha…" at bounding box center [832, 712] width 669 height 68
type textarea "Hi {{first_name}}, it's a pleasure to meet you! I'm sorry to hear you're not ha…"
click at [1216, 717] on span "Send" at bounding box center [1228, 711] width 28 height 19
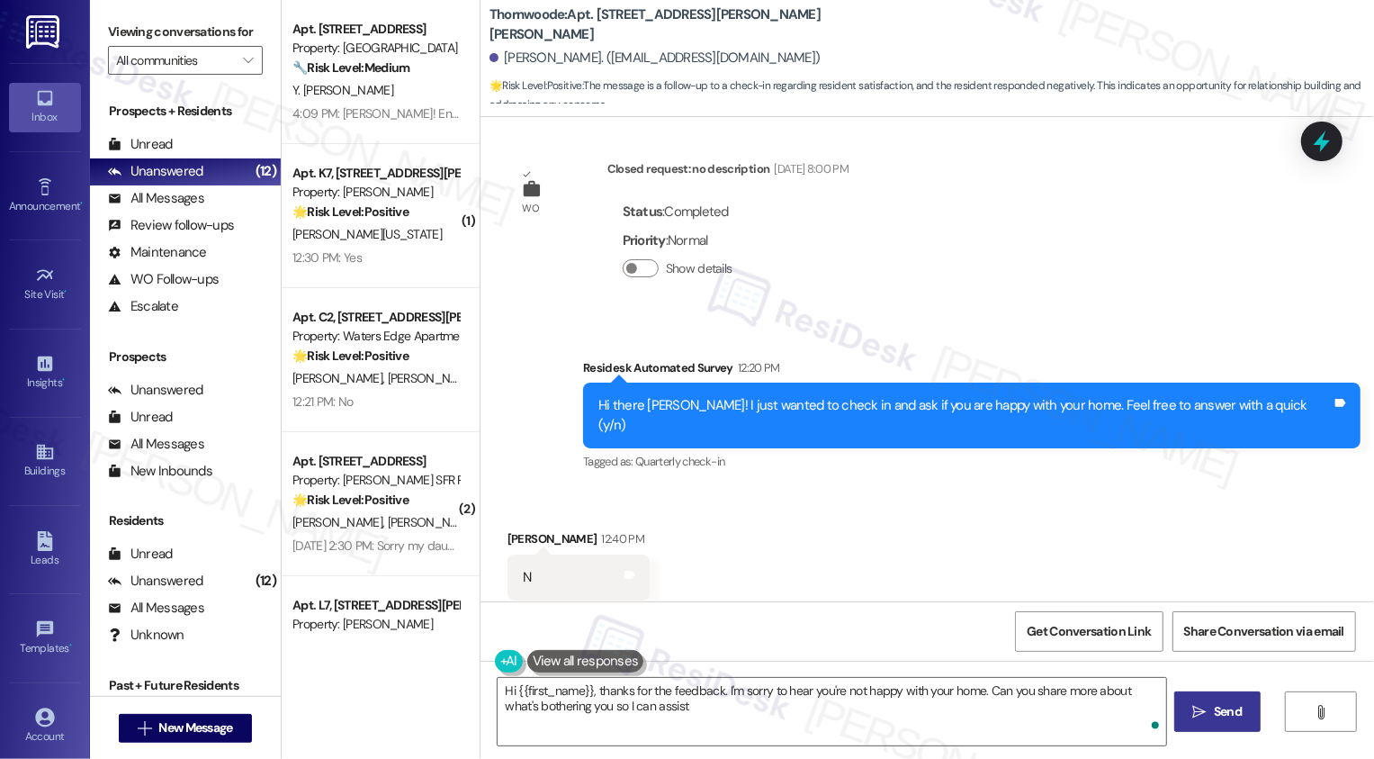
type textarea "Hi {{first_name}}, thanks for the feedback. I'm sorry to hear you're not happy …"
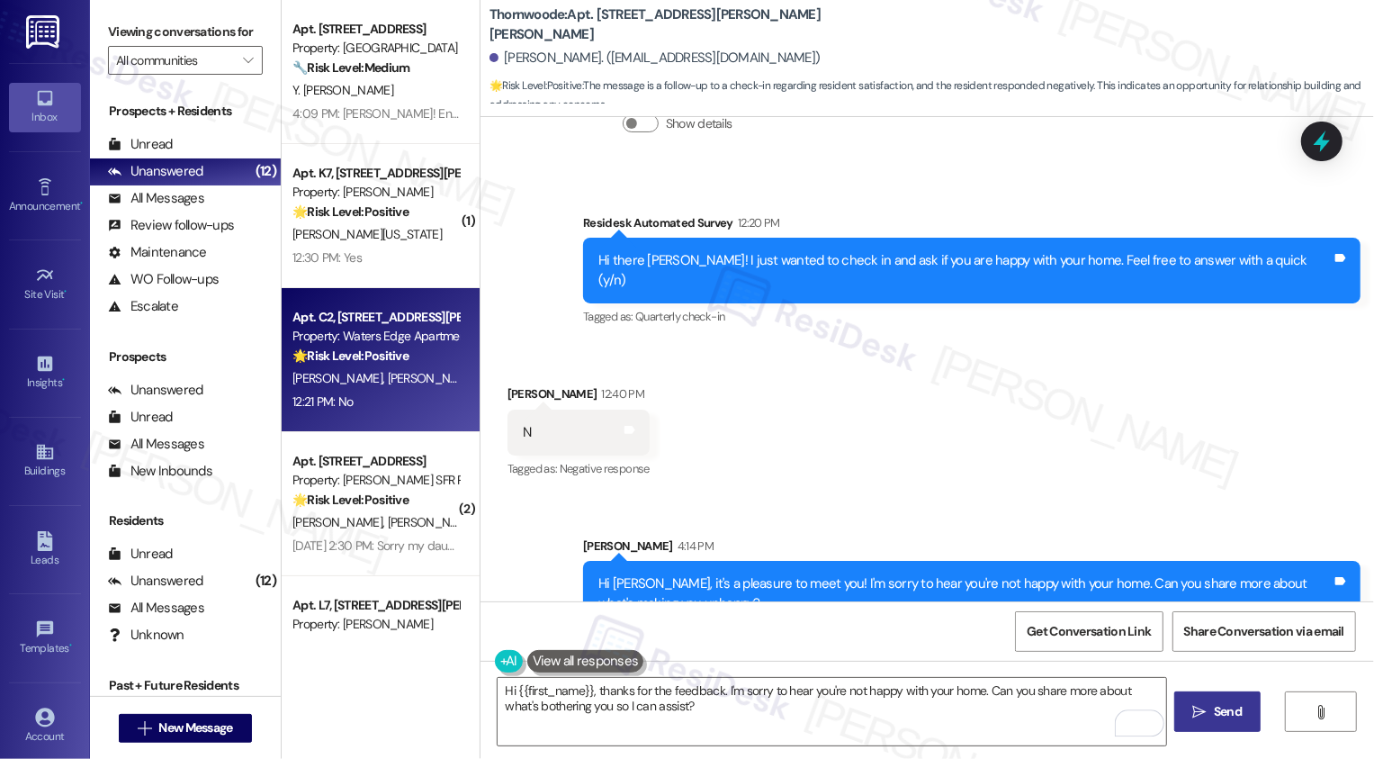
scroll to position [77, 0]
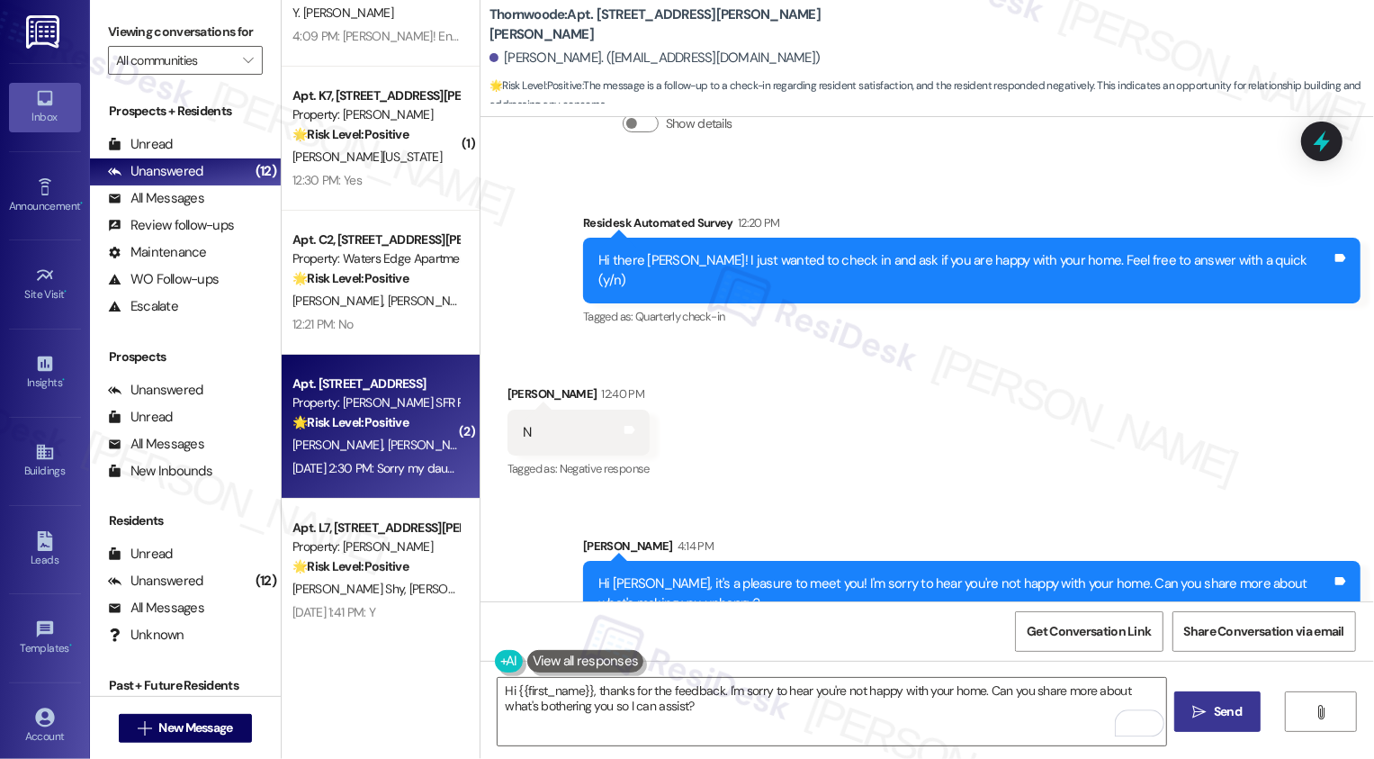
click at [413, 476] on div "Aug 23, 2025 at 2:30 PM: Sorry my daughter got my phone Aug 23, 2025 at 2:30 PM…" at bounding box center [376, 468] width 170 height 23
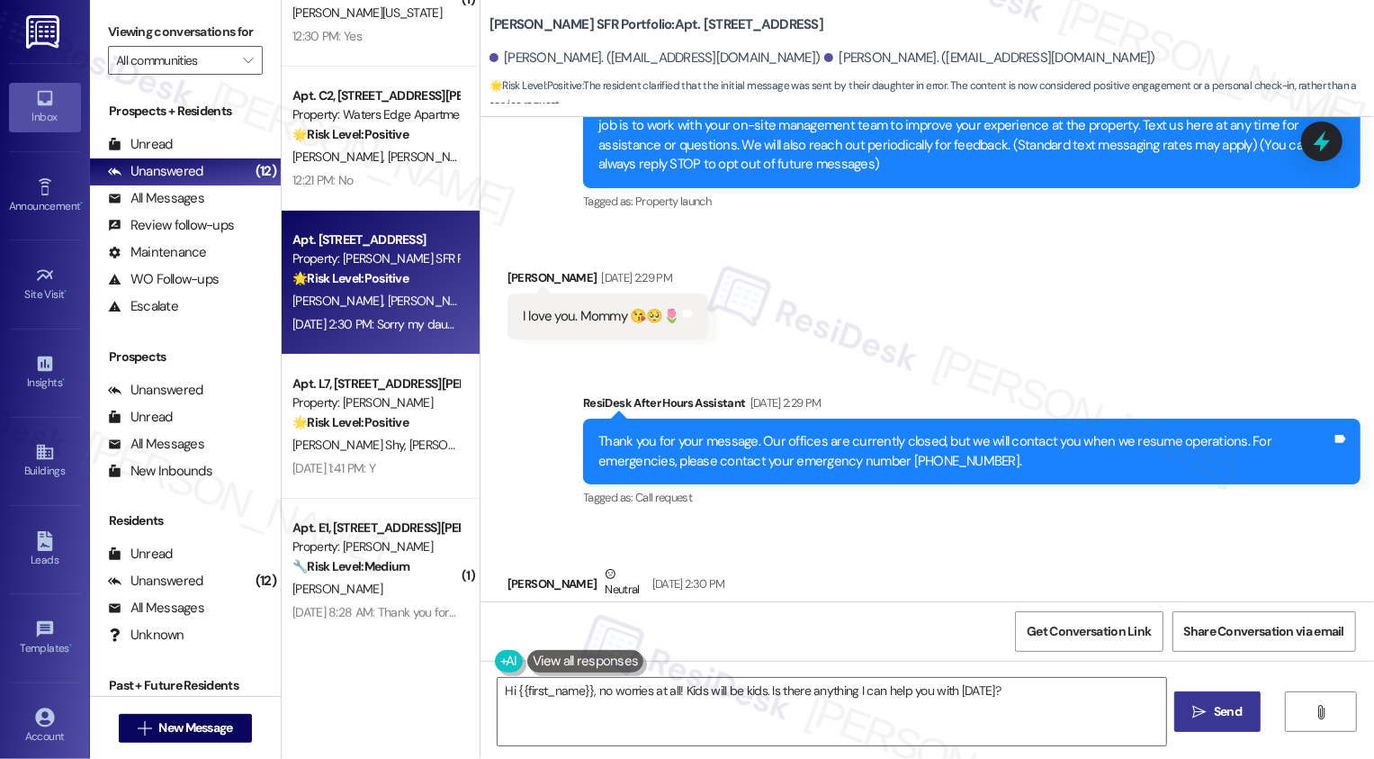
scroll to position [236, 0]
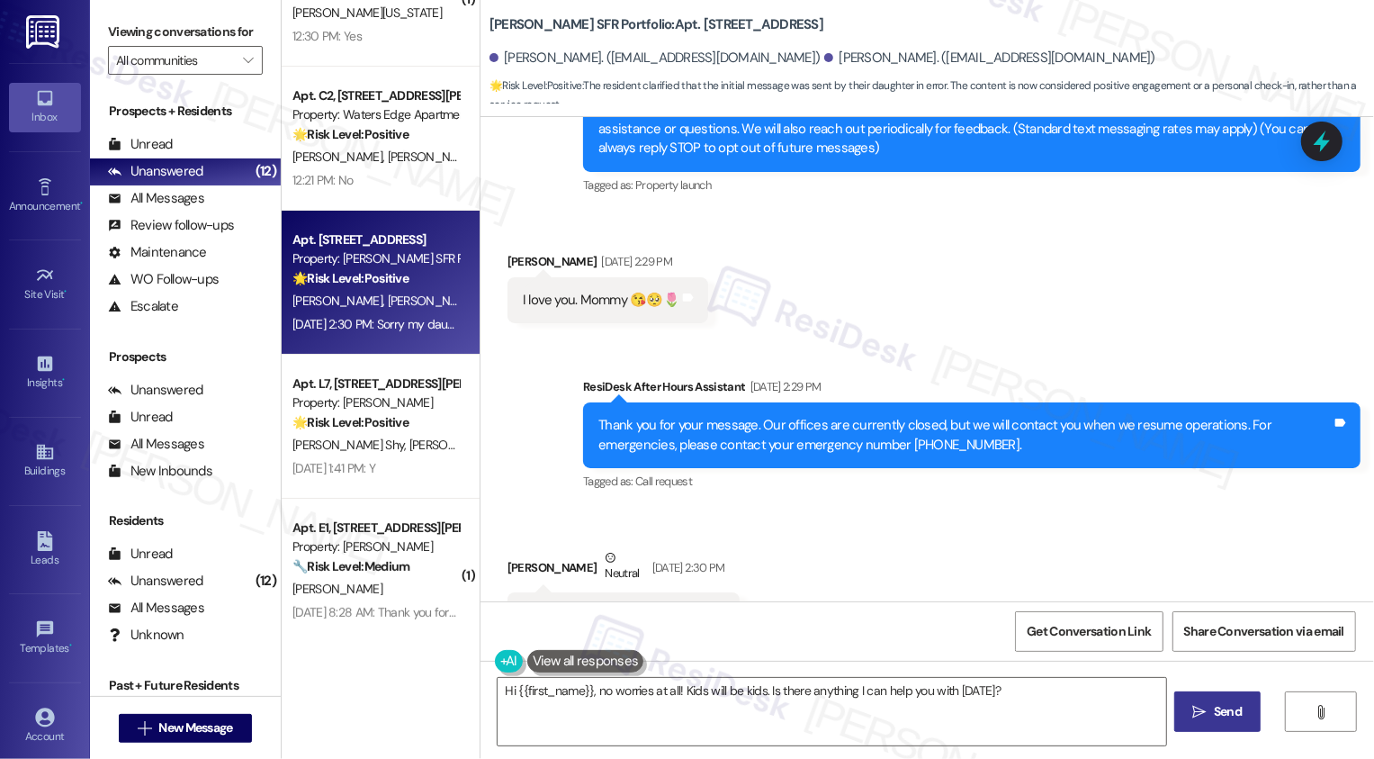
click at [509, 564] on div "Sergio Molina Neutral Aug 23, 2025 at 2:30 PM" at bounding box center [624, 570] width 233 height 44
copy div "Sergio"
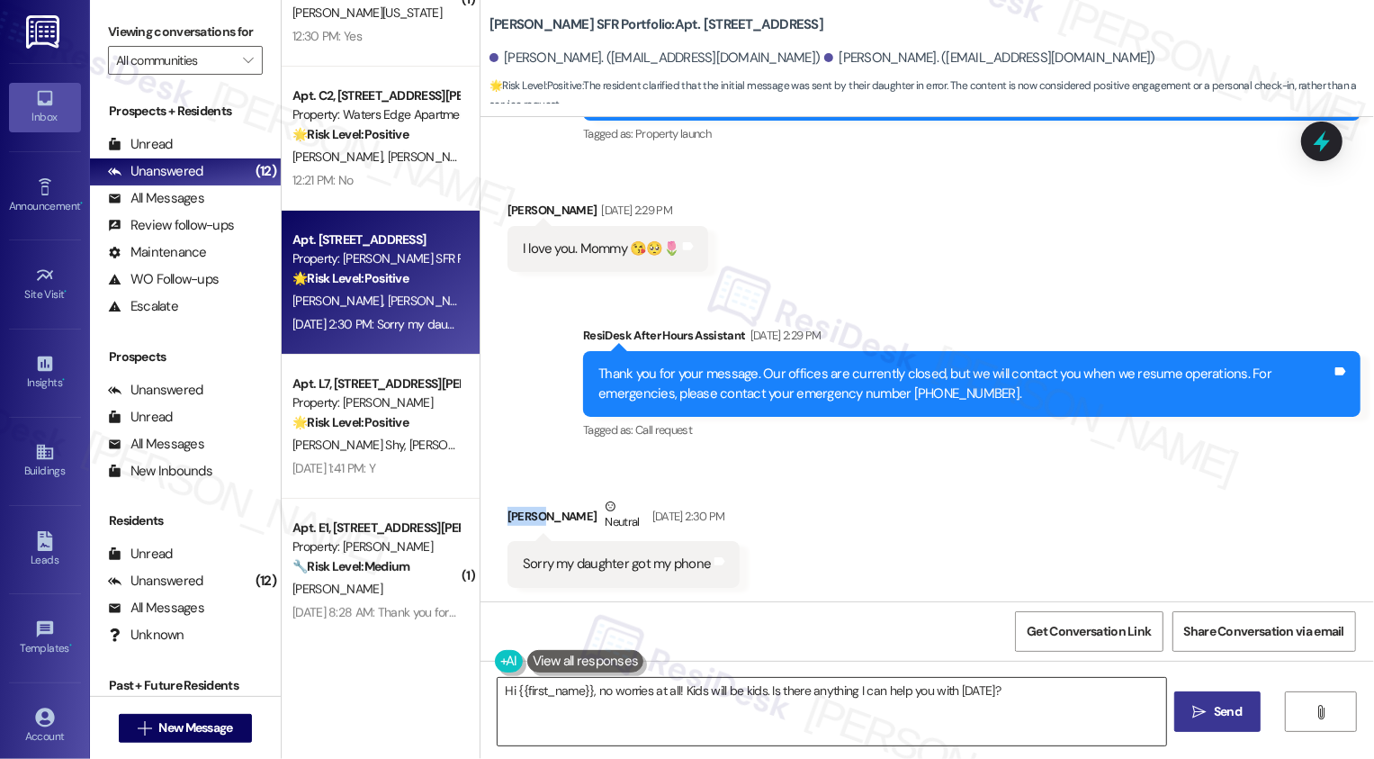
click at [689, 698] on textarea "Hi {{first_name}}, no worries at all! Kids will be kids. Is there anything I ca…" at bounding box center [832, 712] width 669 height 68
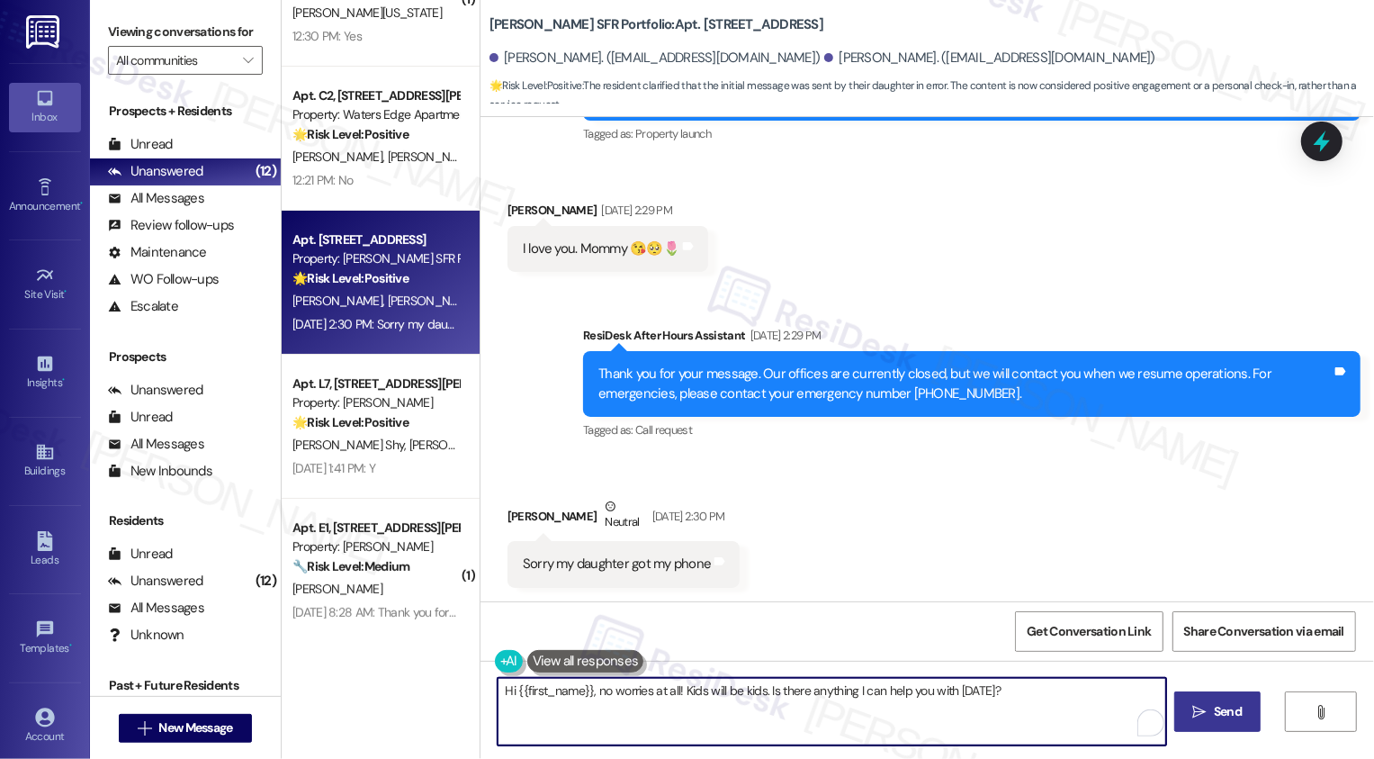
click at [557, 699] on textarea "Hi {{first_name}}, no worries at all! Kids will be kids. Is there anything I ca…" at bounding box center [832, 712] width 669 height 68
paste textarea "Sergio"
drag, startPoint x: 635, startPoint y: 689, endPoint x: 1024, endPoint y: 700, distance: 389.9
click at [1024, 704] on textarea "Hi Sergio, no worries at all! Kids will be kids. Is there anything I can help y…" at bounding box center [832, 712] width 669 height 68
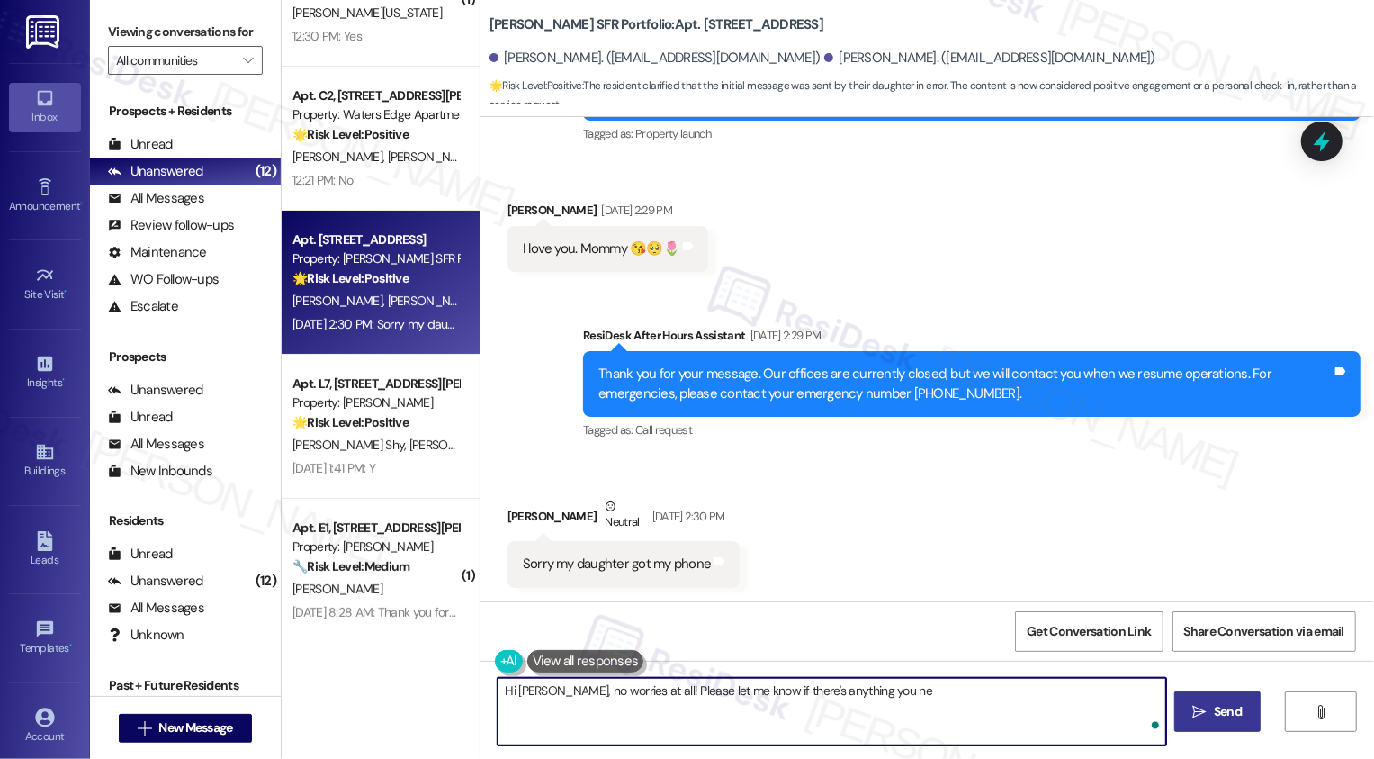
type textarea "Hi Sergio, no worries at all! Please let me know if there's anything you nee"
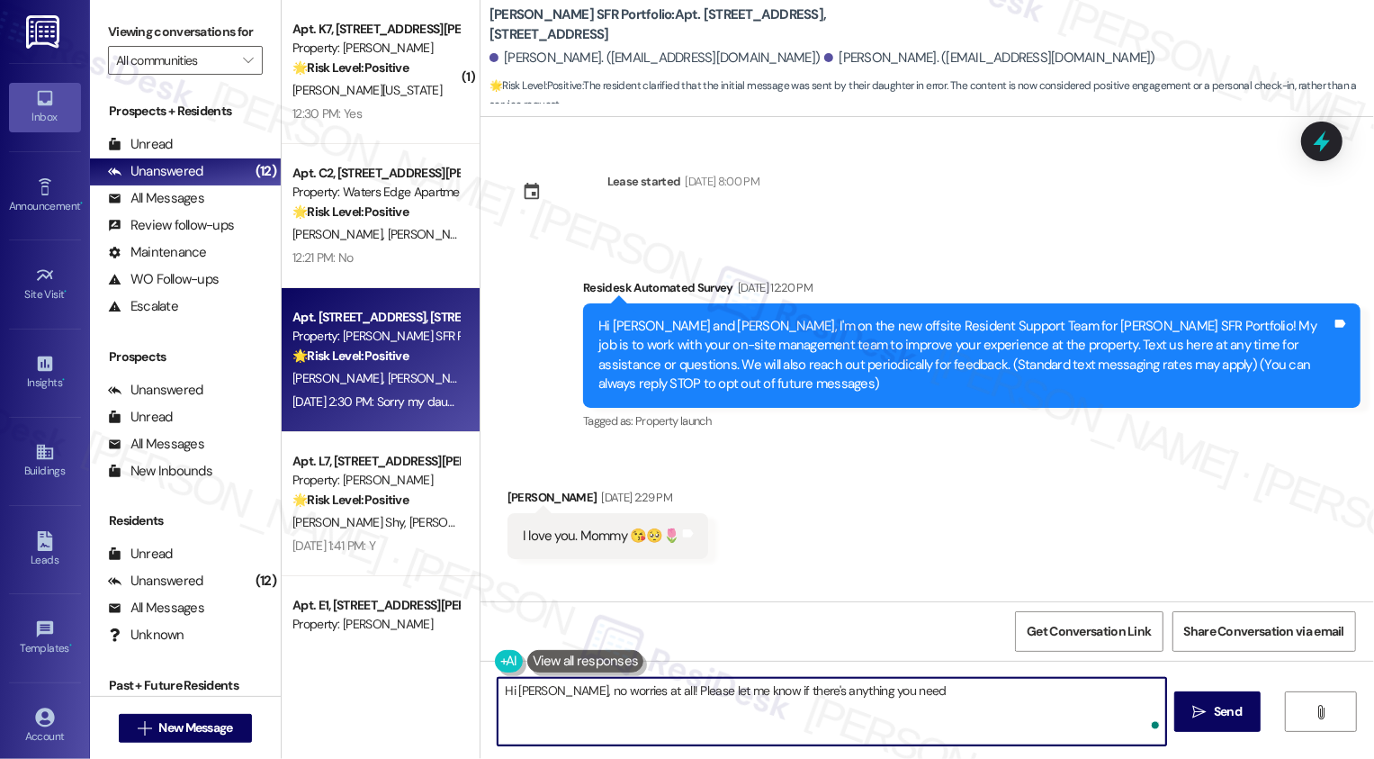
scroll to position [287, 0]
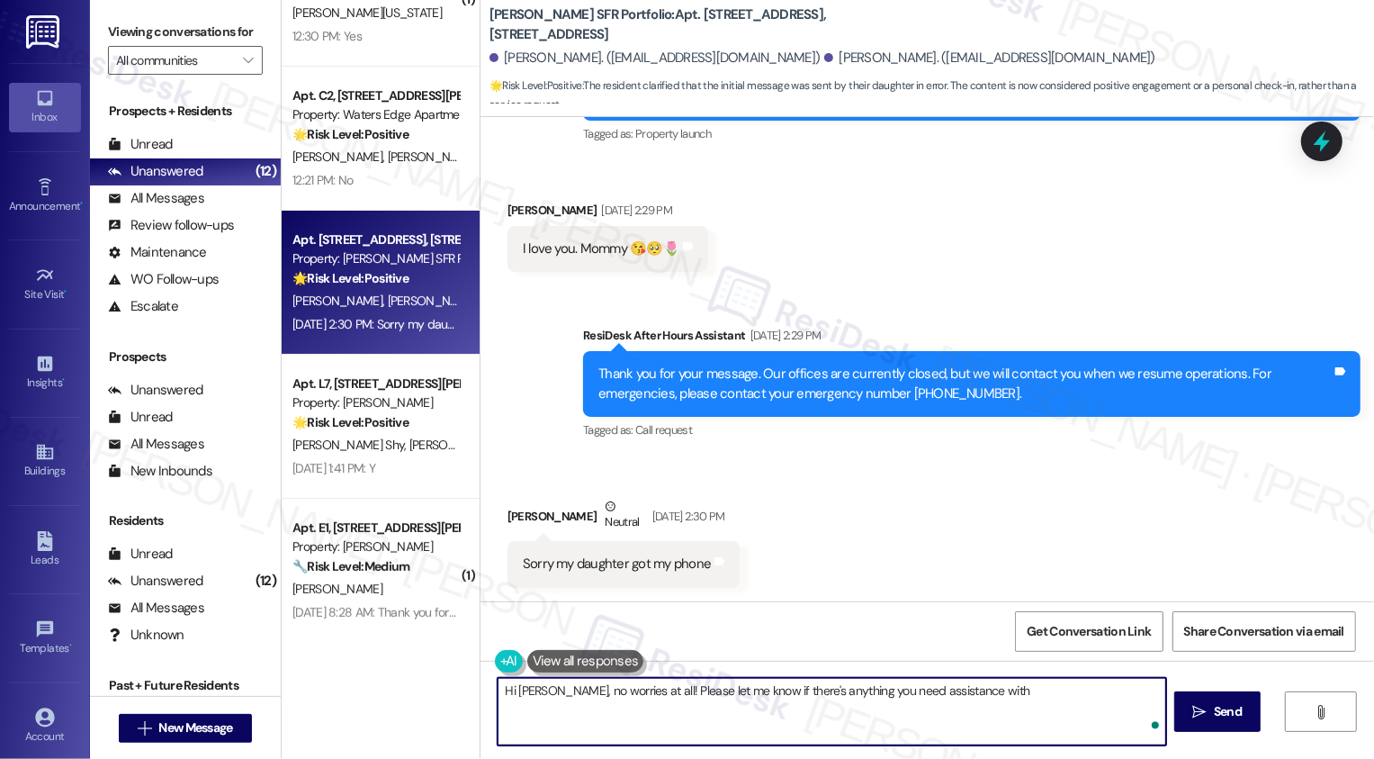
type textarea "Hi [PERSON_NAME], no worries at all! Please let me know if there's anything you…"
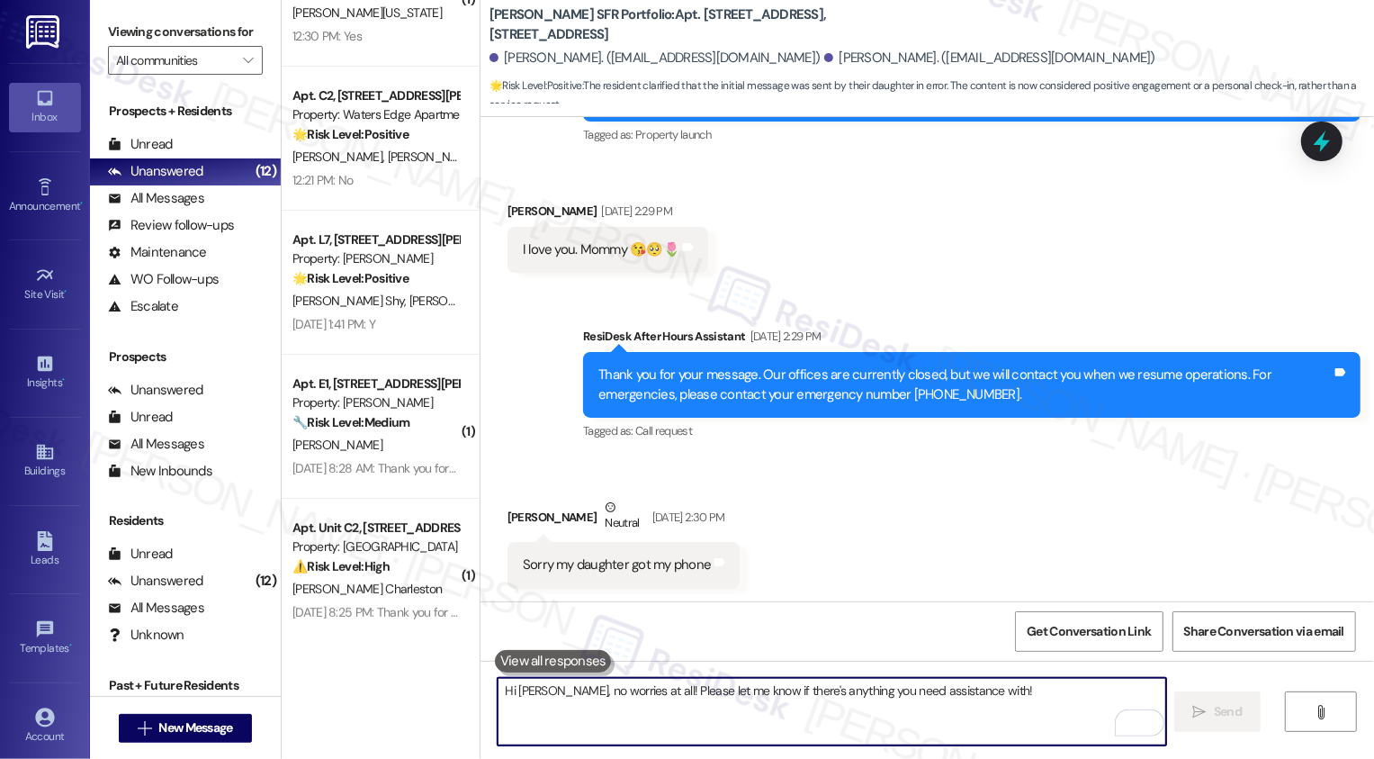
scroll to position [412, 0]
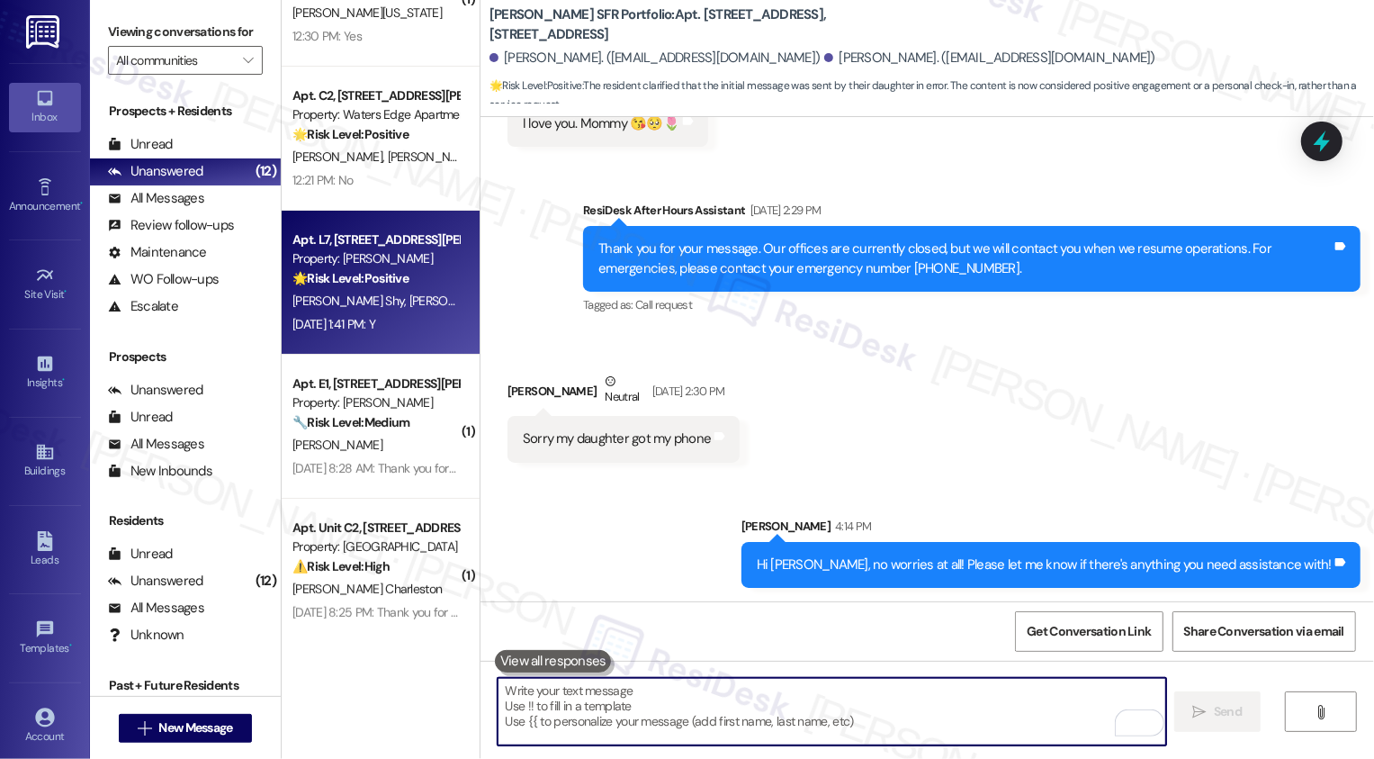
click at [431, 298] on div "[PERSON_NAME] Shy [PERSON_NAME]" at bounding box center [376, 301] width 170 height 23
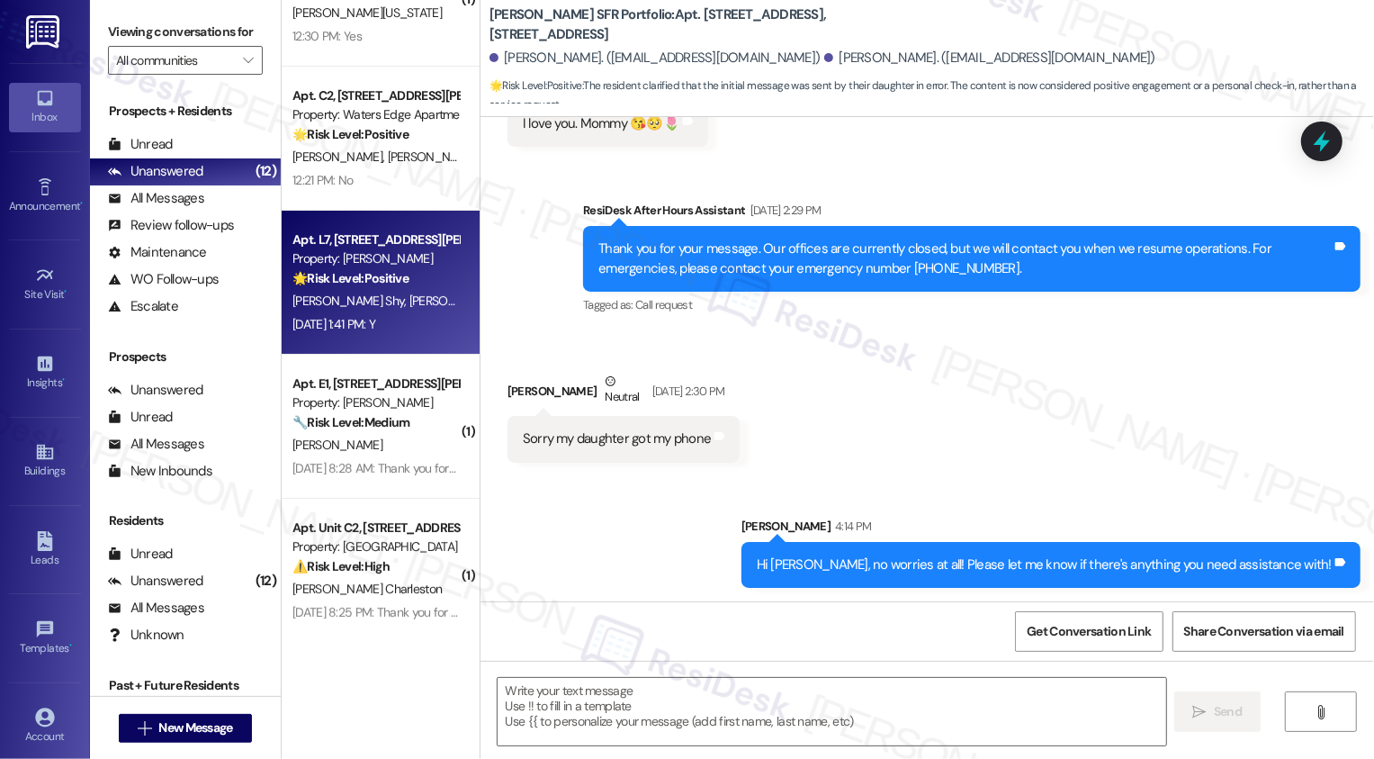
click at [431, 298] on div "[PERSON_NAME] Shy [PERSON_NAME]" at bounding box center [376, 301] width 170 height 23
type textarea "Fetching suggested responses. Please feel free to read through the conversation…"
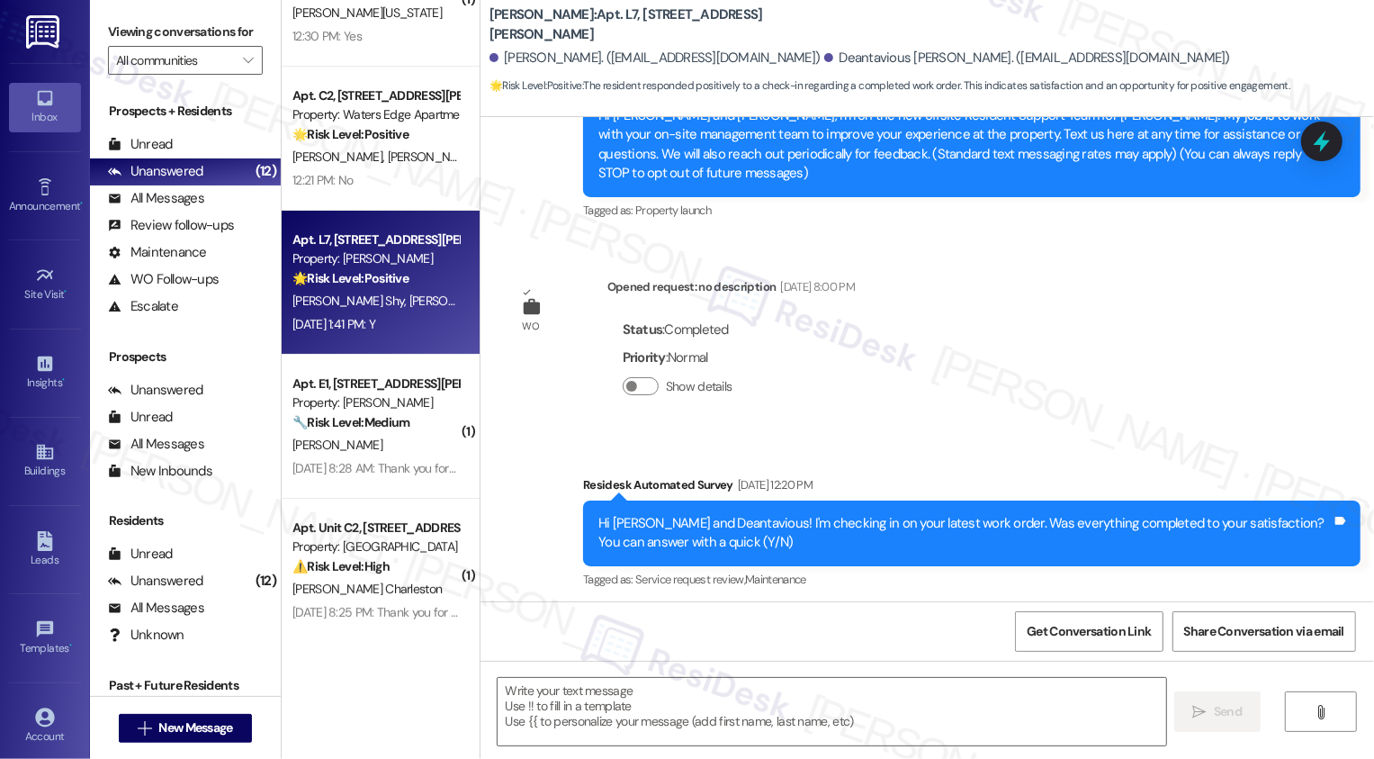
scroll to position [367, 0]
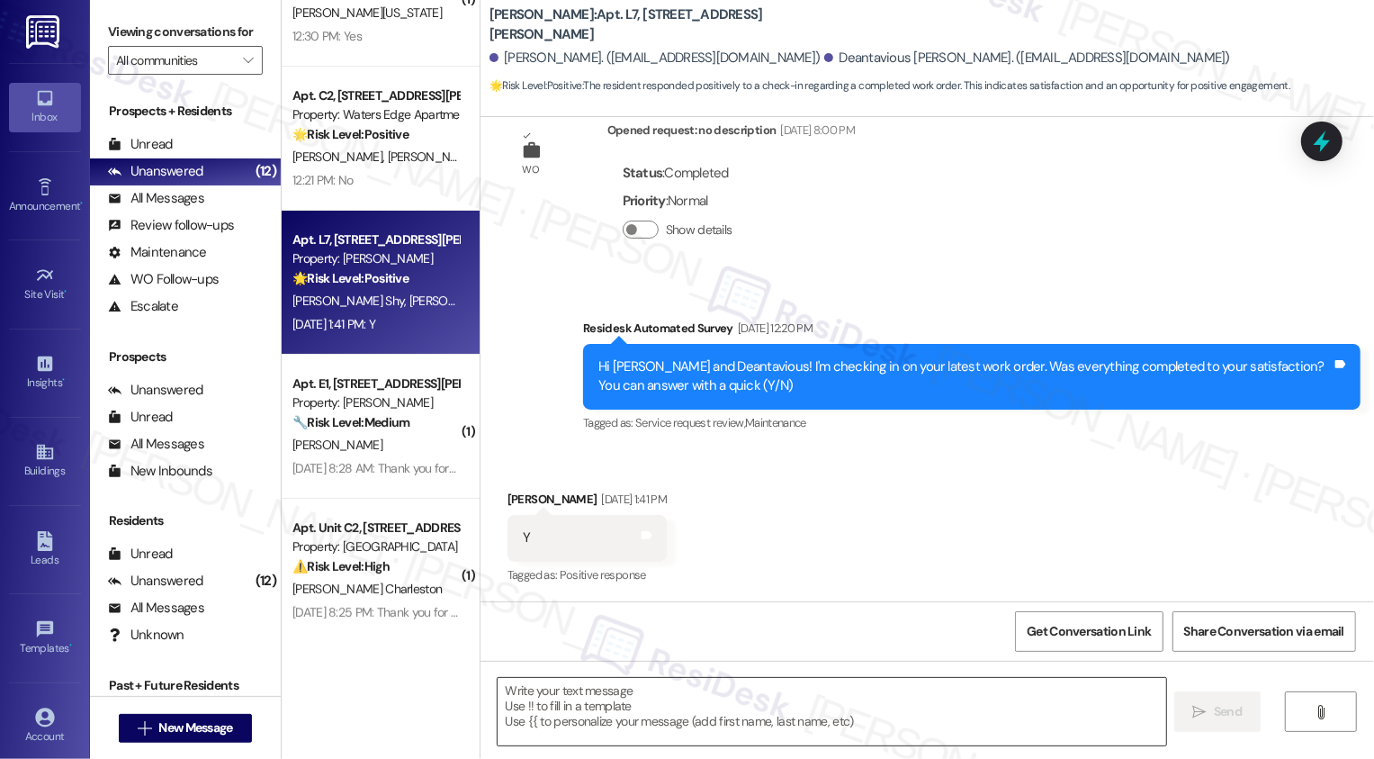
click at [568, 688] on textarea at bounding box center [832, 712] width 669 height 68
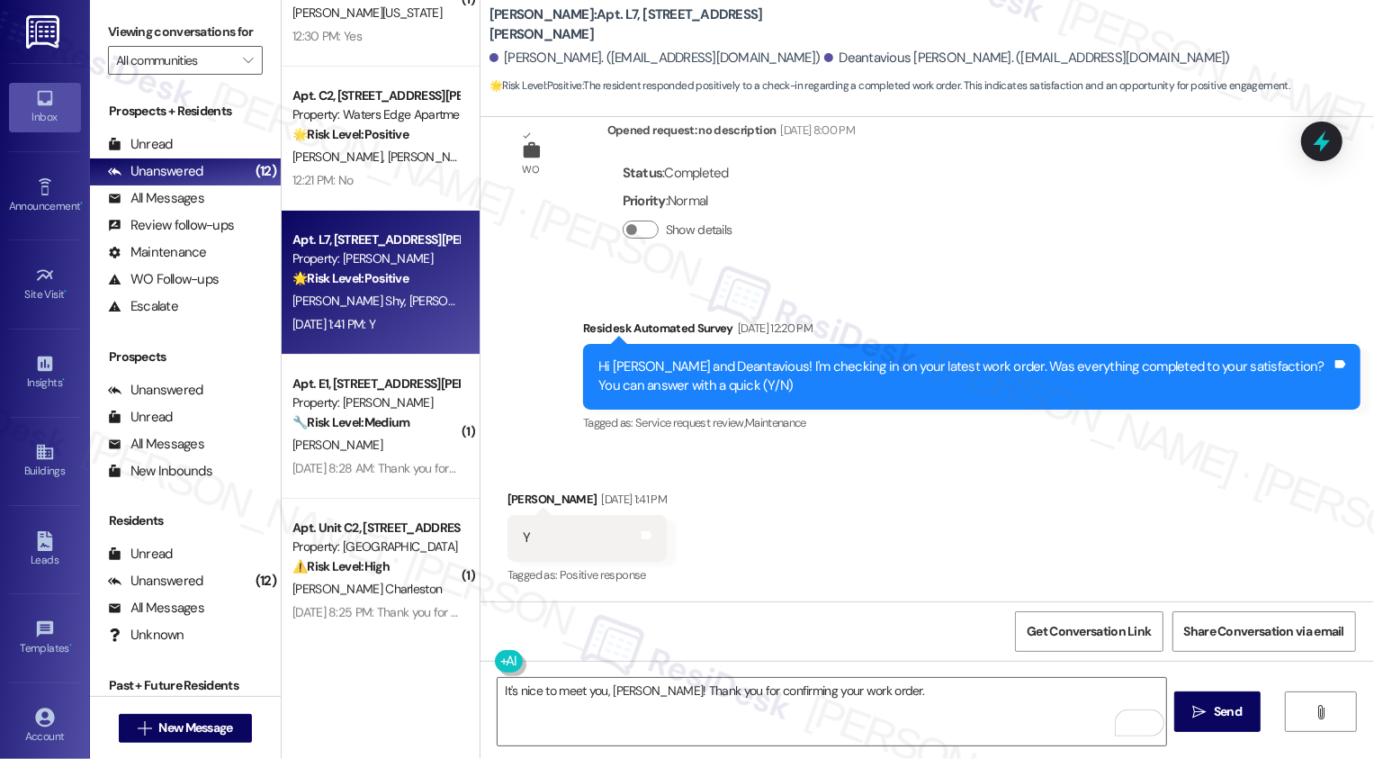
paste textarea "If you don't mind me asking, how has your experience been so far? Has the prope…"
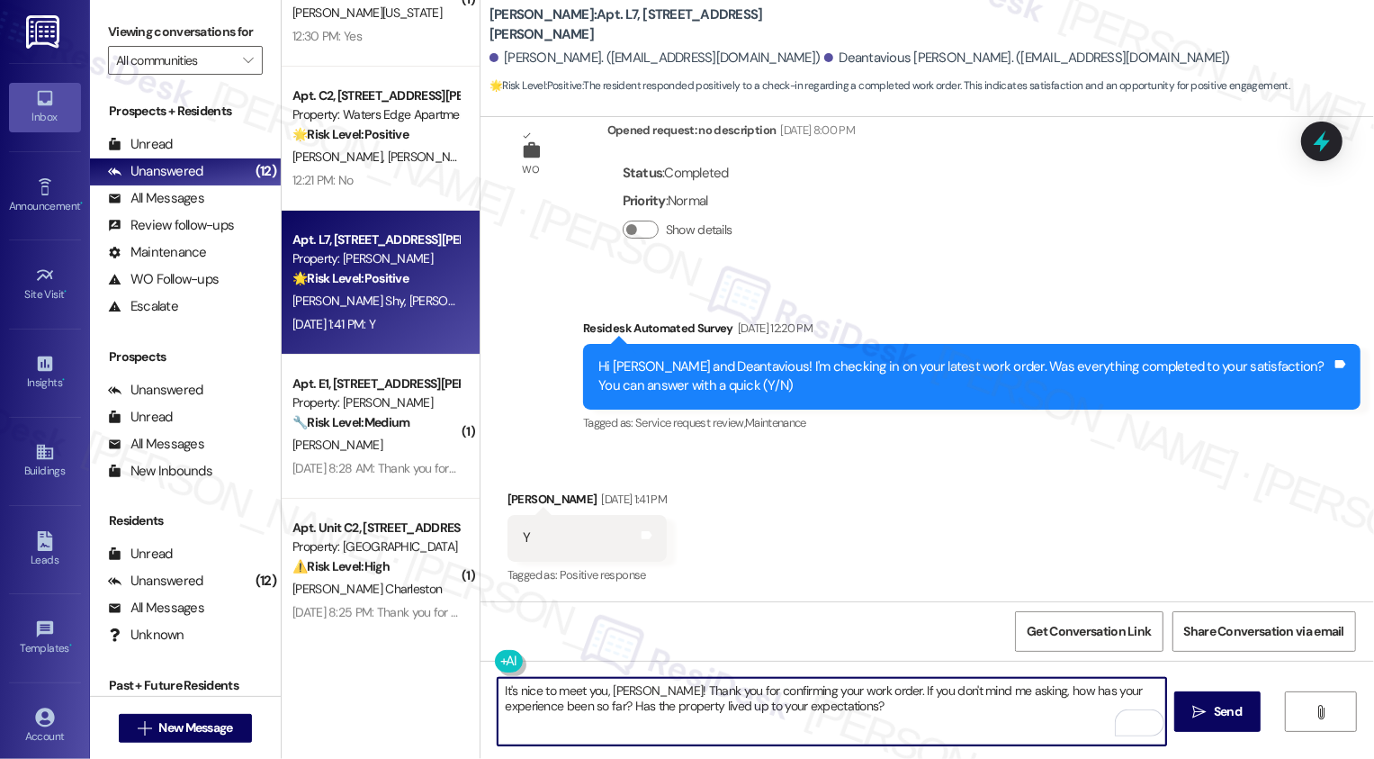
click at [747, 728] on textarea "It's nice to meet you, [PERSON_NAME]! Thank you for confirming your work order.…" at bounding box center [832, 712] width 669 height 68
click at [840, 719] on textarea "It's nice to meet you, [PERSON_NAME]! Thank you for confirming your work order.…" at bounding box center [832, 712] width 669 height 68
type textarea "It's nice to meet you, [PERSON_NAME]! Thank you for confirming your work order.…"
click at [1183, 713] on button " Send" at bounding box center [1218, 711] width 87 height 41
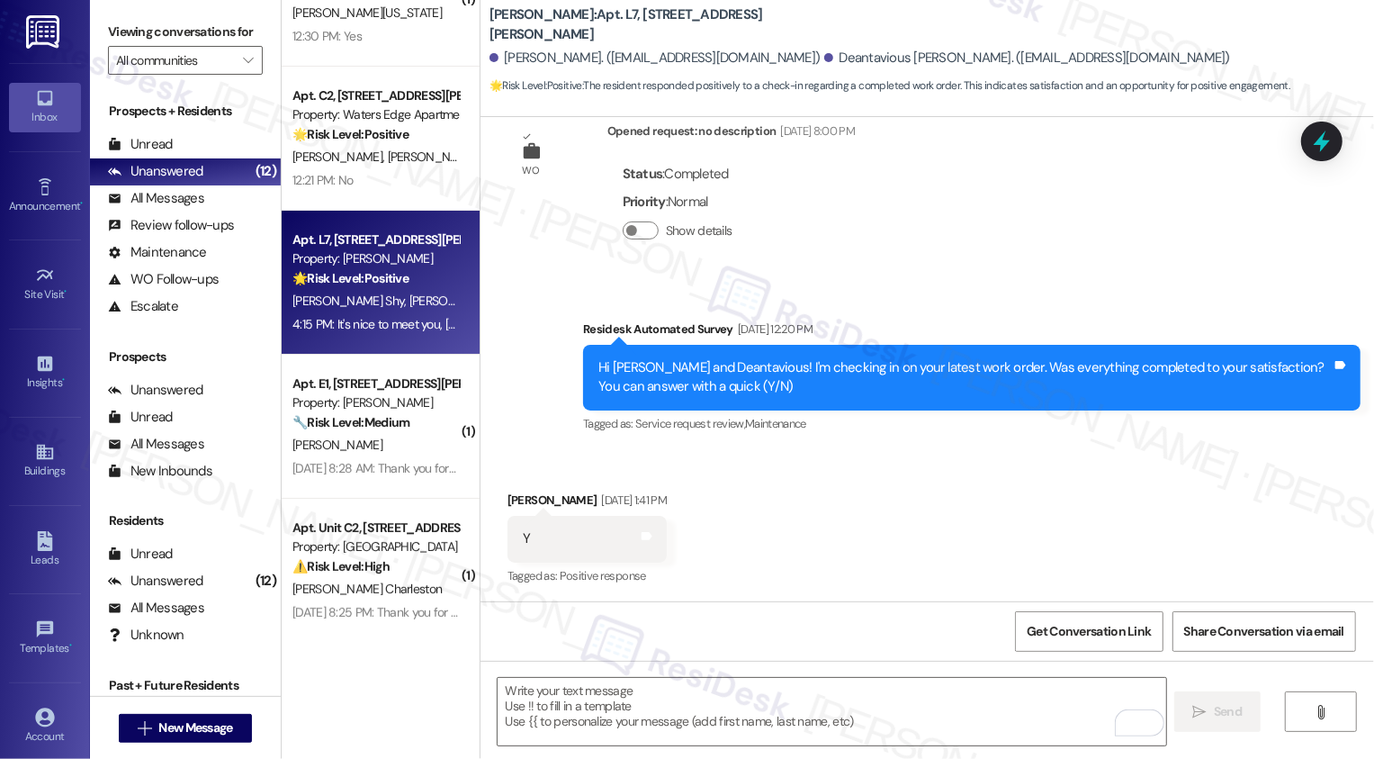
scroll to position [512, 0]
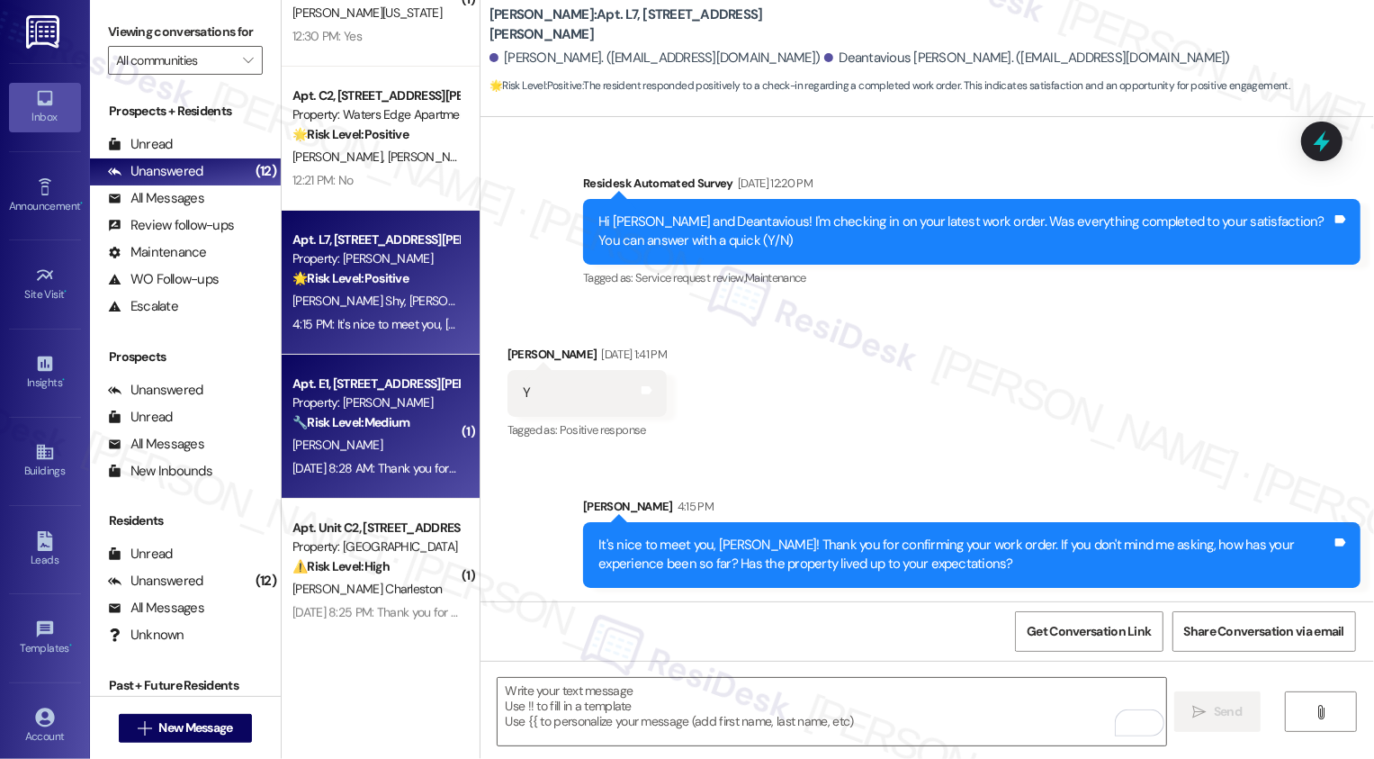
click at [406, 419] on div "🔧 Risk Level: Medium The resident responded negatively to a satisfaction check …" at bounding box center [376, 422] width 167 height 19
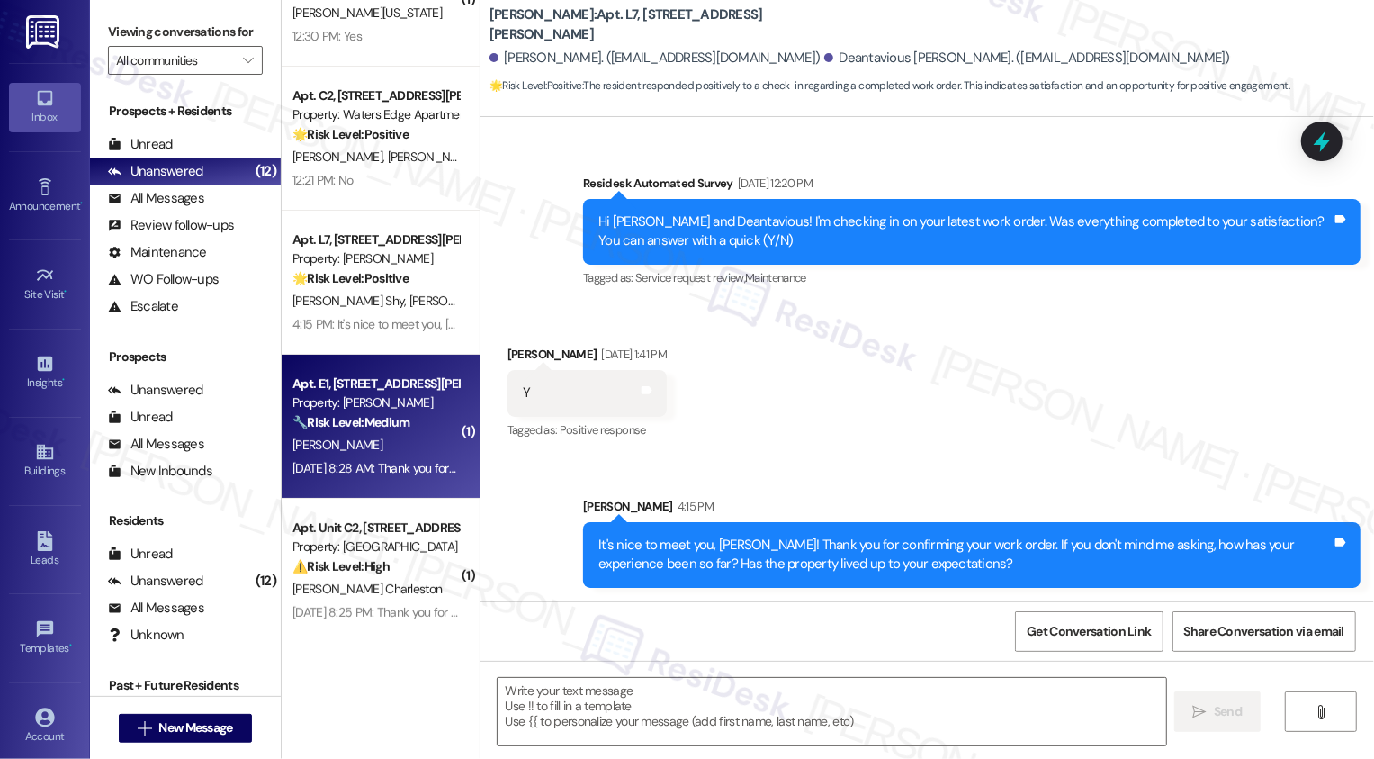
click at [406, 419] on div "🔧 Risk Level: Medium The resident responded negatively to a satisfaction check …" at bounding box center [376, 422] width 167 height 19
type textarea "Fetching suggested responses. Please feel free to read through the conversation…"
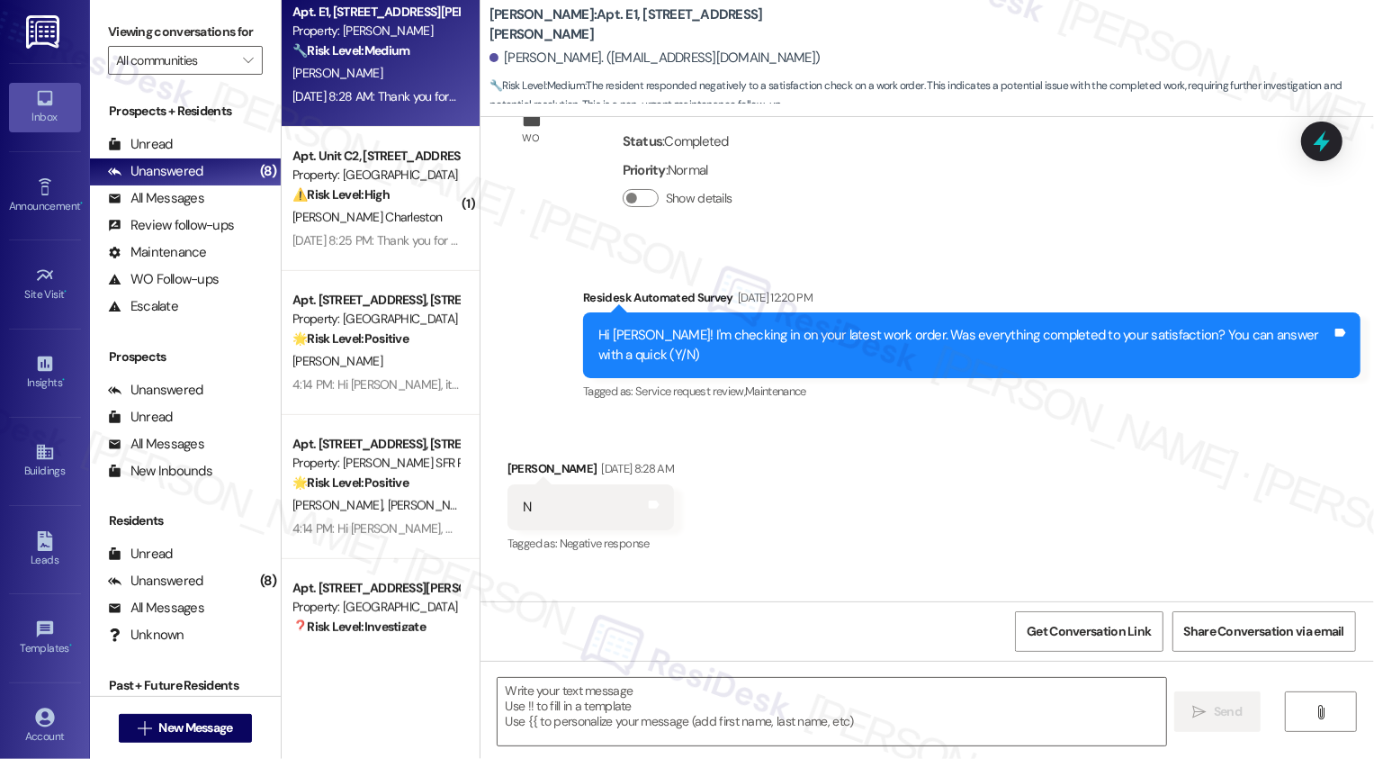
scroll to position [498, 0]
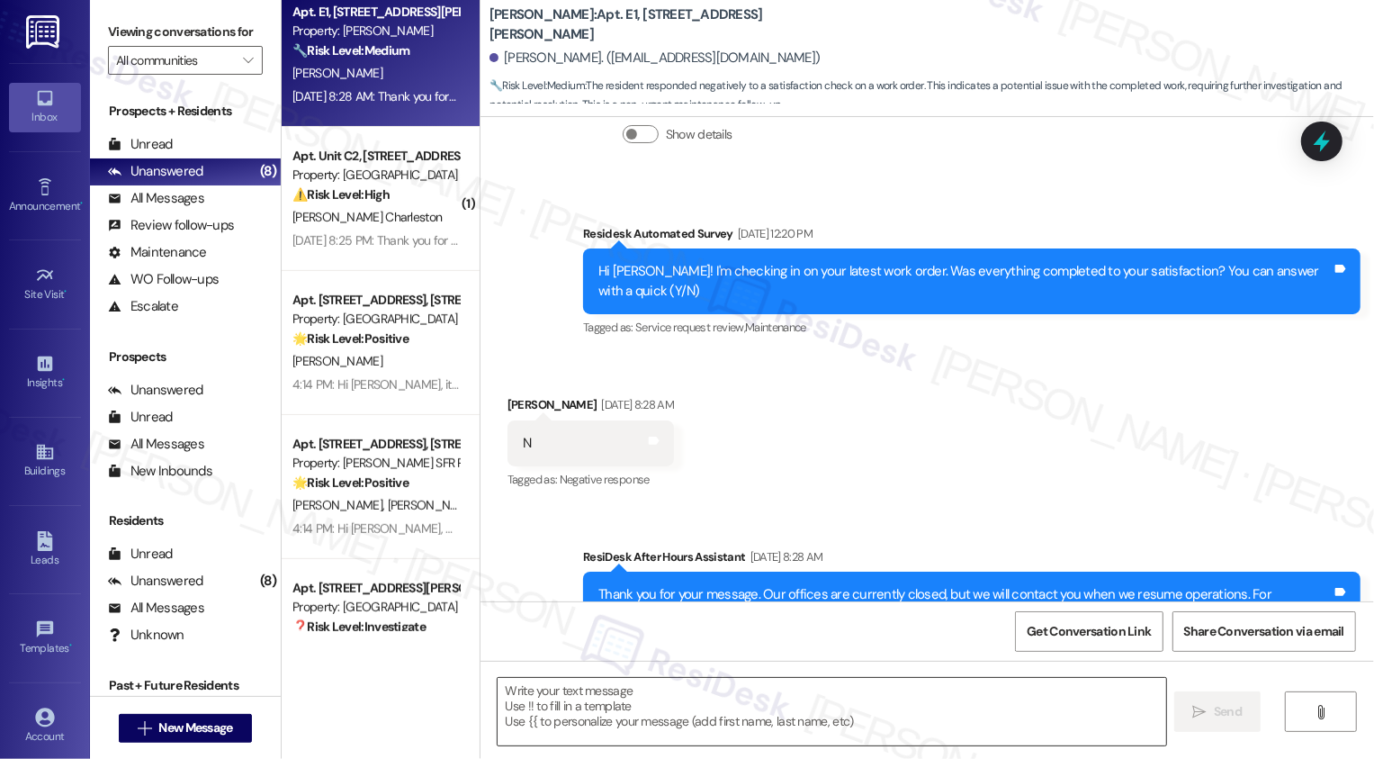
click at [533, 702] on textarea at bounding box center [832, 712] width 669 height 68
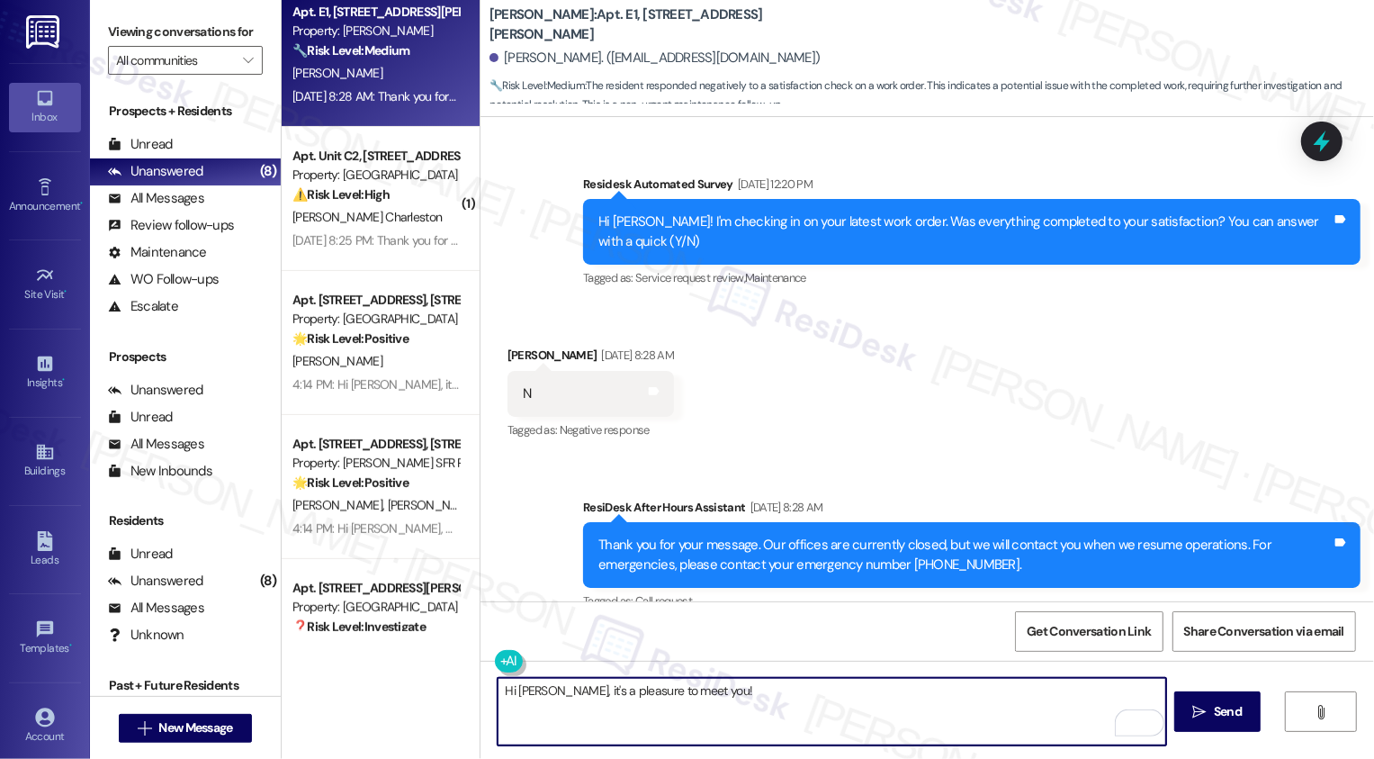
scroll to position [529, 0]
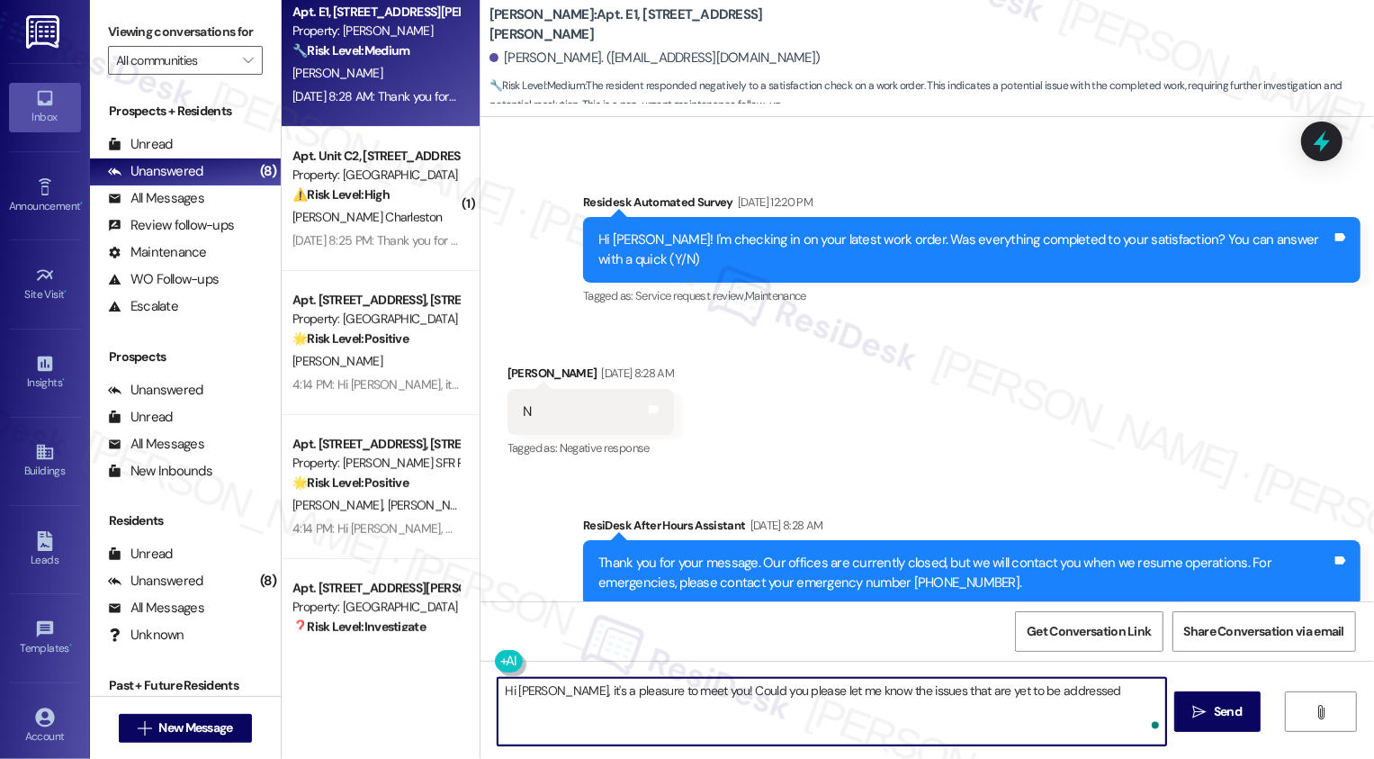
type textarea "Hi [PERSON_NAME], it's a pleasure to meet you! Could you please let me know the…"
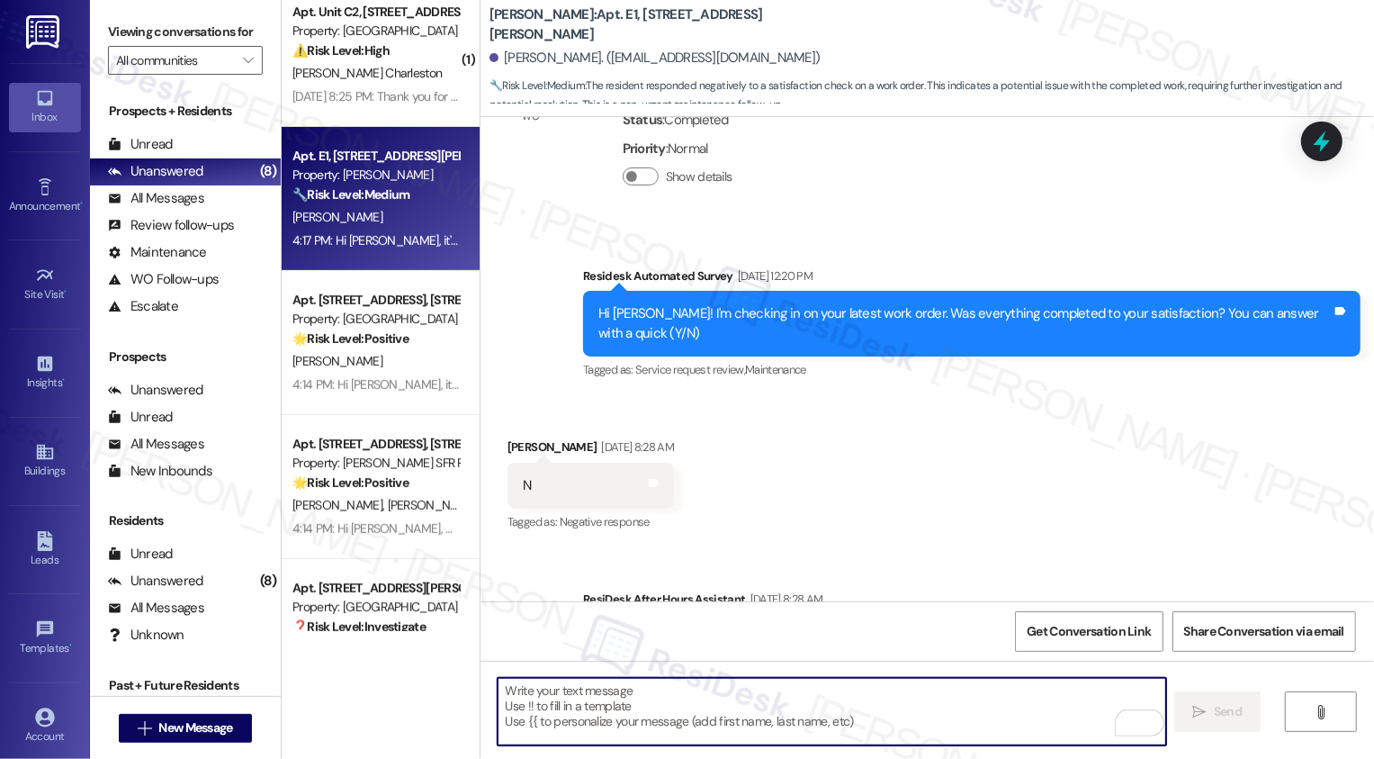
scroll to position [516, 0]
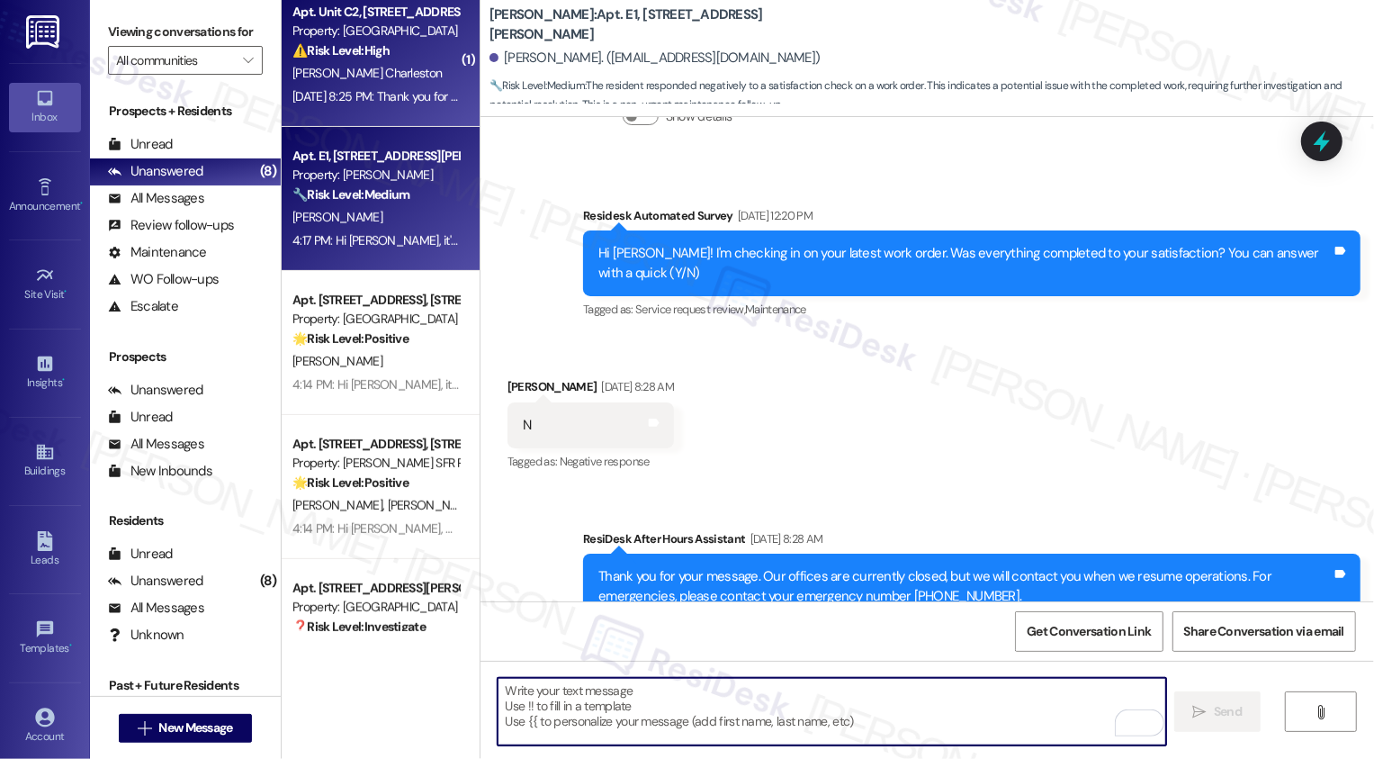
click at [420, 102] on div "[DATE] 8:25 PM: Thank you for your message. Our offices are currently closed, b…" at bounding box center [838, 96] width 1091 height 16
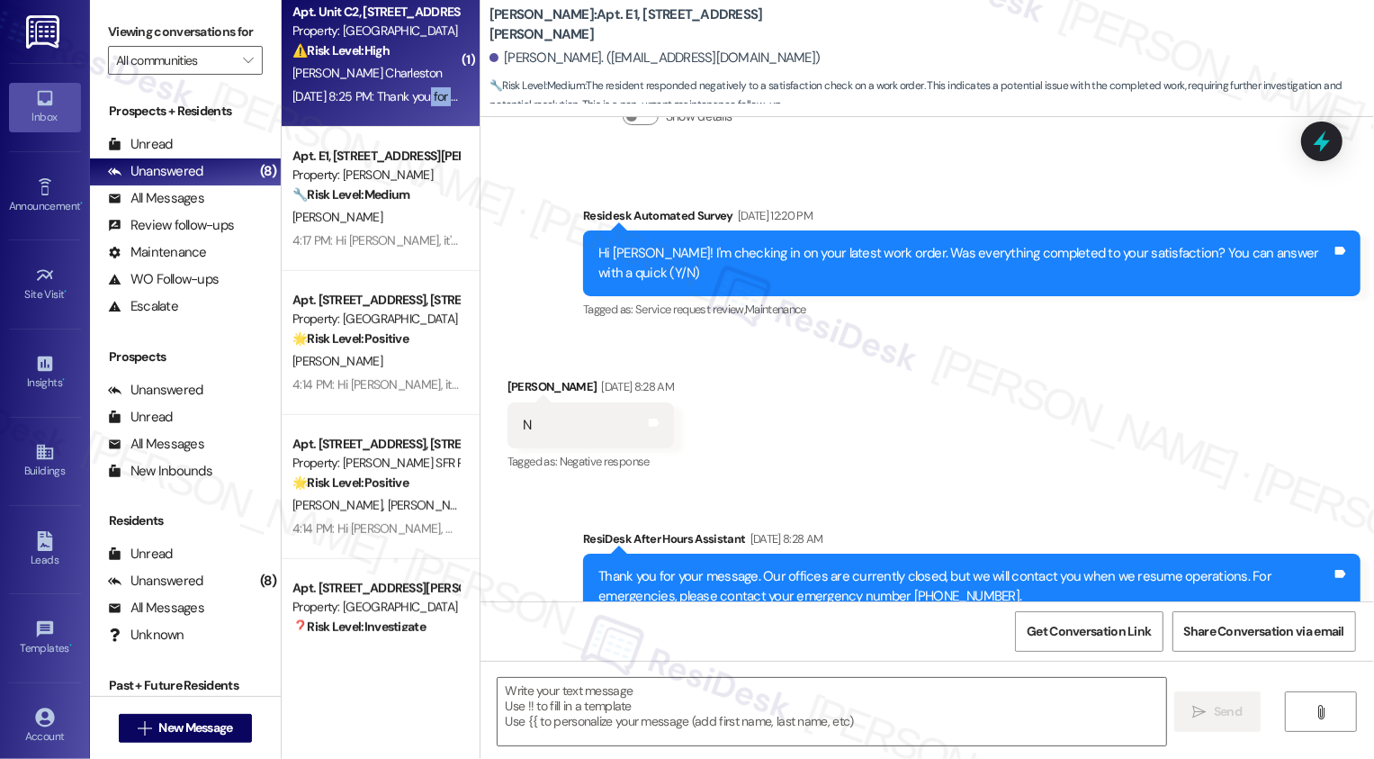
click at [420, 102] on div "[DATE] 8:25 PM: Thank you for your message. Our offices are currently closed, b…" at bounding box center [838, 96] width 1091 height 16
type textarea "Fetching suggested responses. Please feel free to read through the conversation…"
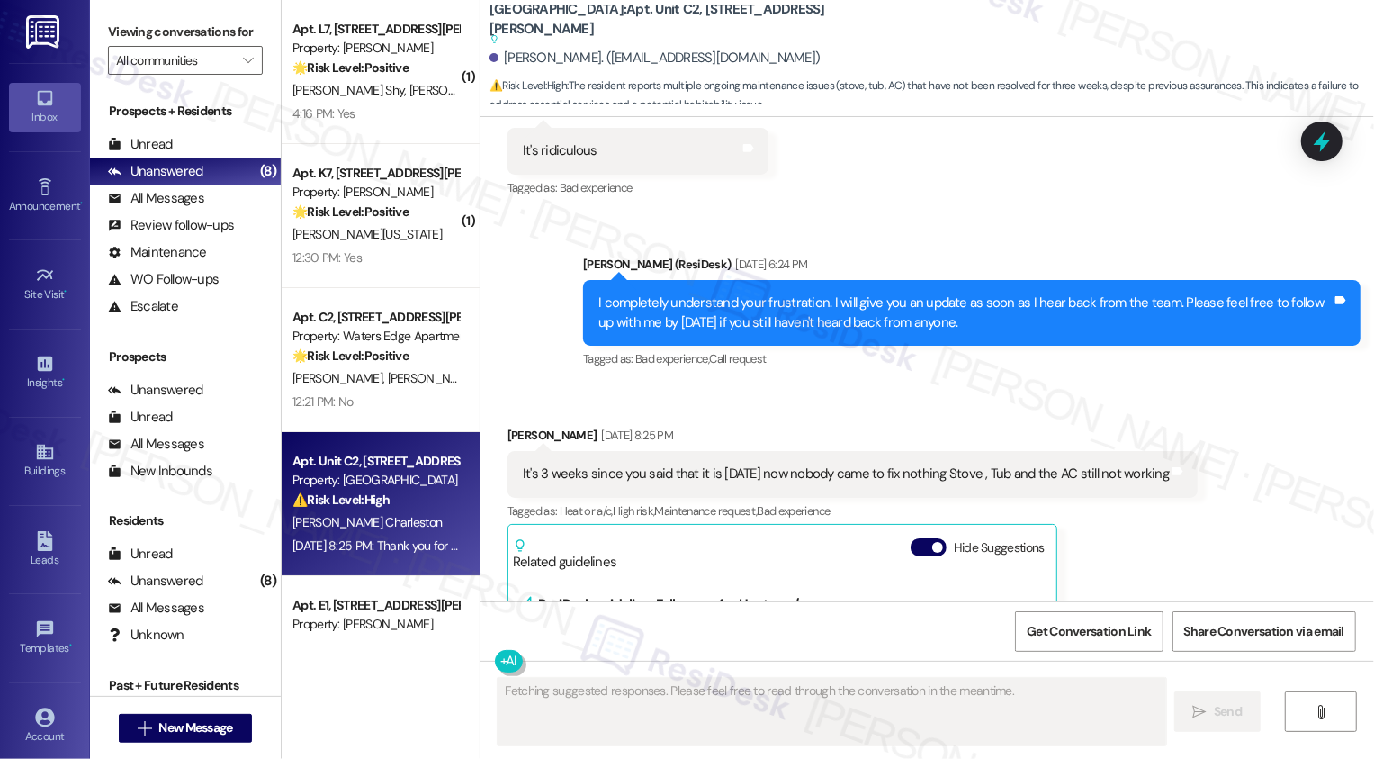
scroll to position [6267, 0]
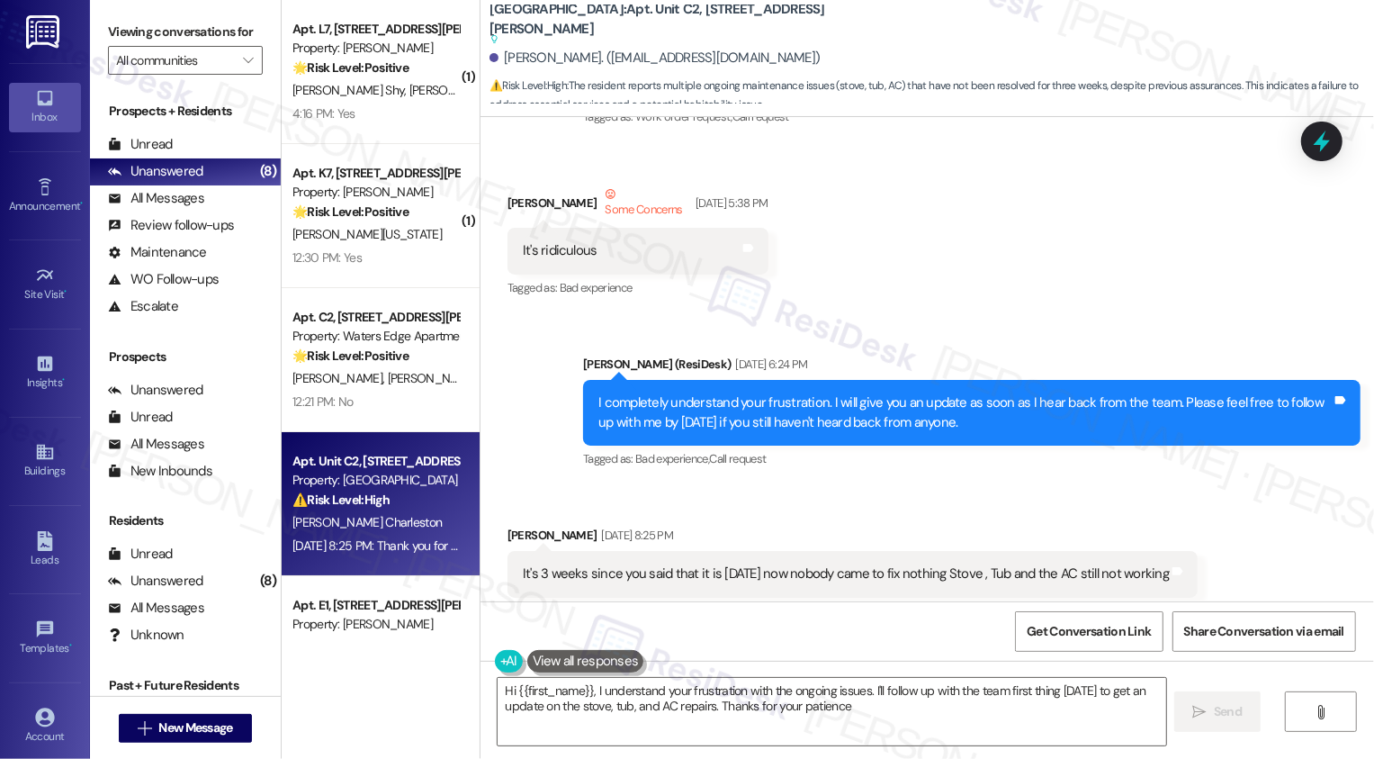
type textarea "Hi {{first_name}}, I understand your frustration with the ongoing issues. I'll …"
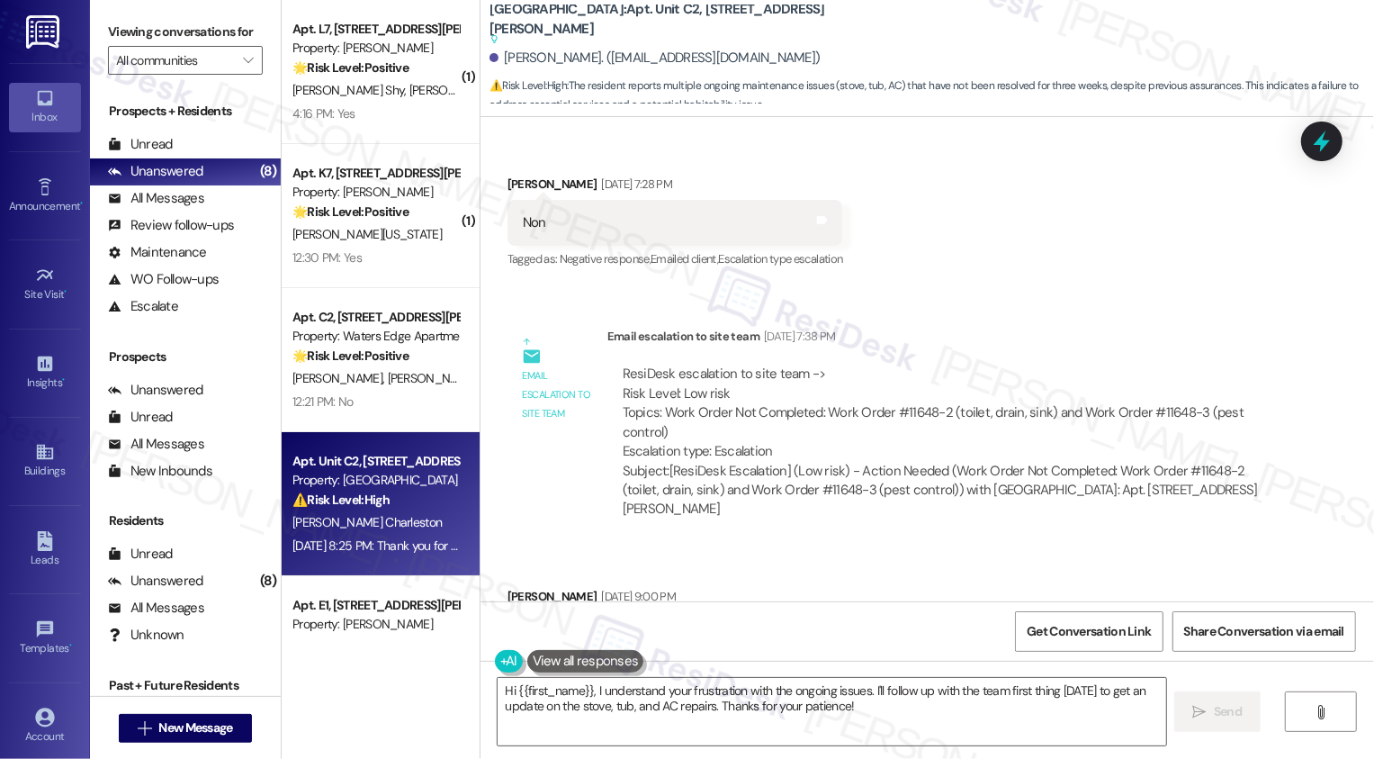
scroll to position [4931, 0]
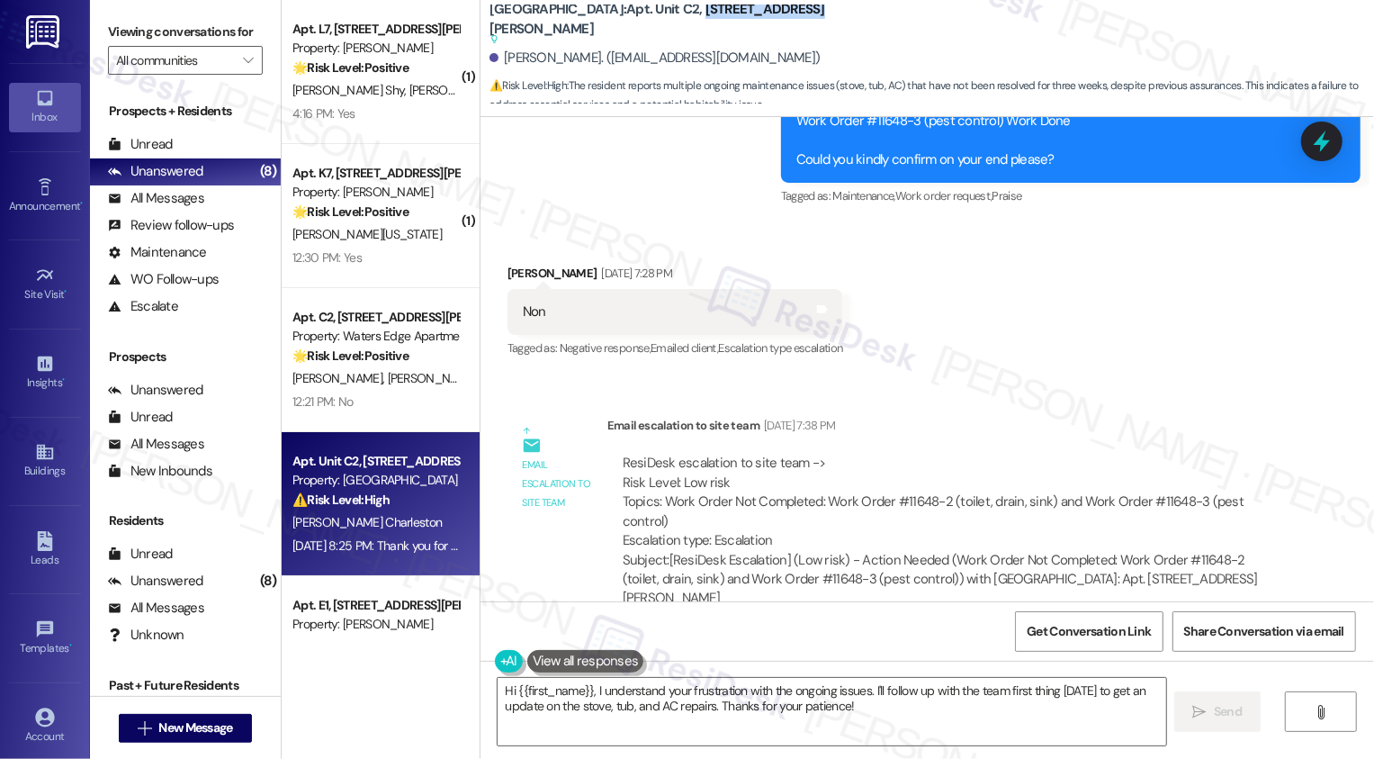
drag, startPoint x: 711, startPoint y: 19, endPoint x: 870, endPoint y: 19, distance: 159.3
click at [870, 20] on div "[GEOGRAPHIC_DATA]: Apt. Unit C2, [STREET_ADDRESS][PERSON_NAME] Suggested action…" at bounding box center [932, 54] width 885 height 99
copy b "[STREET_ADDRESS][PERSON_NAME]"
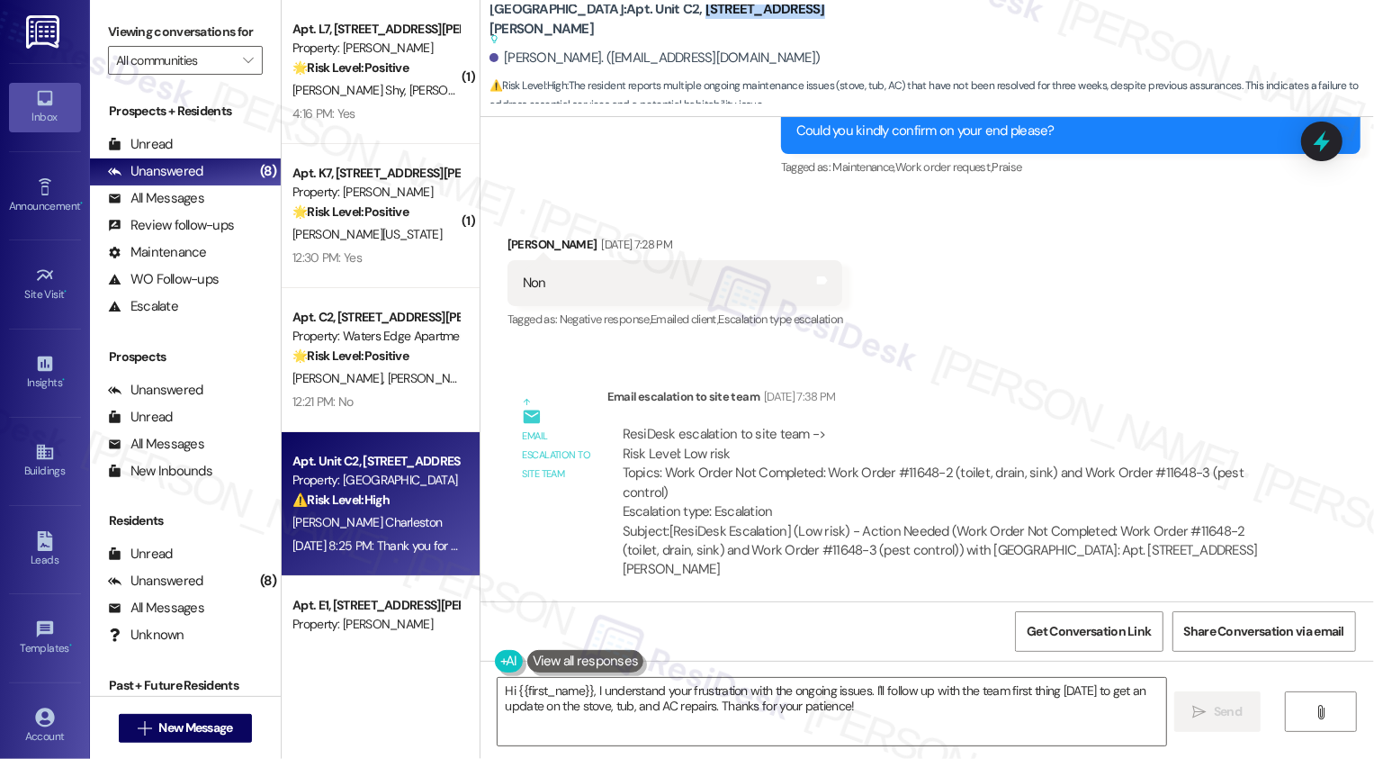
scroll to position [5014, 0]
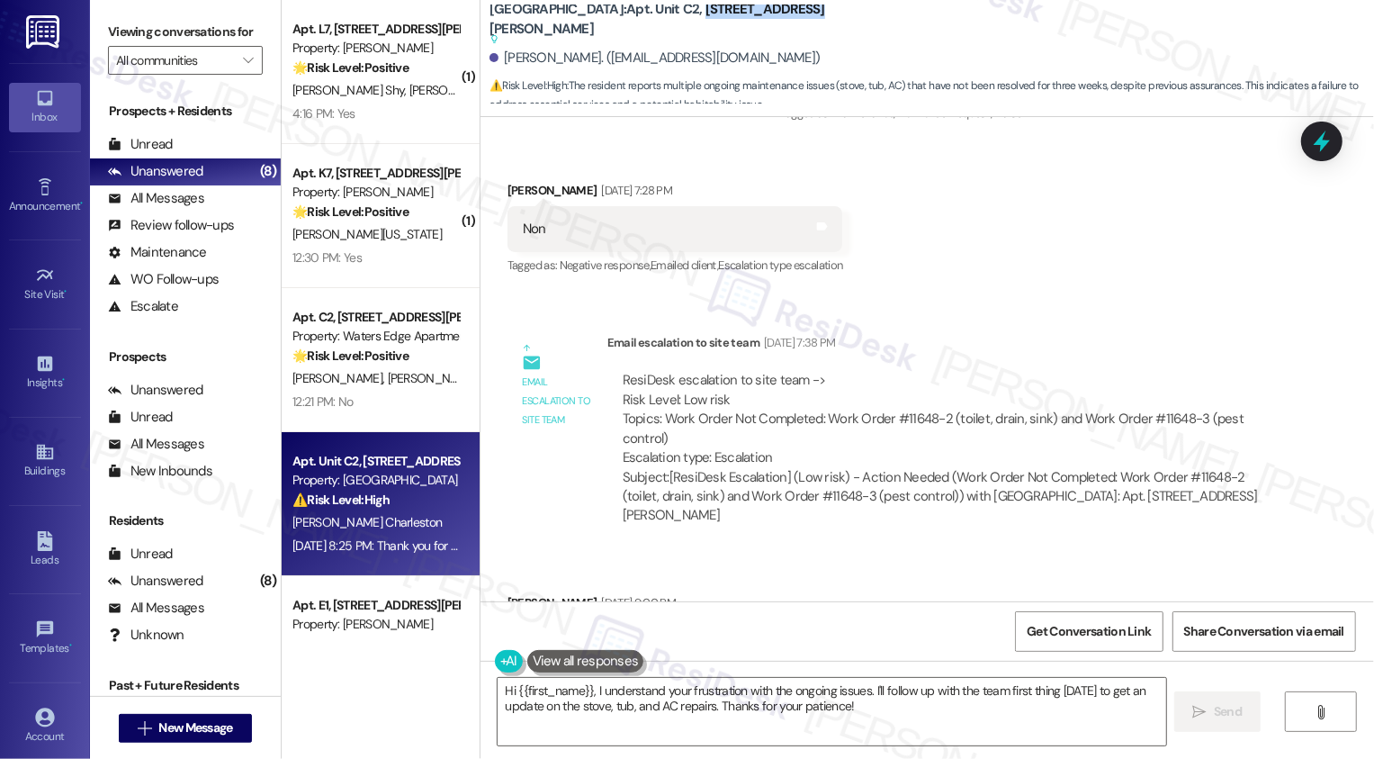
click at [902, 379] on div "ResiDesk escalation to site team -> Risk Level: Low risk Topics: Work Order Not…" at bounding box center [946, 419] width 647 height 96
copy div "11648"
click at [910, 393] on div "ResiDesk escalation to site team -> Risk Level: Low risk Topics: Work Order Not…" at bounding box center [946, 419] width 647 height 96
drag, startPoint x: 890, startPoint y: 379, endPoint x: 937, endPoint y: 378, distance: 46.8
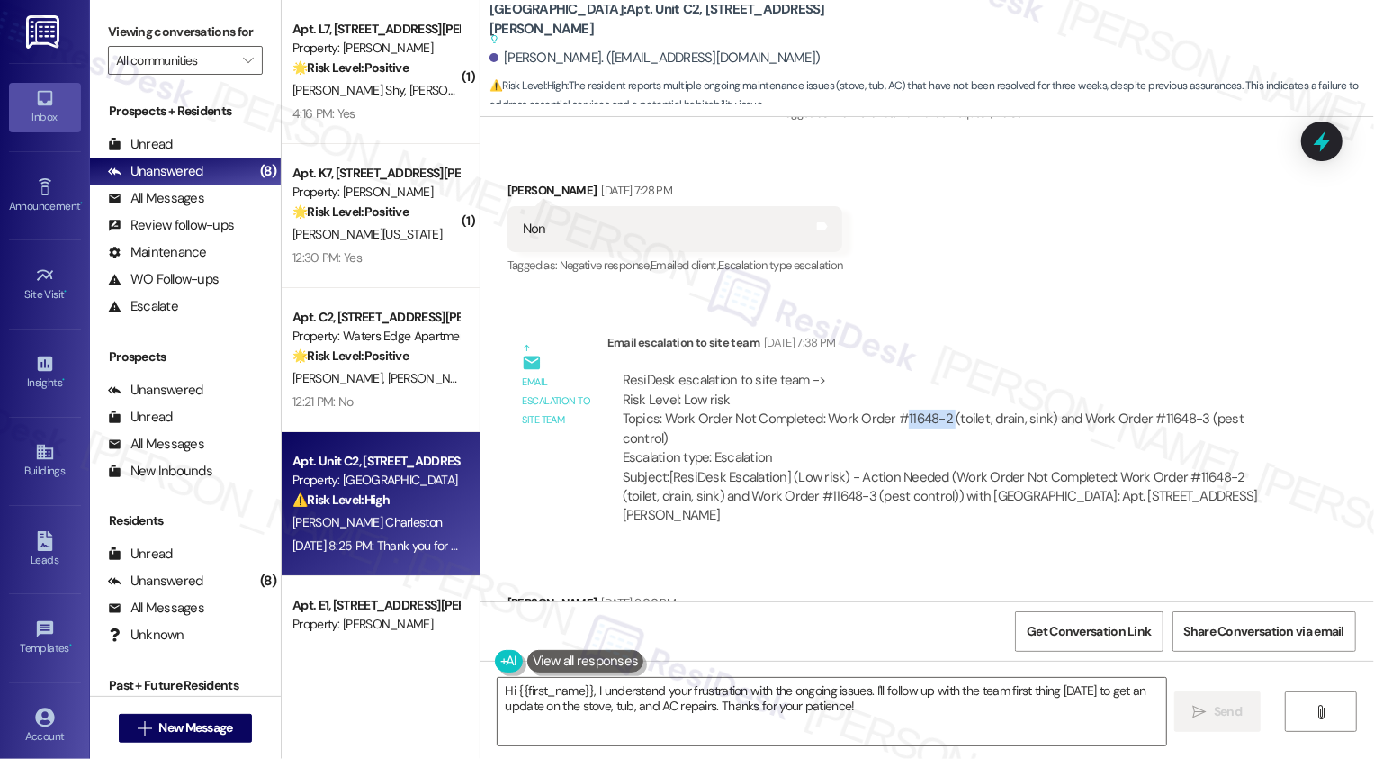
click at [937, 378] on div "ResiDesk escalation to site team -> Risk Level: Low risk Topics: Work Order Not…" at bounding box center [946, 419] width 647 height 96
copy div "11648-2"
drag, startPoint x: 1137, startPoint y: 375, endPoint x: 1184, endPoint y: 379, distance: 46.9
click at [1184, 379] on div "ResiDesk escalation to site team -> Risk Level: Low risk Topics: Work Order Not…" at bounding box center [946, 419] width 647 height 96
copy div "11648-3"
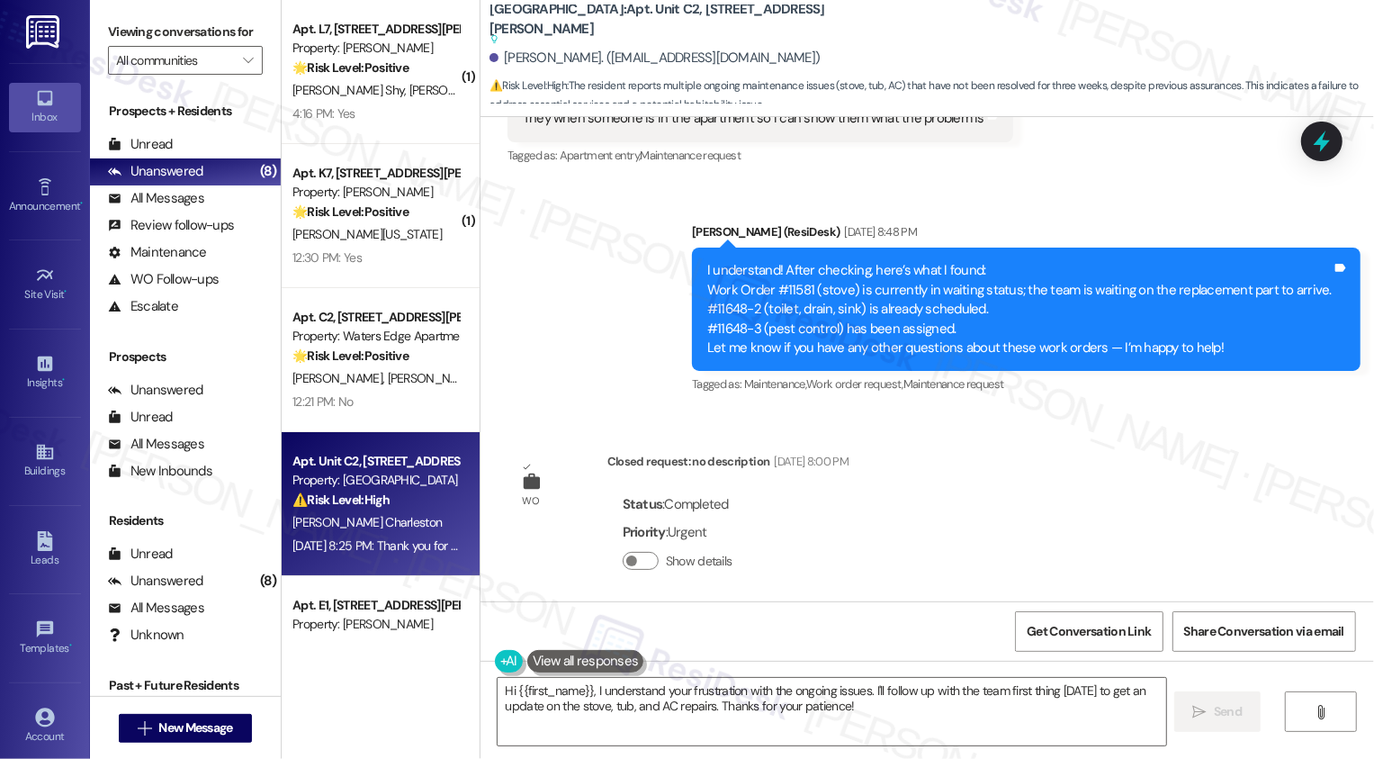
scroll to position [3877, 0]
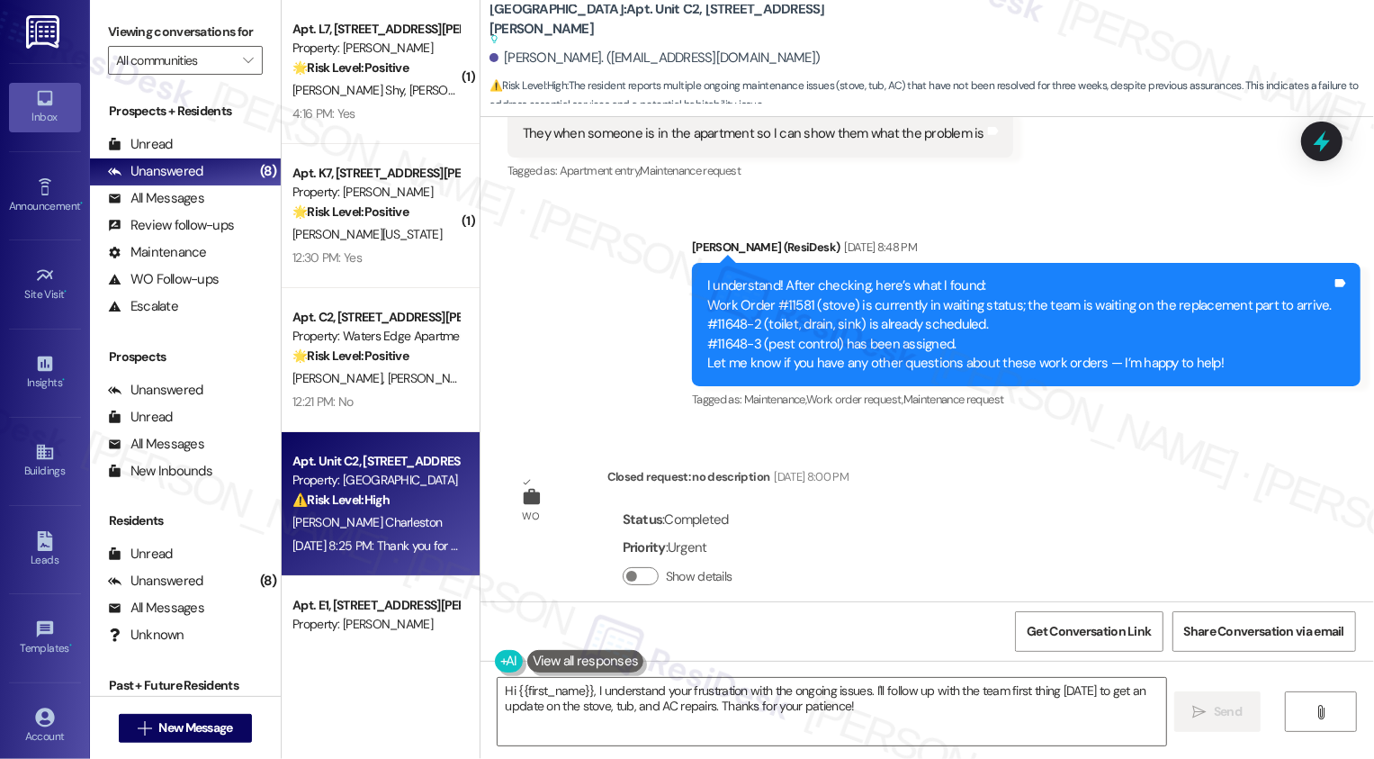
click at [804, 284] on div "I understand! After checking, here’s what I found: Work Order #11581 (stove) is…" at bounding box center [1019, 324] width 625 height 96
copy div "11581"
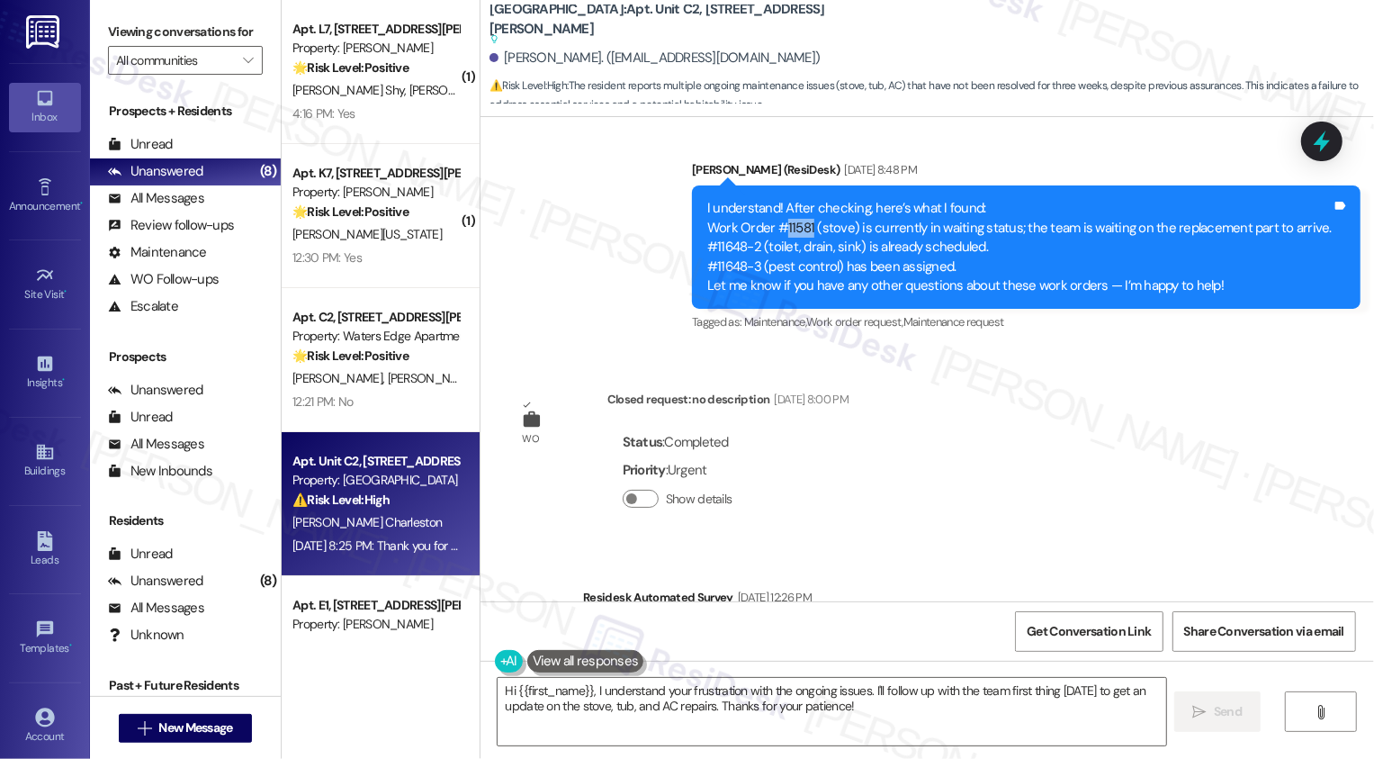
scroll to position [3848, 0]
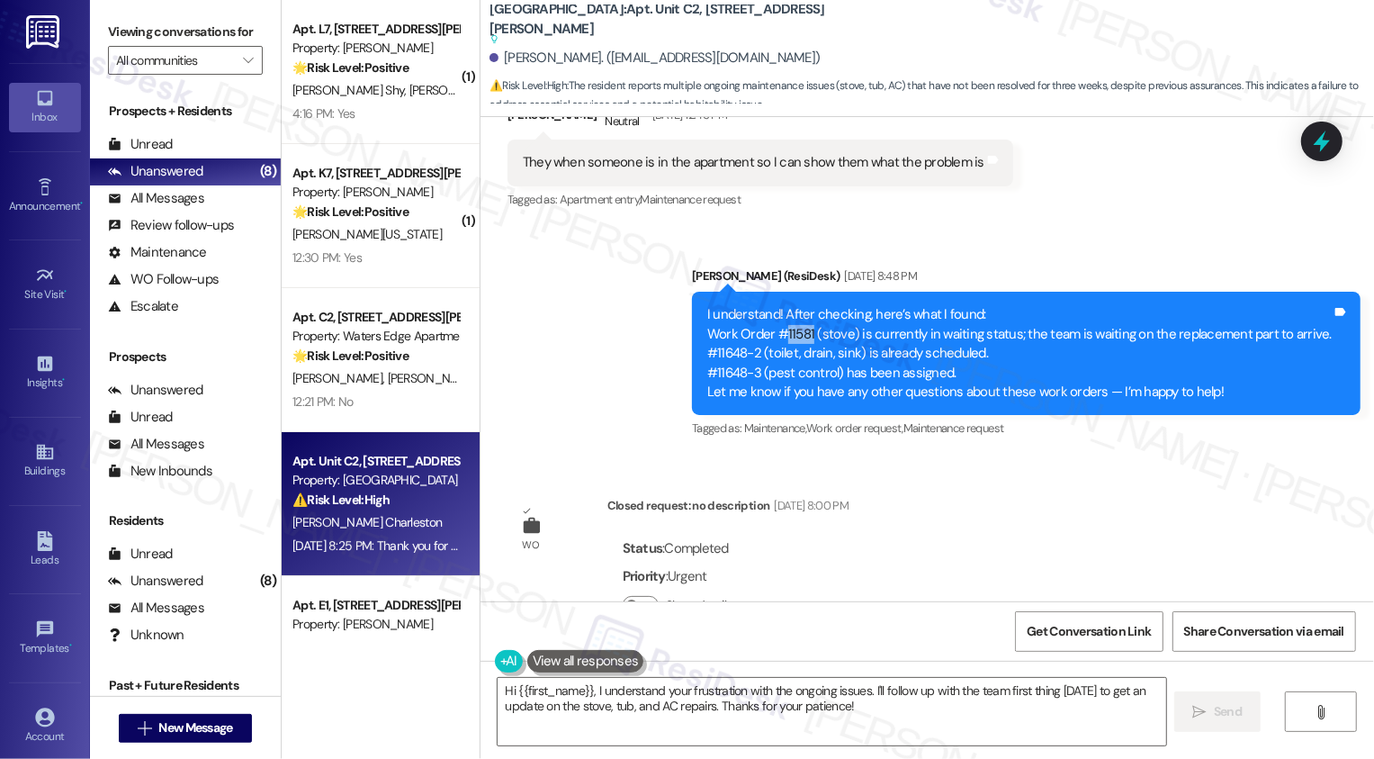
click at [816, 316] on div "I understand! After checking, here’s what I found: Work Order #11581 (stove) is…" at bounding box center [1019, 353] width 625 height 96
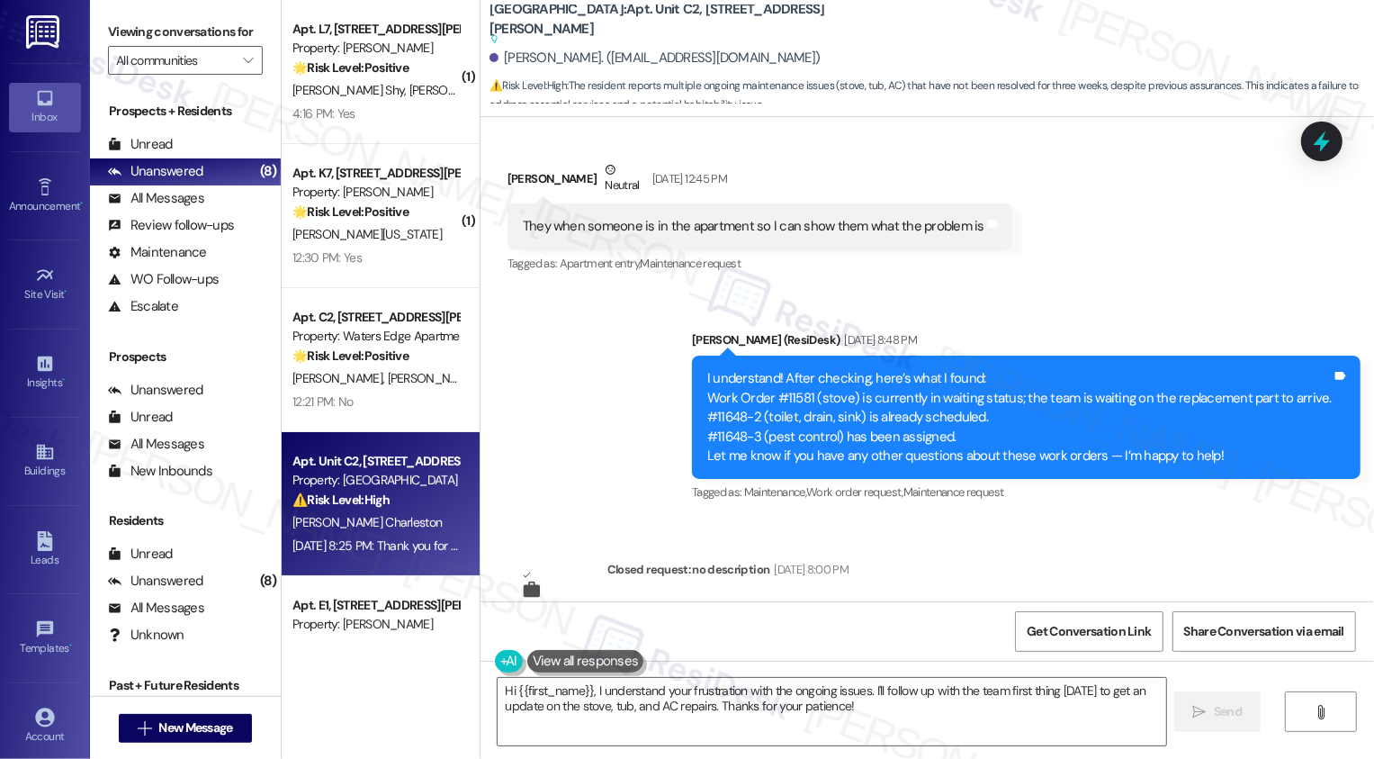
scroll to position [3804, 0]
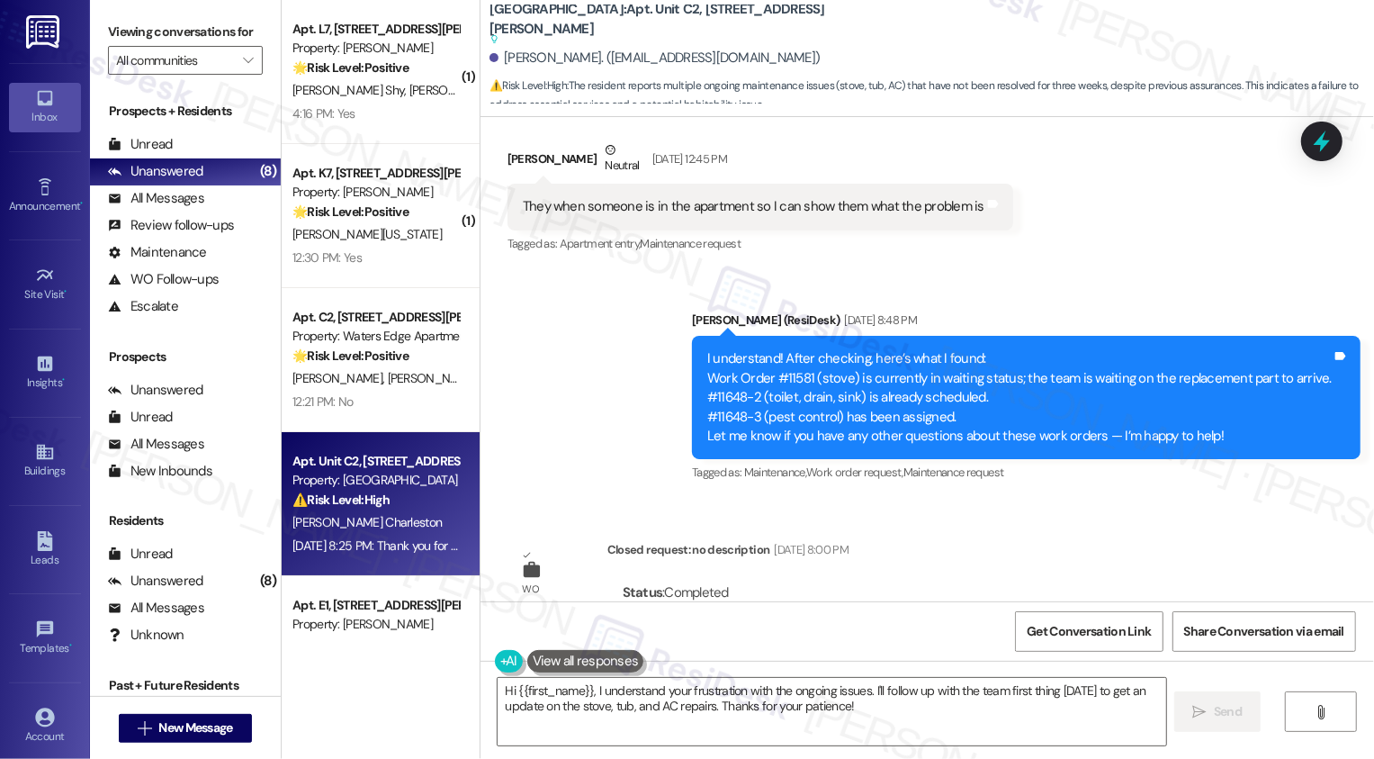
click at [722, 361] on div "I understand! After checking, here’s what I found: Work Order #11581 (stove) is…" at bounding box center [1019, 397] width 625 height 96
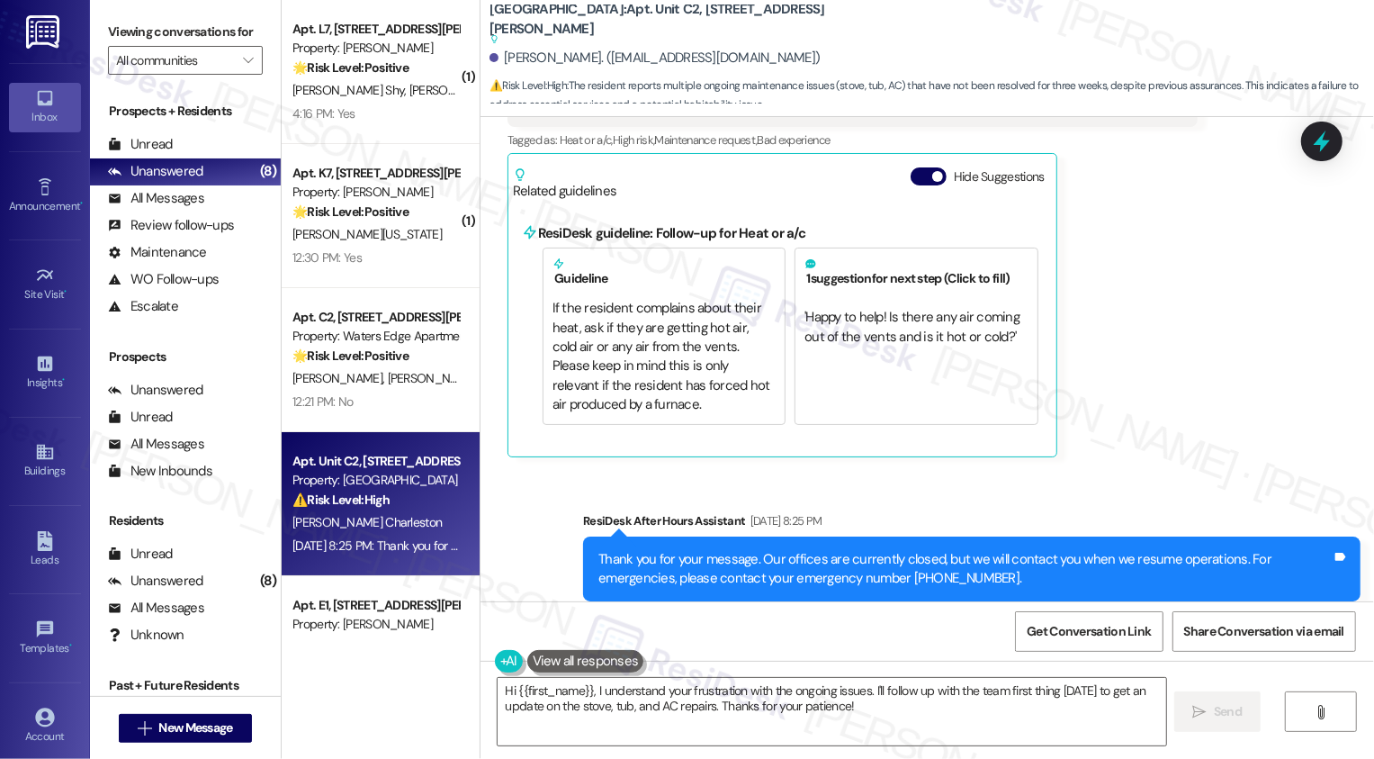
scroll to position [6326, 0]
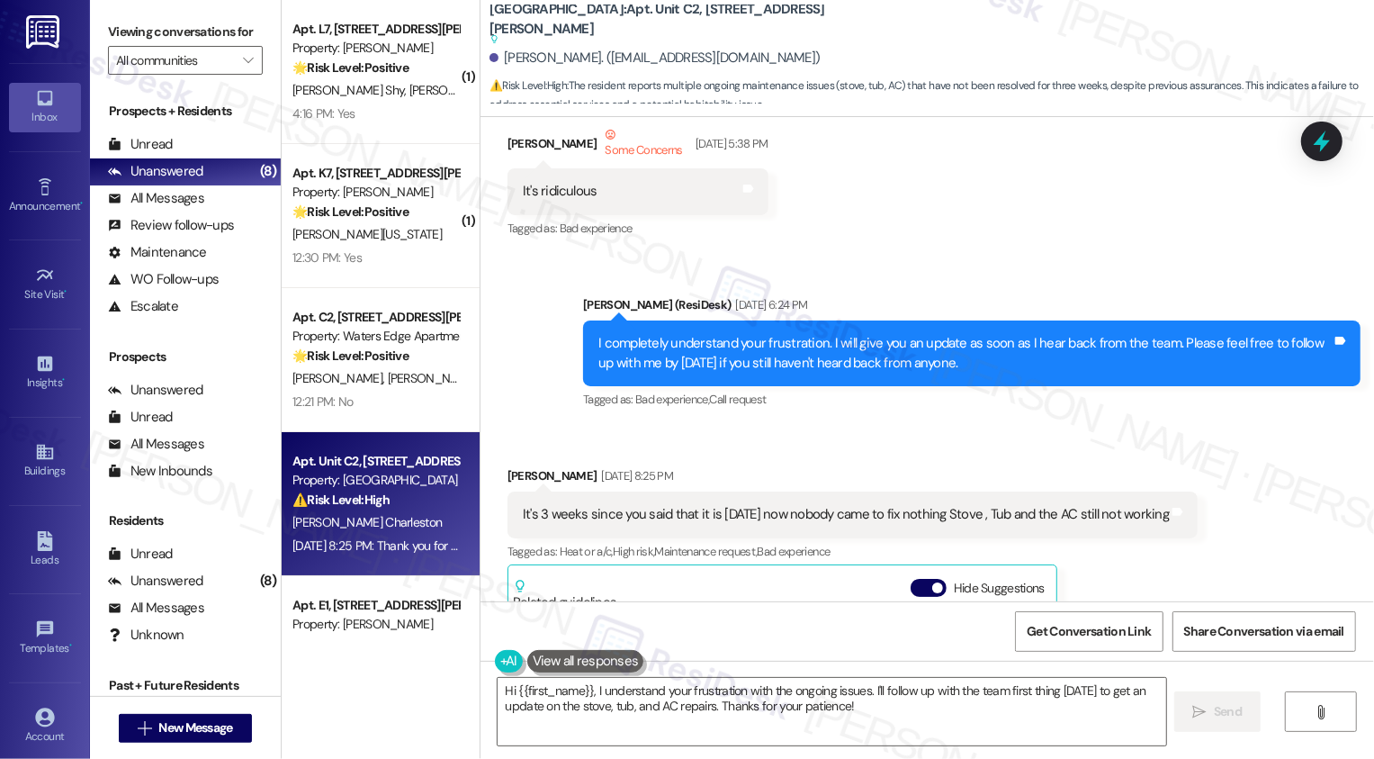
click at [957, 466] on div "[PERSON_NAME] [DATE] 8:25 PM" at bounding box center [853, 478] width 690 height 25
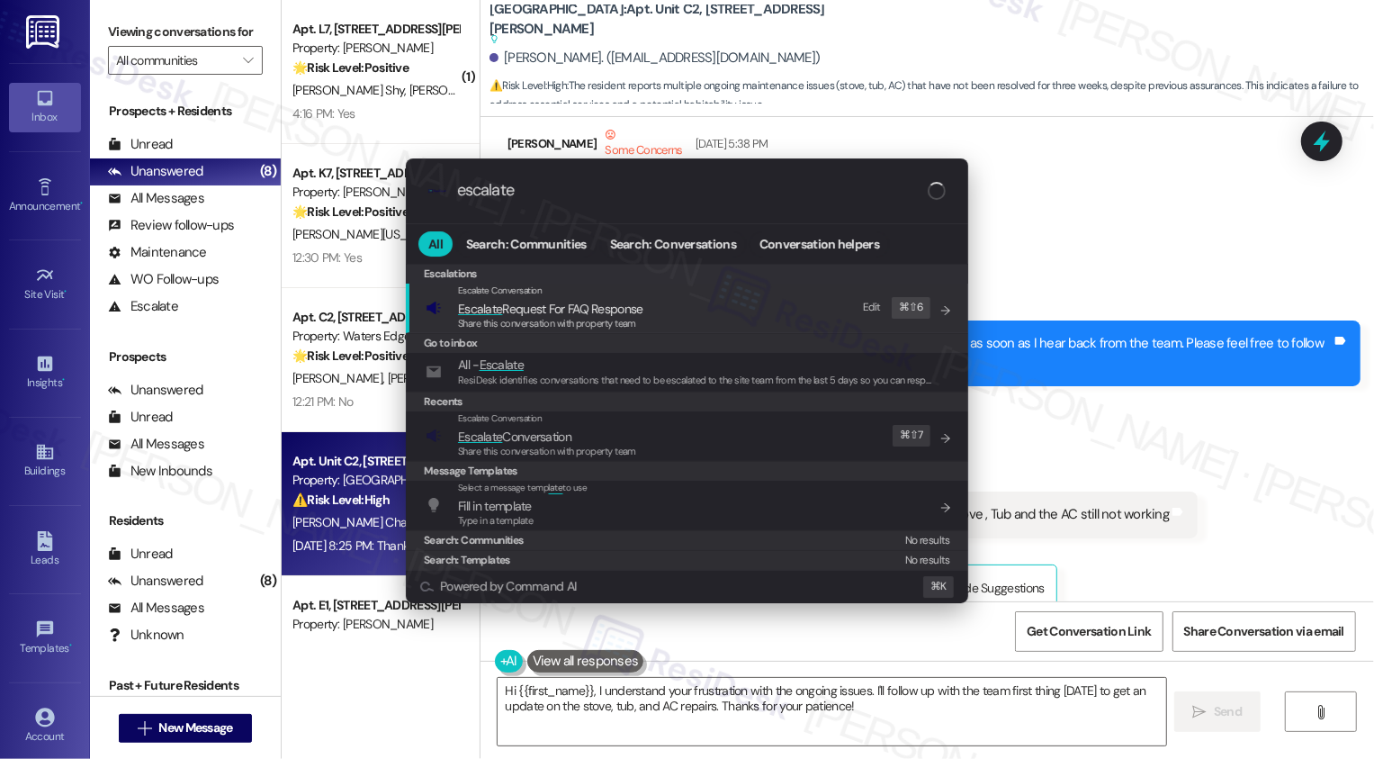
type input "escalate"
click at [1355, 503] on div ".cls-1{fill:#0a055f;}.cls-2{fill:#0cc4c4;} resideskLogoBlueOrange escalate All …" at bounding box center [687, 379] width 1374 height 759
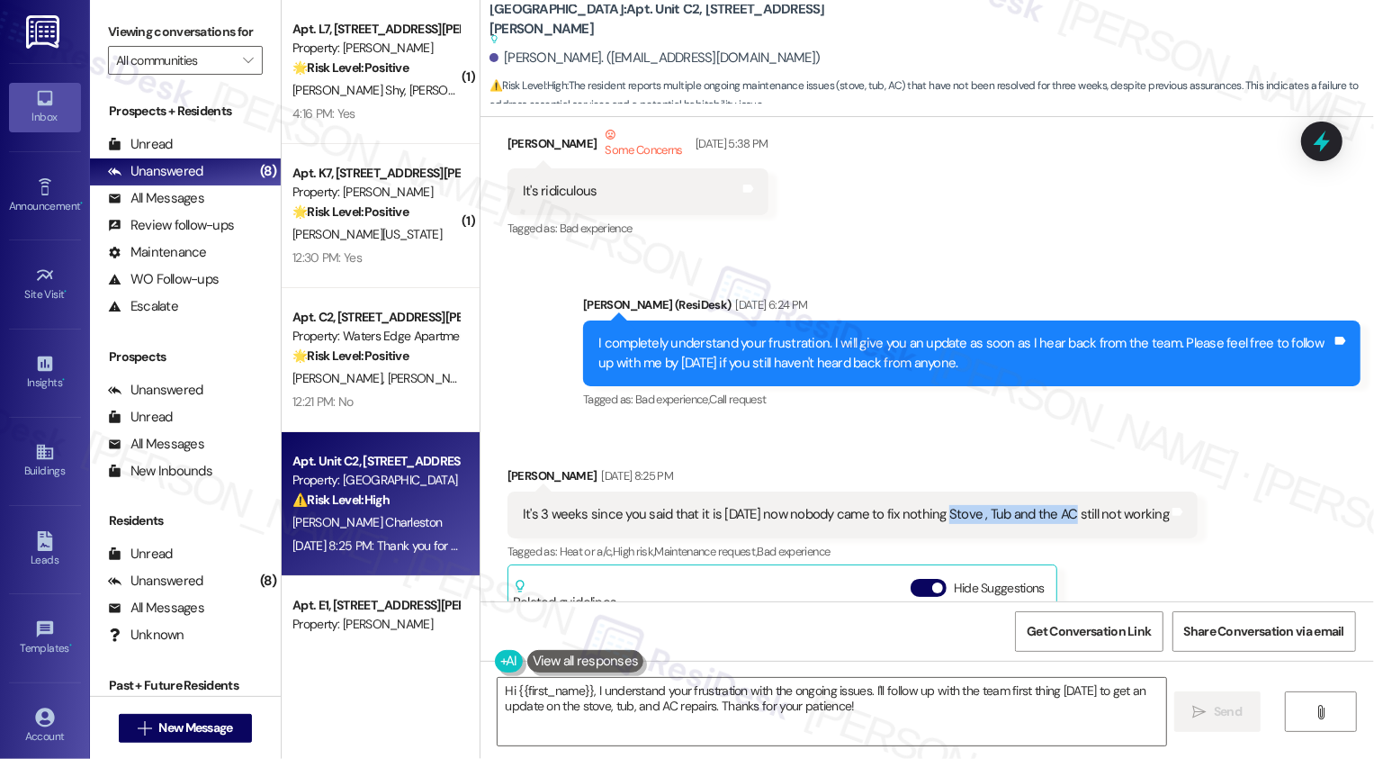
drag, startPoint x: 928, startPoint y: 475, endPoint x: 1055, endPoint y: 478, distance: 126.9
click at [1055, 505] on div "It's 3 weeks since you said that it is [DATE] now nobody came to fix nothing St…" at bounding box center [846, 514] width 646 height 19
copy div "Stove , Tub and the AC"
click at [1022, 426] on div "Received via SMS [PERSON_NAME] [DATE] 8:25 PM It's 3 weeks since you said that …" at bounding box center [928, 653] width 894 height 455
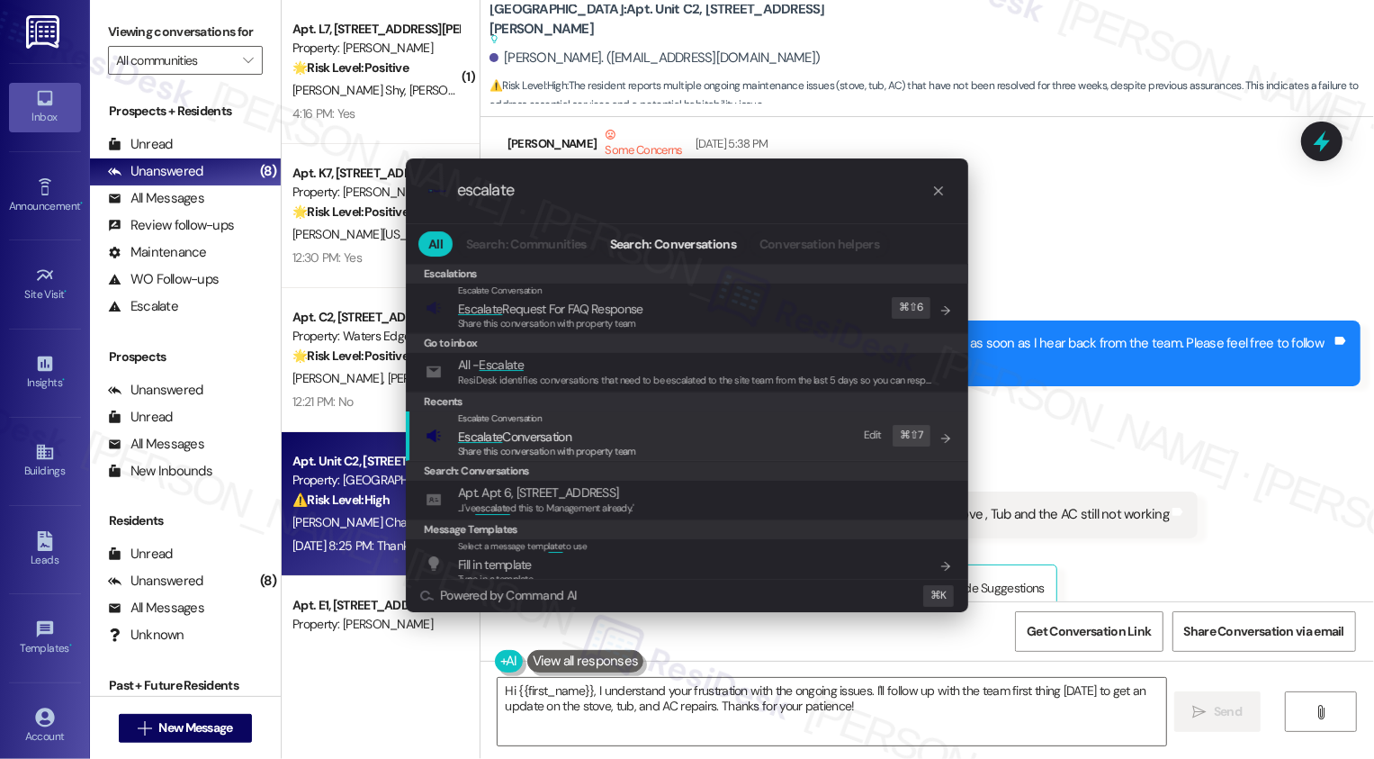
type input "escalate"
click at [482, 441] on span "Escalate" at bounding box center [480, 436] width 44 height 16
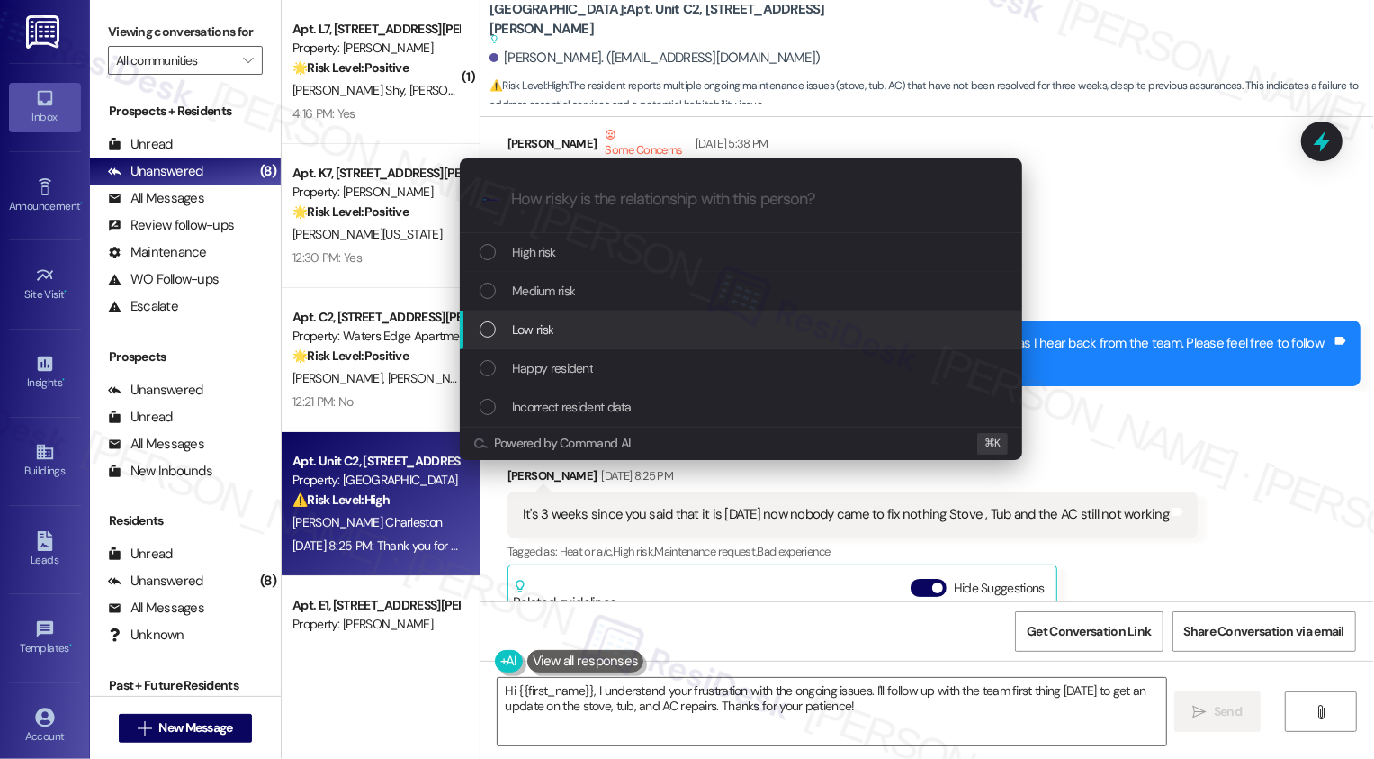
click at [528, 333] on span "Low risk" at bounding box center [532, 330] width 41 height 20
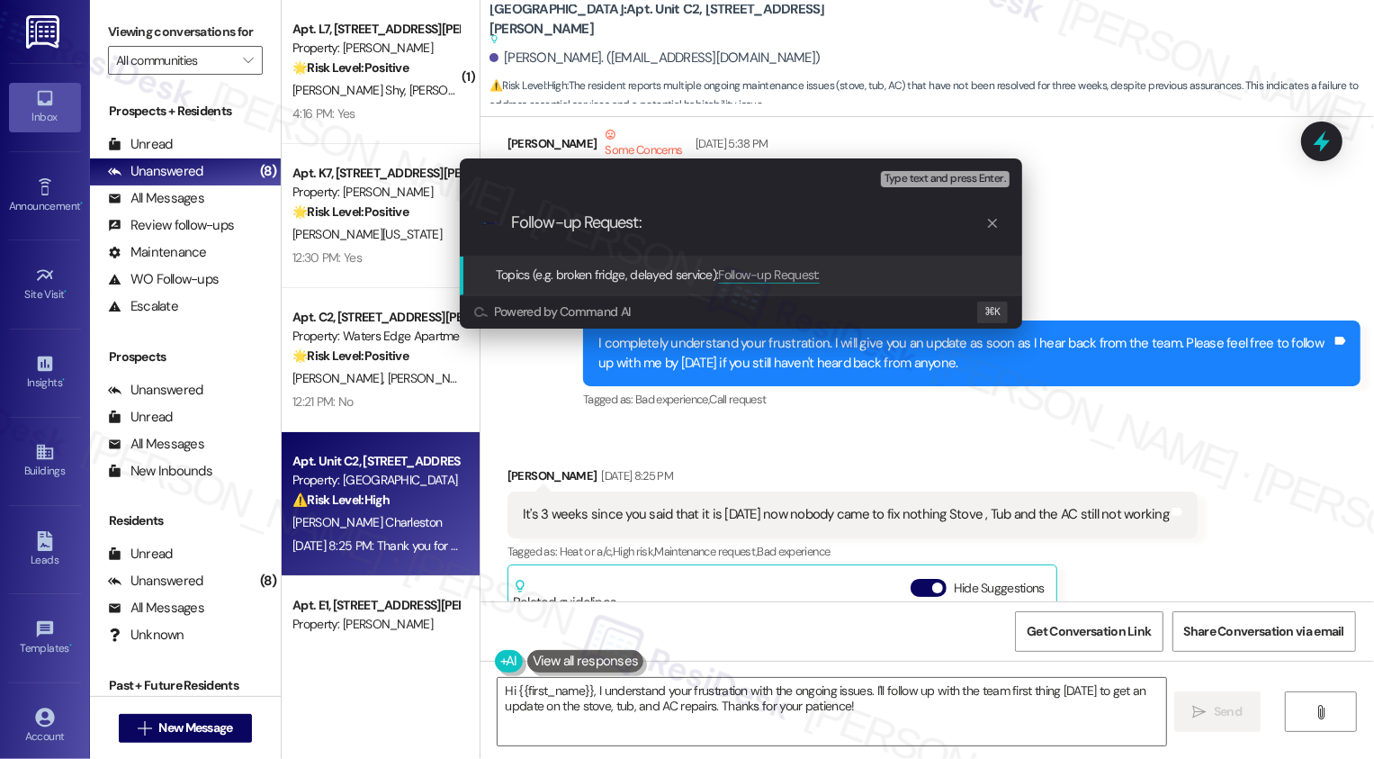
paste input "Stove , Tub and the AC"
click at [700, 221] on input "Follow-up Request: Stove , Tub and the AC" at bounding box center [748, 222] width 474 height 19
click at [810, 229] on input "Follow-up Request: Stove, Tub and the AC" at bounding box center [748, 222] width 474 height 19
type input "Follow-up Request: Stove, Tub and the AC Issues"
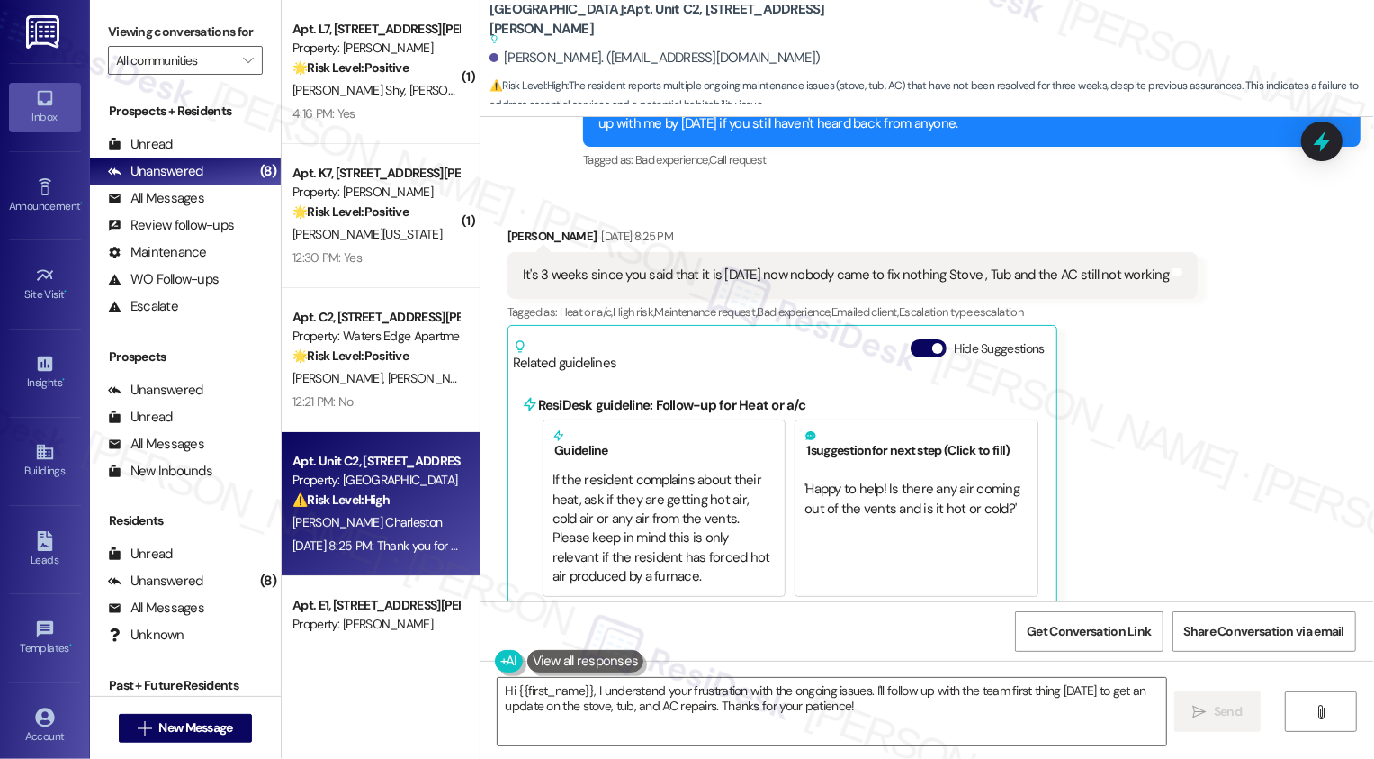
scroll to position [6474, 0]
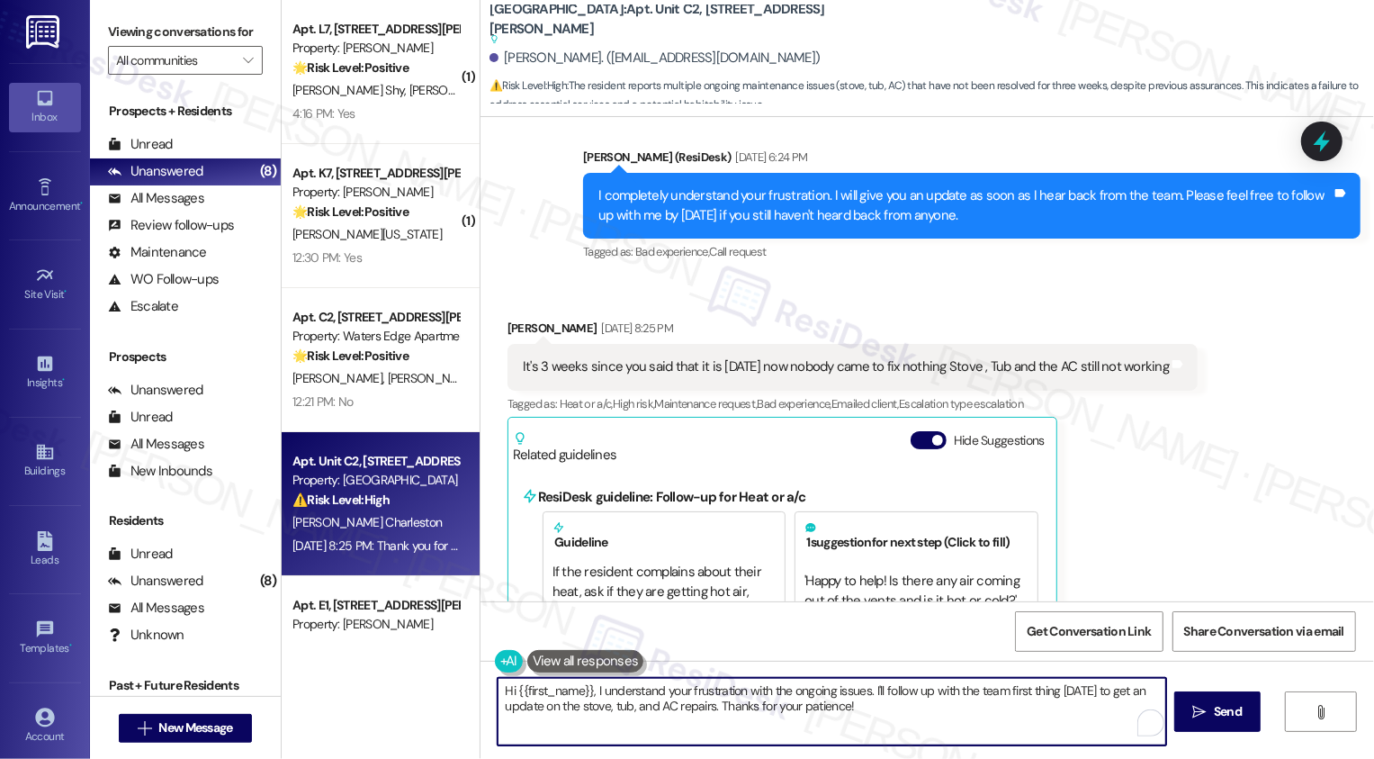
drag, startPoint x: 590, startPoint y: 689, endPoint x: 860, endPoint y: 685, distance: 270.9
click at [860, 687] on textarea "Hi {{first_name}}, I understand your frustration with the ongoing issues. I'll …" at bounding box center [832, 712] width 669 height 68
click at [725, 692] on textarea "Hi {{first_name}}, I appreciate the update. I'll follow up with the team first …" at bounding box center [832, 712] width 669 height 68
click at [878, 693] on textarea "Hi {{first_name}}, I appreciate the update. I've followed up with the team firs…" at bounding box center [832, 712] width 669 height 68
drag, startPoint x: 870, startPoint y: 691, endPoint x: 981, endPoint y: 693, distance: 110.7
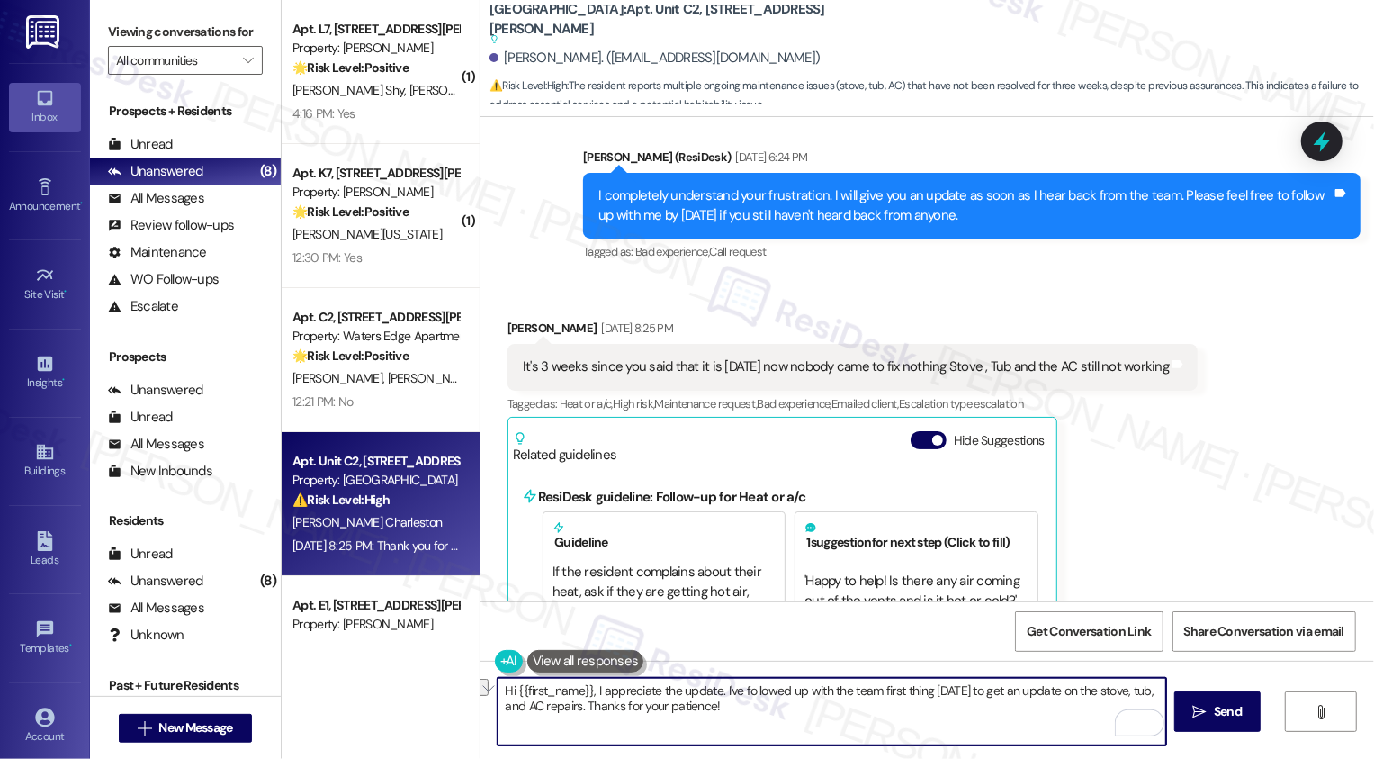
click at [981, 693] on textarea "Hi {{first_name}}, I appreciate the update. I've followed up with the team firs…" at bounding box center [832, 712] width 669 height 68
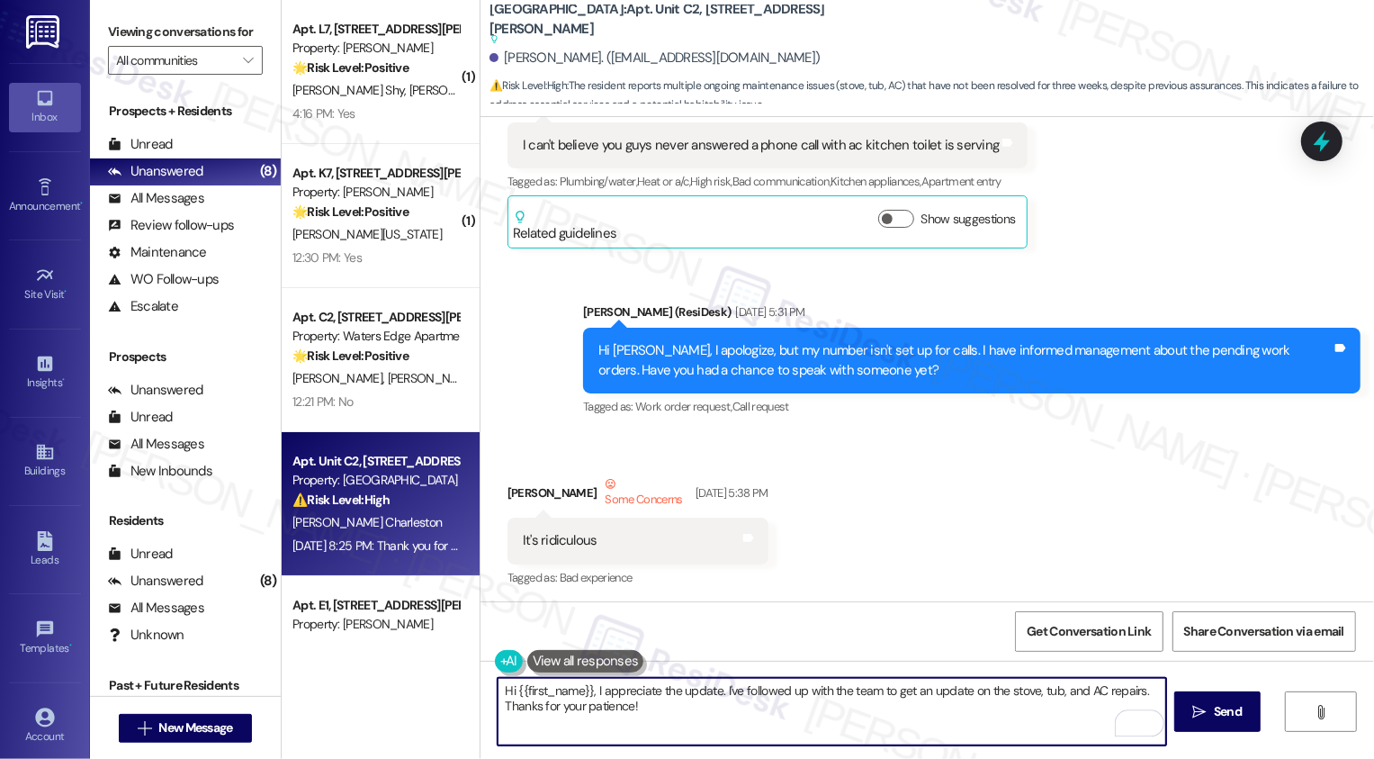
scroll to position [5976, 0]
click at [1033, 710] on textarea "Hi {{first_name}}, I appreciate the update. I've followed up with the team to g…" at bounding box center [832, 712] width 669 height 68
drag, startPoint x: 508, startPoint y: 715, endPoint x: 725, endPoint y: 717, distance: 217.8
click at [725, 717] on textarea "Hi {{first_name}}, I appreciate the update. I've followed up with the team to g…" at bounding box center [832, 712] width 669 height 68
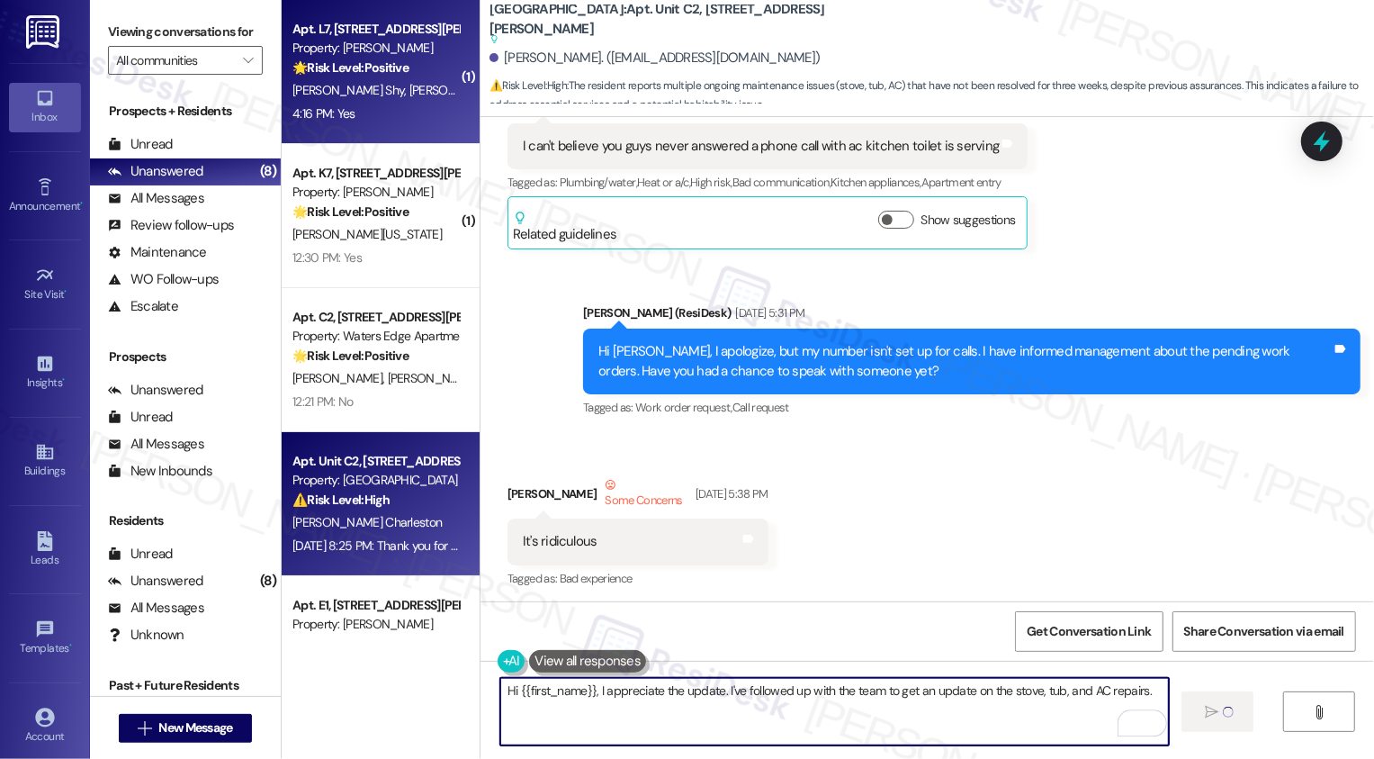
type textarea "Hi {{first_name}}, I appreciate the update. I've followed up with the team to g…"
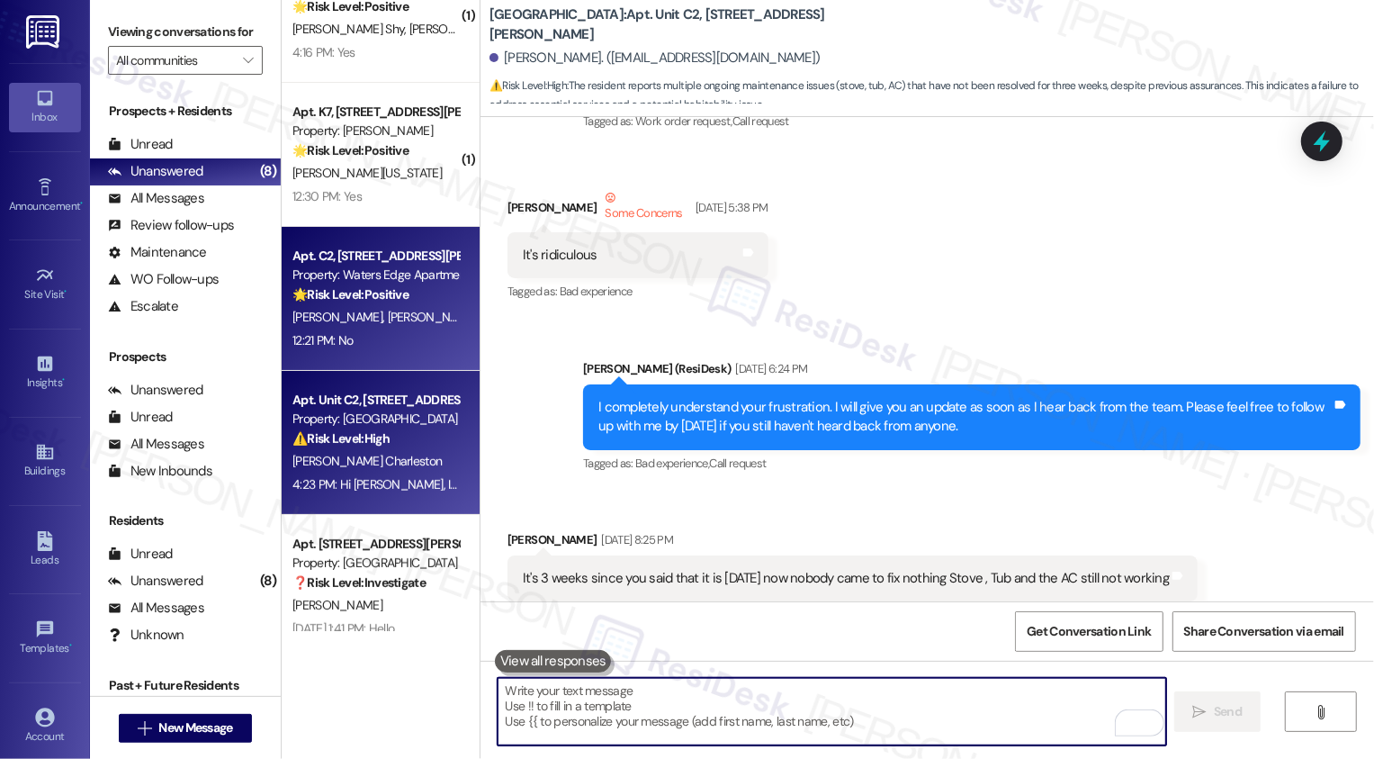
scroll to position [233, 0]
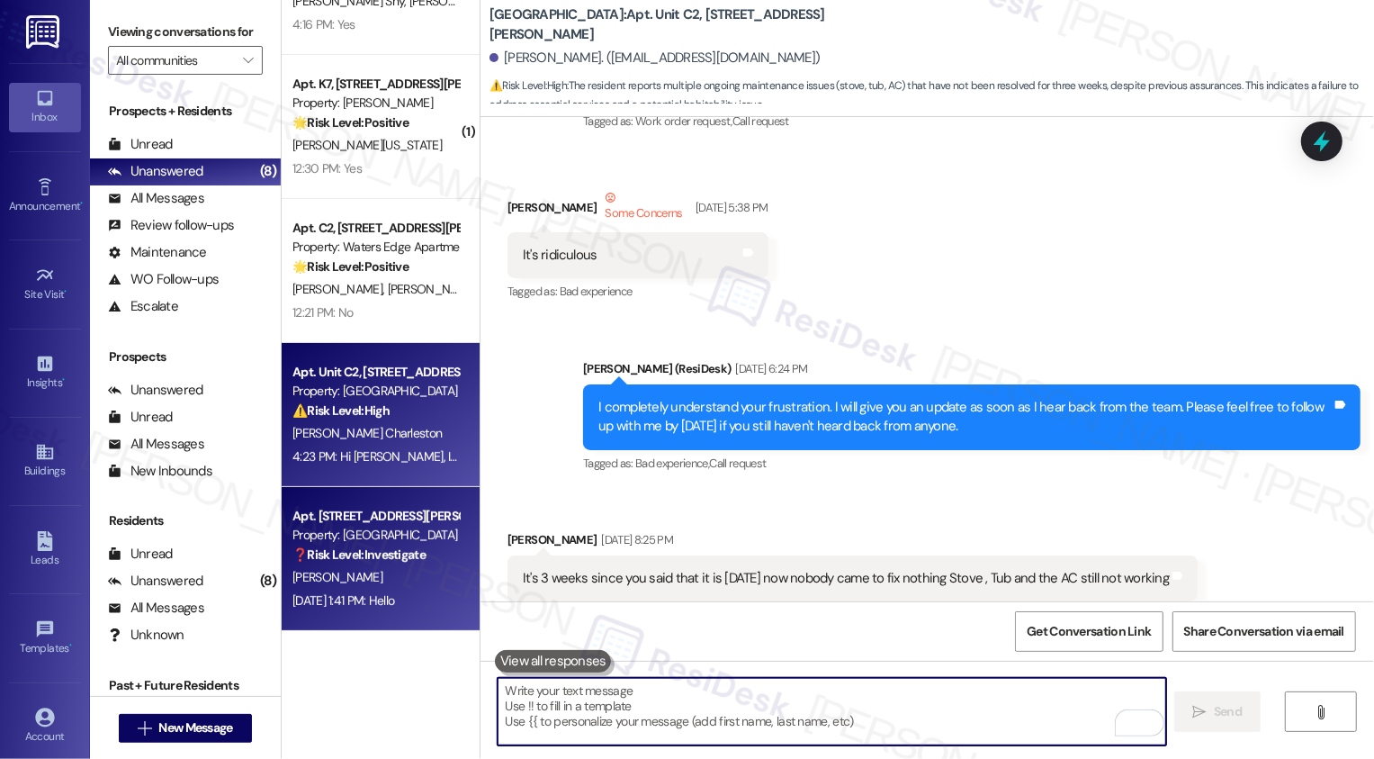
click at [369, 533] on div "Property: [GEOGRAPHIC_DATA]" at bounding box center [376, 535] width 167 height 19
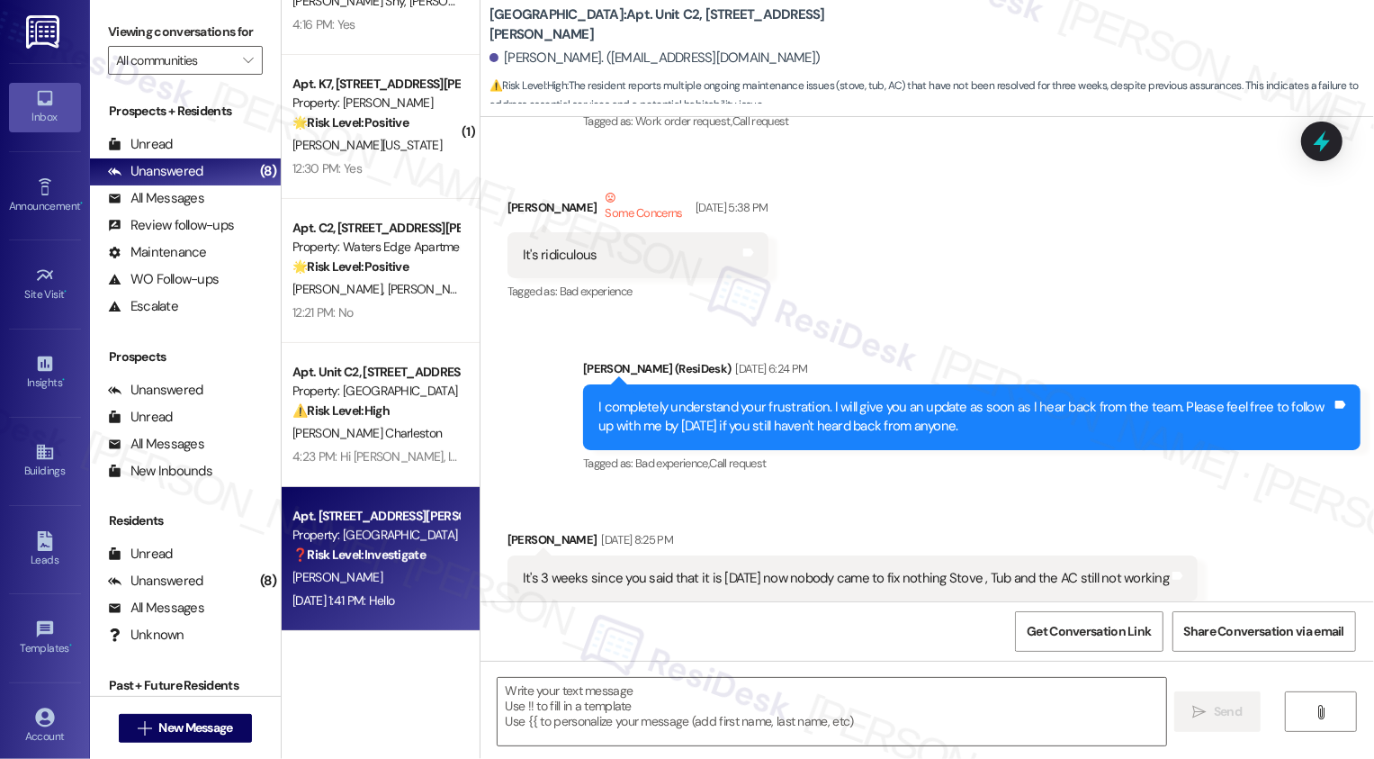
click at [369, 533] on div "Property: [GEOGRAPHIC_DATA]" at bounding box center [376, 535] width 167 height 19
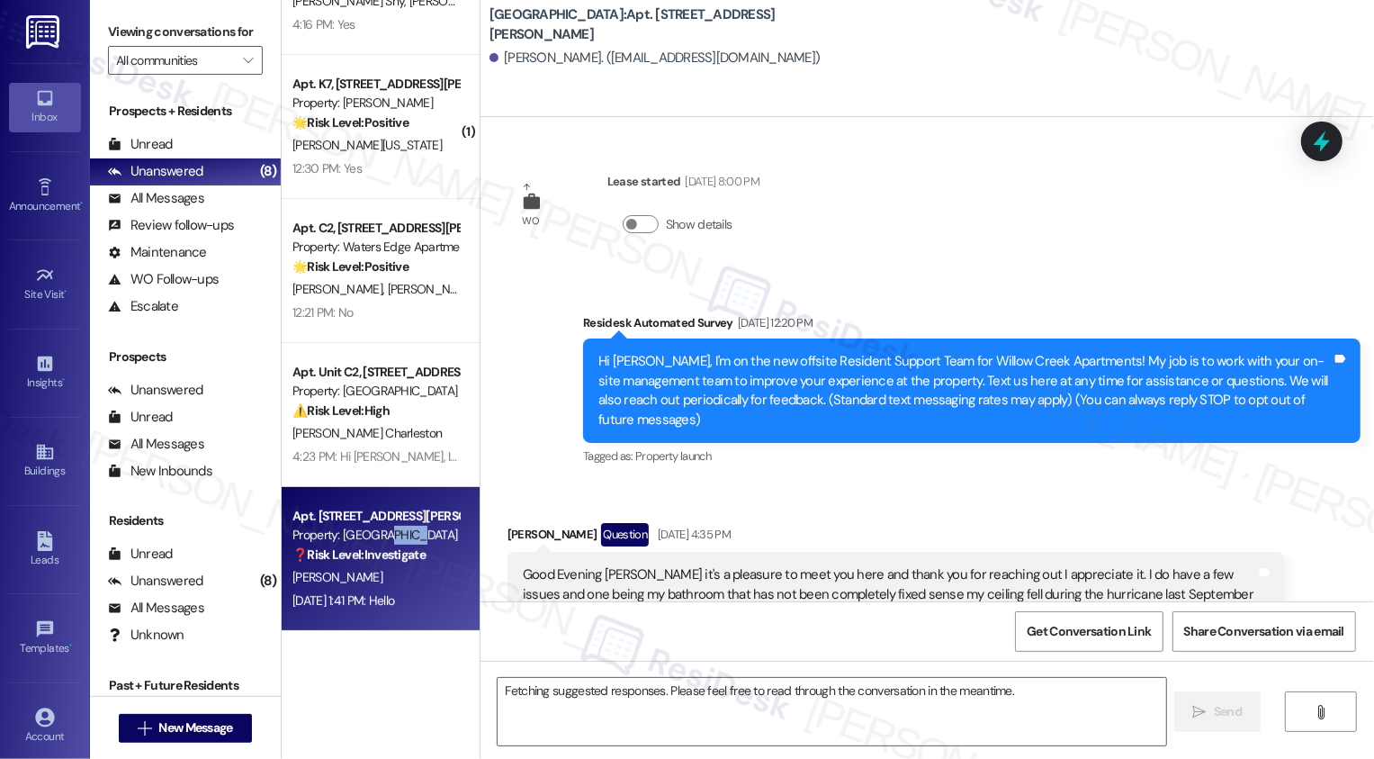
scroll to position [8673, 0]
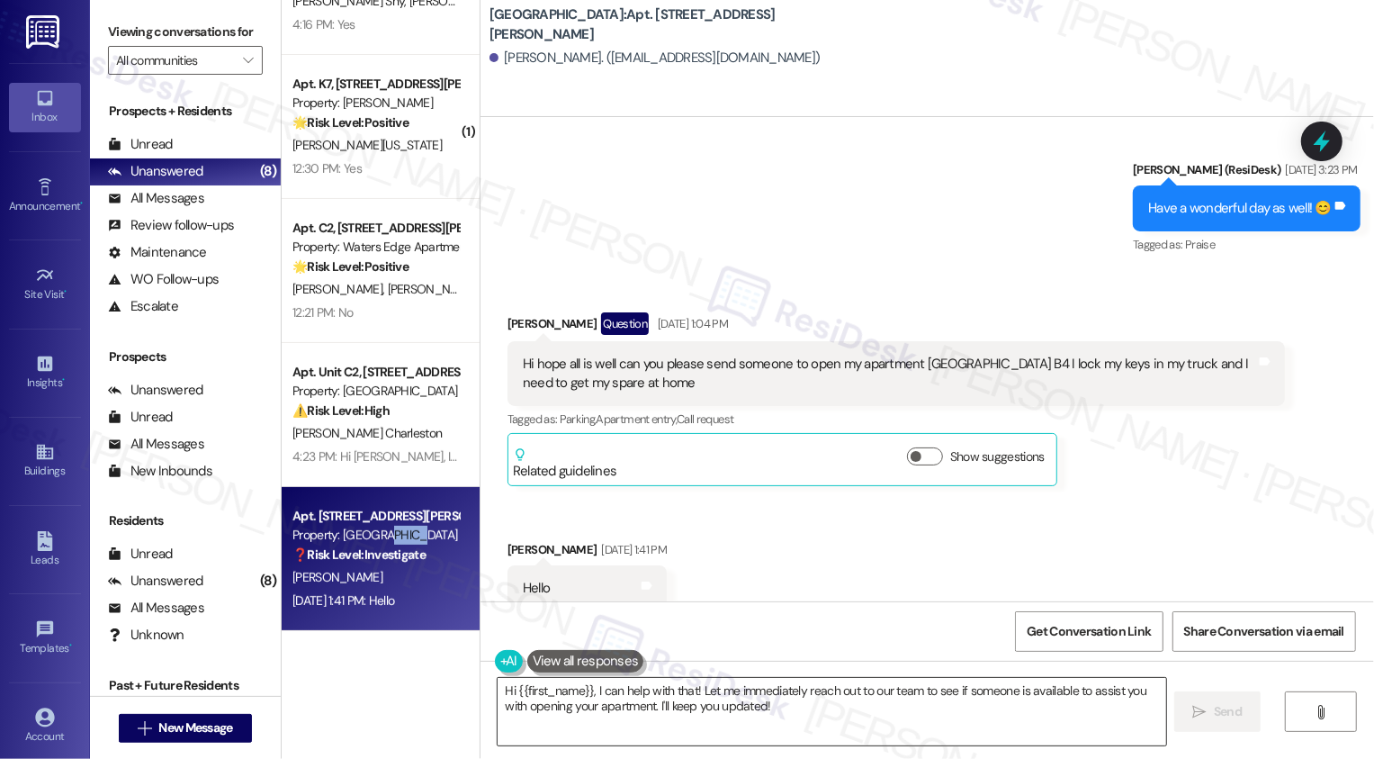
click at [615, 721] on textarea "Hi {{first_name}}, I can help with that! Let me immediately reach out to our te…" at bounding box center [832, 712] width 669 height 68
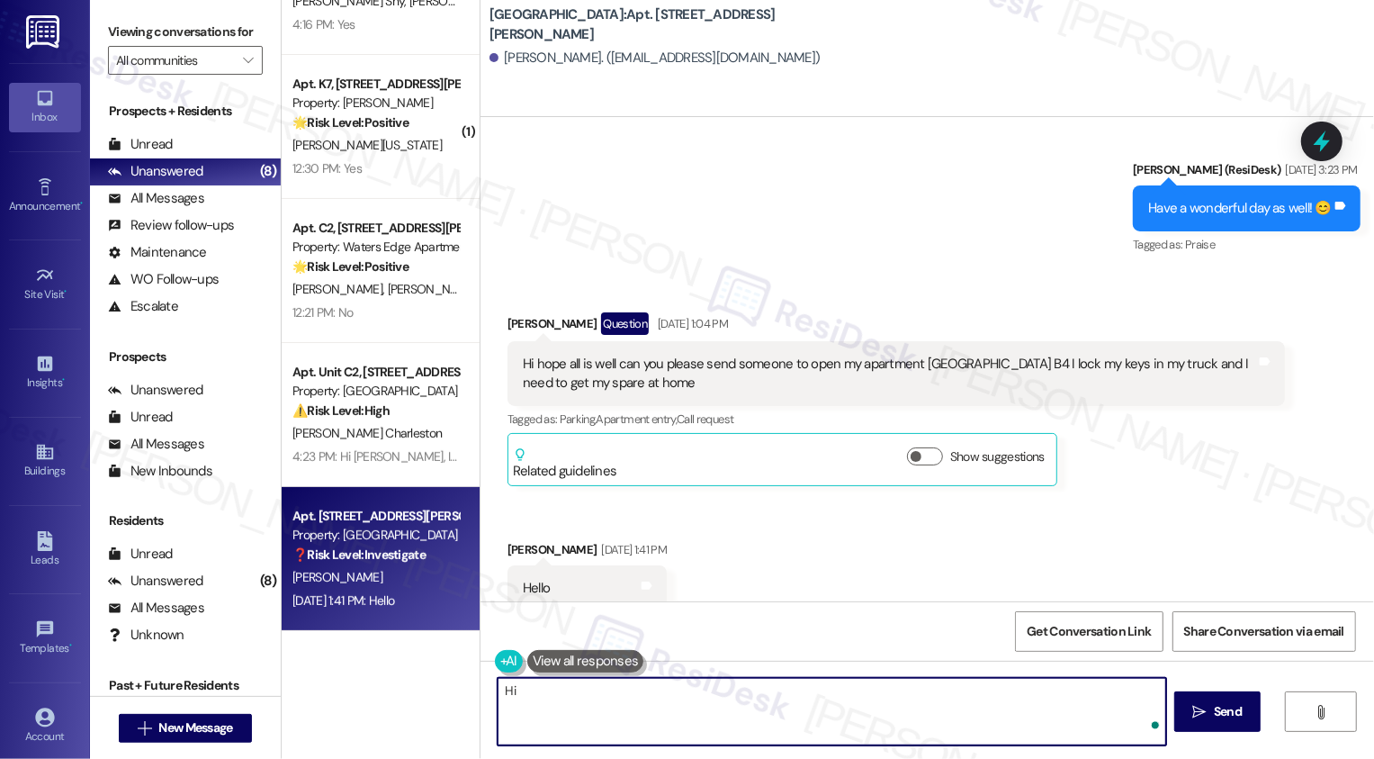
click at [520, 312] on div "[PERSON_NAME] Question [DATE] 1:04 PM" at bounding box center [897, 326] width 778 height 29
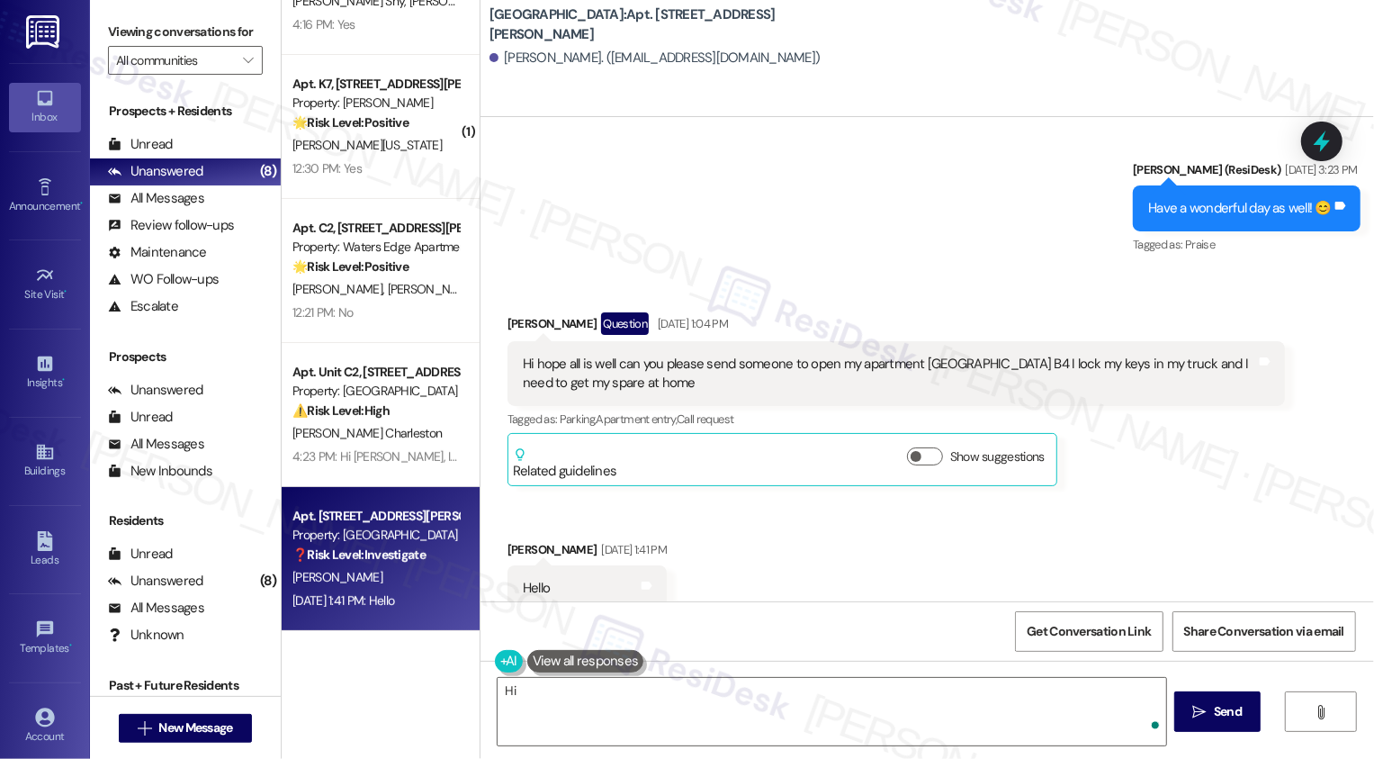
click at [520, 312] on div "[PERSON_NAME] Question [DATE] 1:04 PM" at bounding box center [897, 326] width 778 height 29
copy div "Hayah"
click at [557, 734] on textarea "Hi" at bounding box center [832, 712] width 669 height 68
paste textarea "Hayah"
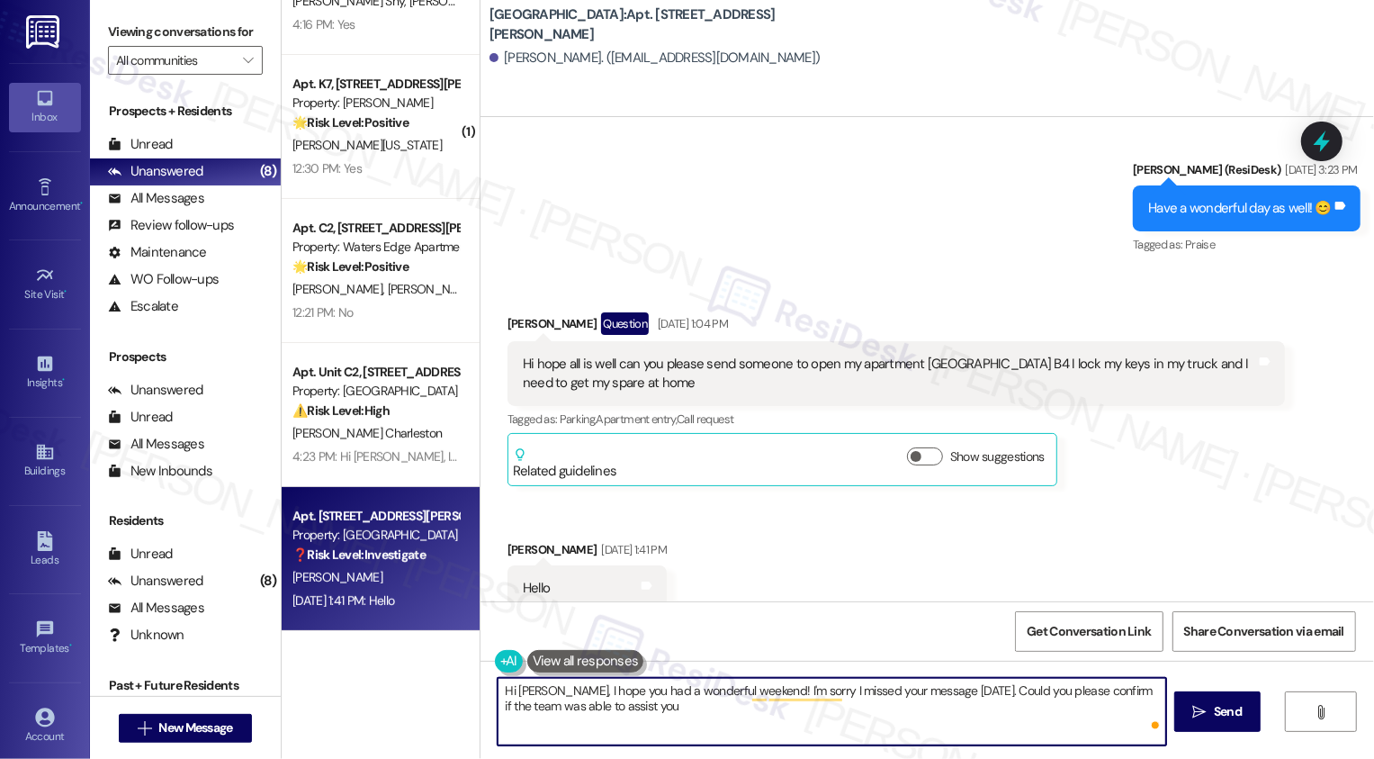
type textarea "Hi [PERSON_NAME], I hope you had a wonderful weekend! I'm sorry I missed your m…"
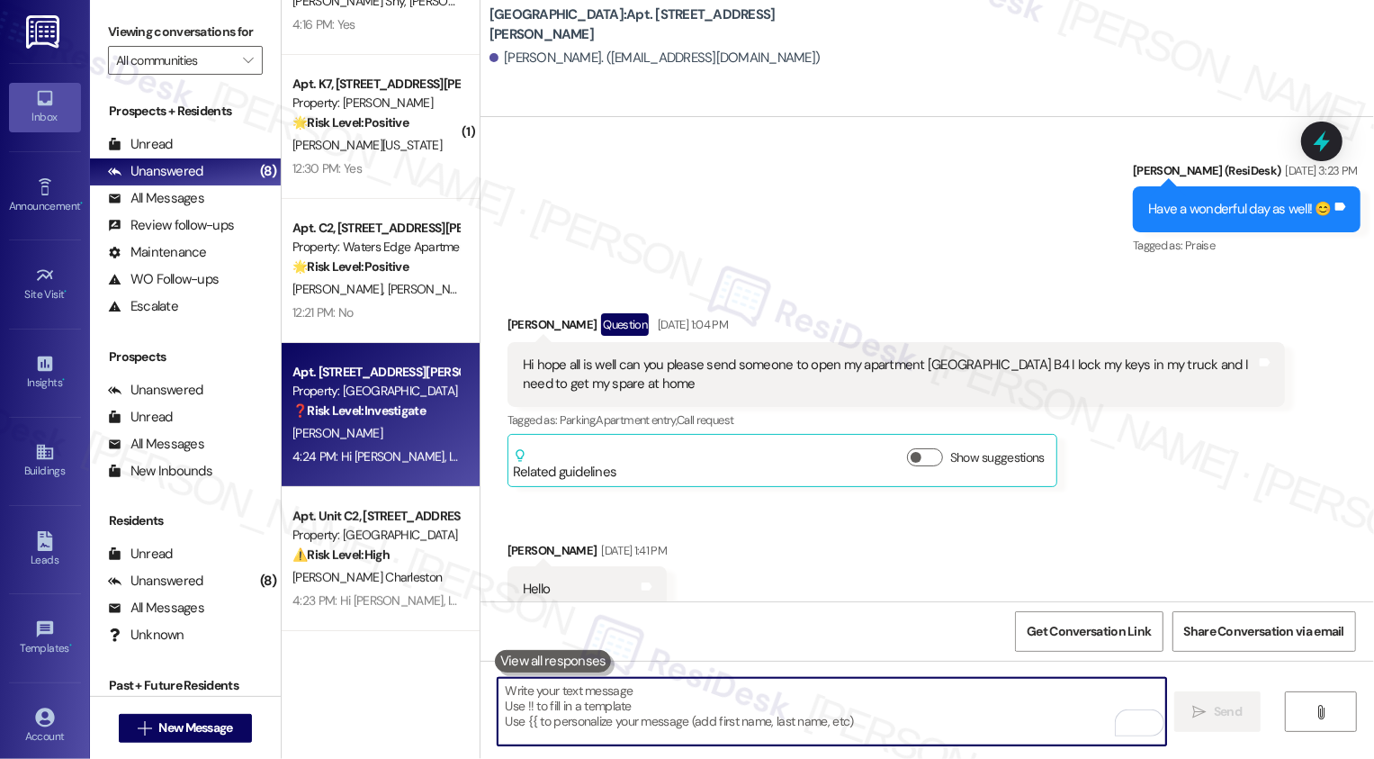
scroll to position [0, 0]
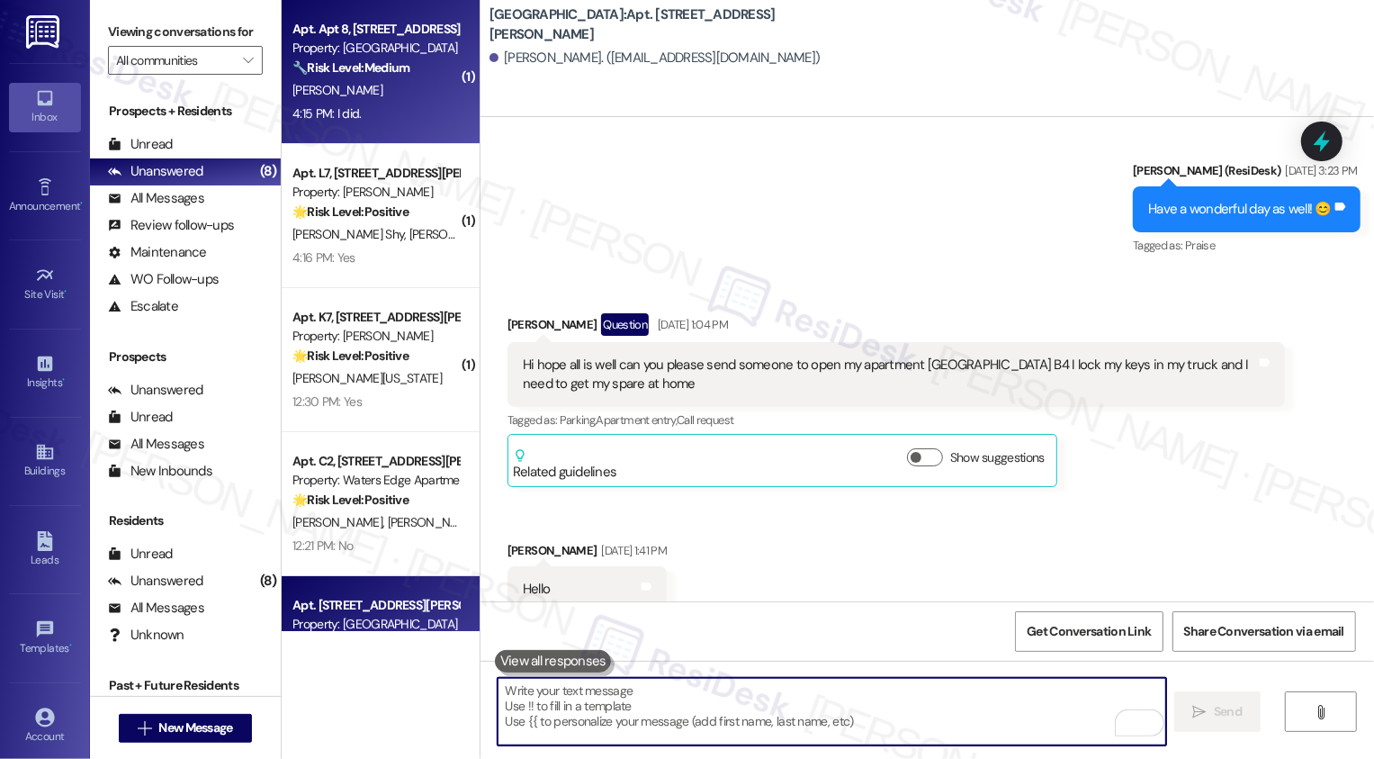
click at [388, 79] on div "[PERSON_NAME]" at bounding box center [376, 90] width 170 height 23
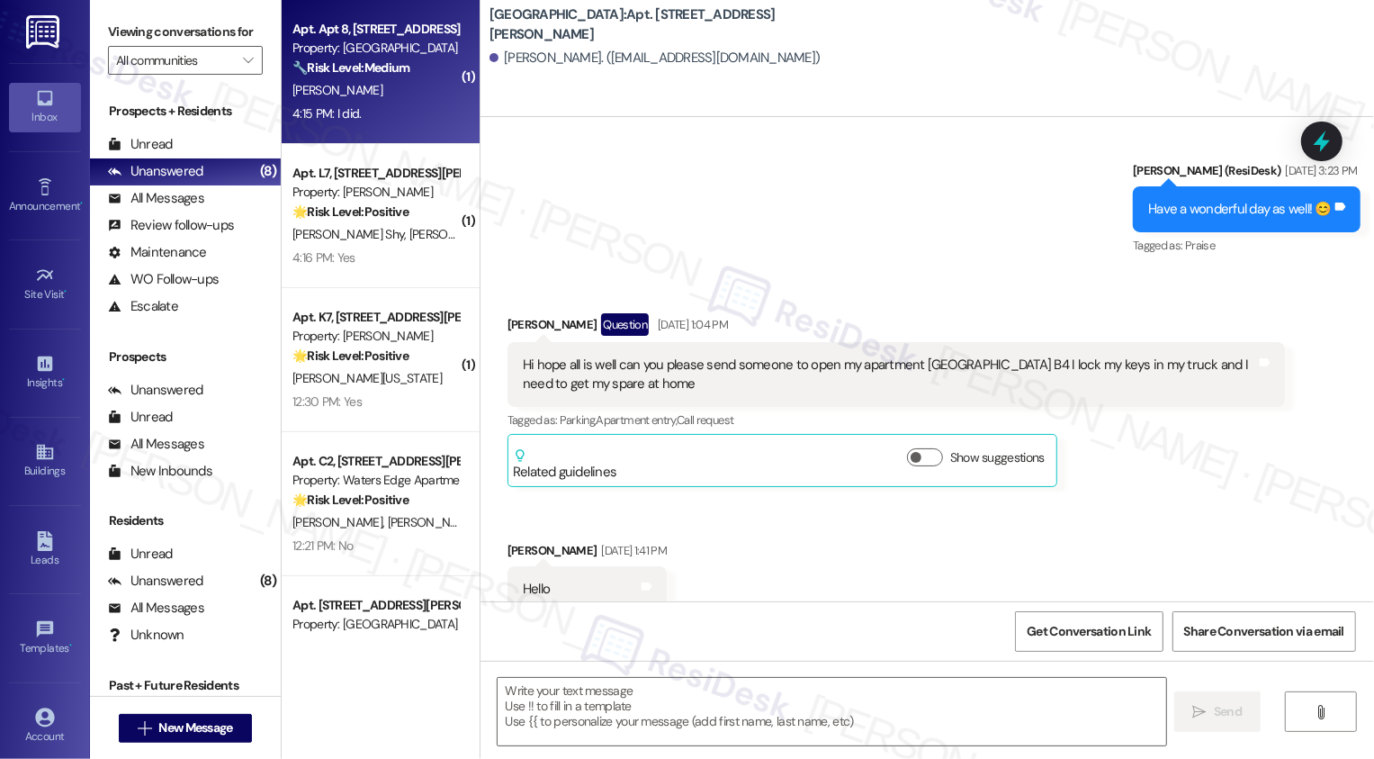
click at [388, 79] on div "[PERSON_NAME]" at bounding box center [376, 90] width 170 height 23
type textarea "Fetching suggested responses. Please feel free to read through the conversation…"
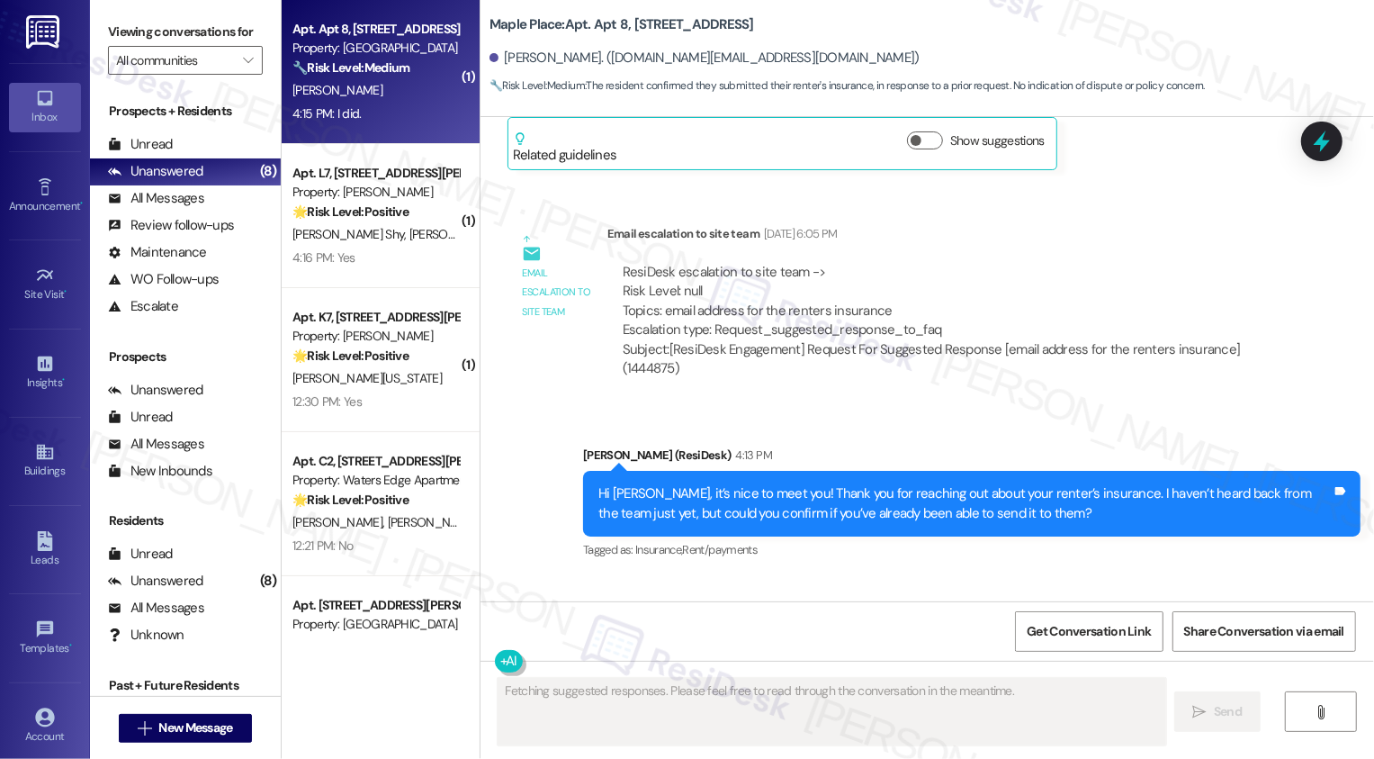
scroll to position [424, 0]
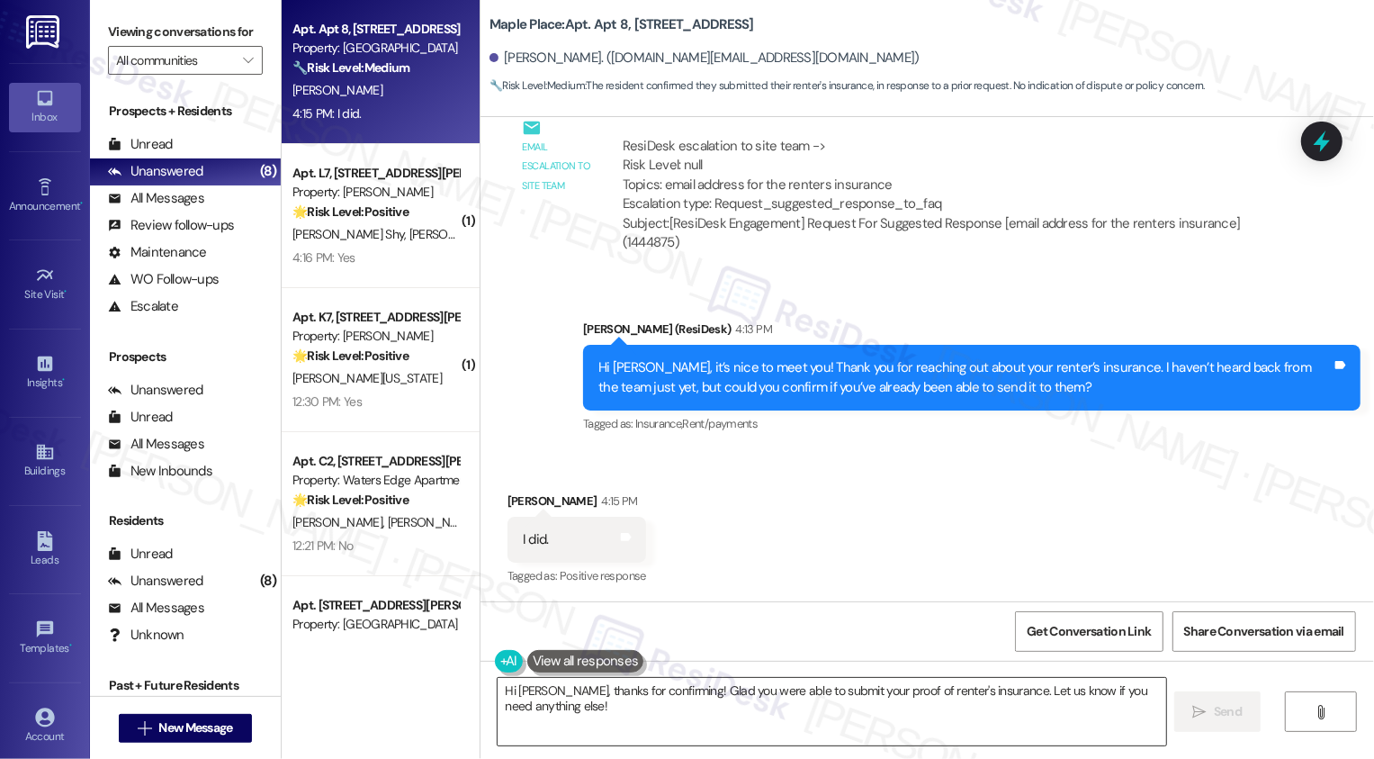
click at [626, 711] on textarea "Hi [PERSON_NAME], thanks for confirming! Glad you were able to submit your proo…" at bounding box center [832, 712] width 669 height 68
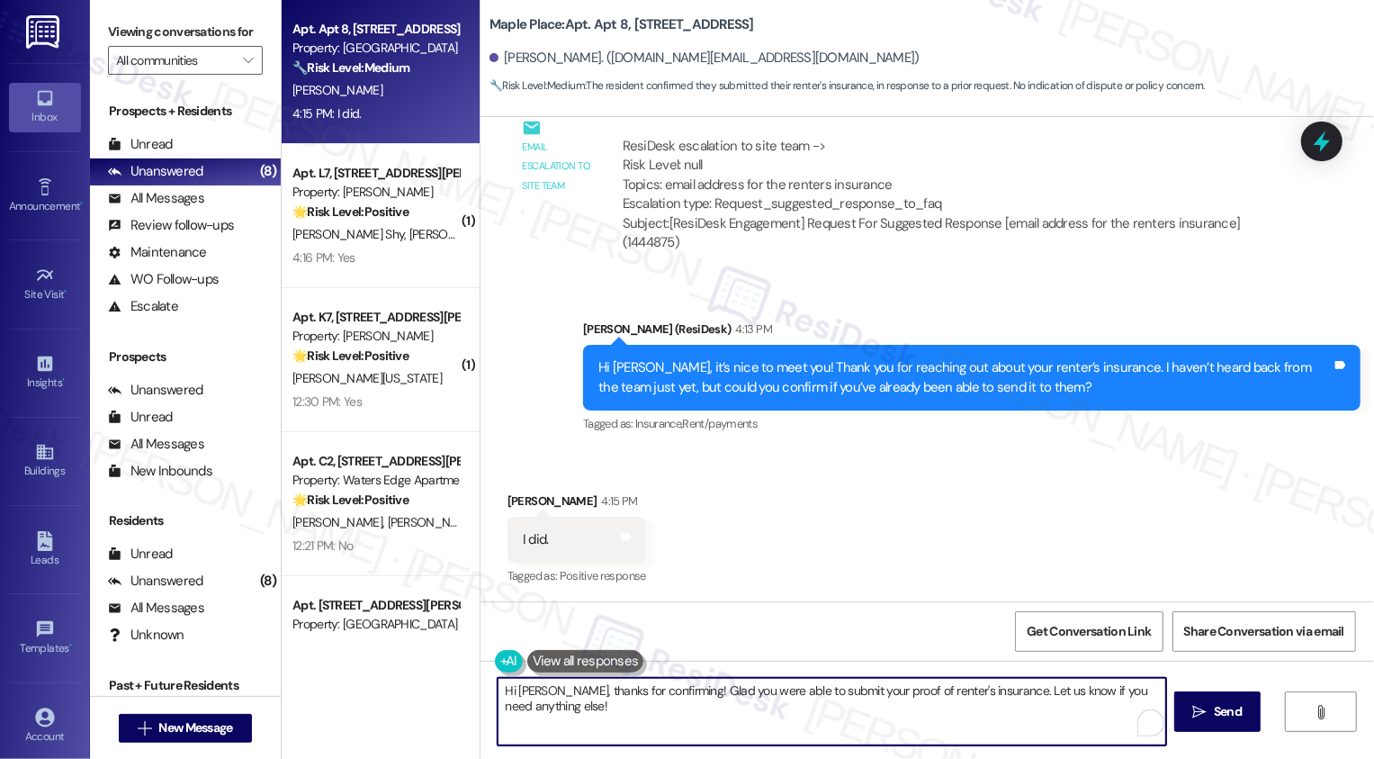
drag, startPoint x: 544, startPoint y: 690, endPoint x: 405, endPoint y: 686, distance: 138.7
click at [405, 686] on div "Apt. Apt 8, [STREET_ADDRESS] Property: Maple Place 🔧 Risk Level: Medium The res…" at bounding box center [828, 379] width 1093 height 759
click at [669, 700] on textarea "Thanks for confirming! Glad you were able to submit your proof of renter's insu…" at bounding box center [832, 712] width 669 height 68
click at [843, 695] on textarea "Thanks for confirming! Glad you were able to submit your proof of renter's insu…" at bounding box center [832, 712] width 669 height 68
click at [961, 693] on textarea "Thanks for confirming! Glad you were able to submit your proof of renter's insu…" at bounding box center [832, 712] width 669 height 68
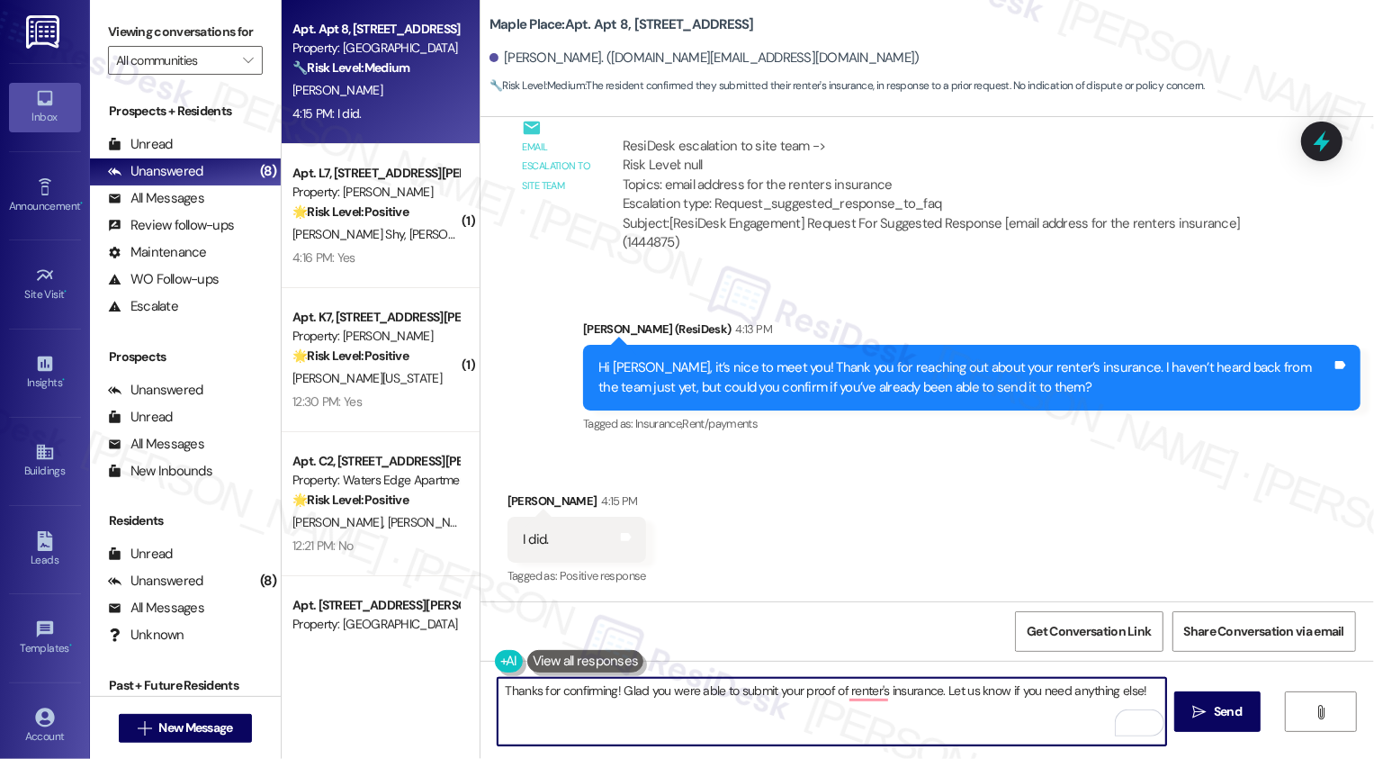
click at [961, 693] on textarea "Thanks for confirming! Glad you were able to submit your proof of renter's insu…" at bounding box center [832, 712] width 669 height 68
click at [782, 708] on textarea "Thanks for confirming! Glad you were able to submit your proof of renter's insu…" at bounding box center [832, 712] width 669 height 68
drag, startPoint x: 933, startPoint y: 693, endPoint x: 609, endPoint y: 694, distance: 324.0
click at [609, 694] on textarea "Thanks for confirming! Glad you were able to submit your proof of renter's insu…" at bounding box center [832, 712] width 669 height 68
click at [663, 717] on textarea "Thanks for confirming! Let me know if you need anything else!" at bounding box center [832, 712] width 669 height 68
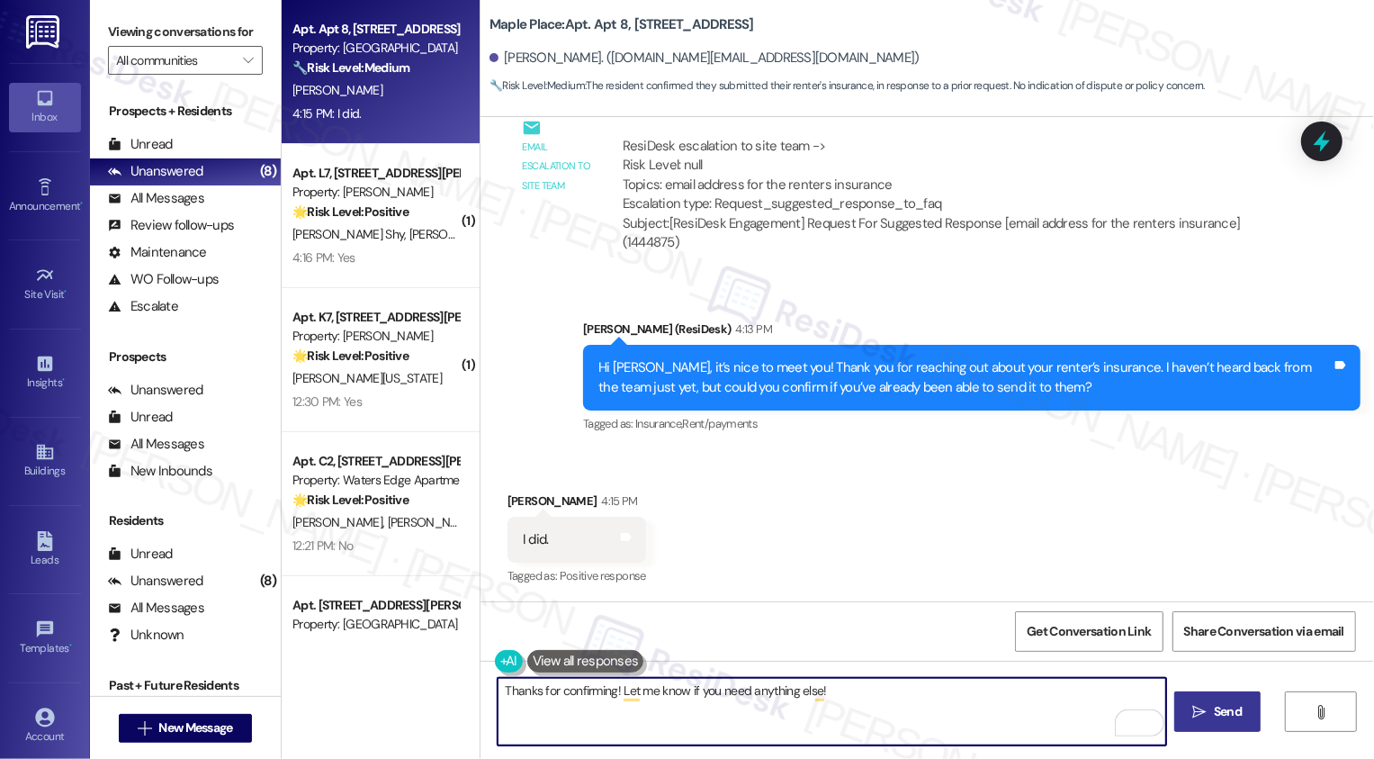
type textarea "Thanks for confirming! Let me know if you need anything else!"
click at [1193, 718] on icon "" at bounding box center [1200, 712] width 14 height 14
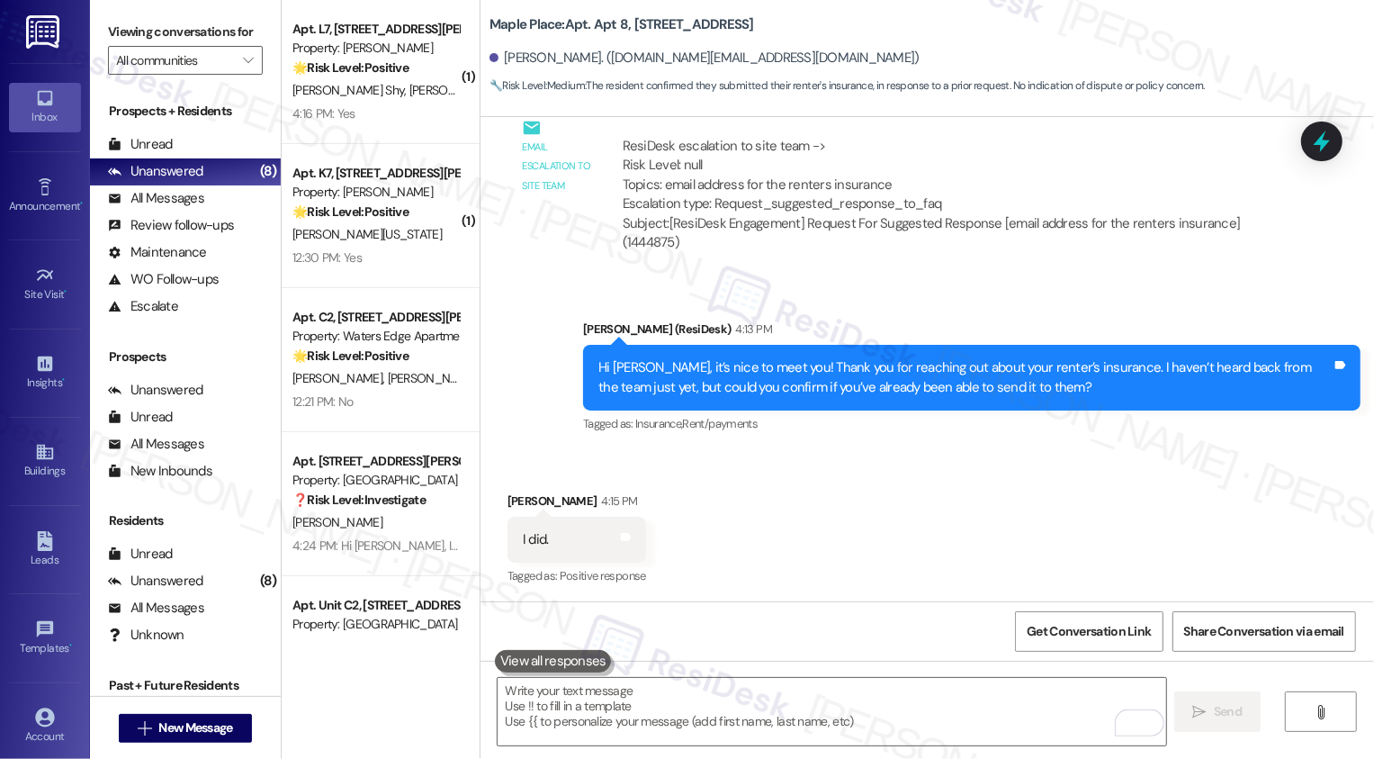
scroll to position [550, 0]
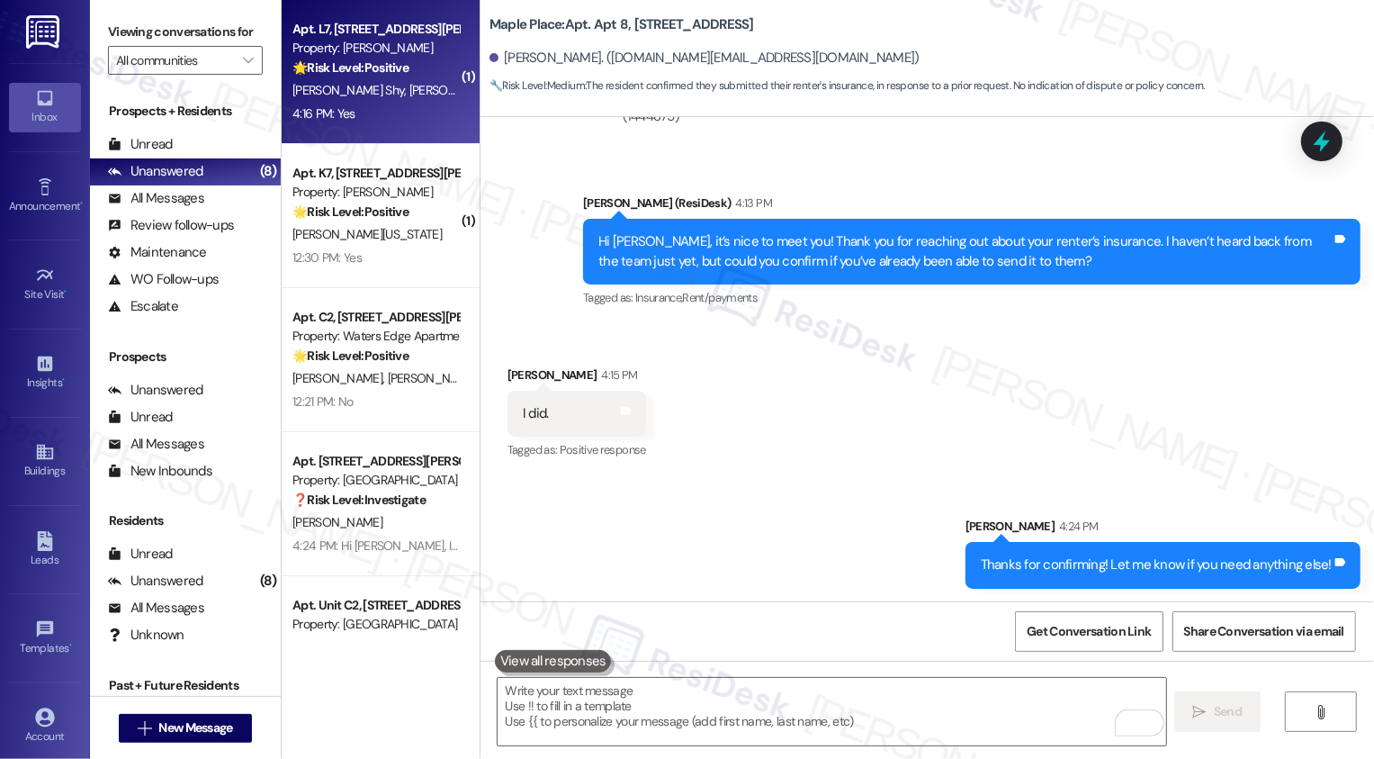
click at [394, 133] on div "Apt. L7, [STREET_ADDRESS][PERSON_NAME] Property: [PERSON_NAME] 🌟 Risk Level: Po…" at bounding box center [381, 72] width 198 height 144
type textarea "Fetching suggested responses. Please feel free to read through the conversation…"
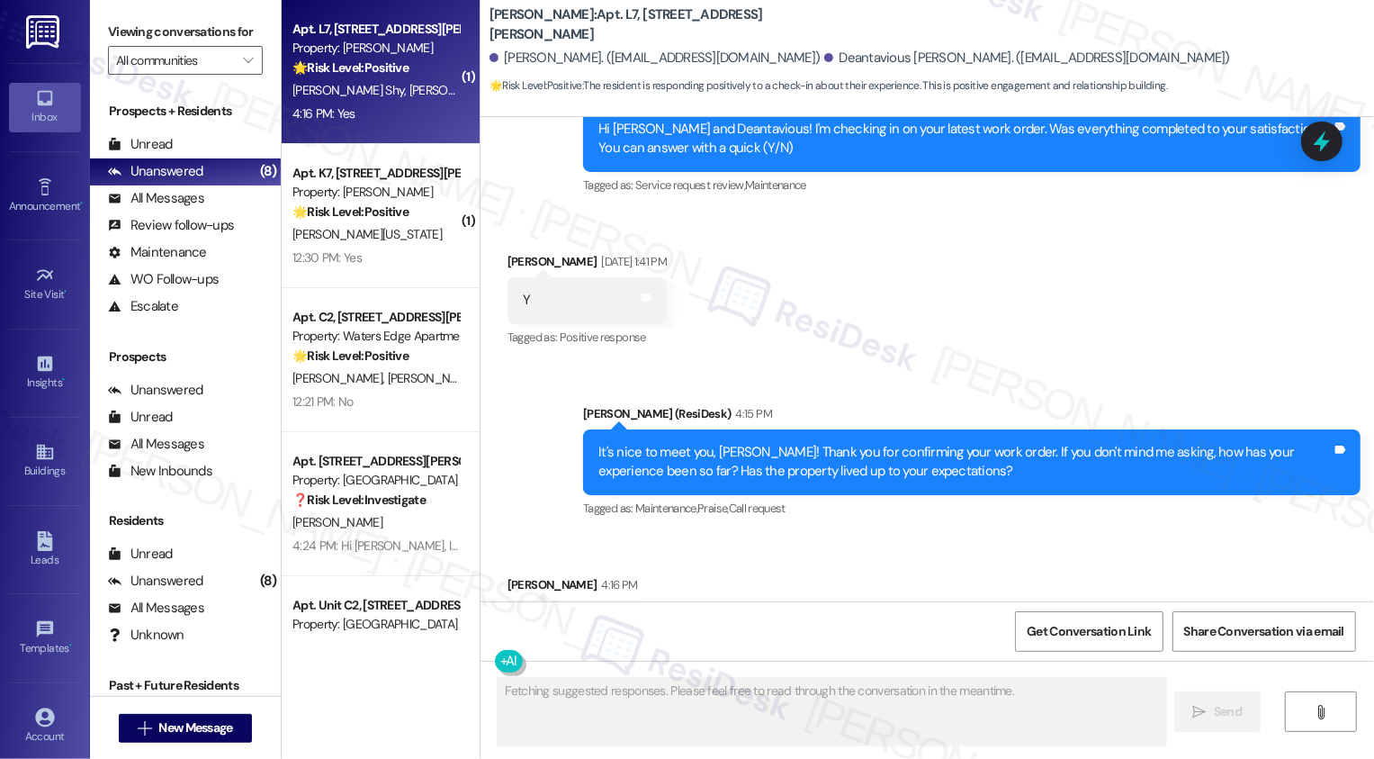
scroll to position [689, 0]
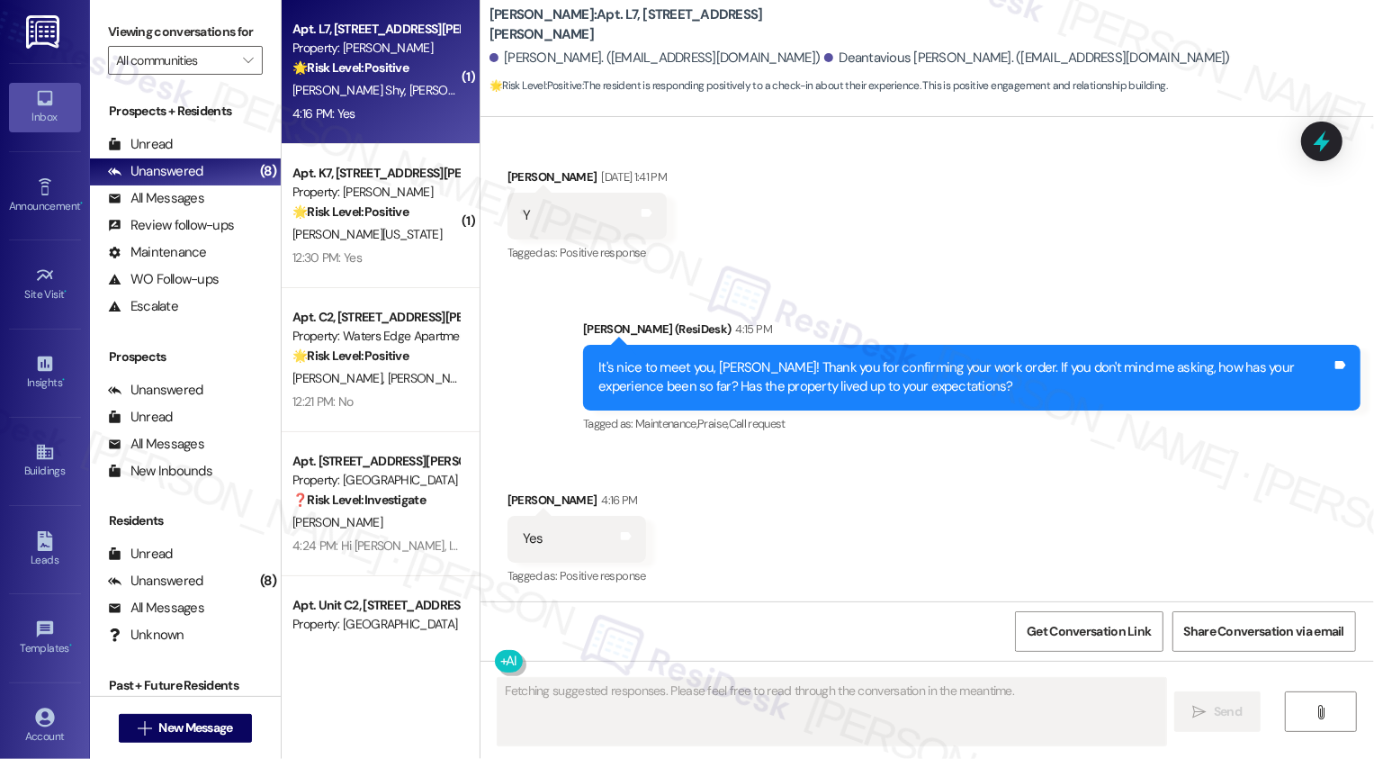
click at [394, 133] on div "Apt. L7, [STREET_ADDRESS][PERSON_NAME] Property: [PERSON_NAME] 🌟 Risk Level: Po…" at bounding box center [381, 72] width 198 height 144
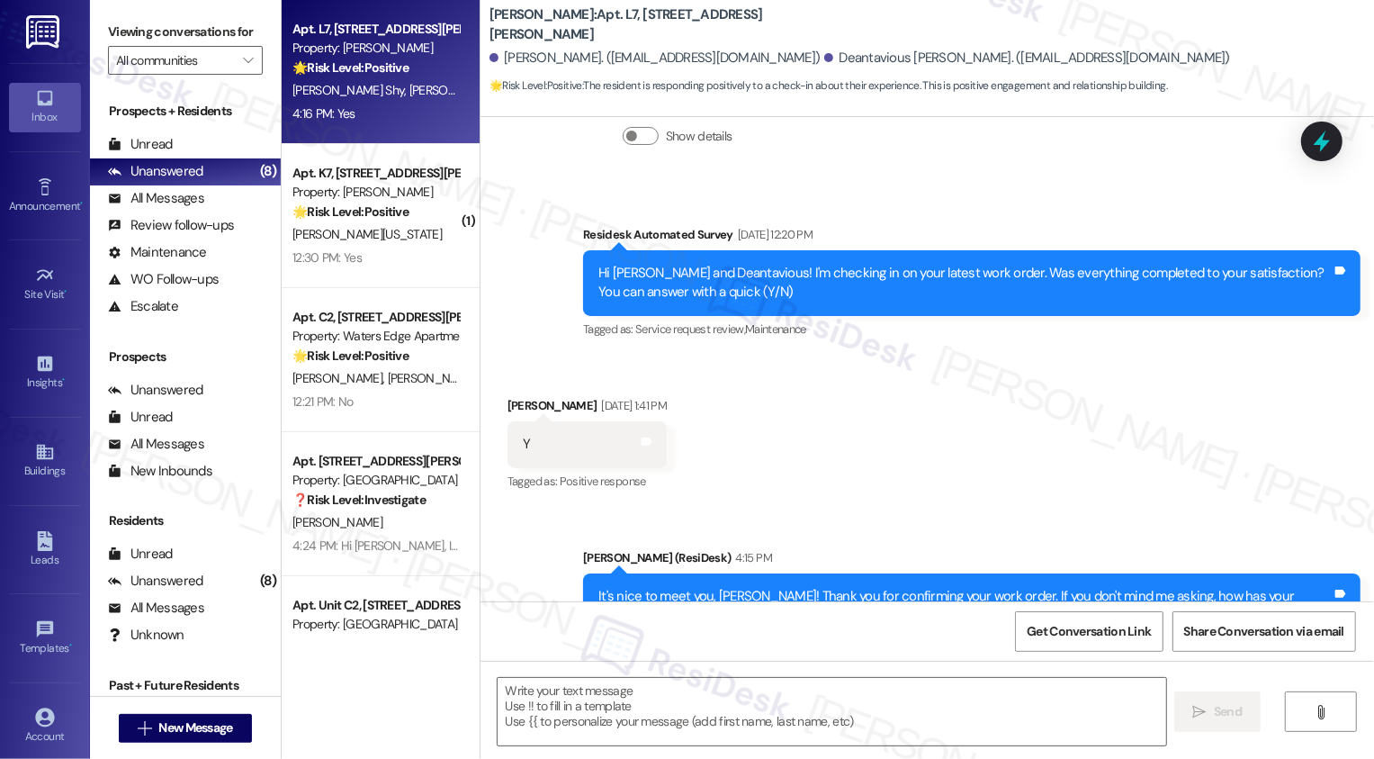
scroll to position [690, 0]
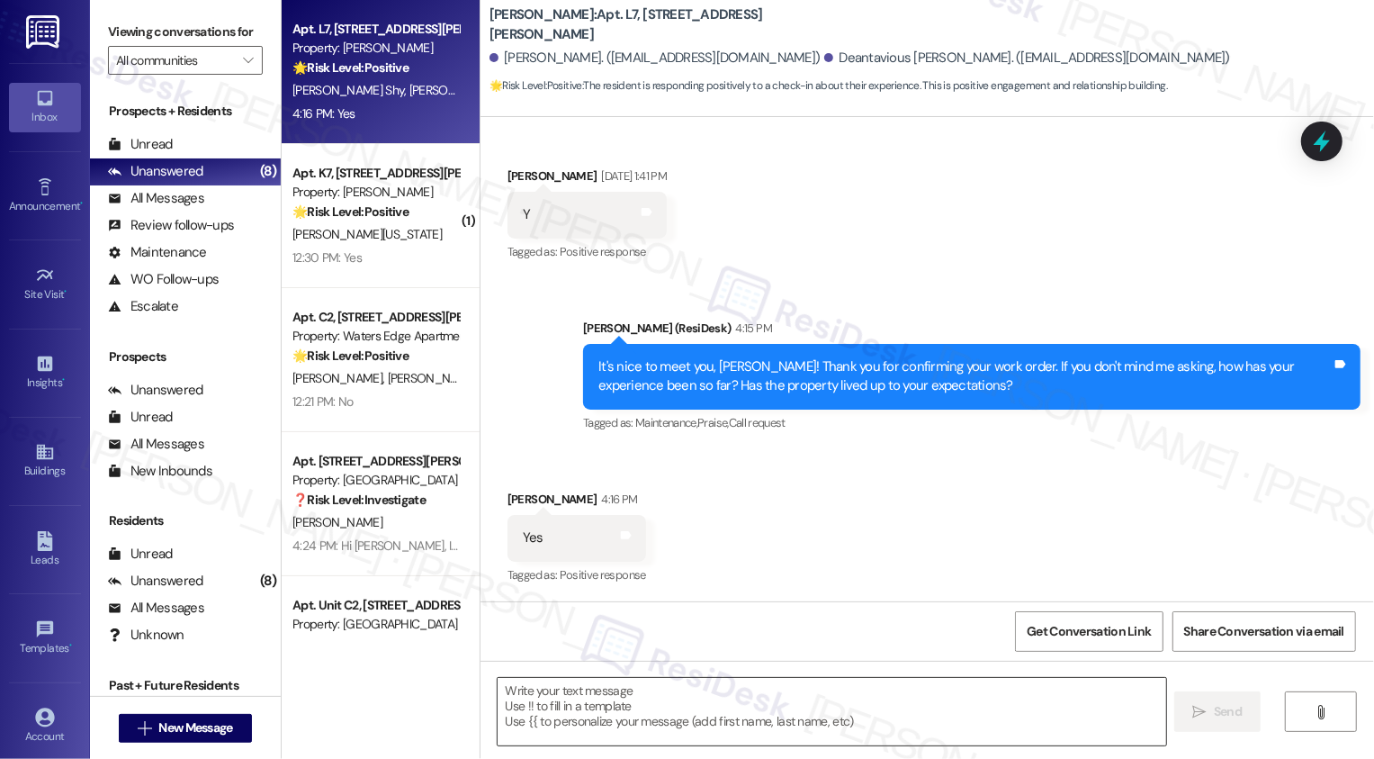
click at [615, 702] on textarea at bounding box center [832, 712] width 669 height 68
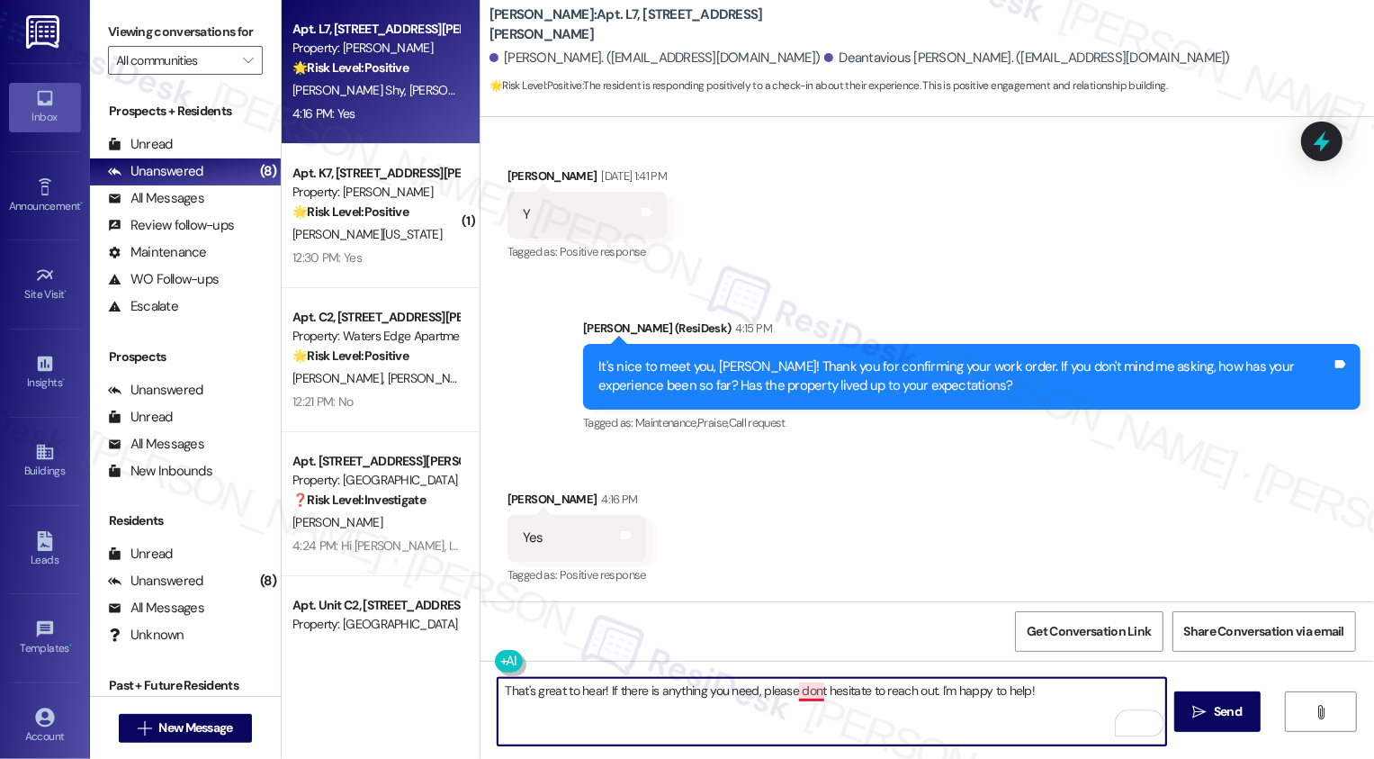
click at [800, 686] on textarea "That's great to hear! If there is anything you need, please dont hesitate to re…" at bounding box center [832, 712] width 669 height 68
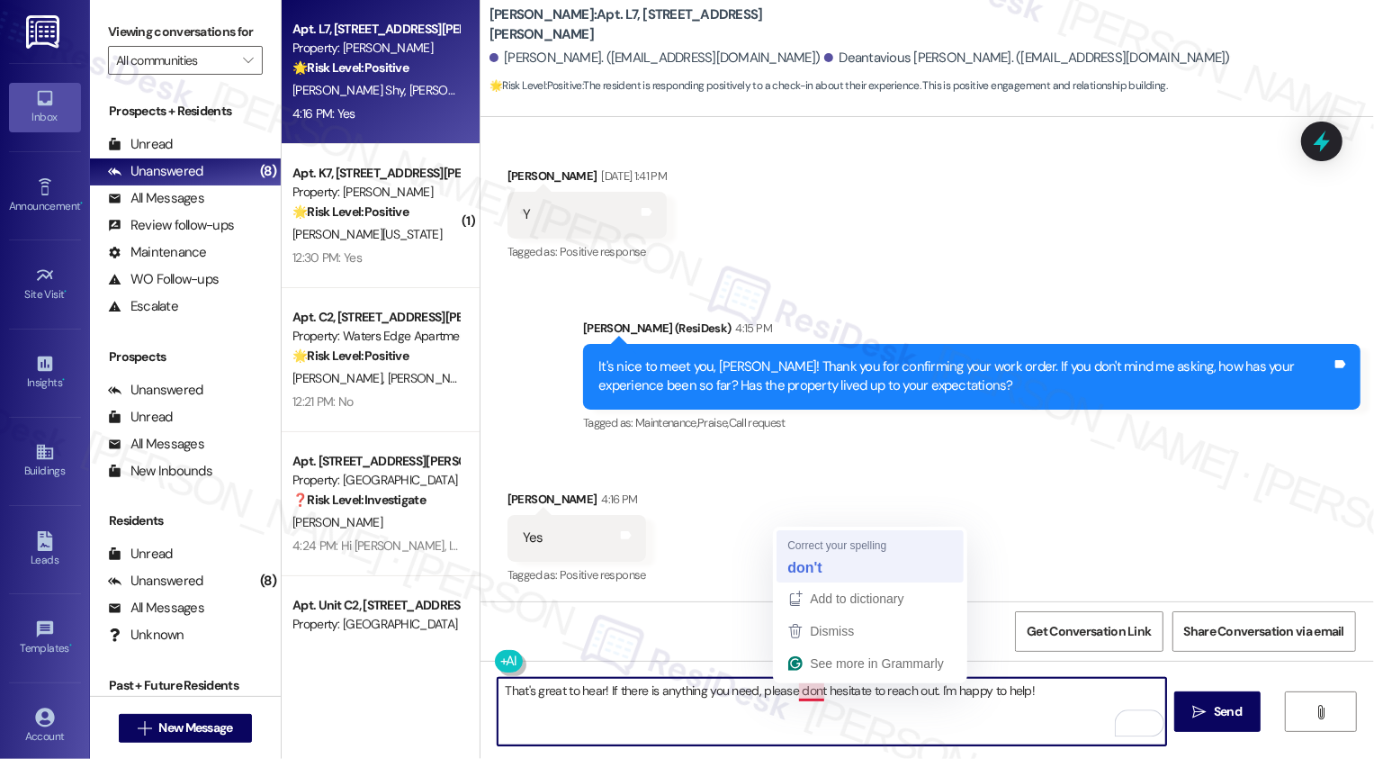
type textarea "That's great to hear! If there is anything you need, please don't hesitate to r…"
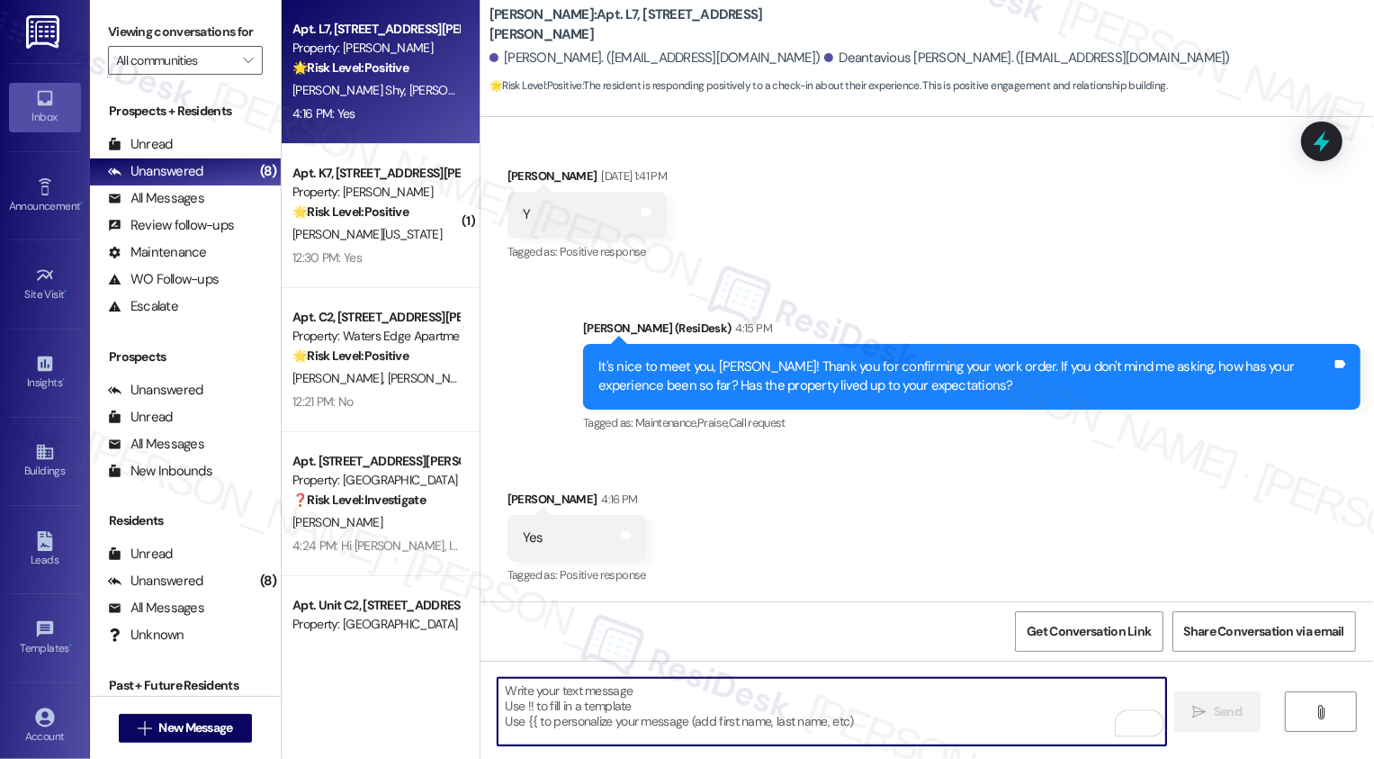
scroll to position [689, 0]
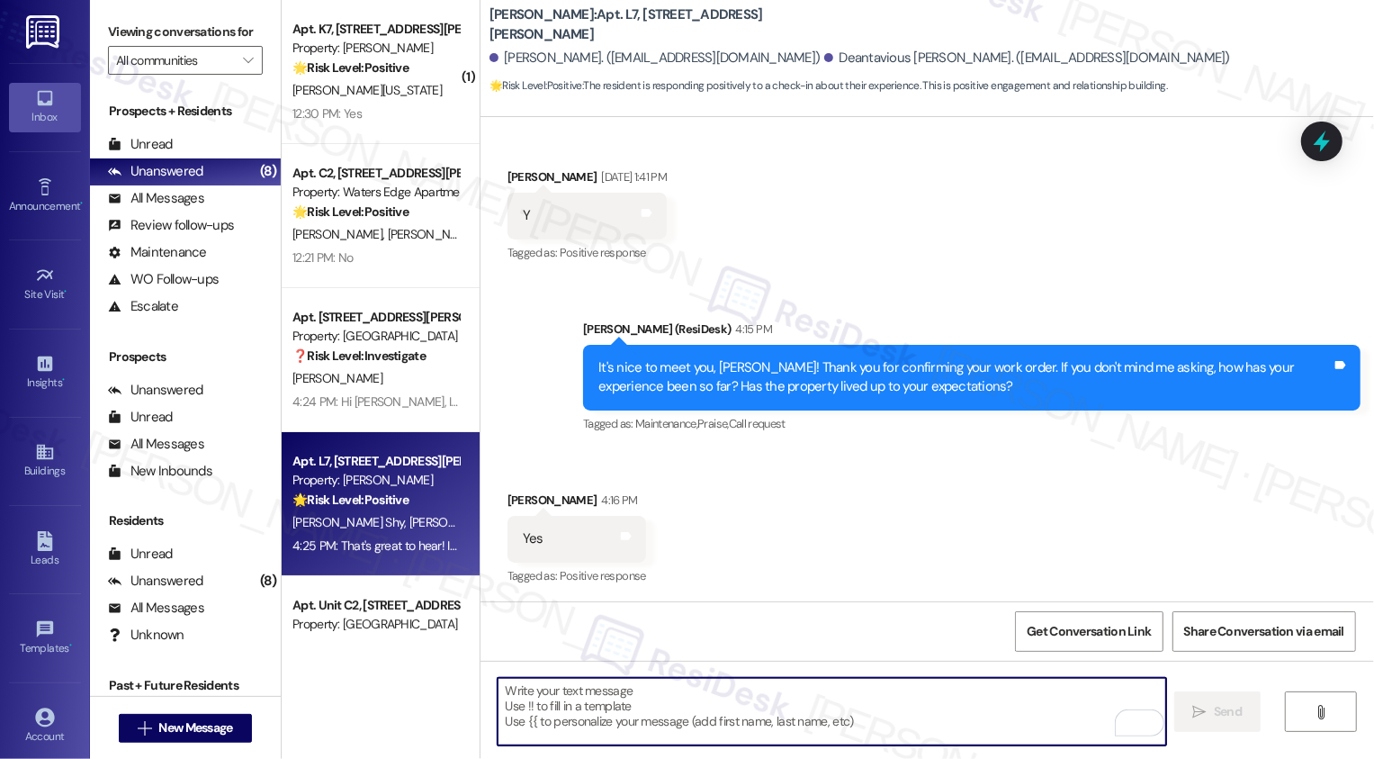
click at [777, 699] on textarea "To enrich screen reader interactions, please activate Accessibility in Grammarl…" at bounding box center [832, 712] width 669 height 68
paste textarea "If you have a minute, could I ask a quick favor? Would you mind leaving us a Go…"
type textarea "If you have a minute, could I ask a quick favor? Would you mind leaving us a Go…"
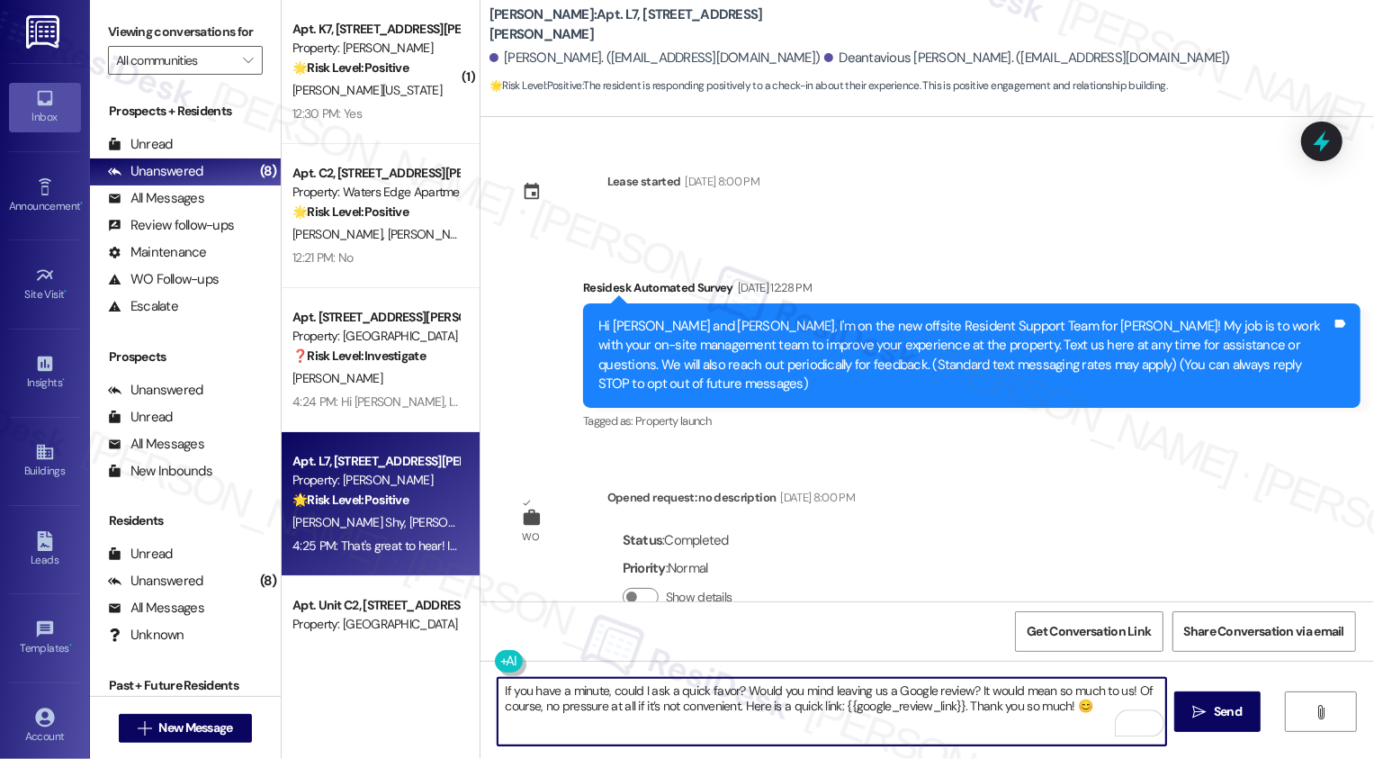
scroll to position [815, 0]
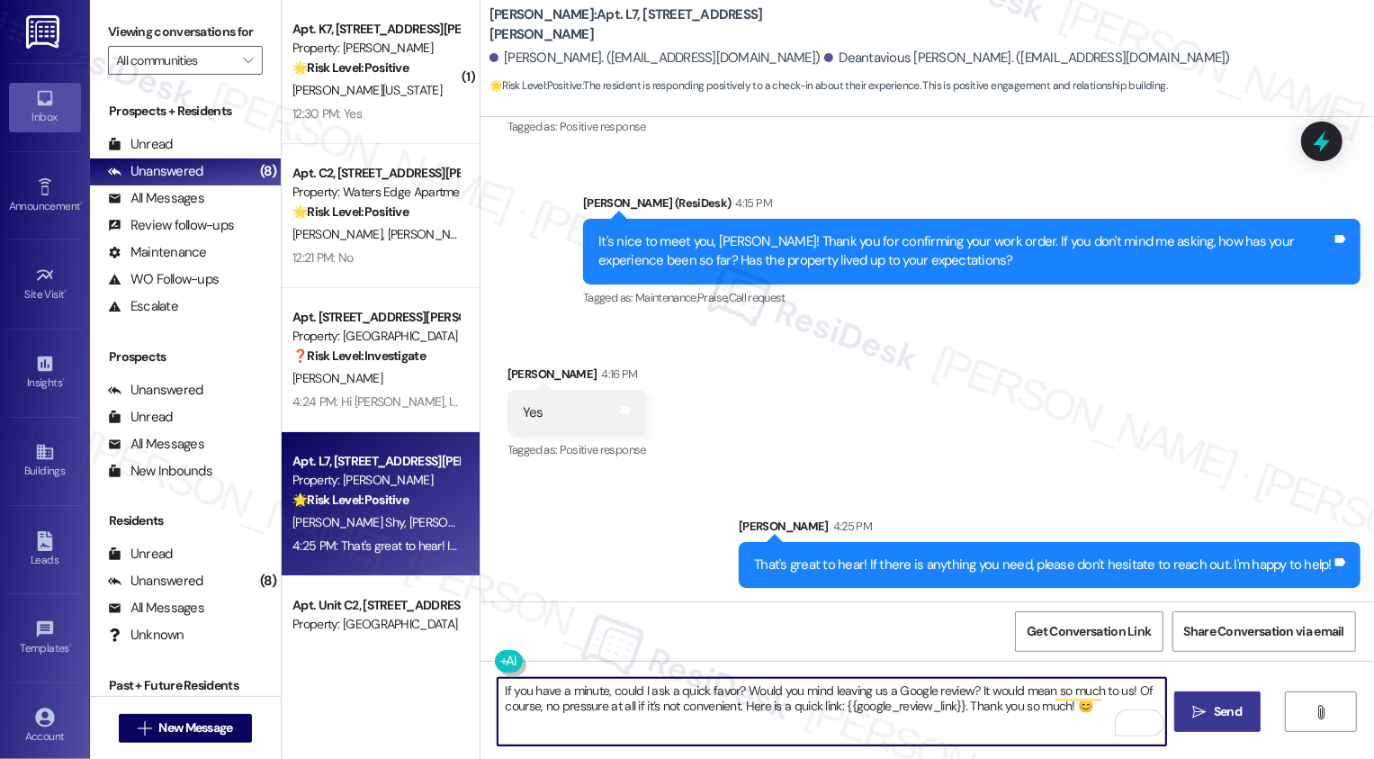
type textarea "If you have a minute, could I ask a quick favor? Would you mind leaving us a Go…"
click at [1227, 716] on span "Send" at bounding box center [1228, 711] width 28 height 19
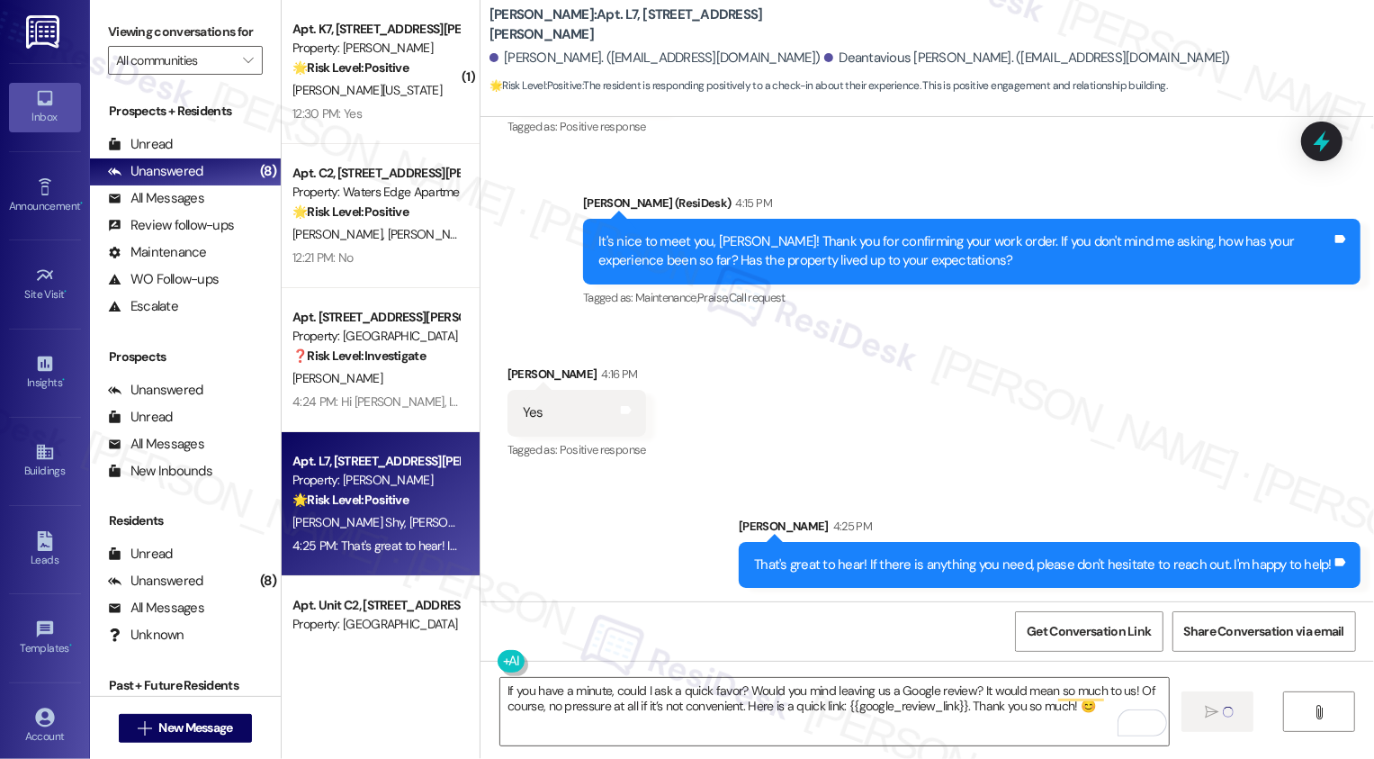
click at [621, 408] on div "Yes Tags and notes" at bounding box center [577, 413] width 139 height 46
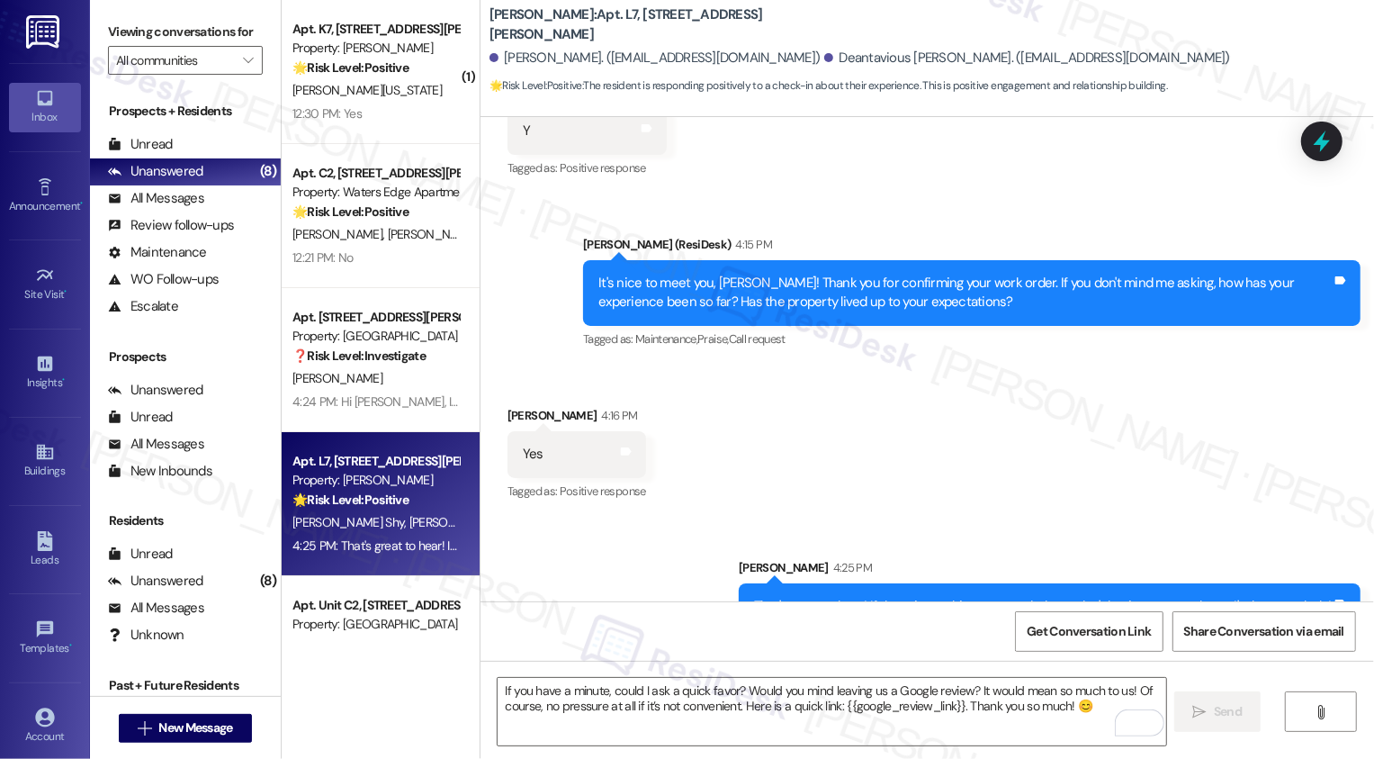
scroll to position [689, 0]
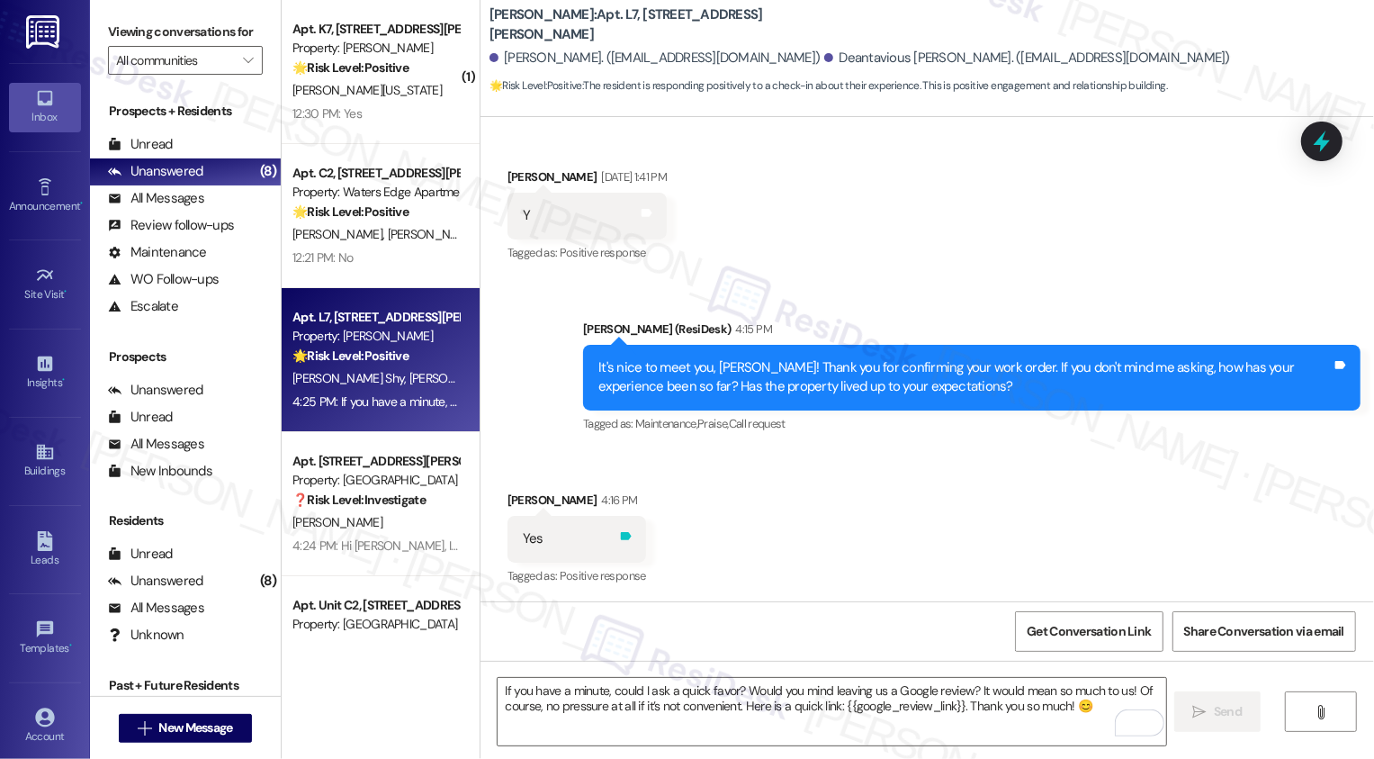
click at [619, 530] on icon at bounding box center [626, 536] width 14 height 14
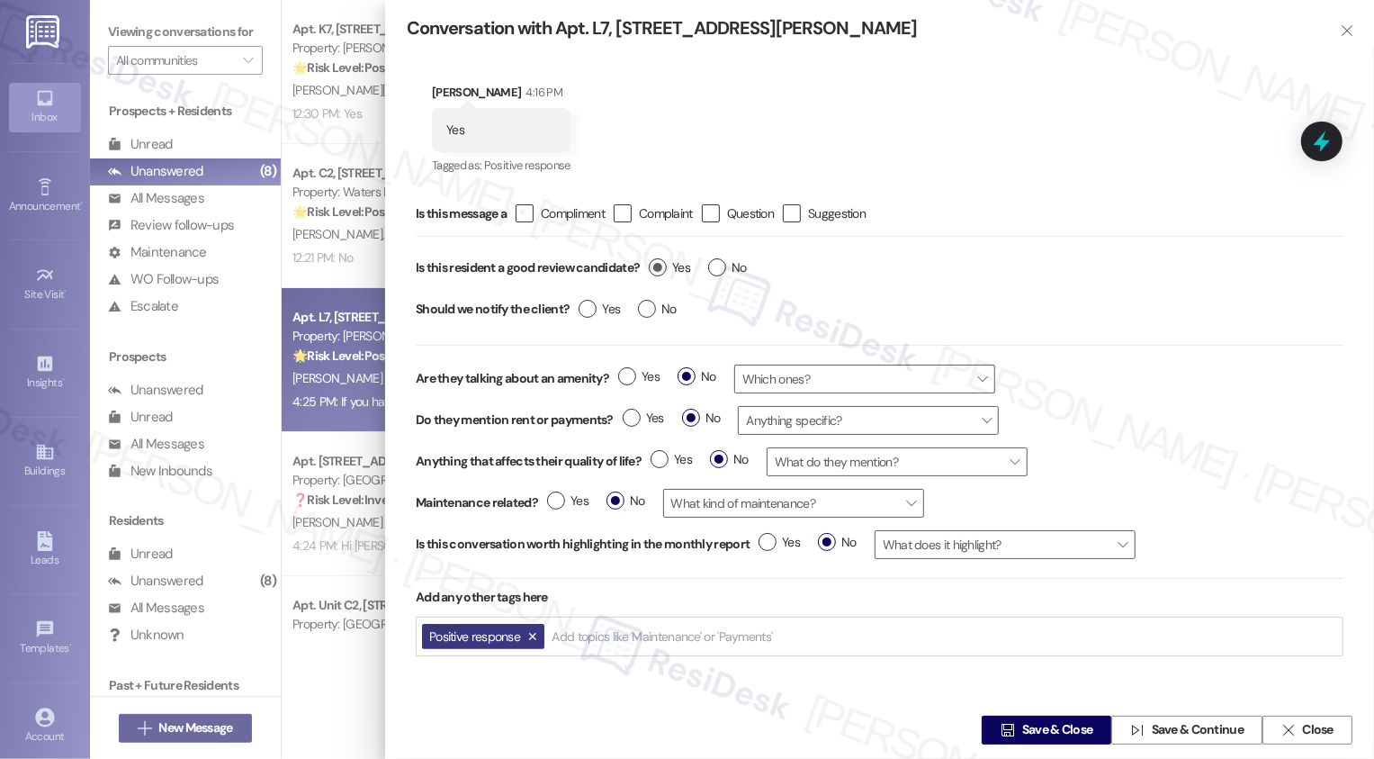
click at [662, 266] on label "Yes" at bounding box center [669, 267] width 41 height 19
click at [662, 266] on input "Yes" at bounding box center [669, 269] width 41 height 23
radio input "true"
click at [1026, 733] on span "Save & Close" at bounding box center [1057, 730] width 71 height 19
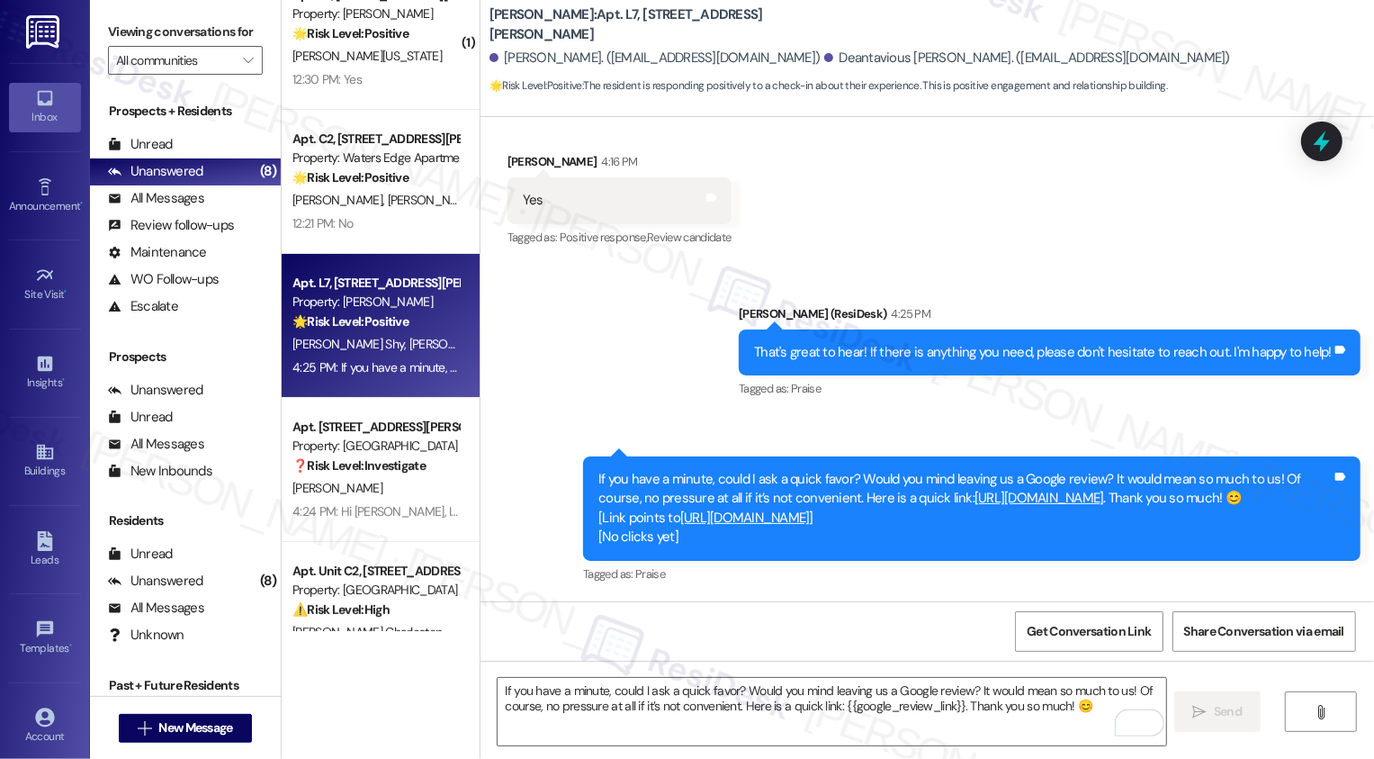
scroll to position [0, 0]
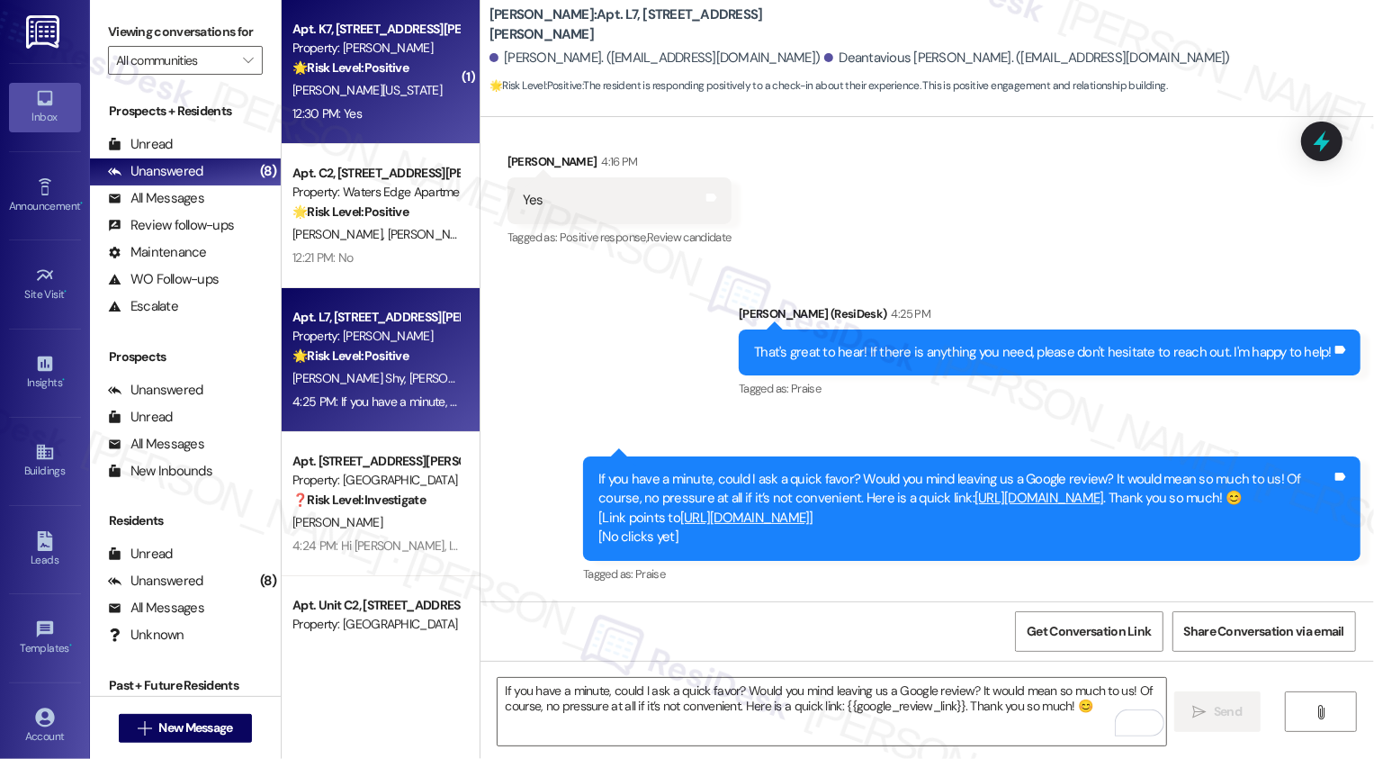
click at [397, 95] on div "[PERSON_NAME][US_STATE]" at bounding box center [376, 90] width 170 height 23
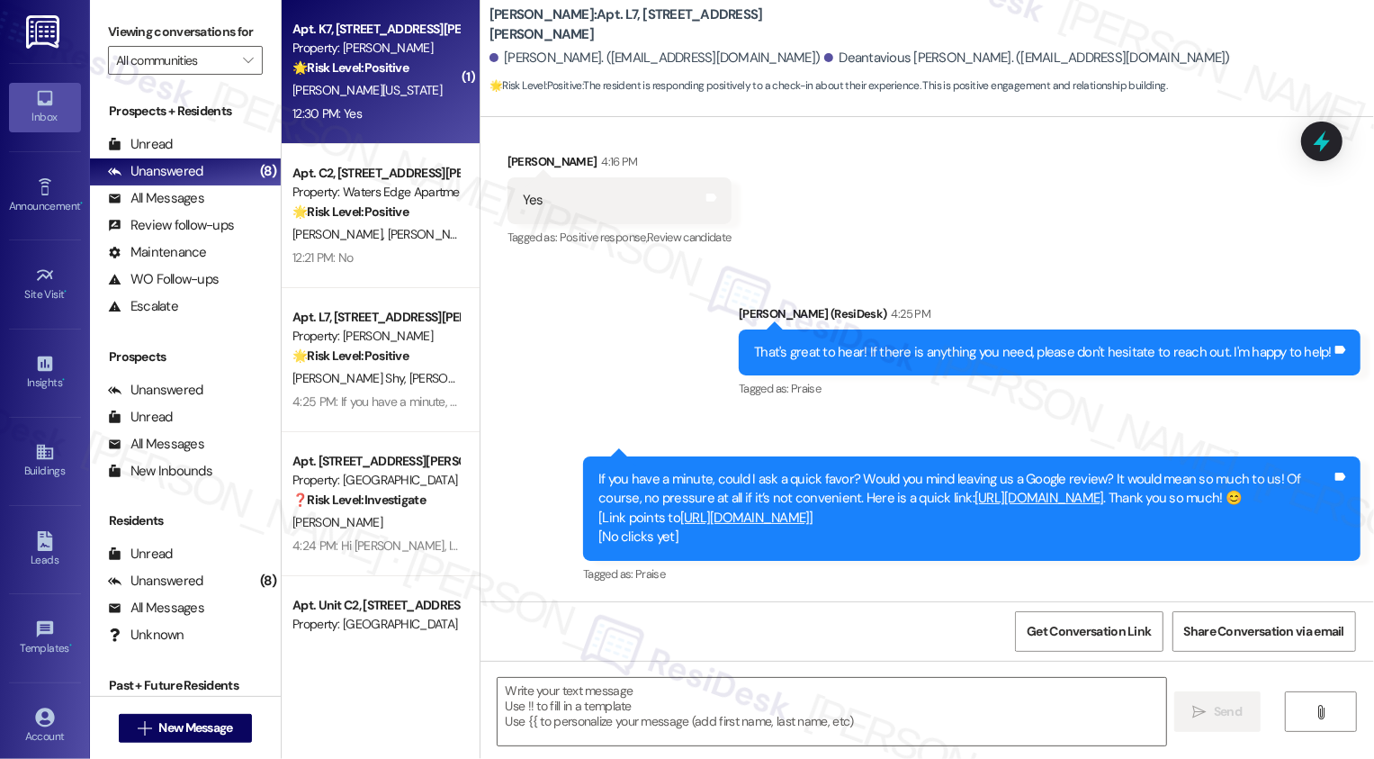
type textarea "Fetching suggested responses. Please feel free to read through the conversation…"
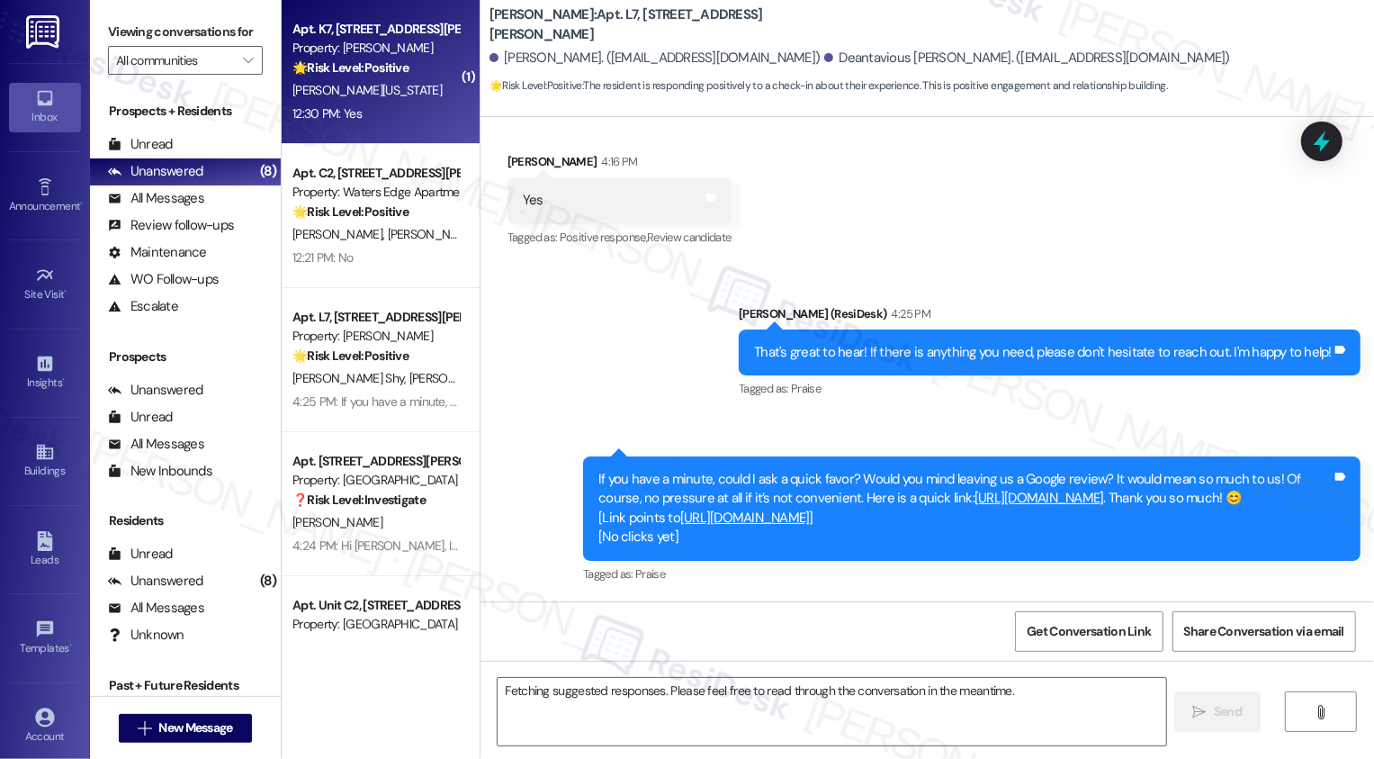
click at [397, 95] on div "[PERSON_NAME][US_STATE]" at bounding box center [376, 90] width 170 height 23
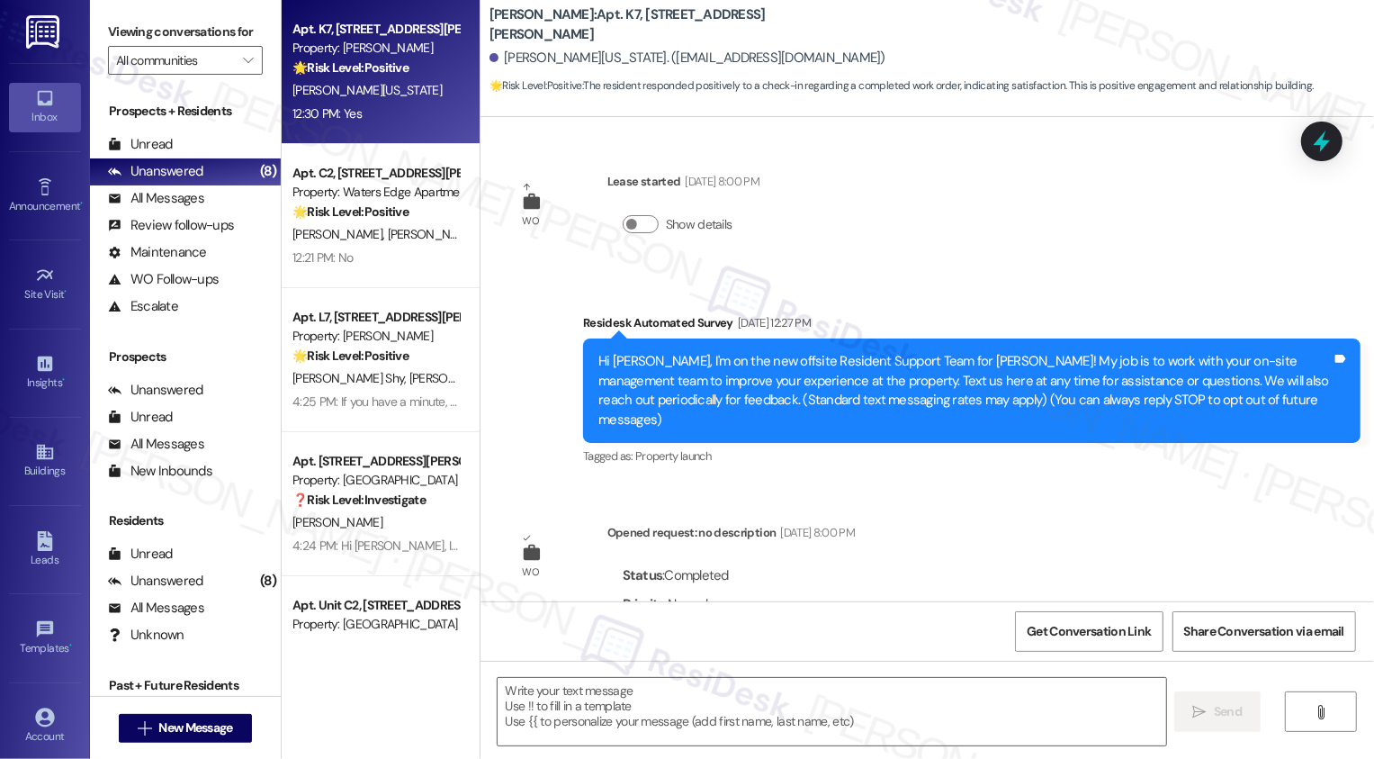
scroll to position [383, 0]
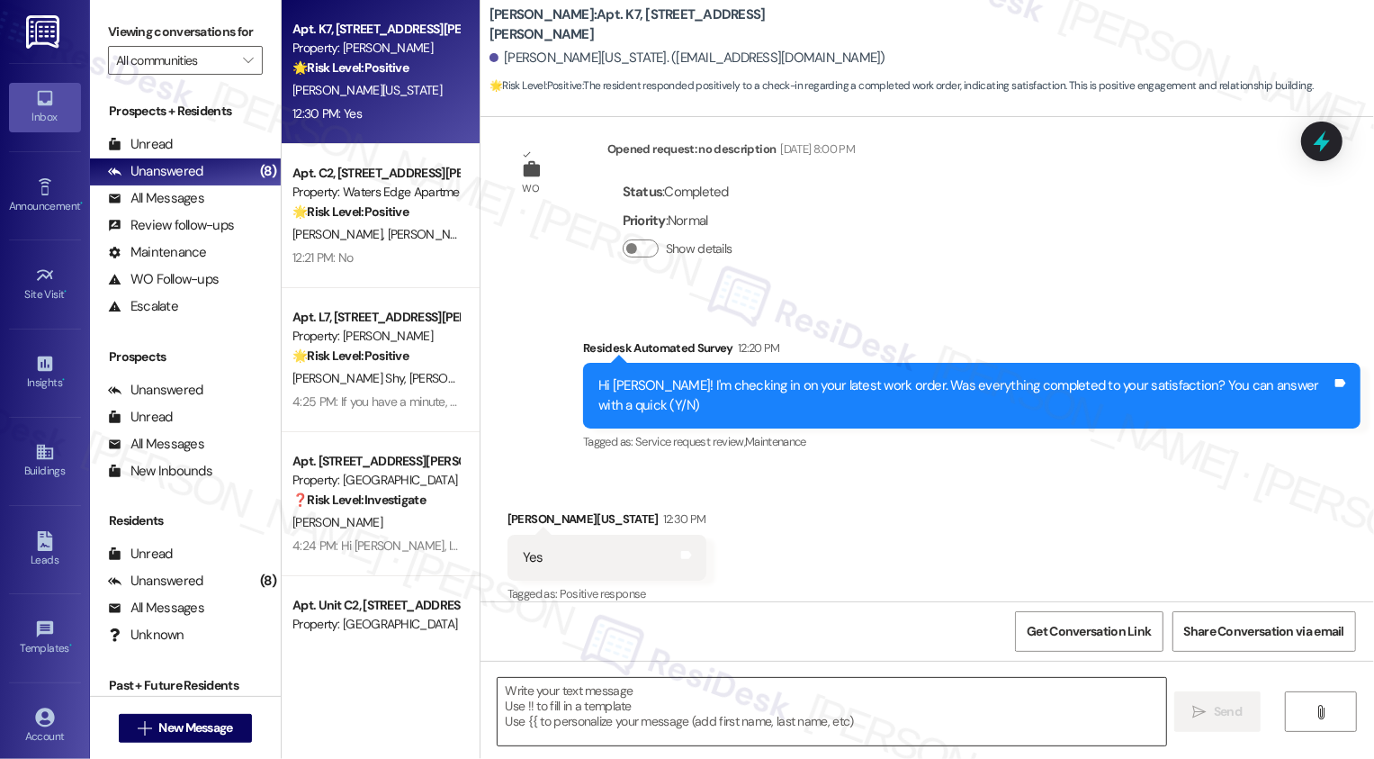
click at [773, 709] on textarea at bounding box center [832, 712] width 669 height 68
paste textarea "Hi {{first_name}}, it's nice to meet you! I'm so glad to hear you're happy with…"
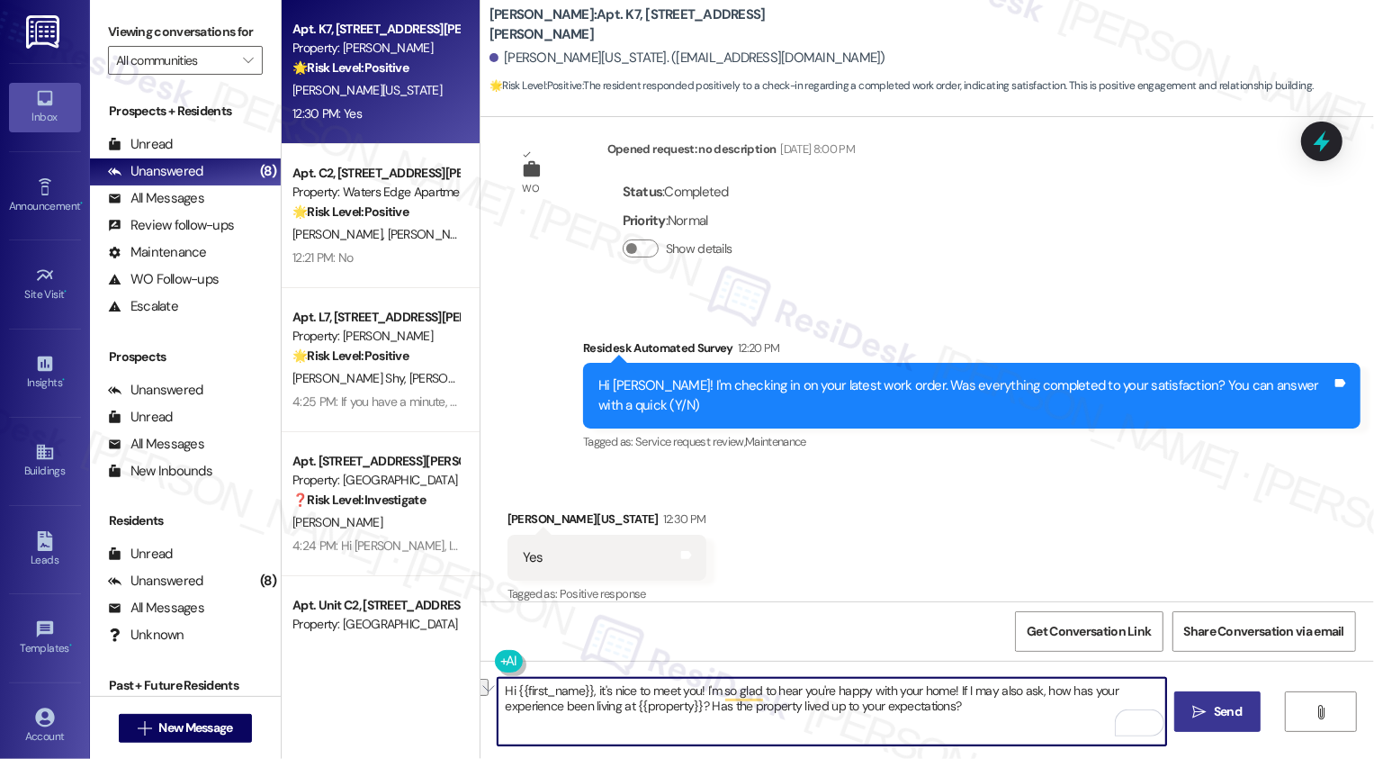
drag, startPoint x: 696, startPoint y: 692, endPoint x: 943, endPoint y: 689, distance: 247.5
click at [945, 691] on textarea "Hi {{first_name}}, it's nice to meet you! I'm so glad to hear you're happy with…" at bounding box center [832, 712] width 669 height 68
type textarea "Hi {{first_name}}, it's nice to meet you! Thank you for confirming your work or…"
click at [726, 621] on div "Get Conversation Link Share Conversation via email" at bounding box center [928, 630] width 894 height 59
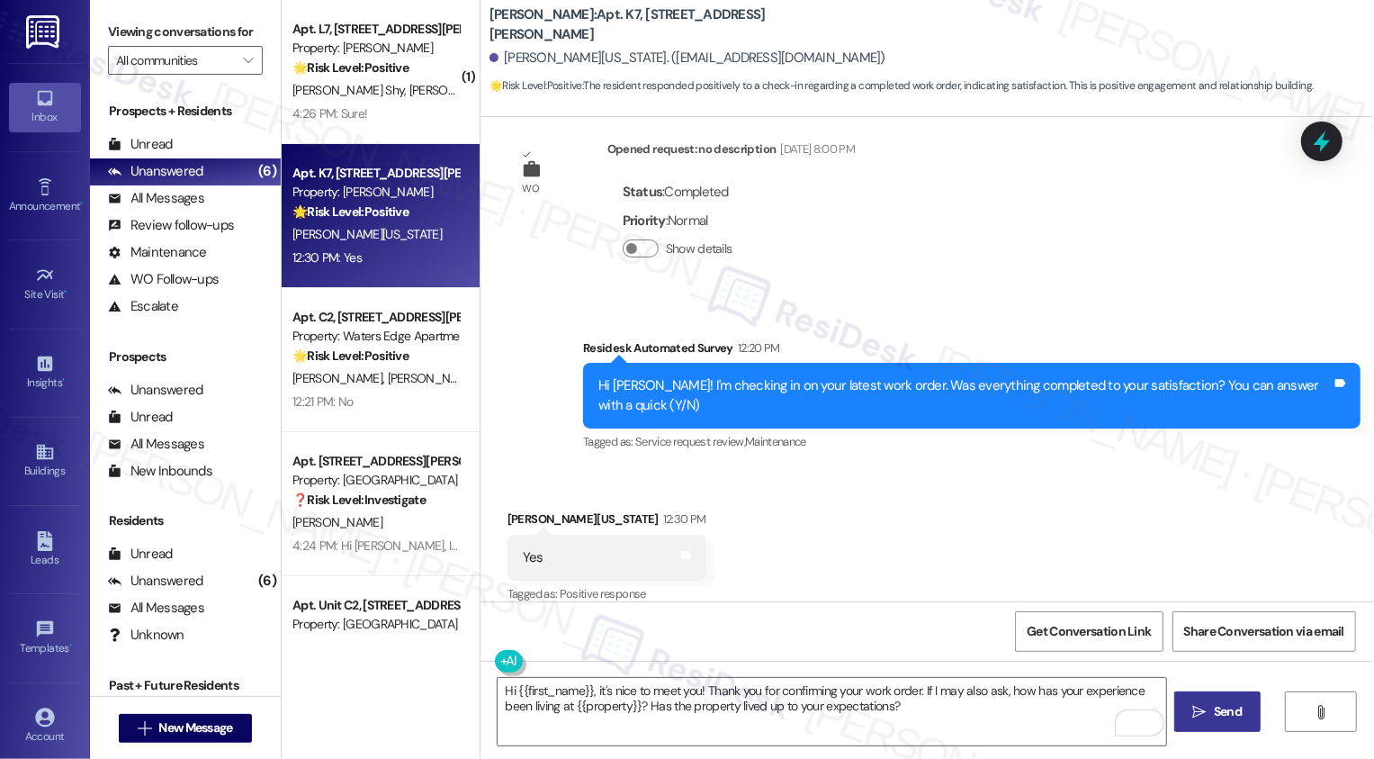
click at [1218, 712] on span "Send" at bounding box center [1228, 711] width 28 height 19
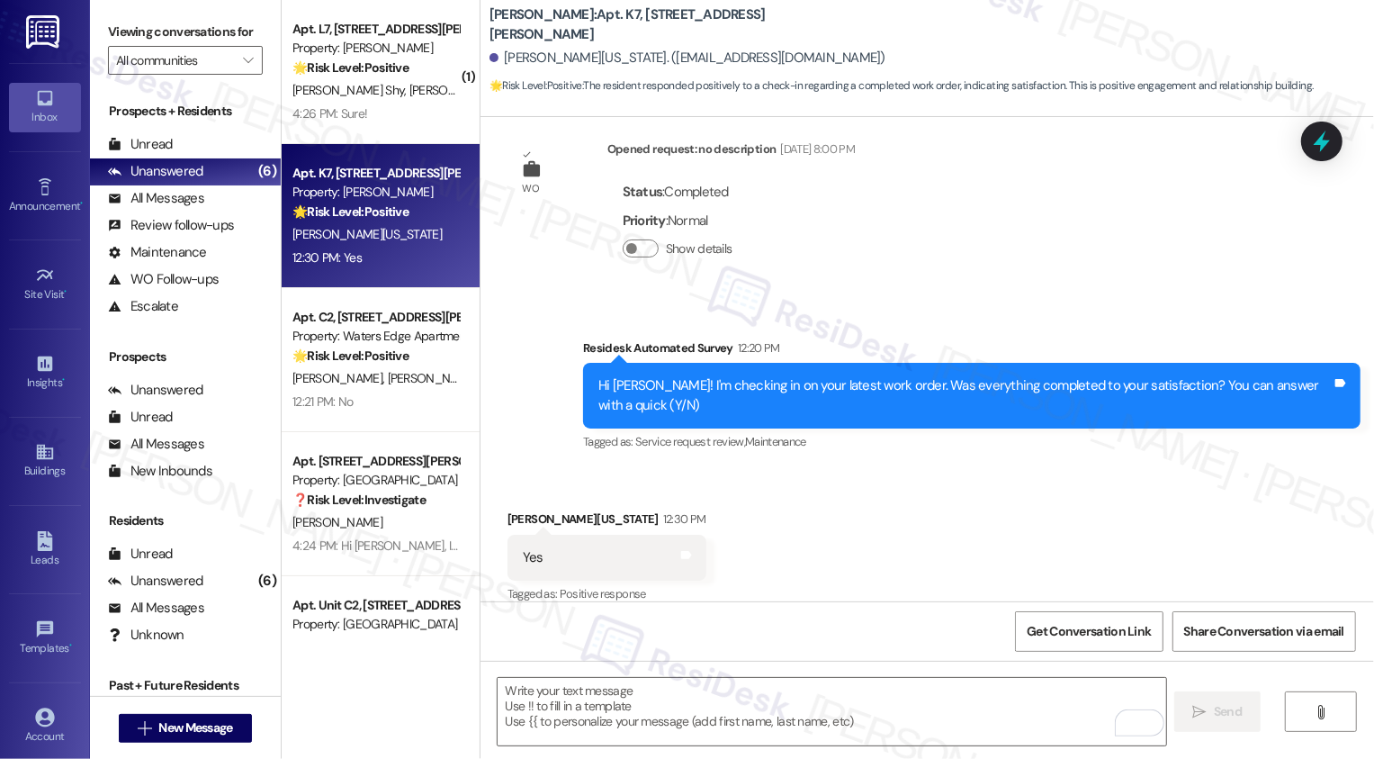
scroll to position [528, 0]
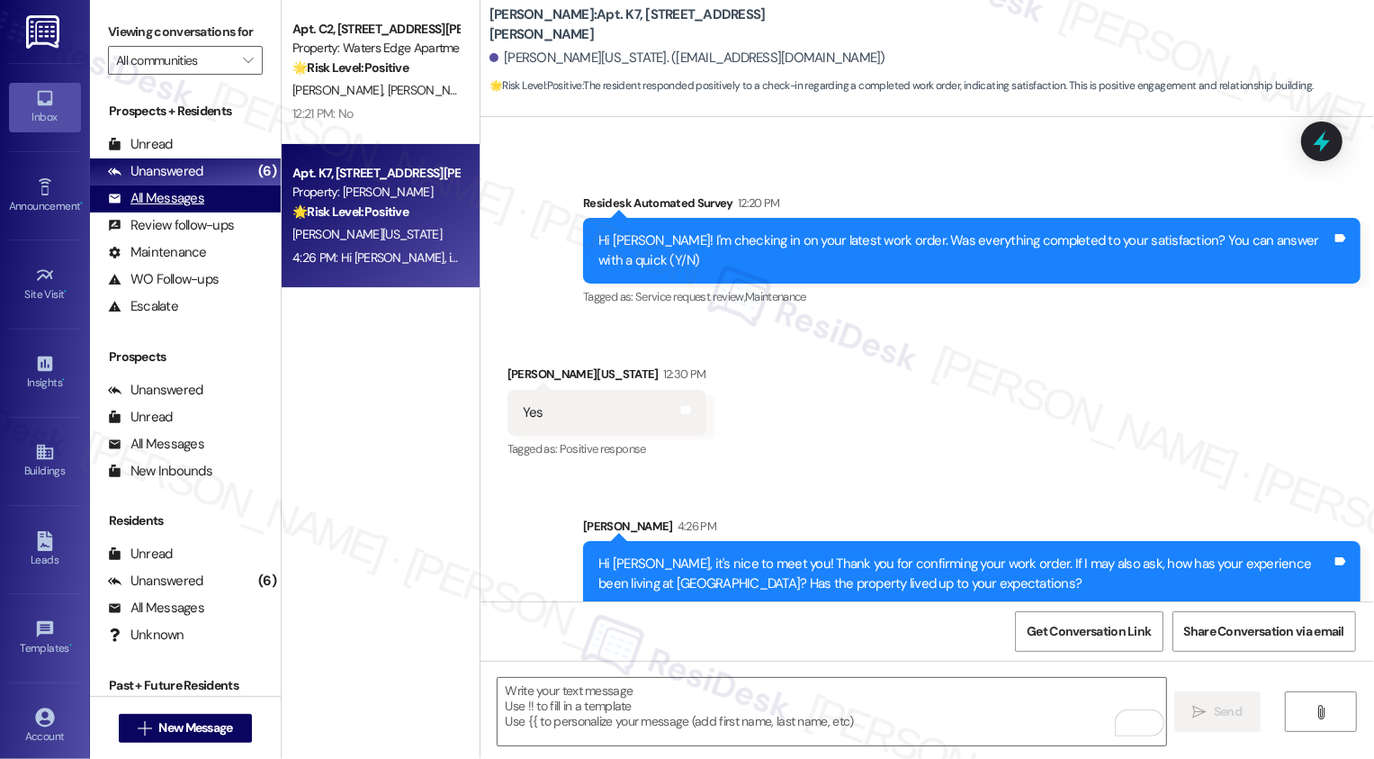
click at [239, 208] on div "All Messages (undefined)" at bounding box center [185, 198] width 191 height 27
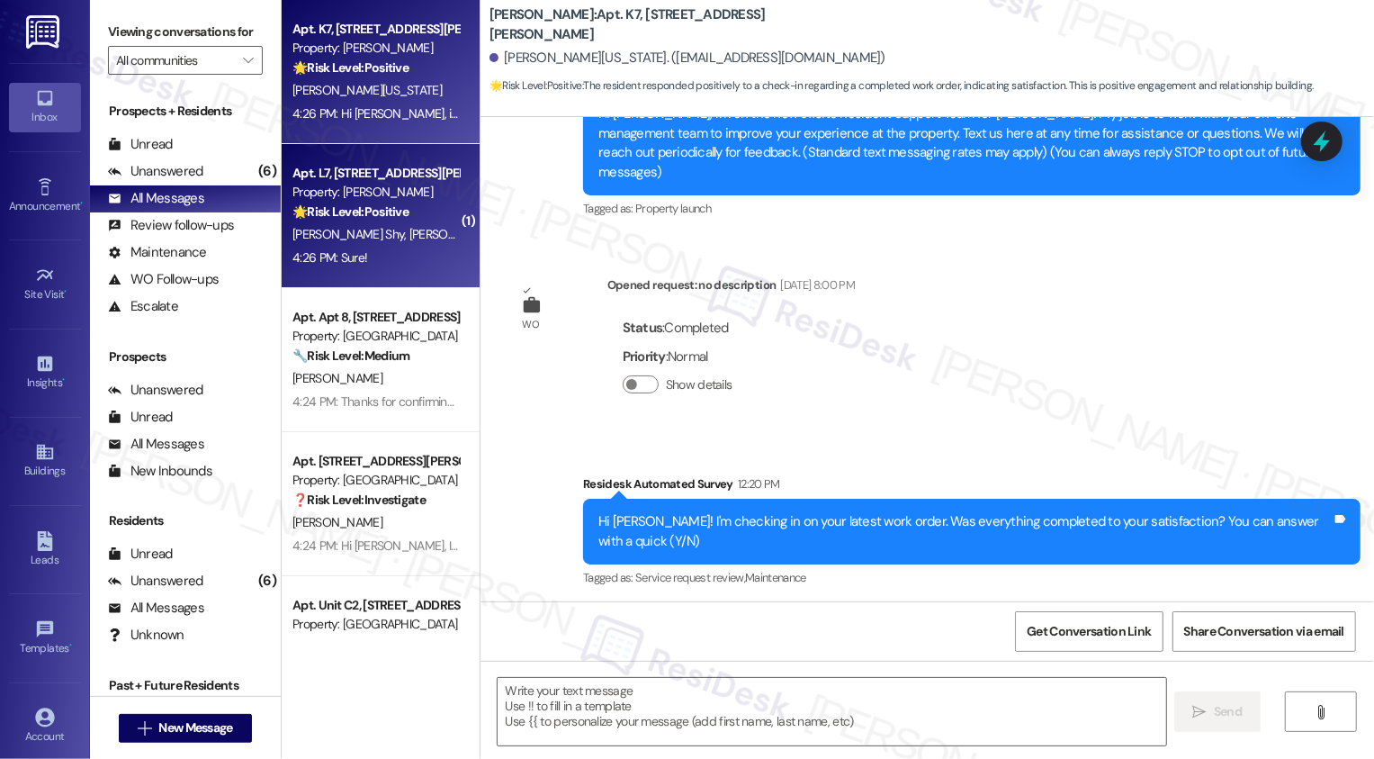
type textarea "Fetching suggested responses. Please feel free to read through the conversation…"
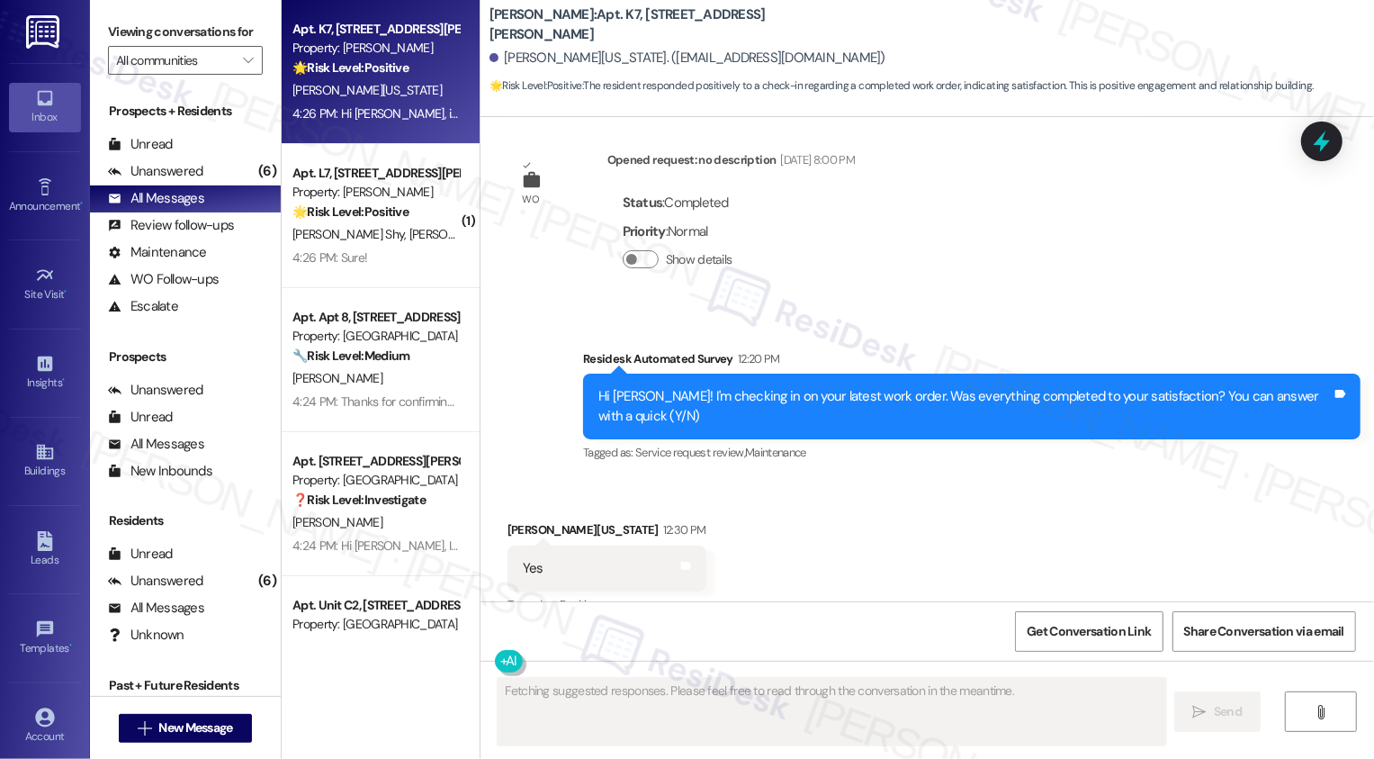
click at [357, 215] on strong "🌟 Risk Level: Positive" at bounding box center [351, 211] width 116 height 16
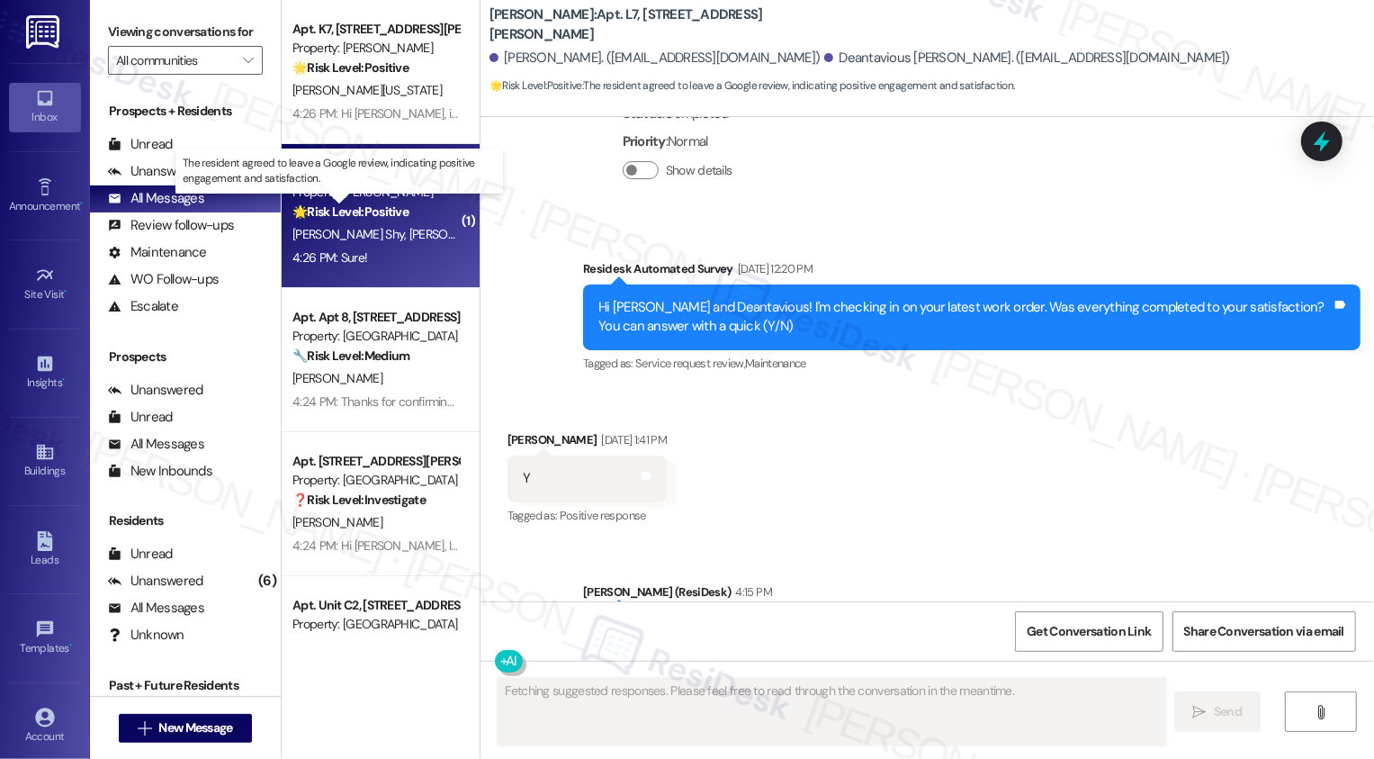
click at [357, 215] on strong "🌟 Risk Level: Positive" at bounding box center [351, 211] width 116 height 16
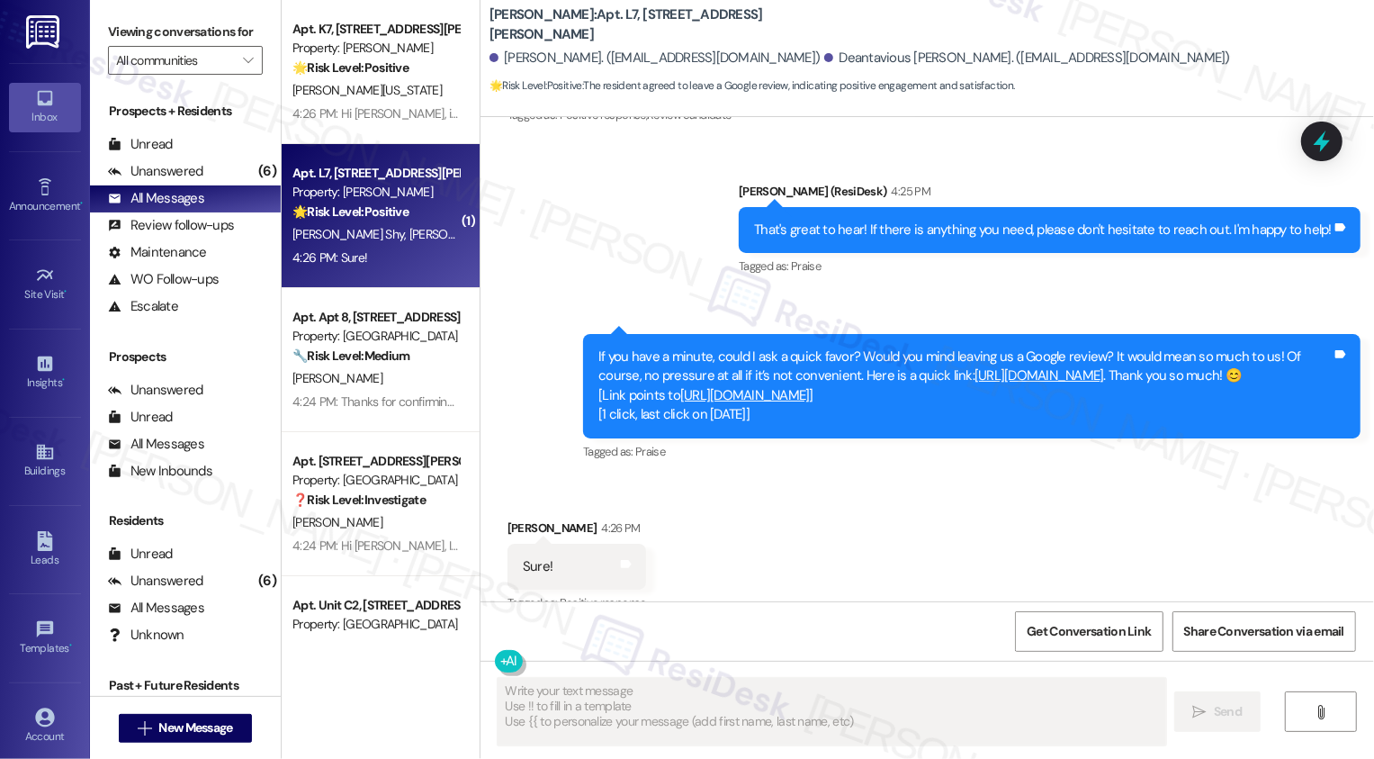
scroll to position [1197, 0]
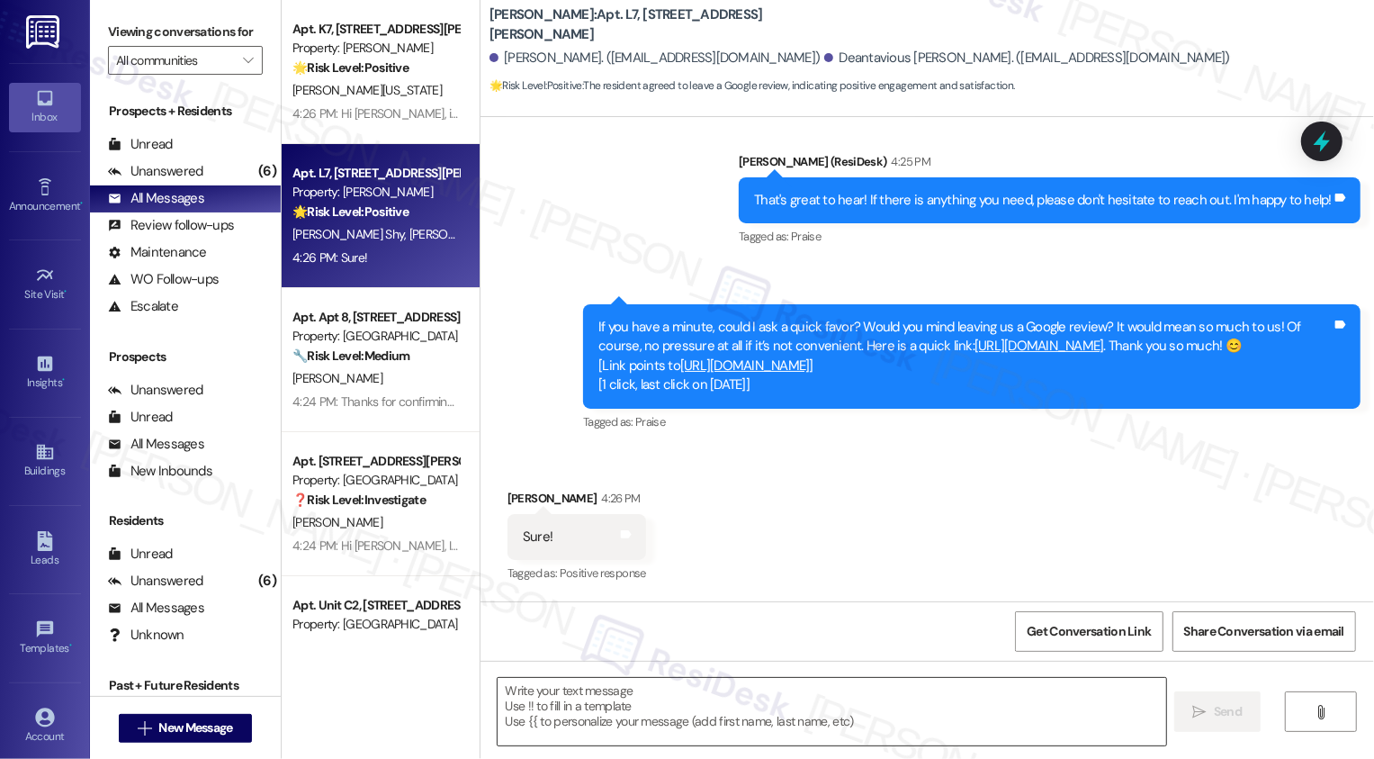
click at [675, 696] on textarea at bounding box center [832, 712] width 669 height 68
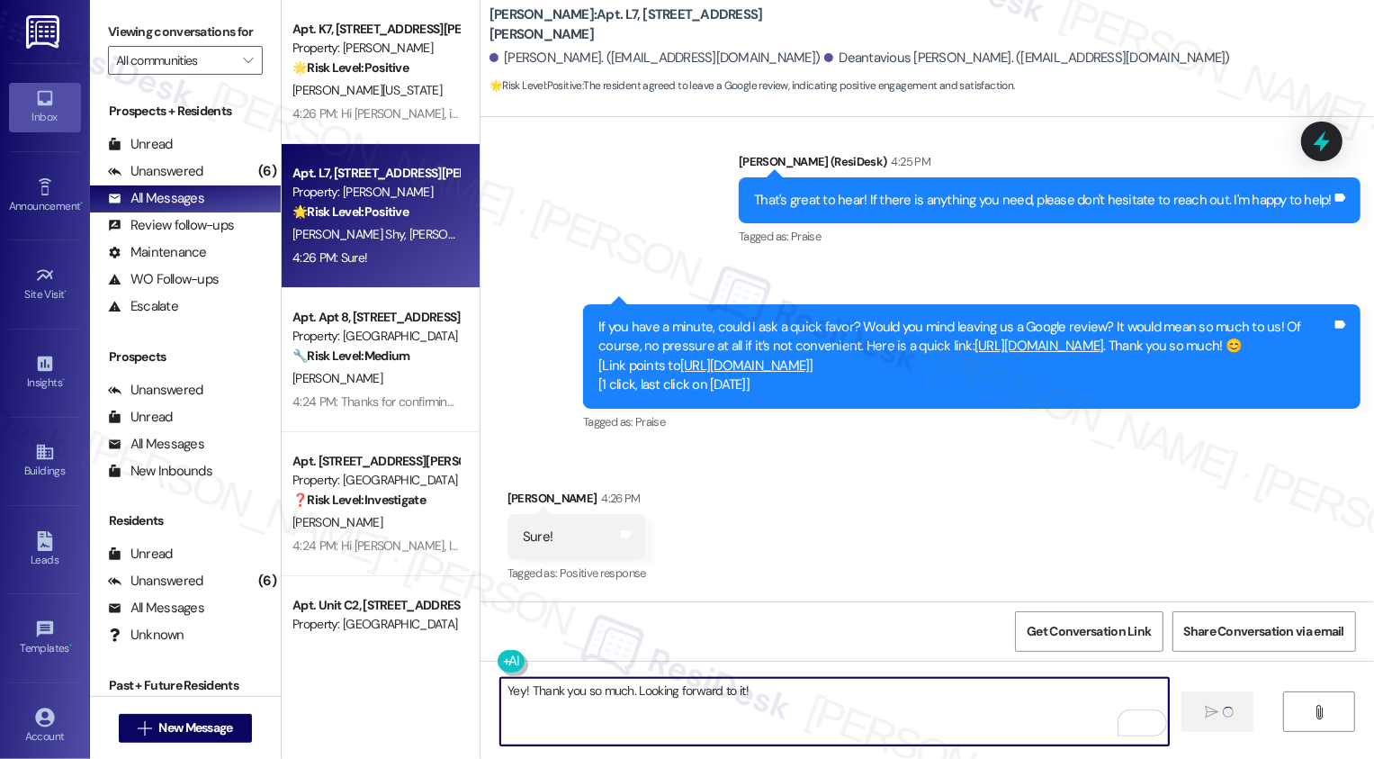
type textarea "Yey! Thank you so much. Looking forward to it!"
click at [734, 365] on link "https://search.google.com/local/writereview?placeid=ChIJD3cY_tT99IgRqFcTSMKa0yc" at bounding box center [745, 365] width 130 height 18
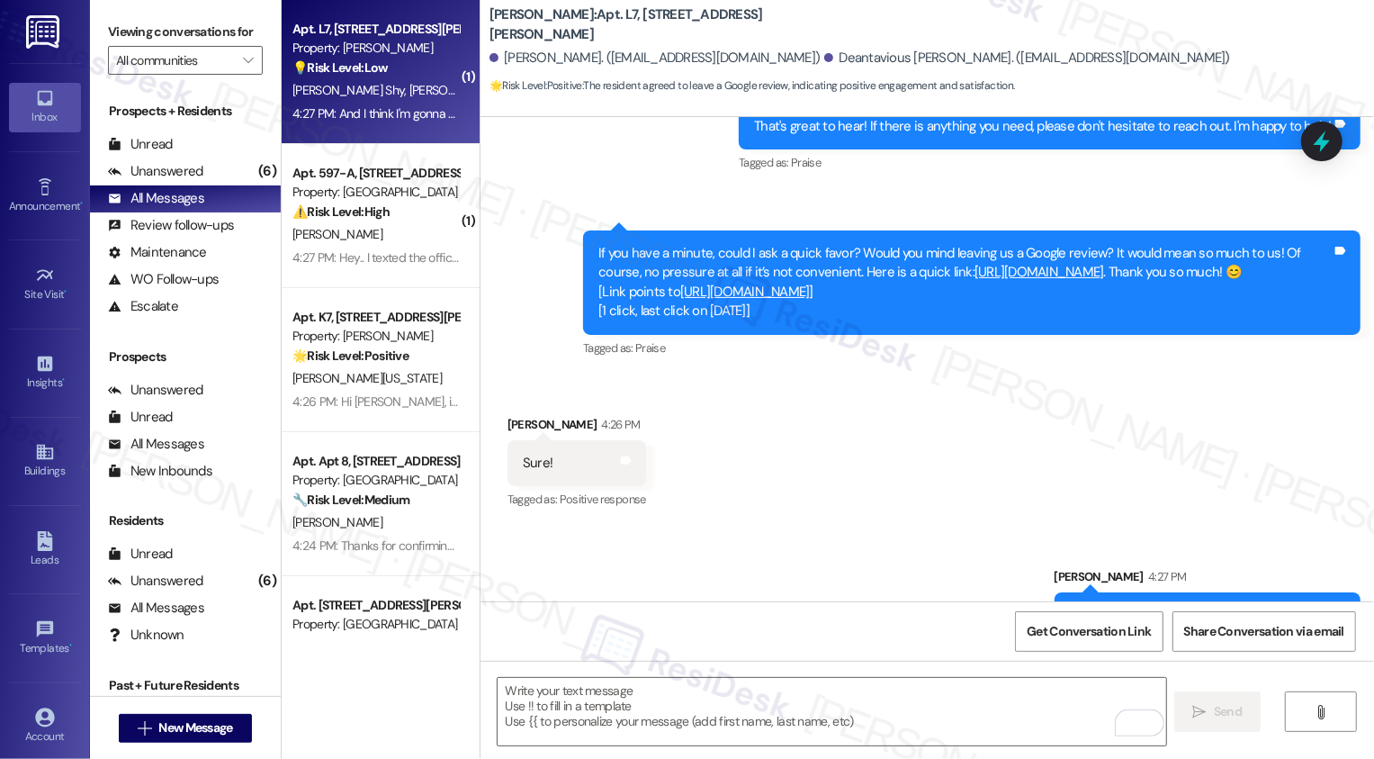
scroll to position [1449, 0]
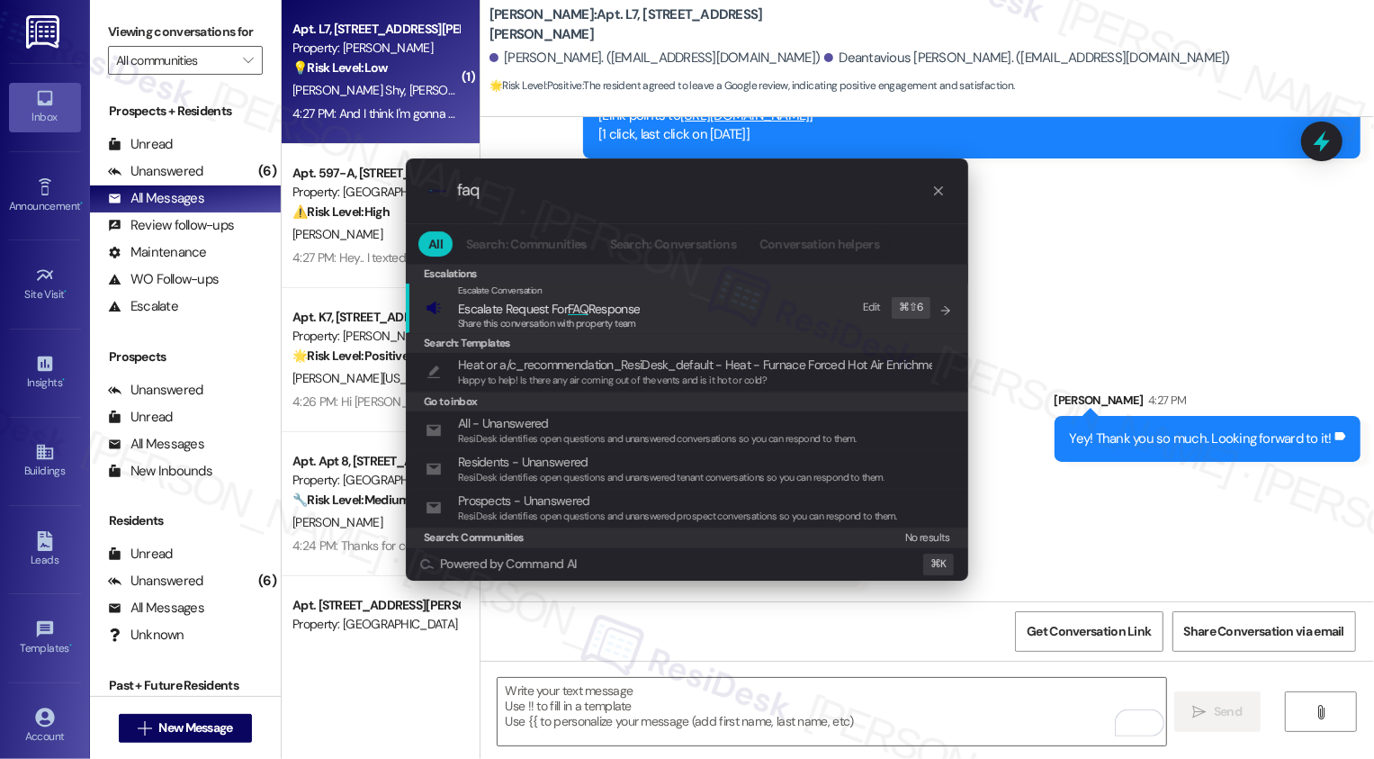
type input "faq"
click at [589, 310] on span "FAQ" at bounding box center [578, 309] width 21 height 16
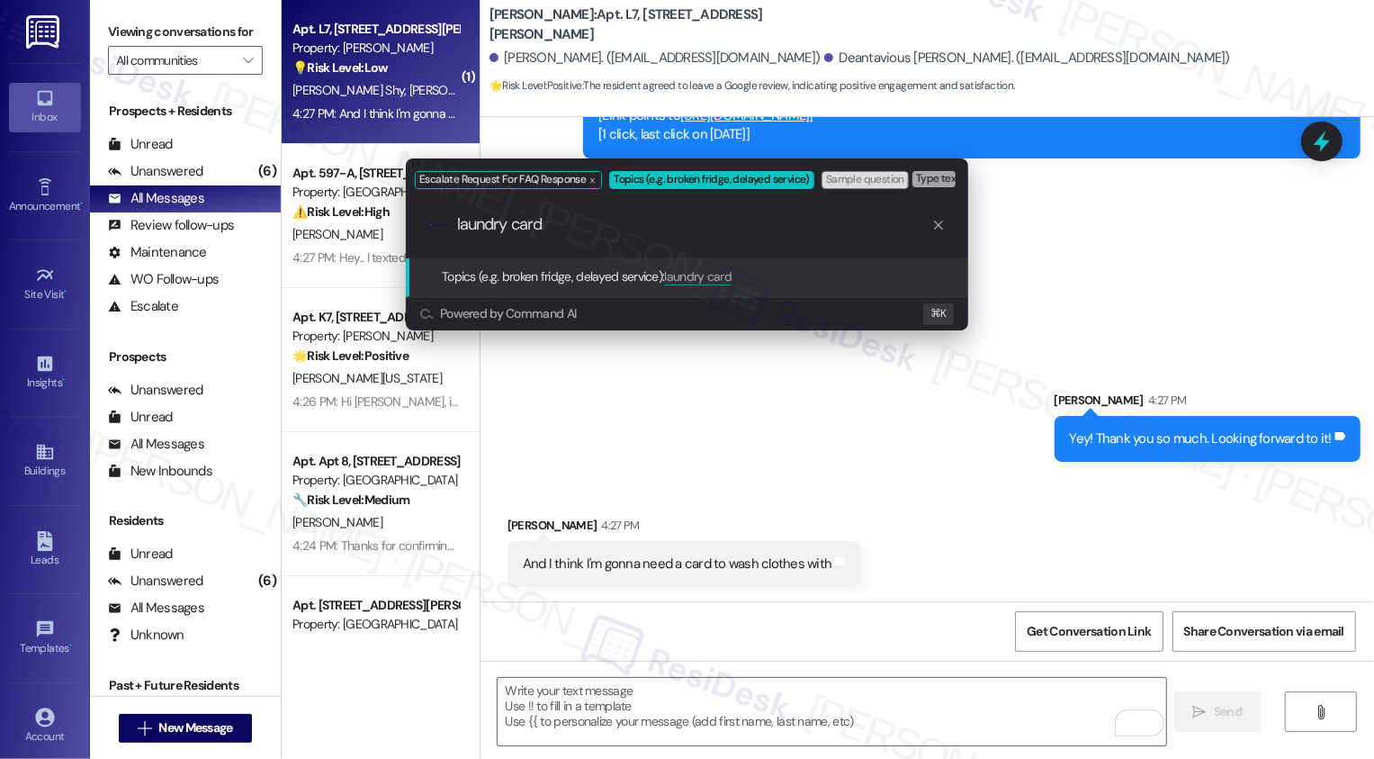
type input "laundry card"
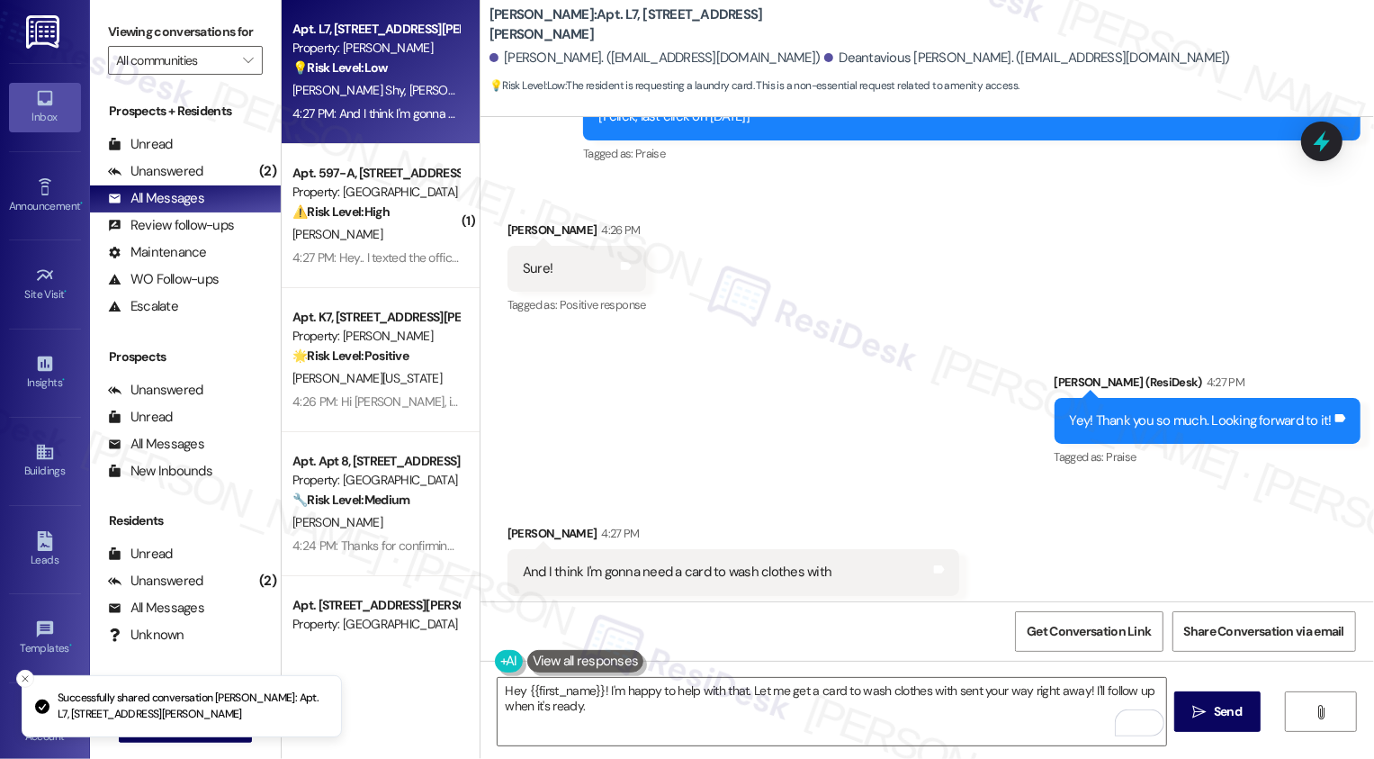
scroll to position [1502, 0]
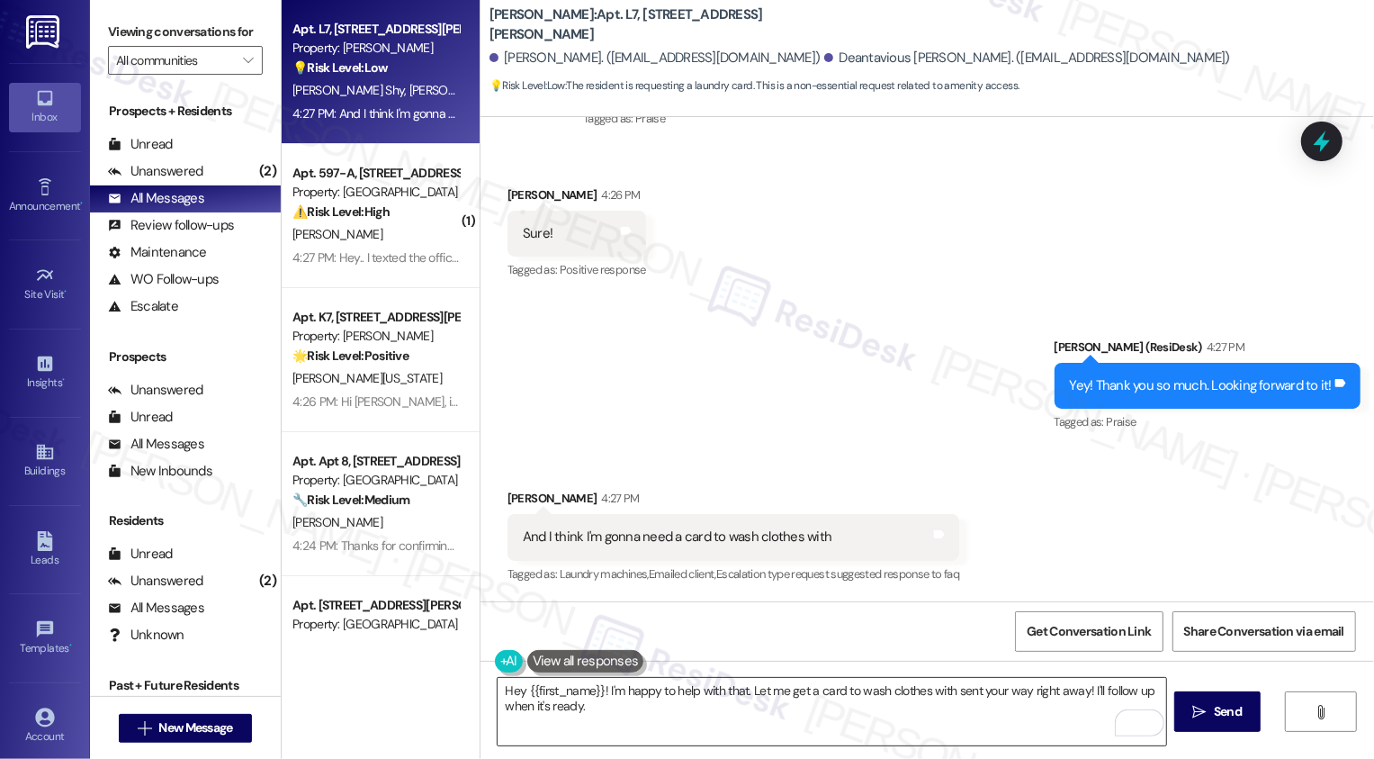
click at [569, 717] on textarea "Hey {{first_name}}! I'm happy to help with that. Let me get a card to wash clot…" at bounding box center [832, 712] width 669 height 68
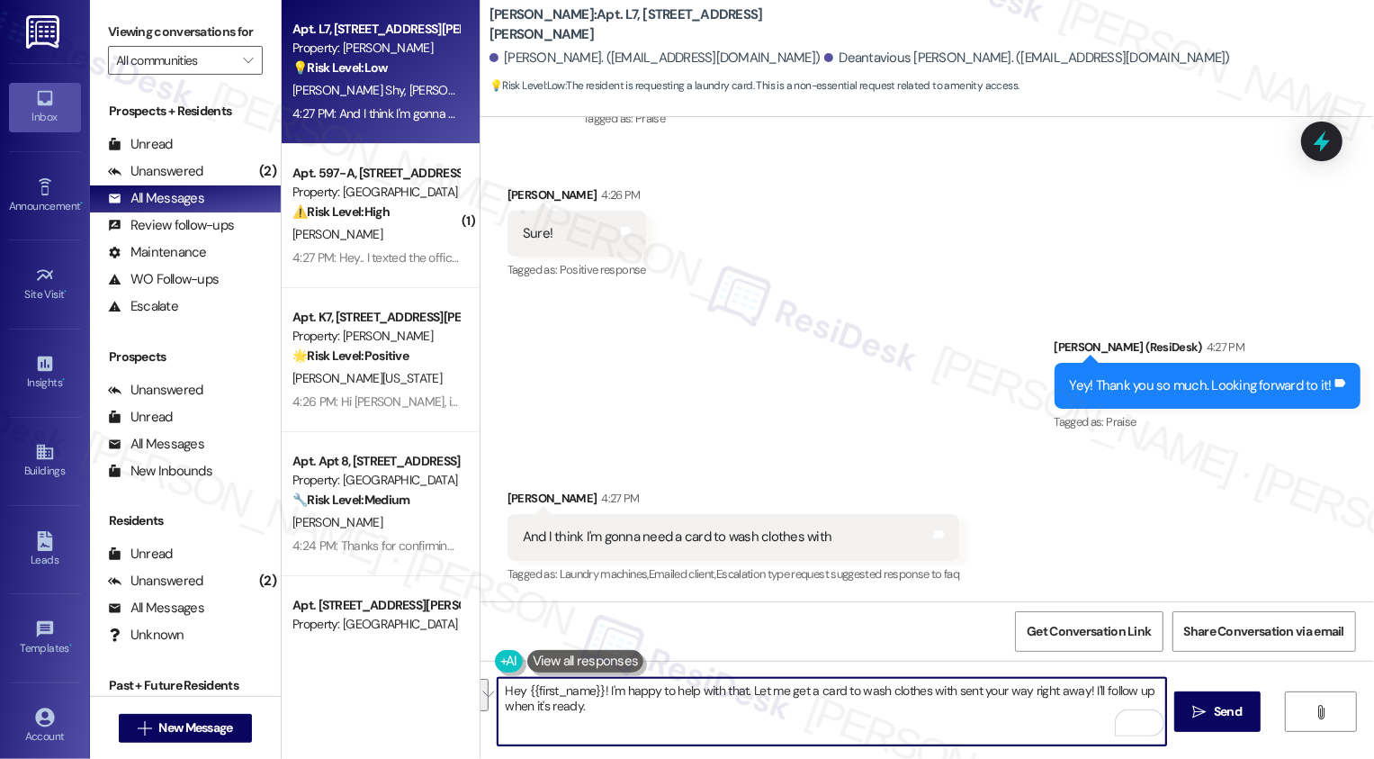
click at [735, 695] on textarea "Hey {{first_name}}! I'm happy to help with that. Let me get a card to wash clot…" at bounding box center [832, 712] width 669 height 68
type textarea "G"
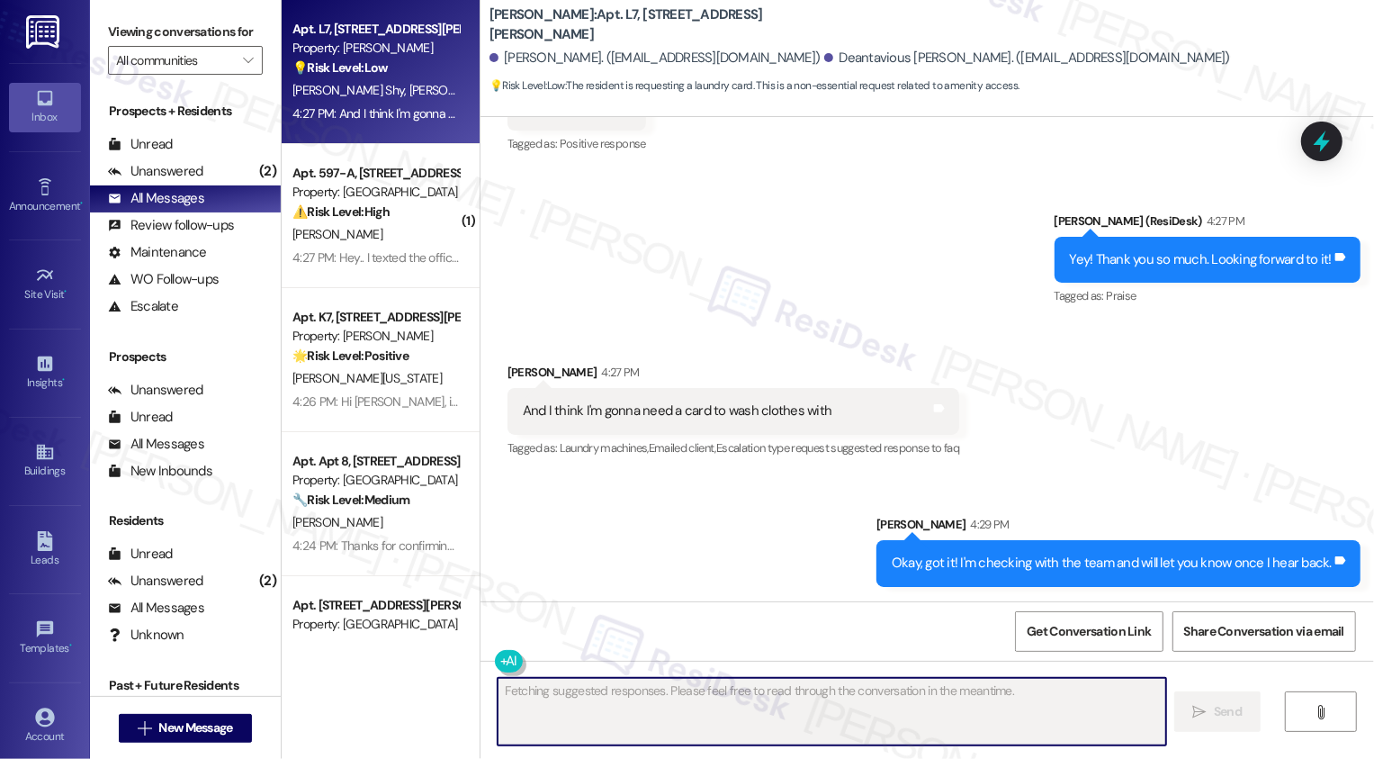
scroll to position [1627, 0]
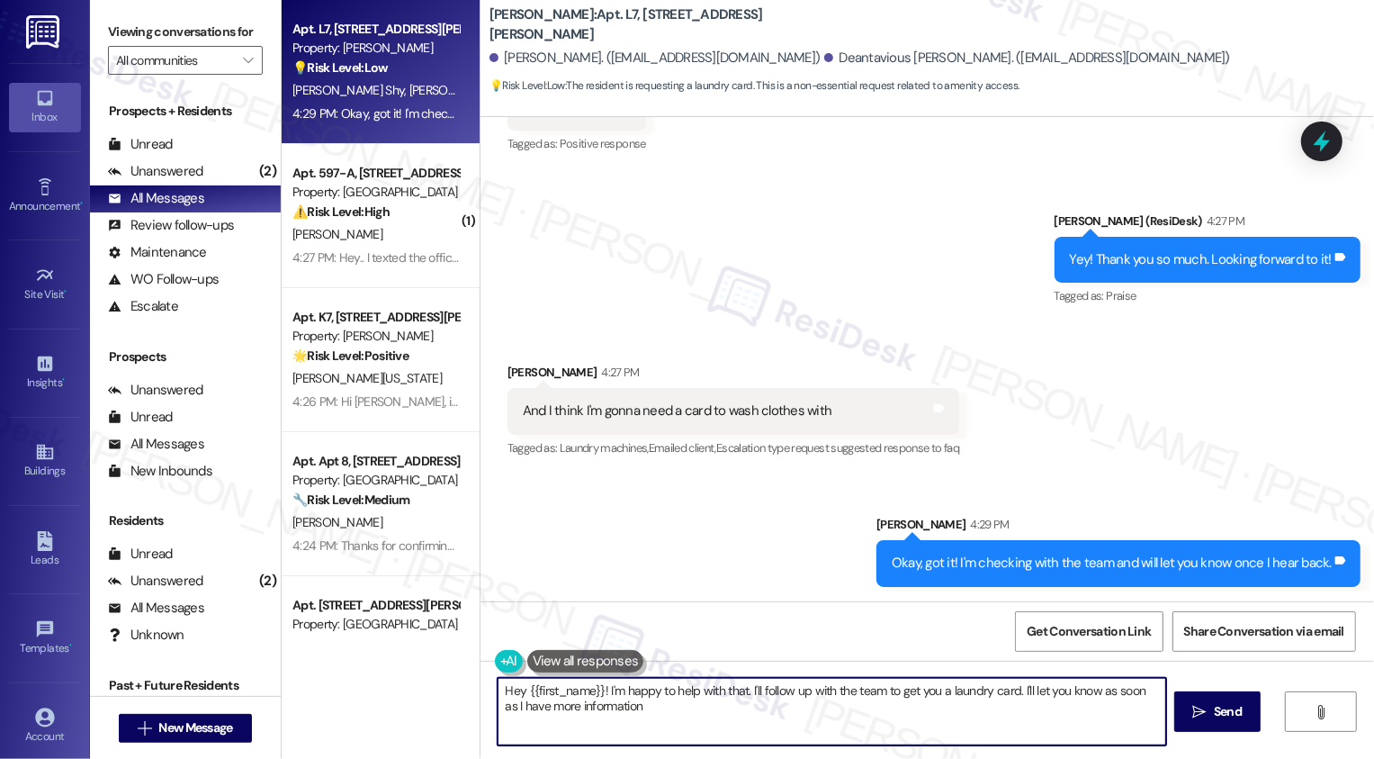
type textarea "Hey {{first_name}}! I'm happy to help with that. I'll follow up with the team t…"
